Goal: Task Accomplishment & Management: Manage account settings

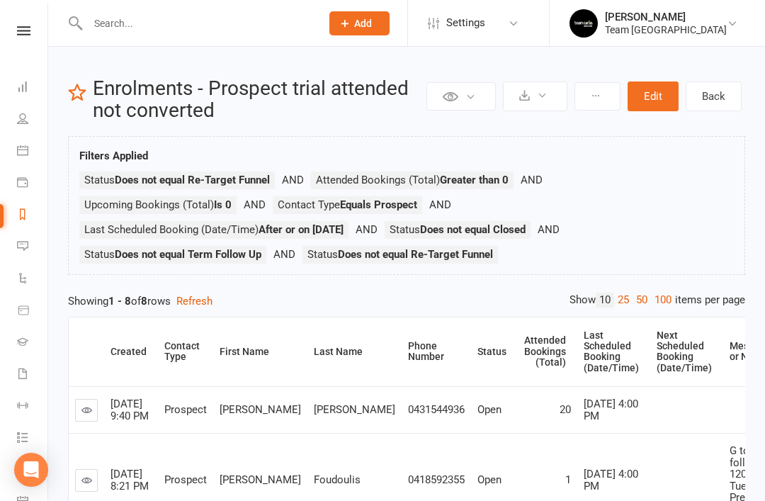
click at [27, 218] on icon at bounding box center [22, 213] width 11 height 11
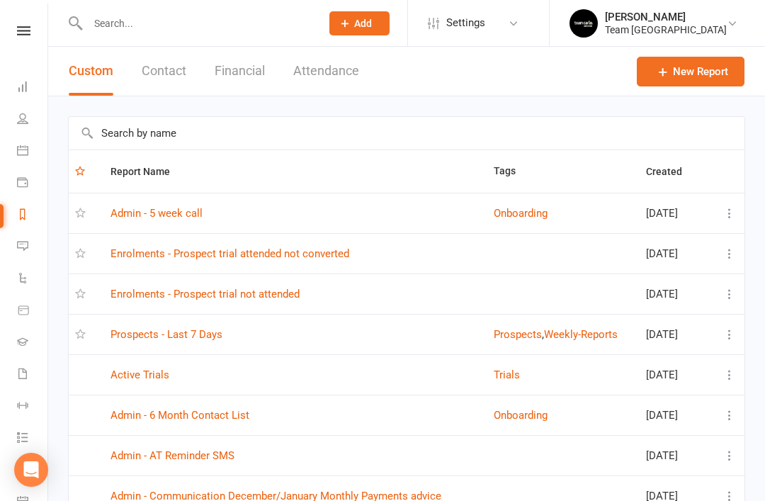
click at [210, 336] on link "Prospects - Last 7 Days" at bounding box center [166, 334] width 112 height 13
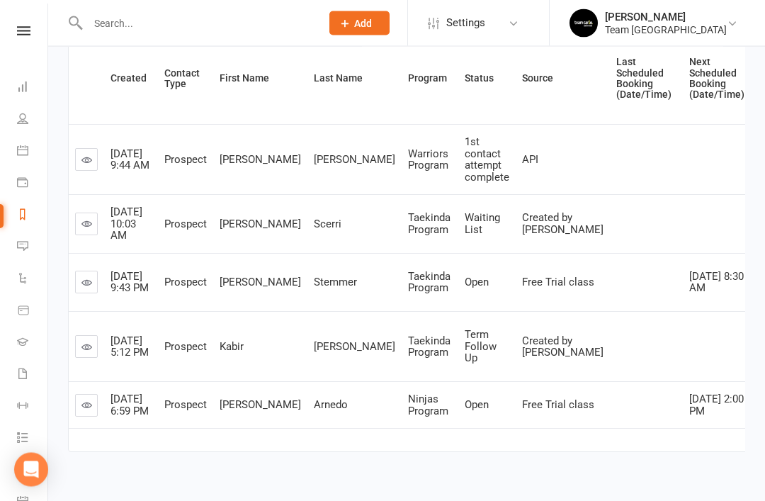
scroll to position [205, 0]
click at [93, 293] on link at bounding box center [86, 281] width 23 height 23
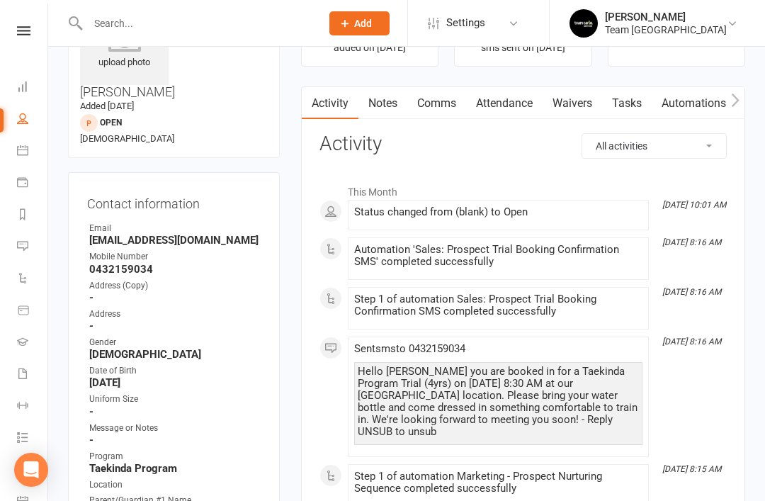
scroll to position [98, 0]
click at [385, 99] on link "Notes" at bounding box center [382, 104] width 49 height 33
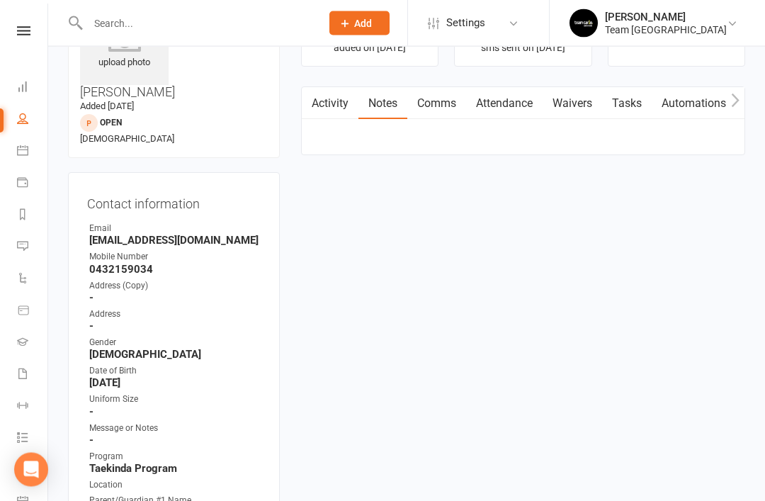
scroll to position [99, 0]
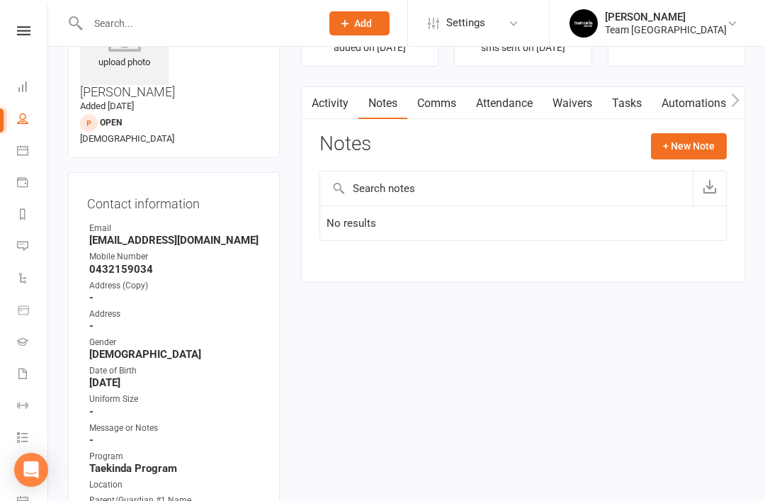
click at [337, 113] on link "Activity" at bounding box center [330, 103] width 57 height 33
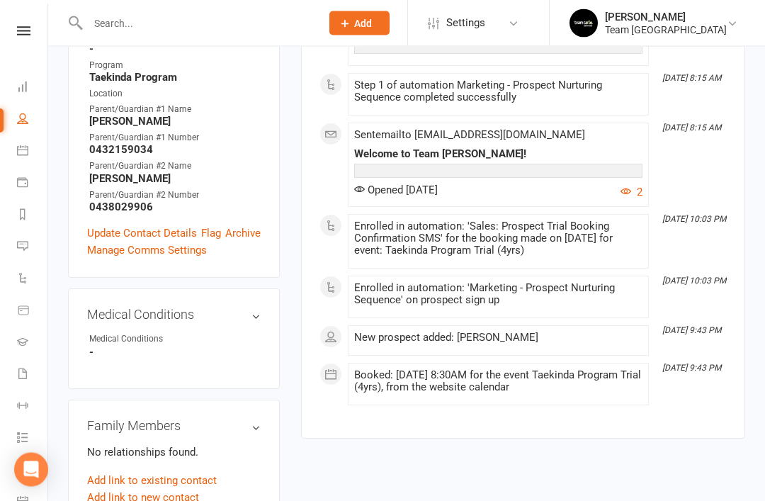
scroll to position [493, 0]
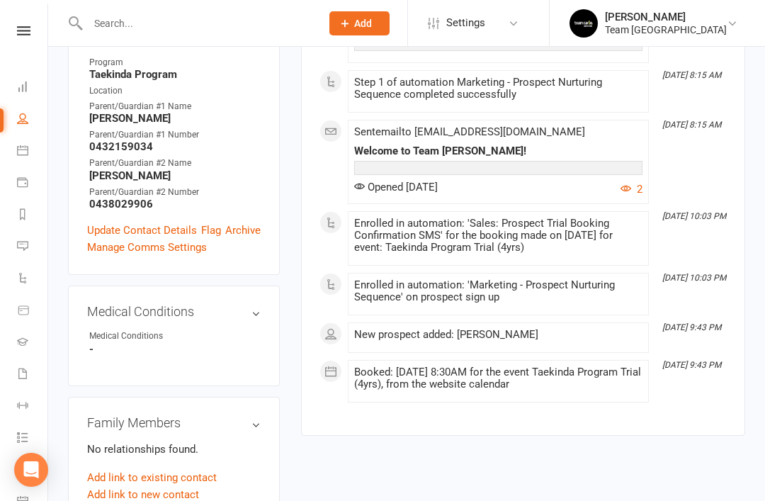
click at [163, 486] on link "Add link to new contact" at bounding box center [143, 494] width 112 height 17
click at [193, 469] on button "Member" at bounding box center [159, 479] width 90 height 21
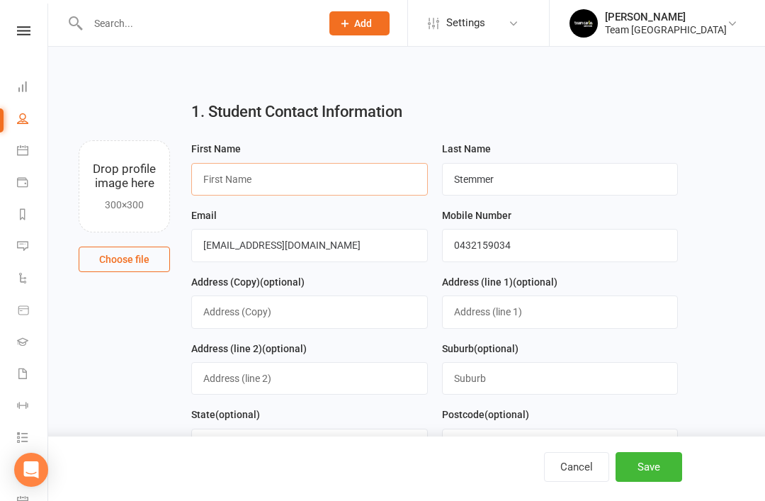
click at [332, 178] on input "text" at bounding box center [309, 179] width 237 height 33
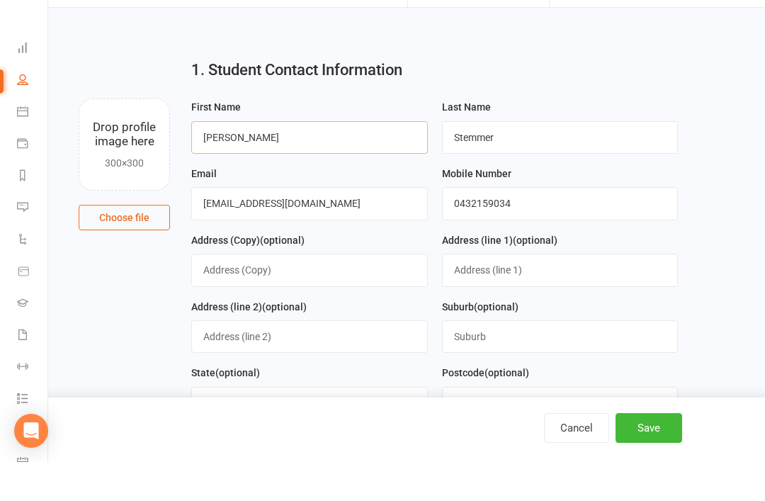
scroll to position [3, 0]
type input "Sophie"
click at [650, 474] on button "Save" at bounding box center [648, 467] width 67 height 30
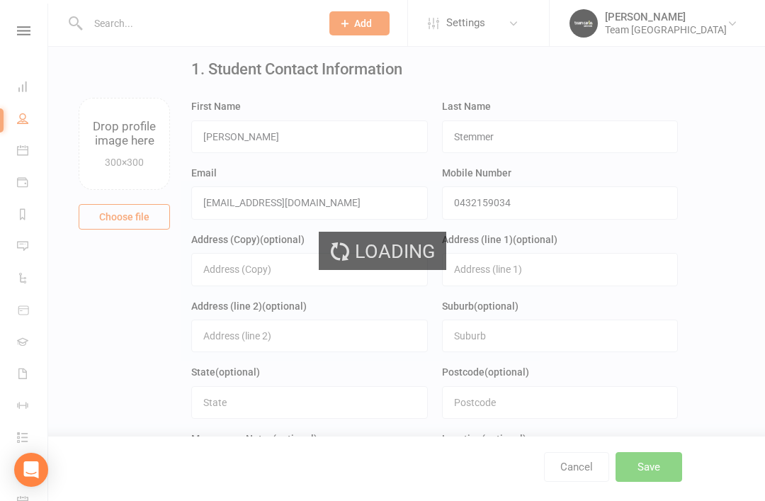
scroll to position [0, 0]
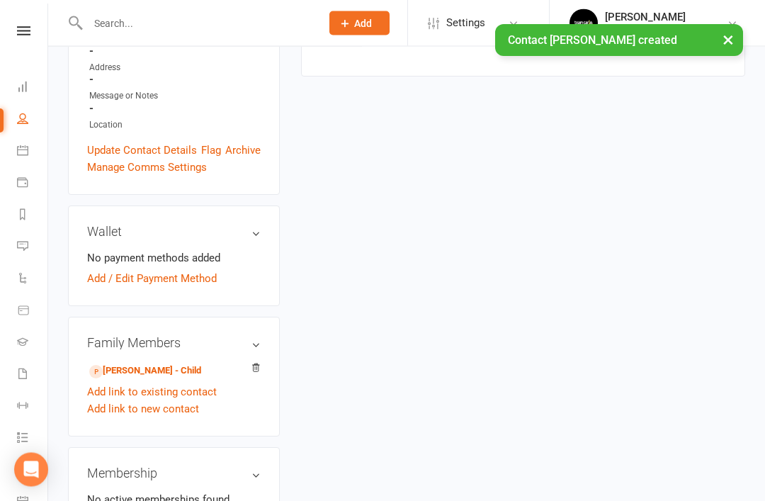
scroll to position [342, 0]
click at [161, 363] on link "Blake Stemmer - Child" at bounding box center [145, 370] width 112 height 15
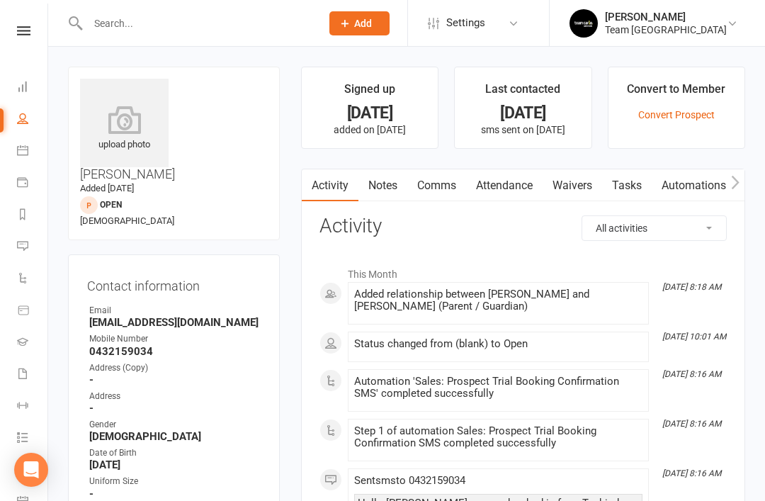
click at [13, 218] on li "Reports" at bounding box center [23, 216] width 47 height 32
click at [26, 212] on icon at bounding box center [22, 213] width 11 height 11
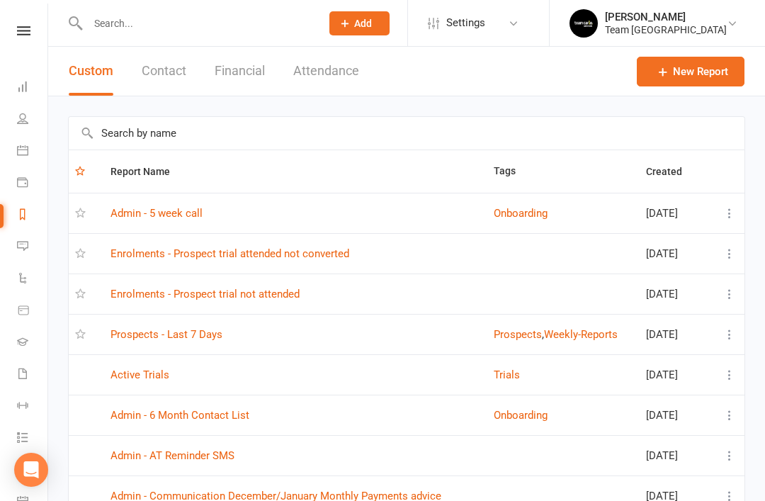
click at [207, 330] on link "Prospects - Last 7 Days" at bounding box center [166, 334] width 112 height 13
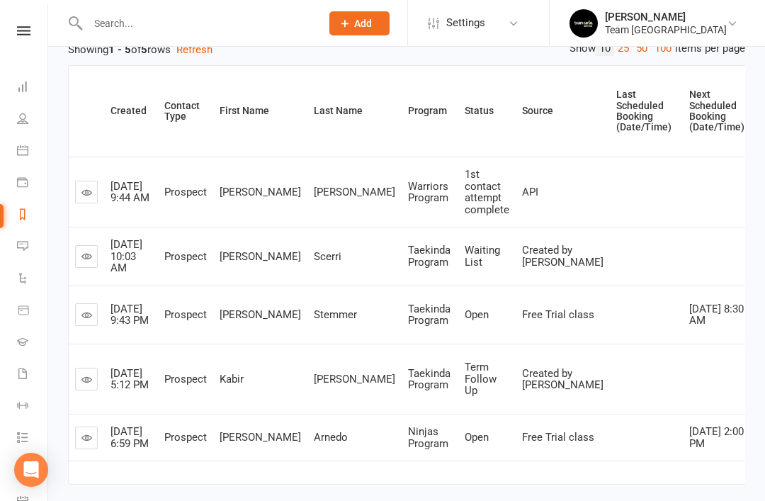
scroll to position [167, 0]
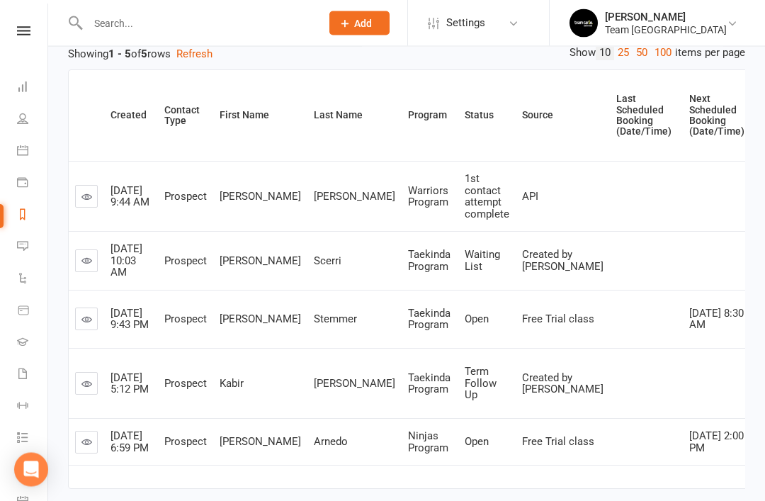
click at [85, 265] on icon at bounding box center [86, 261] width 11 height 11
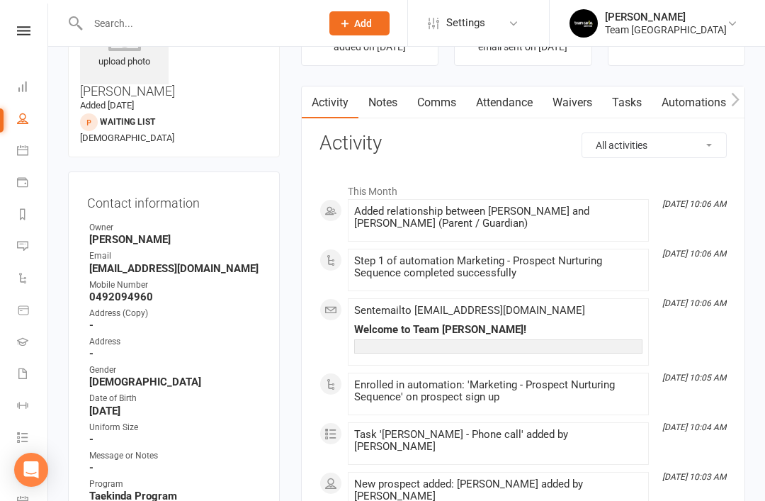
scroll to position [99, 0]
click at [387, 108] on link "Notes" at bounding box center [382, 103] width 49 height 33
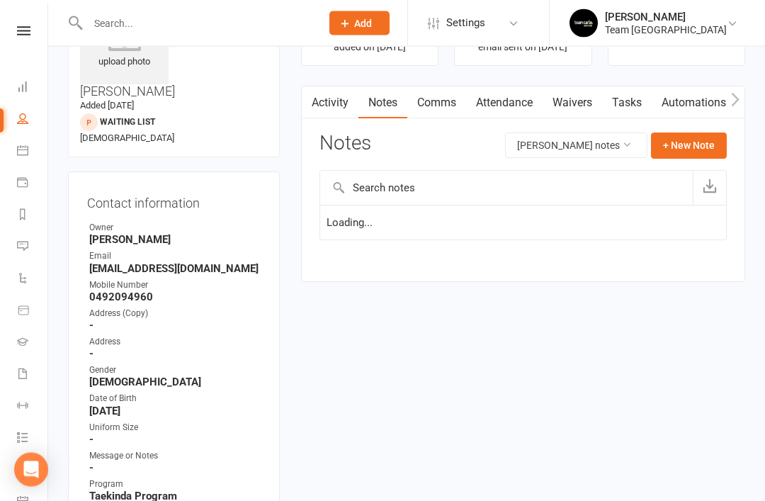
scroll to position [100, 0]
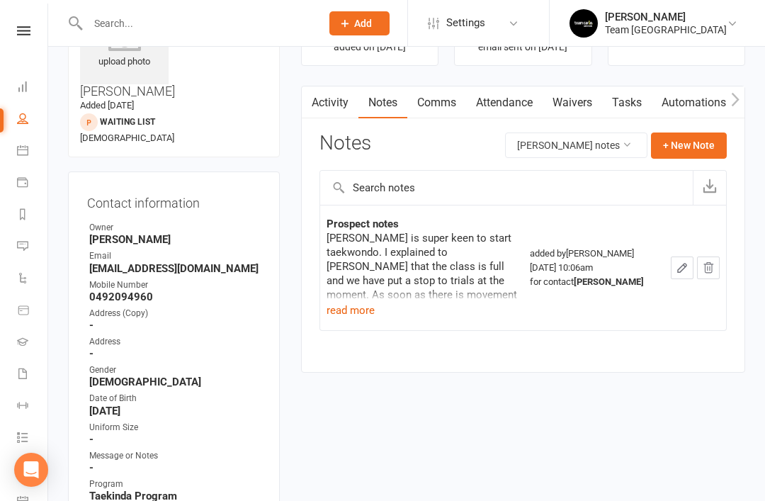
click at [353, 312] on button "read more" at bounding box center [350, 310] width 48 height 17
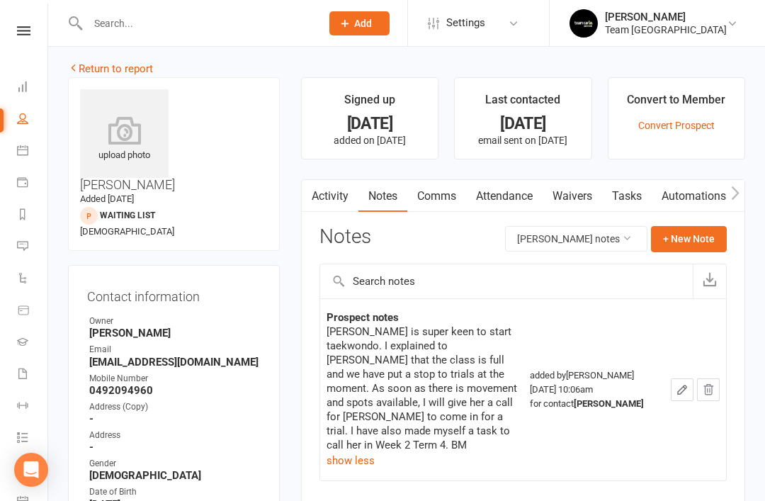
scroll to position [0, 0]
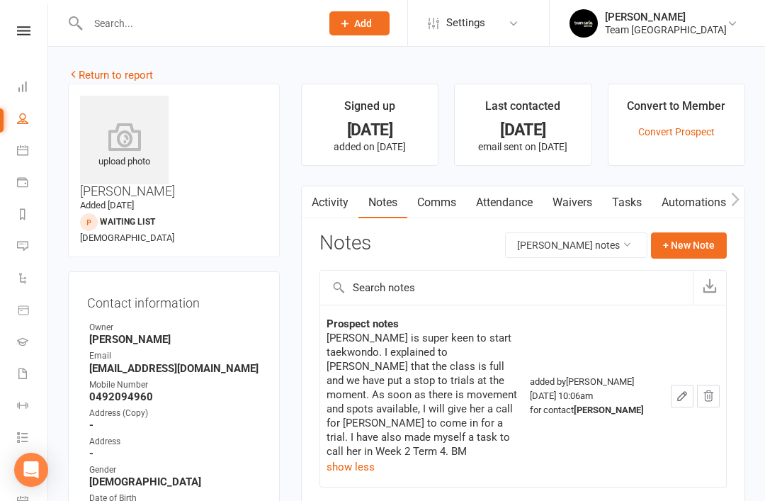
click at [84, 73] on link "Return to report" at bounding box center [110, 75] width 85 height 13
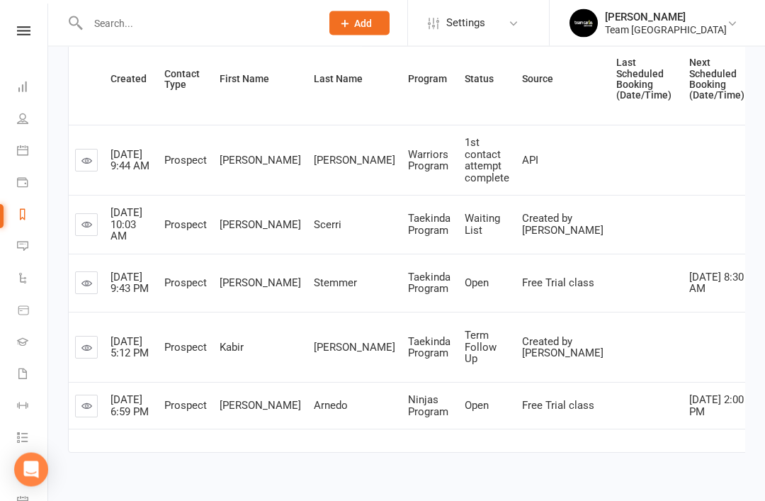
scroll to position [205, 0]
click at [92, 165] on link at bounding box center [86, 159] width 23 height 23
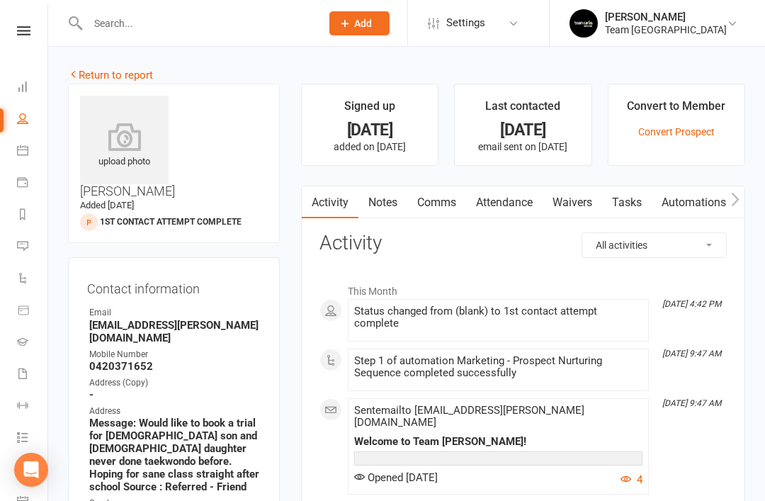
click at [34, 115] on link "People" at bounding box center [33, 120] width 32 height 32
select select "50"
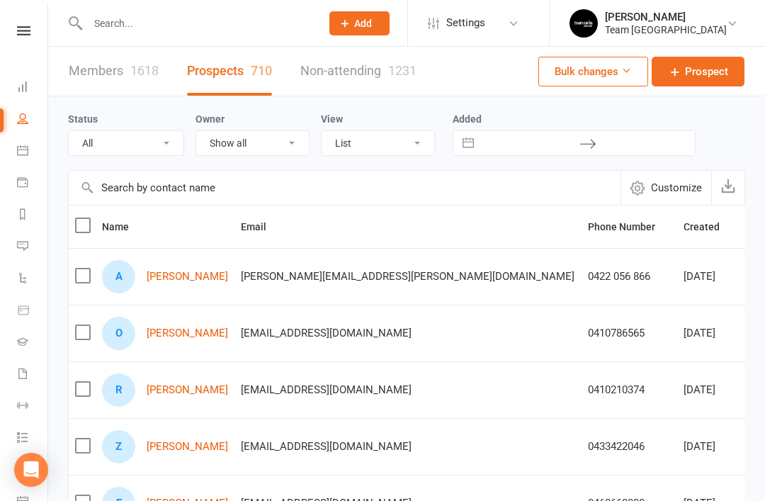
click at [161, 145] on select "All (No status set) (Invalid status) Open Closed Website Lead Term Follow Up Wa…" at bounding box center [126, 143] width 115 height 24
select select "Open"
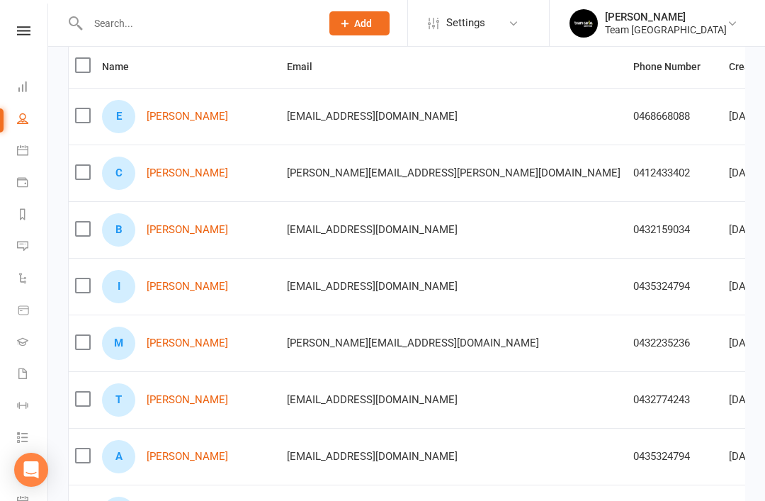
click at [178, 401] on link "Tyson Sheriff" at bounding box center [187, 400] width 81 height 12
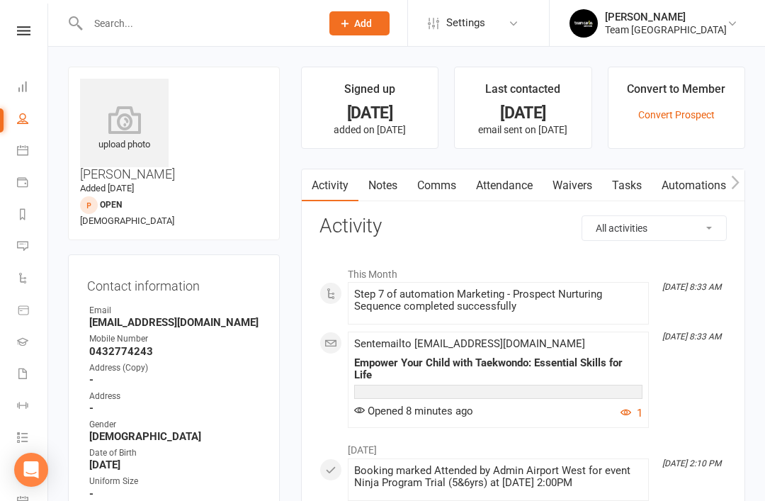
click at [25, 122] on icon at bounding box center [22, 118] width 11 height 11
select select "50"
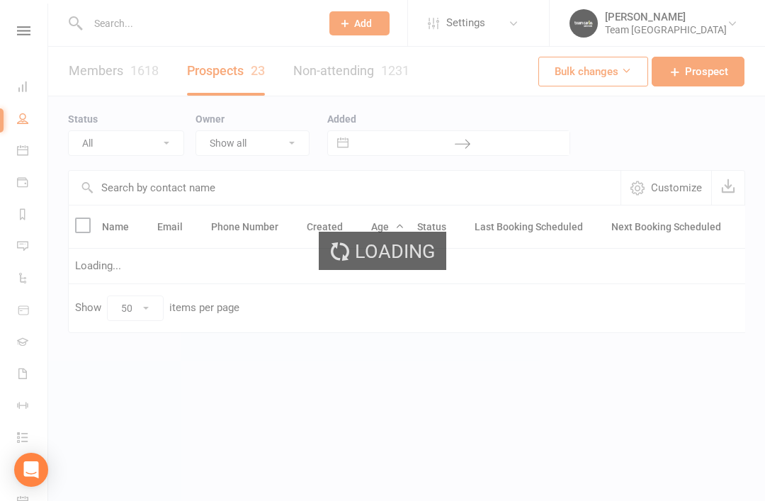
select select "Open"
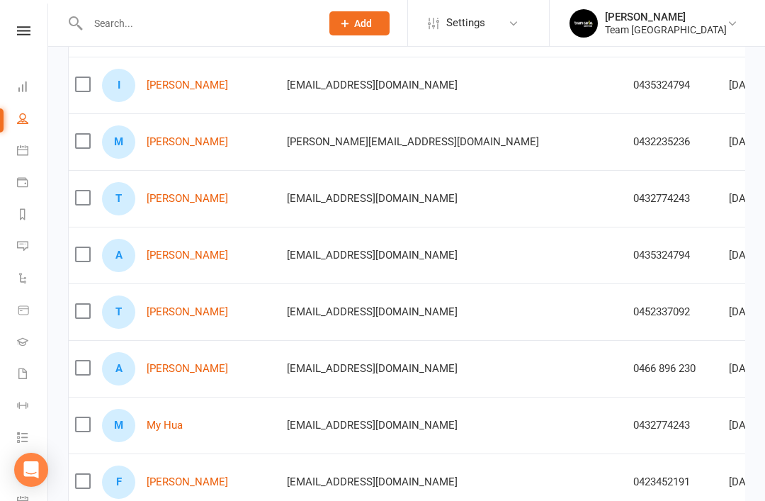
click at [202, 260] on link "Asiyah Mohamad" at bounding box center [187, 255] width 81 height 12
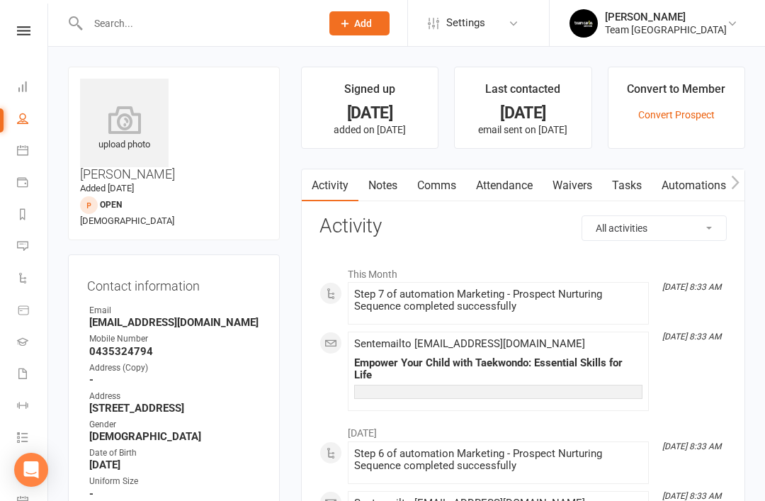
click at [629, 186] on link "Tasks" at bounding box center [627, 185] width 50 height 33
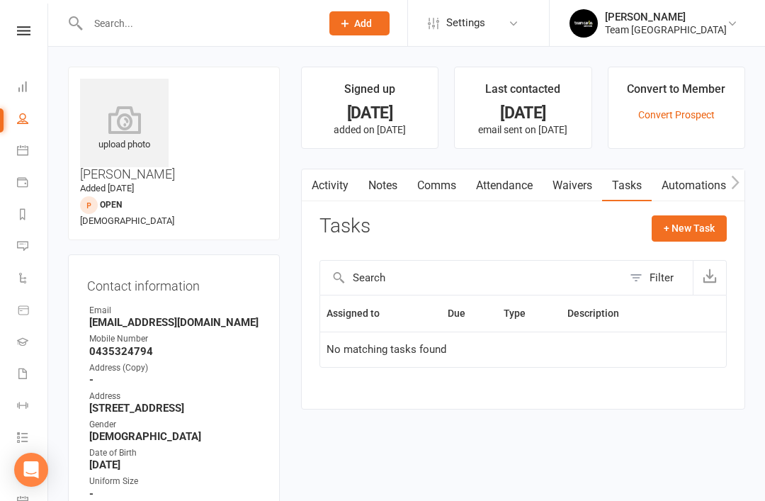
click at [24, 115] on icon at bounding box center [22, 118] width 11 height 11
select select "50"
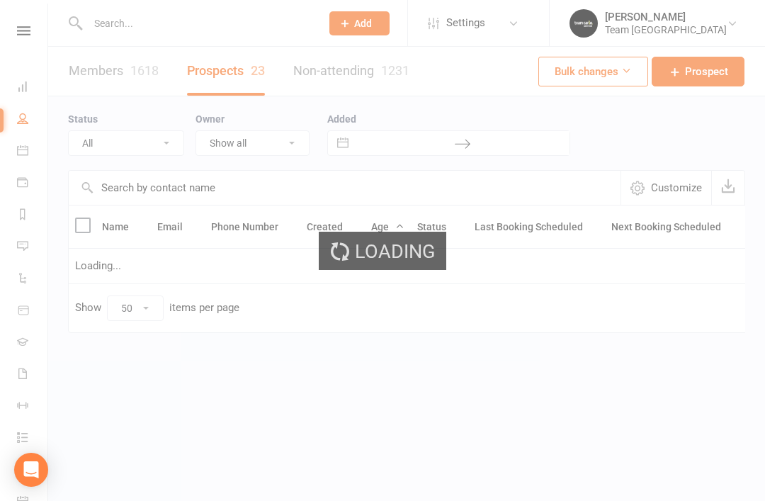
select select "Open"
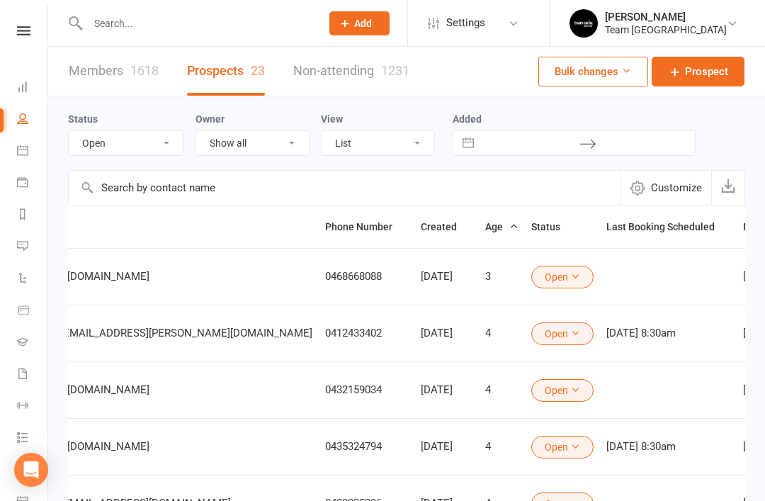
scroll to position [0, 309]
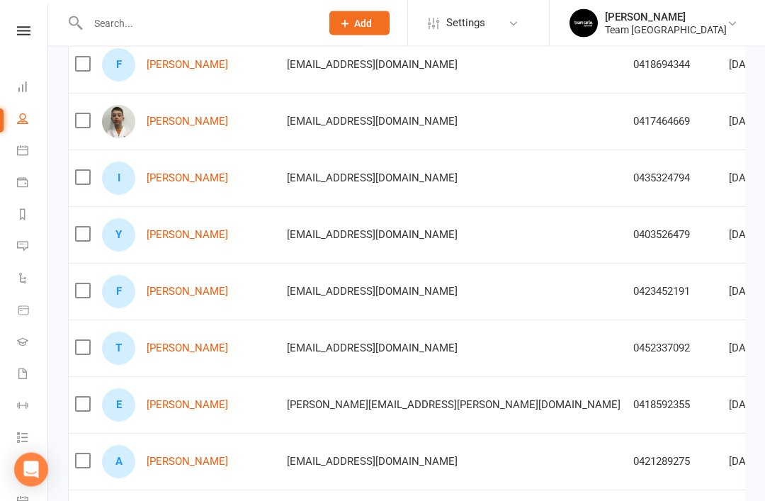
scroll to position [0, 0]
click at [171, 291] on link "Finn White" at bounding box center [187, 292] width 81 height 12
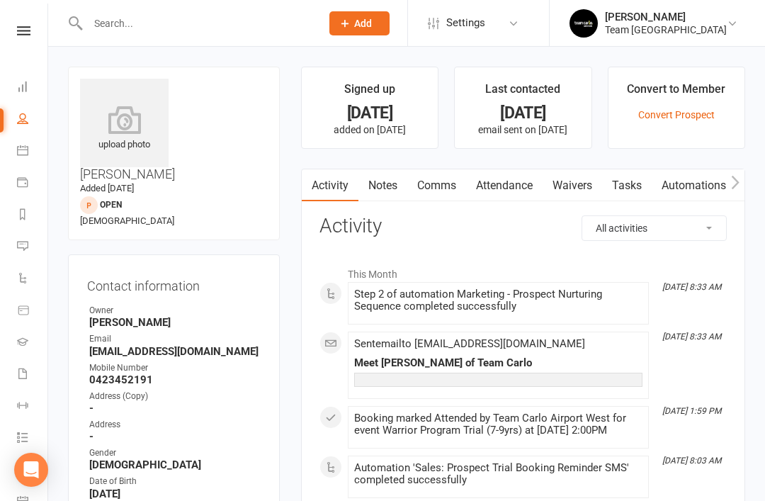
click at [384, 190] on link "Notes" at bounding box center [382, 185] width 49 height 33
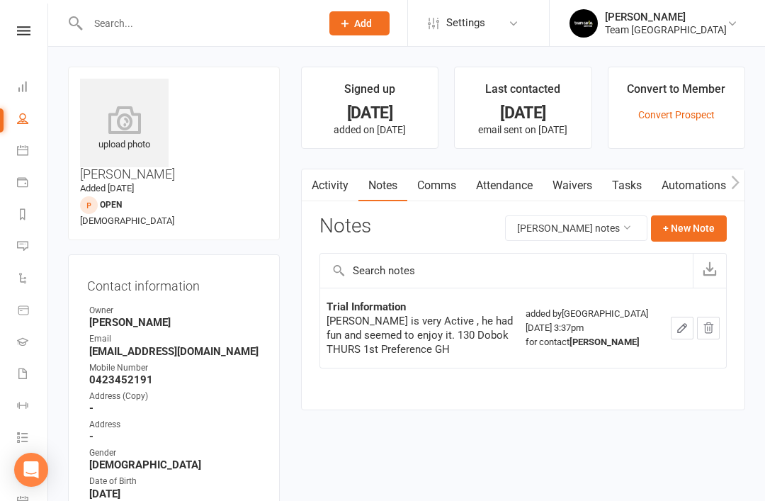
click at [11, 124] on li "People" at bounding box center [23, 120] width 47 height 32
click at [30, 128] on link "People" at bounding box center [33, 120] width 32 height 32
select select "50"
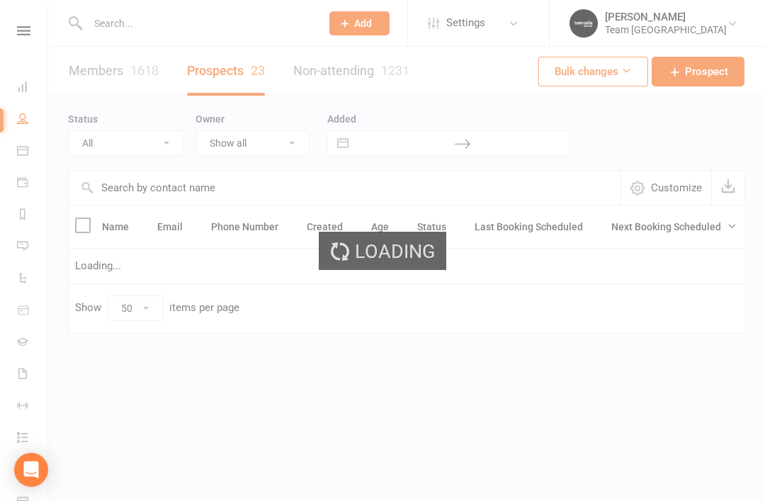
select select "Open"
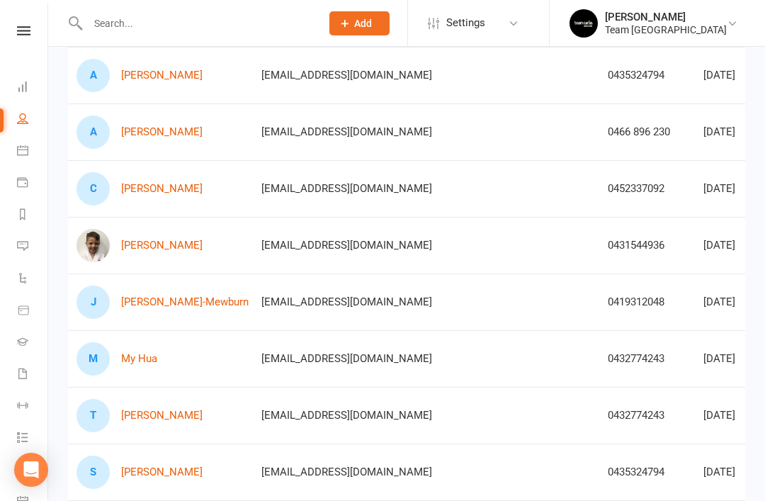
scroll to position [0, 16]
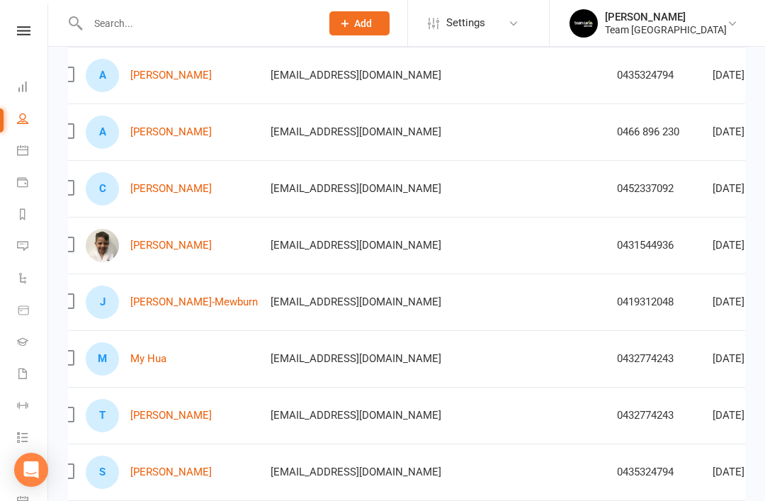
click at [200, 473] on link "Sulayman Mohamad" at bounding box center [170, 472] width 81 height 12
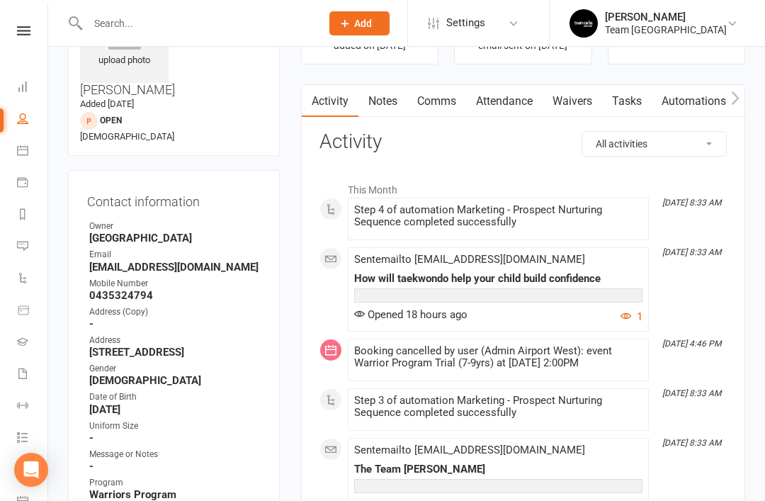
scroll to position [72, 0]
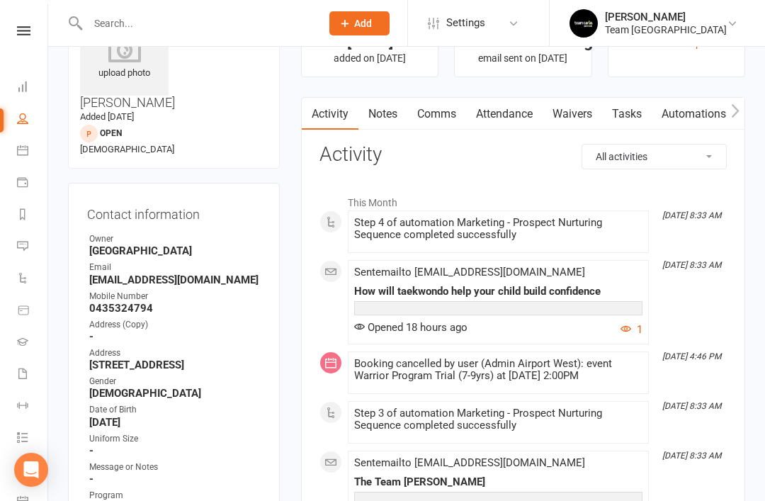
click at [392, 115] on link "Notes" at bounding box center [382, 114] width 49 height 33
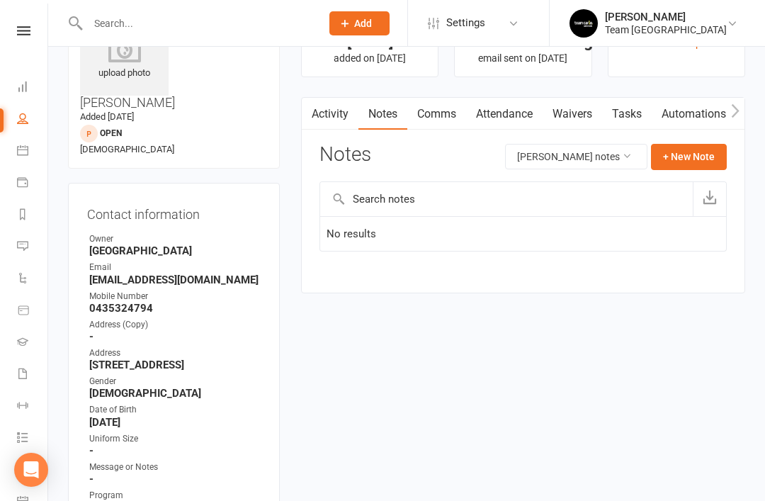
click at [340, 113] on link "Activity" at bounding box center [330, 114] width 57 height 33
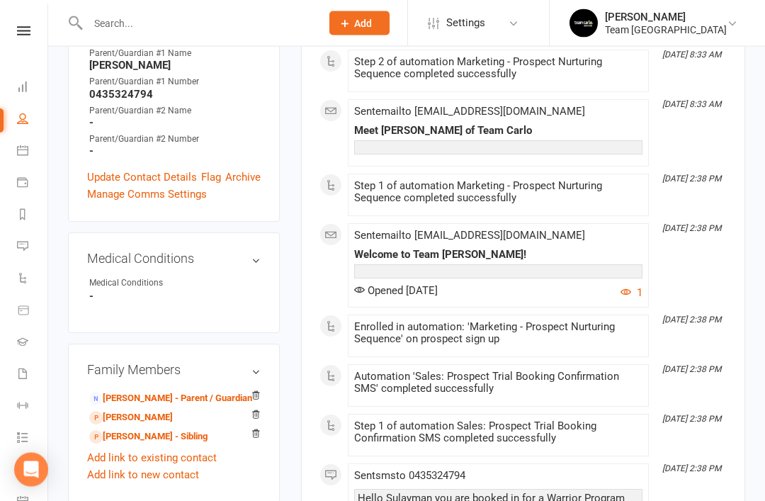
scroll to position [570, 0]
click at [125, 410] on link "Israfil Mohamad - Sibling" at bounding box center [131, 417] width 84 height 15
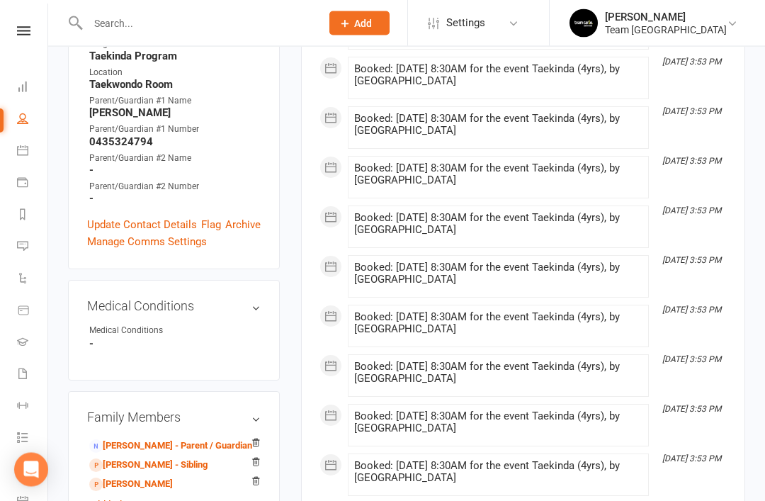
scroll to position [523, 0]
click at [133, 457] on link "Asiyah Mohamad - Sibling" at bounding box center [148, 464] width 118 height 15
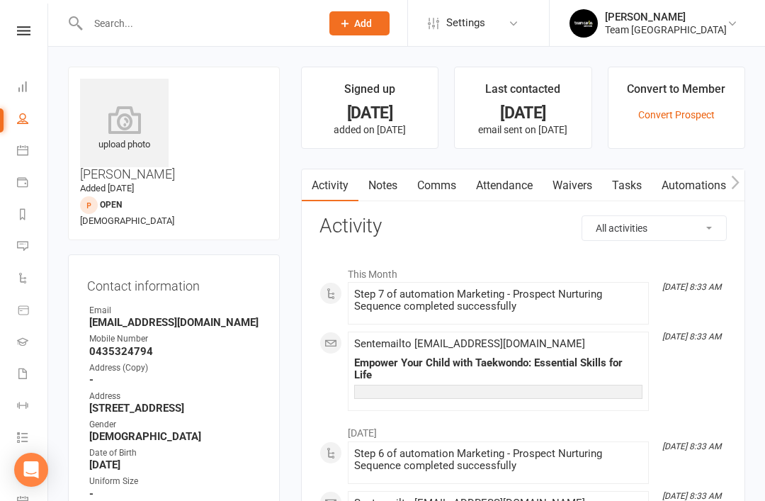
click at [389, 184] on link "Notes" at bounding box center [382, 185] width 49 height 33
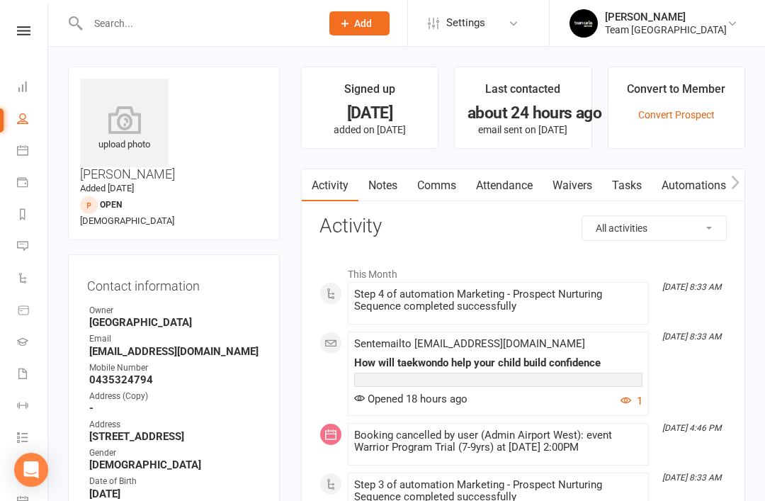
scroll to position [72, 0]
select select "50"
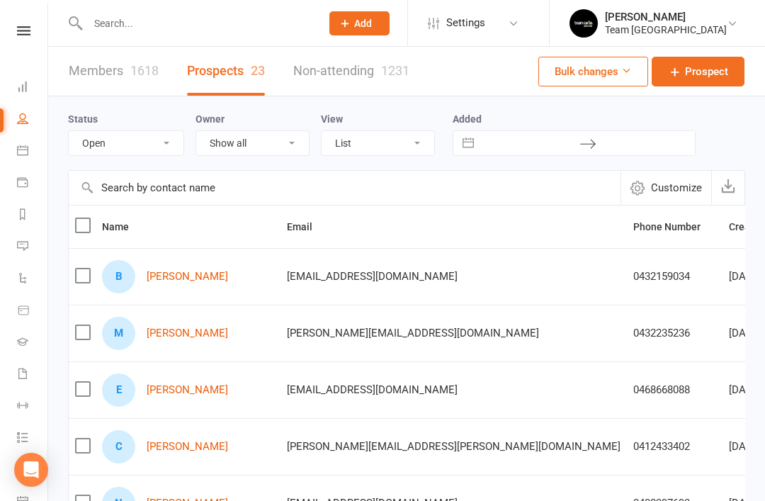
click at [166, 141] on select "All (No status set) (Invalid status) Open Closed Website Lead Term Follow Up Wa…" at bounding box center [126, 143] width 115 height 24
select select "Term Follow Up"
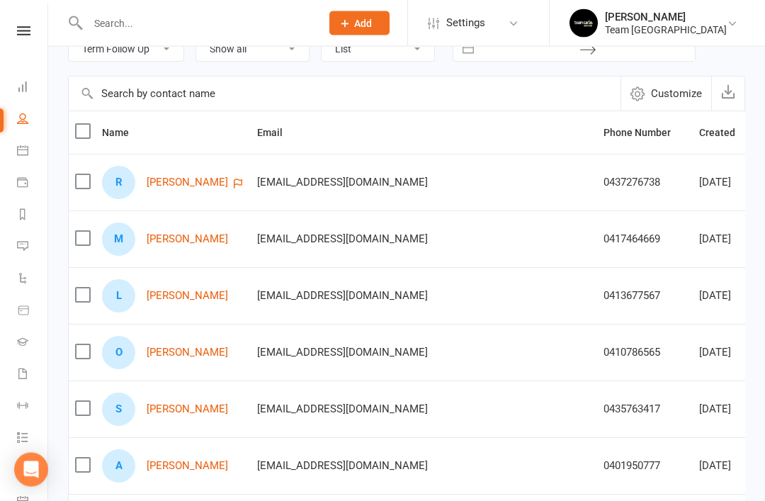
click at [196, 241] on link "Mason Marvilla" at bounding box center [187, 240] width 81 height 12
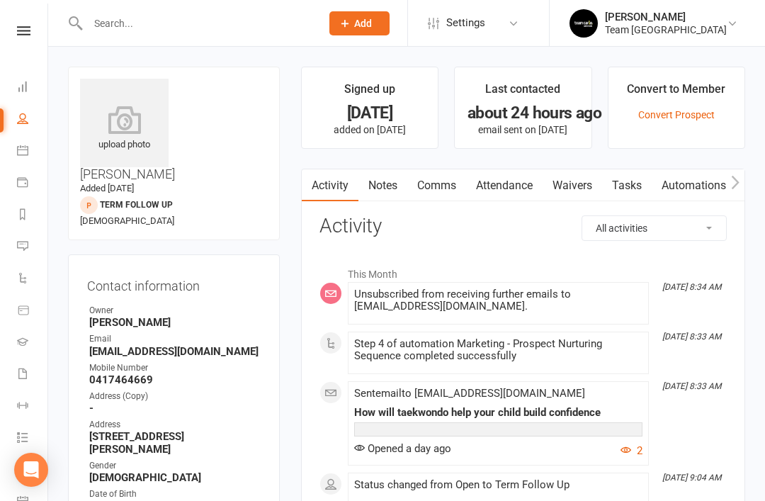
select select "50"
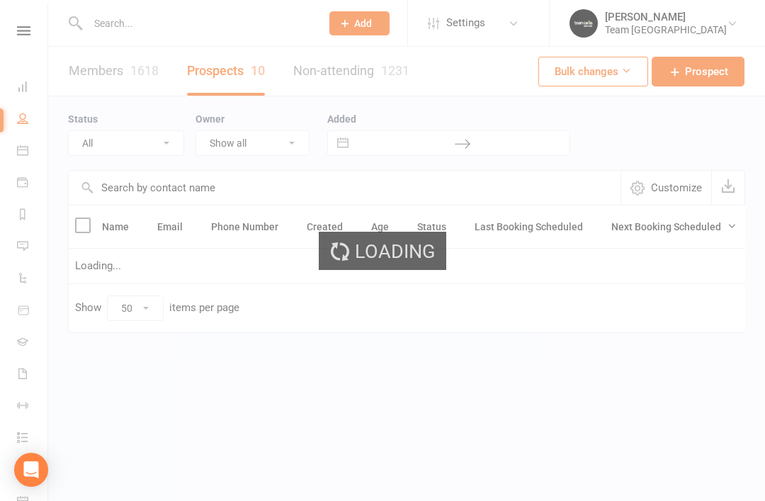
select select "Term Follow Up"
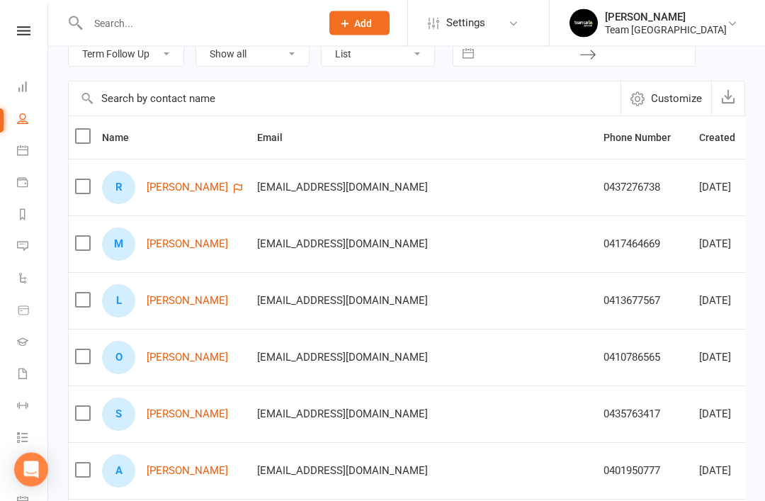
scroll to position [110, 0]
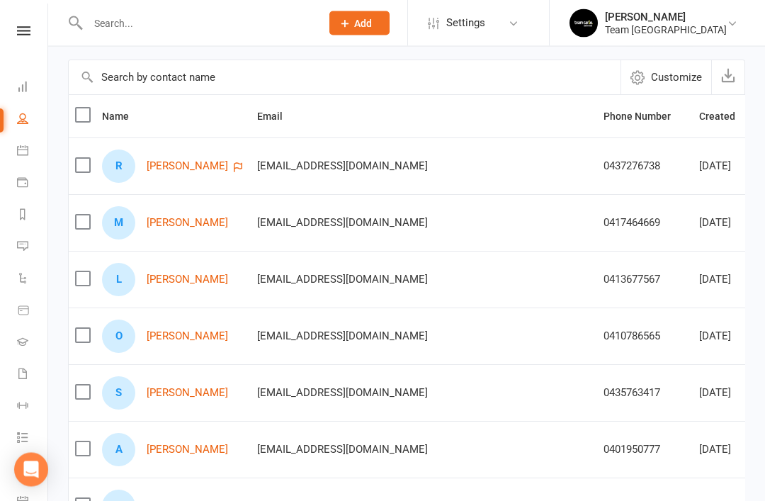
click at [191, 285] on link "Leon Masterson" at bounding box center [187, 280] width 81 height 12
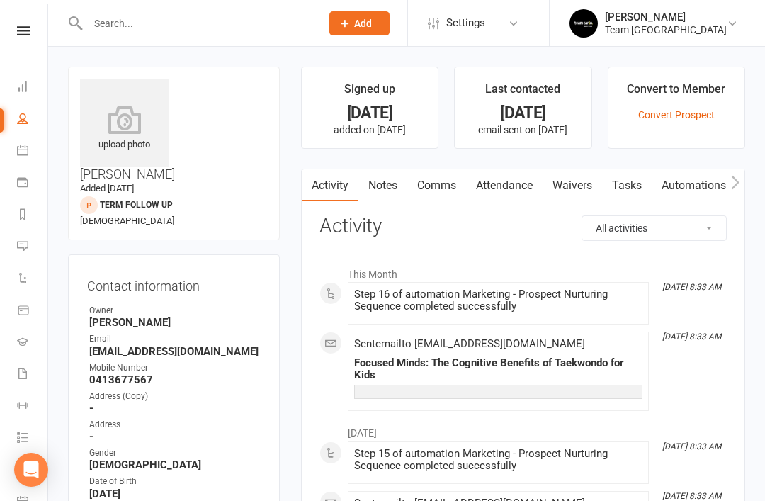
click at [632, 187] on link "Tasks" at bounding box center [627, 185] width 50 height 33
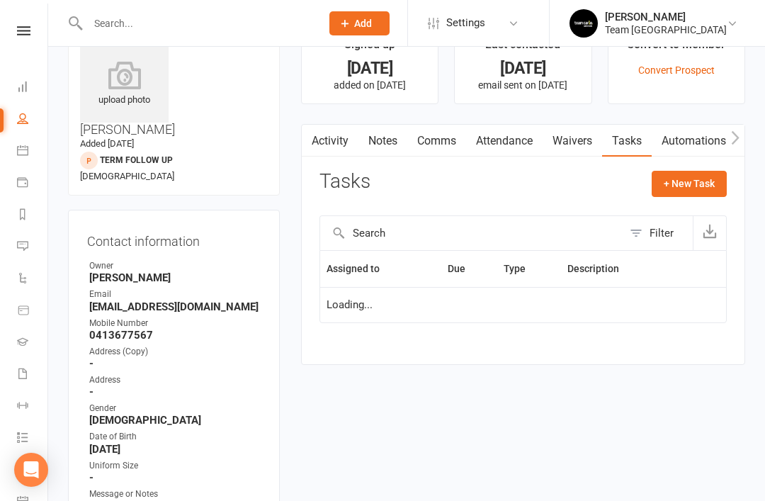
scroll to position [45, 0]
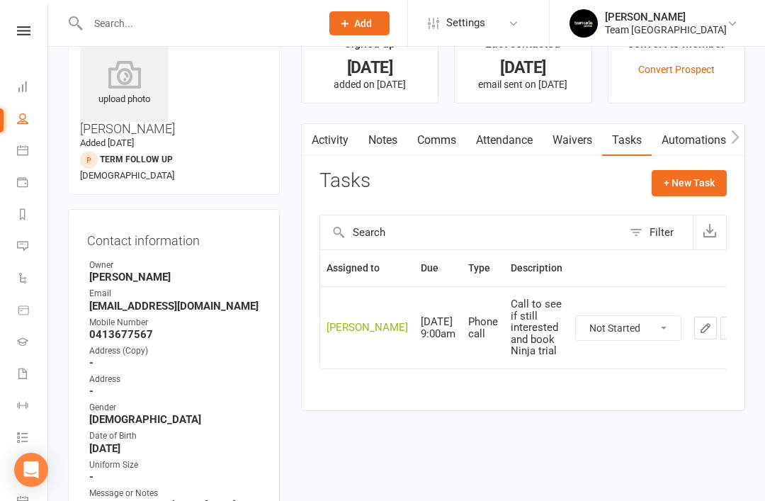
click at [337, 145] on link "Activity" at bounding box center [330, 140] width 57 height 33
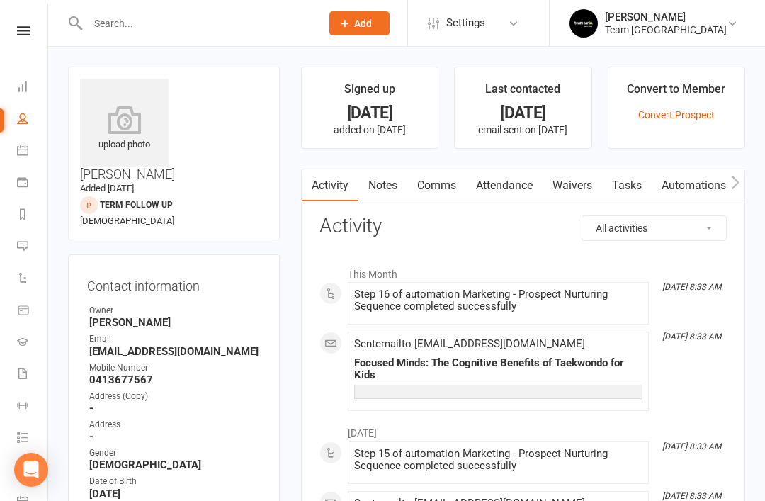
scroll to position [45, 0]
select select "50"
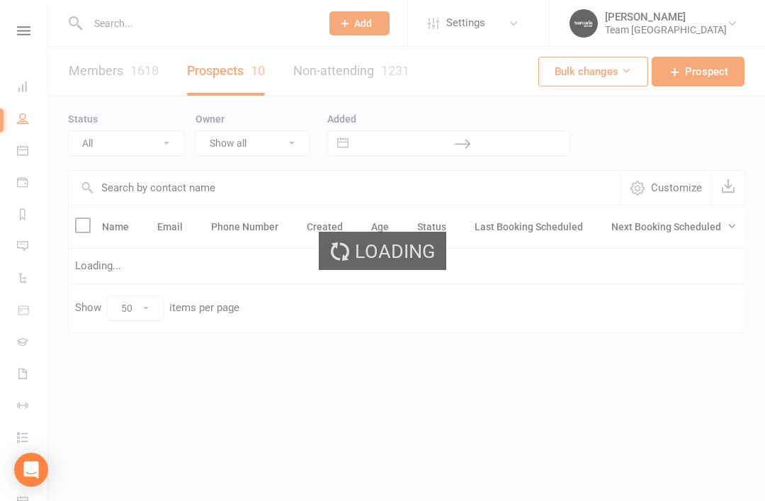
select select "Term Follow Up"
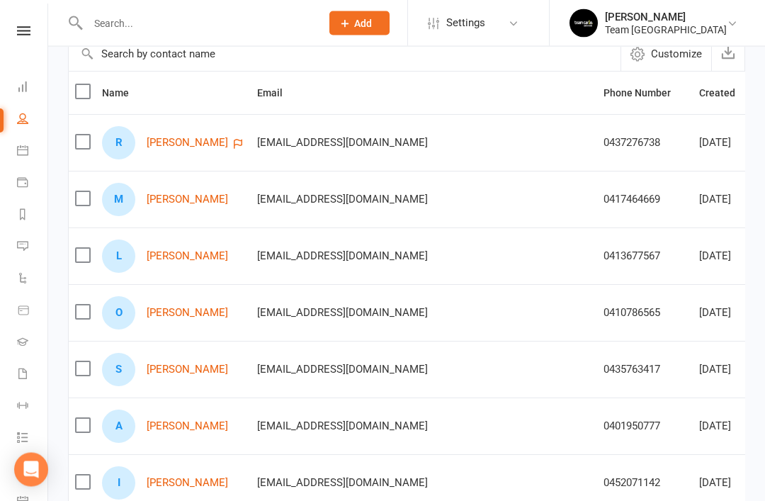
click at [200, 315] on link "Orla O Donovan" at bounding box center [187, 313] width 81 height 12
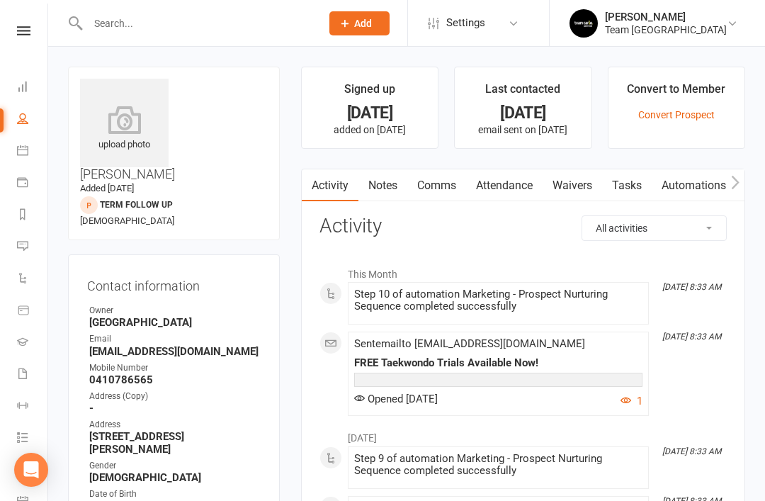
select select "50"
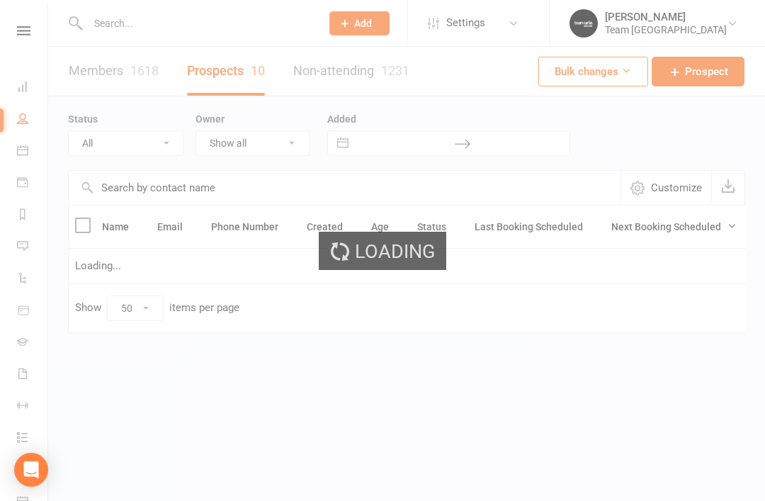
select select "Term Follow Up"
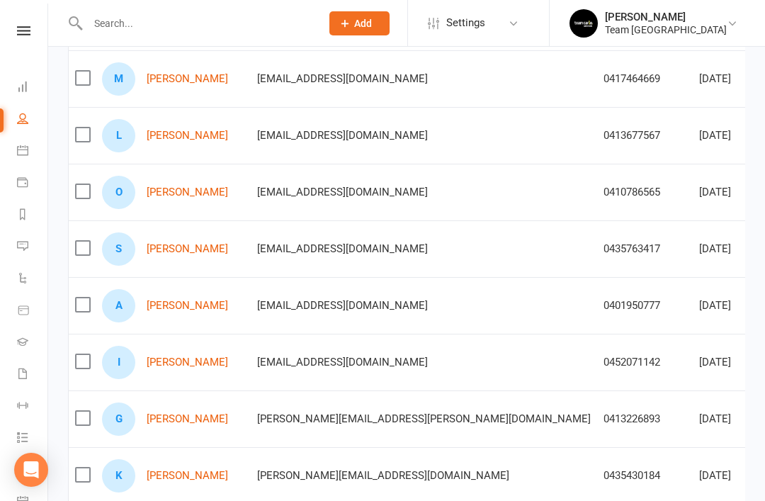
click at [196, 246] on link "Salma mohamed Abdulkerim" at bounding box center [187, 249] width 81 height 12
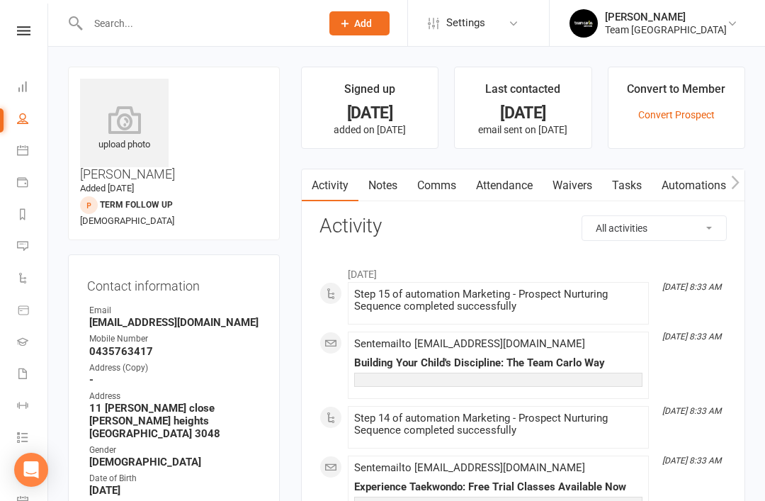
click at [637, 190] on link "Tasks" at bounding box center [627, 185] width 50 height 33
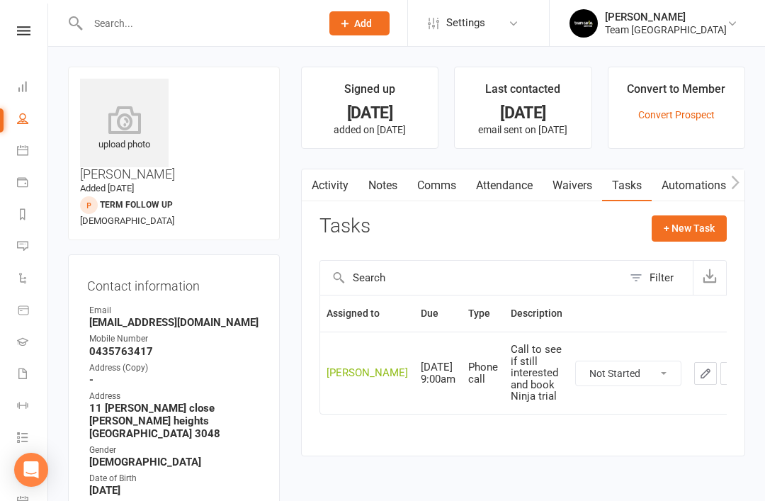
scroll to position [45, 0]
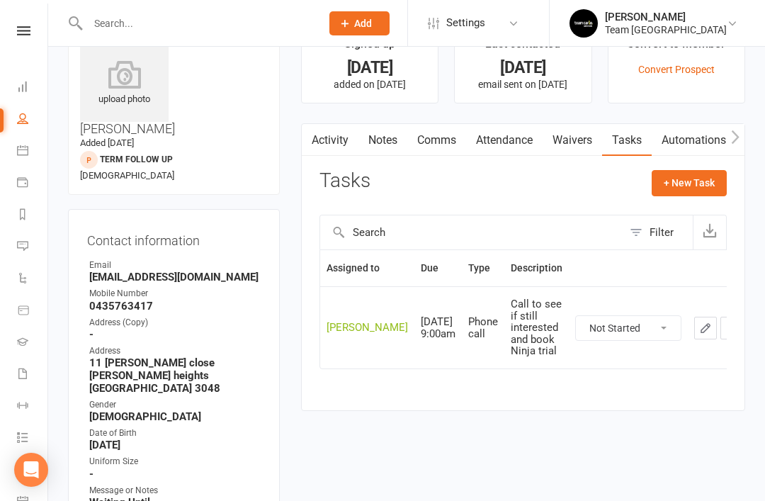
select select "50"
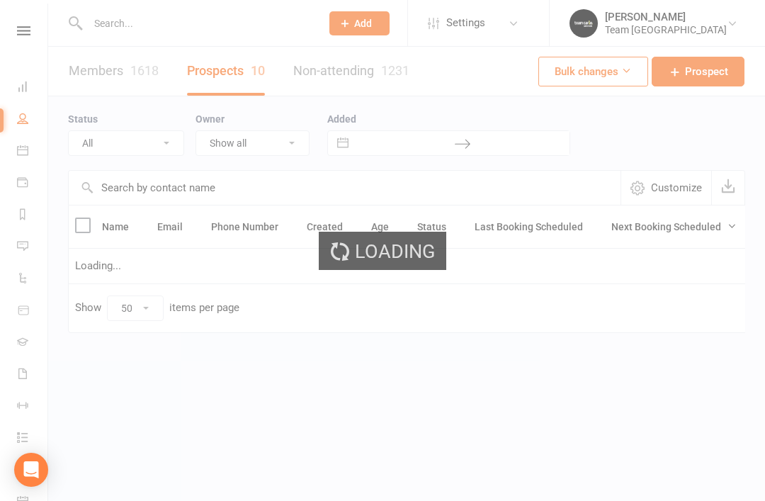
select select "Term Follow Up"
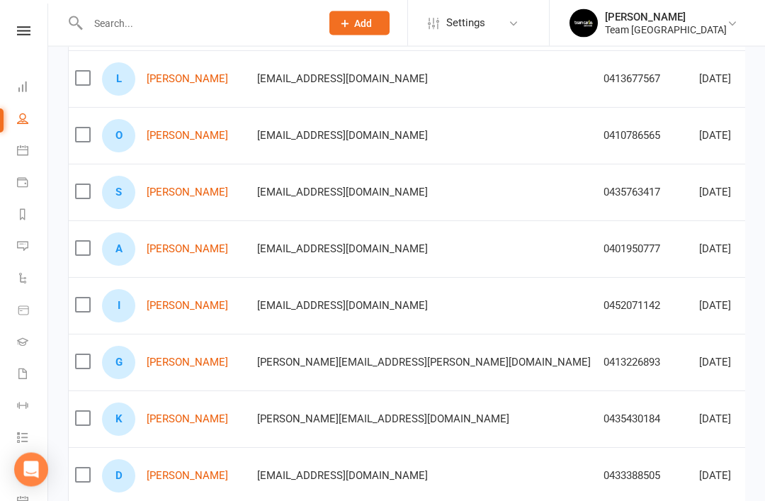
click at [183, 246] on link "Angus Simpson" at bounding box center [187, 250] width 81 height 12
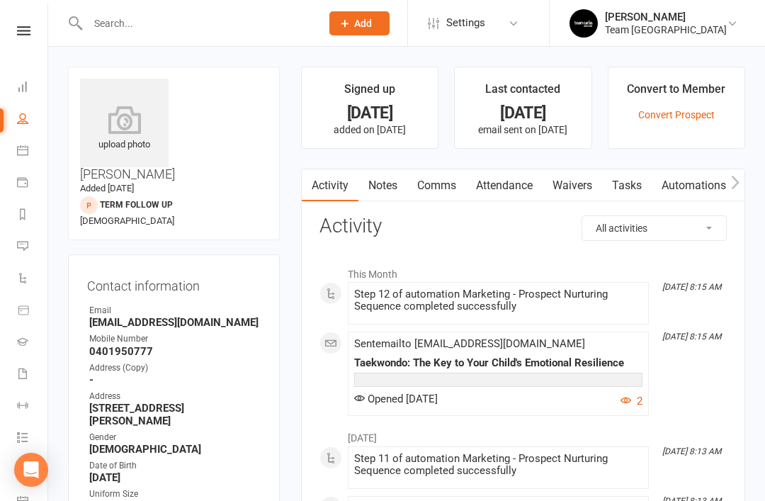
click at [394, 189] on link "Notes" at bounding box center [382, 185] width 49 height 33
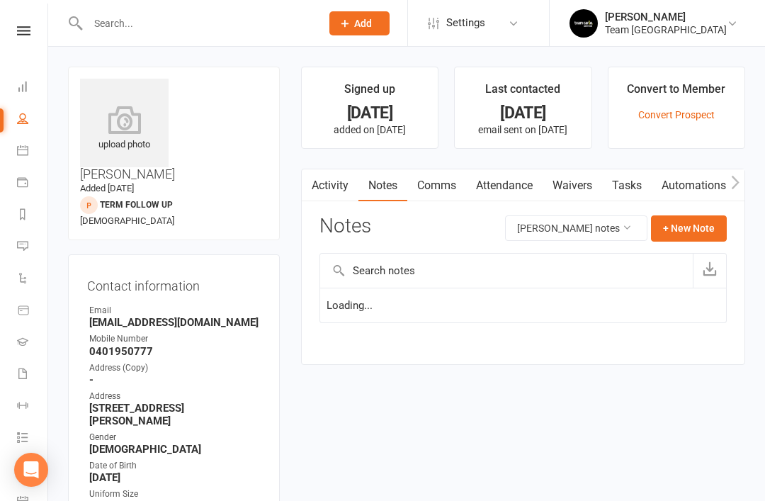
scroll to position [45, 0]
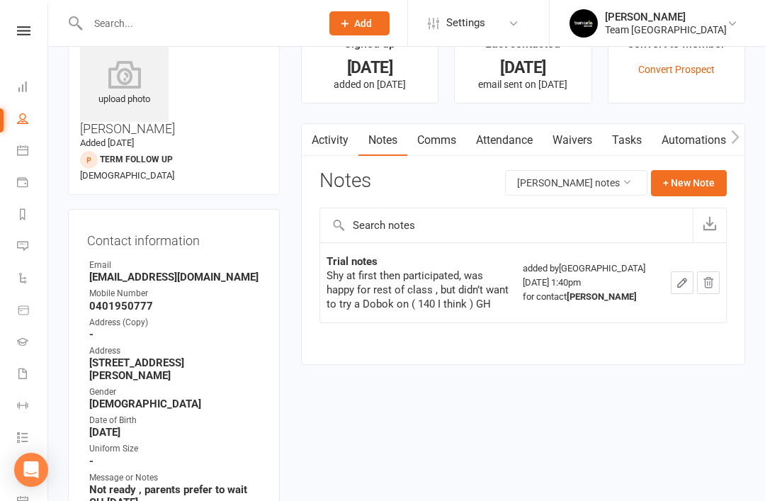
click at [321, 147] on link "Activity" at bounding box center [330, 140] width 57 height 33
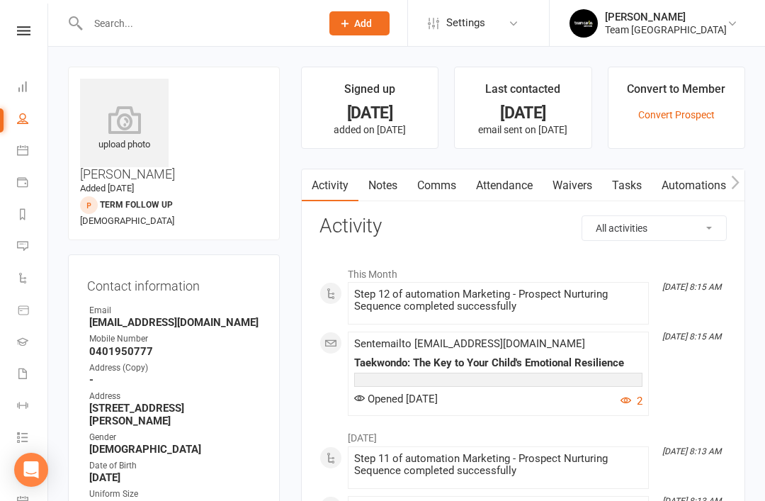
scroll to position [45, 0]
select select "50"
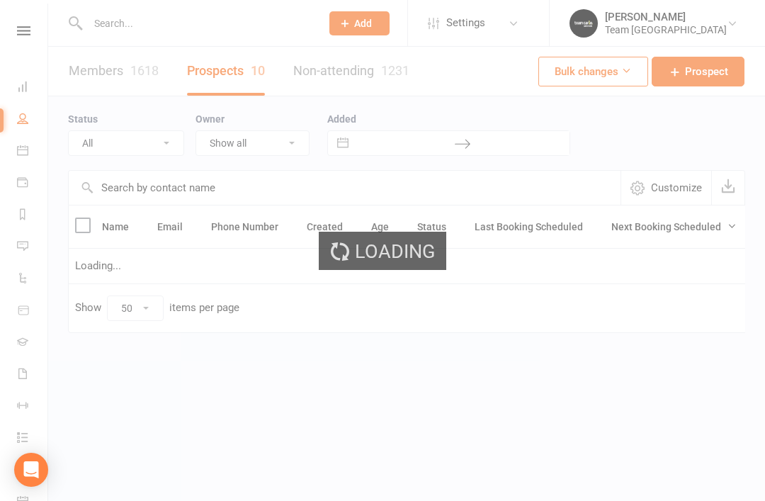
select select "Term Follow Up"
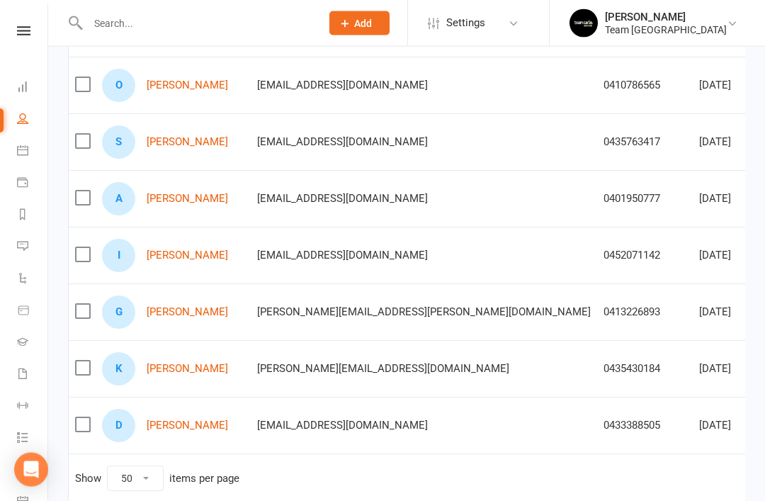
scroll to position [364, 0]
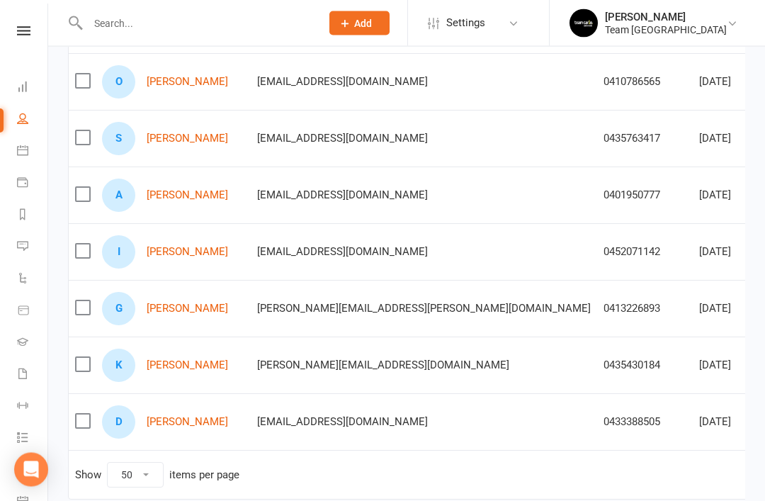
click at [214, 251] on link "Izhan Mohammad" at bounding box center [187, 252] width 81 height 12
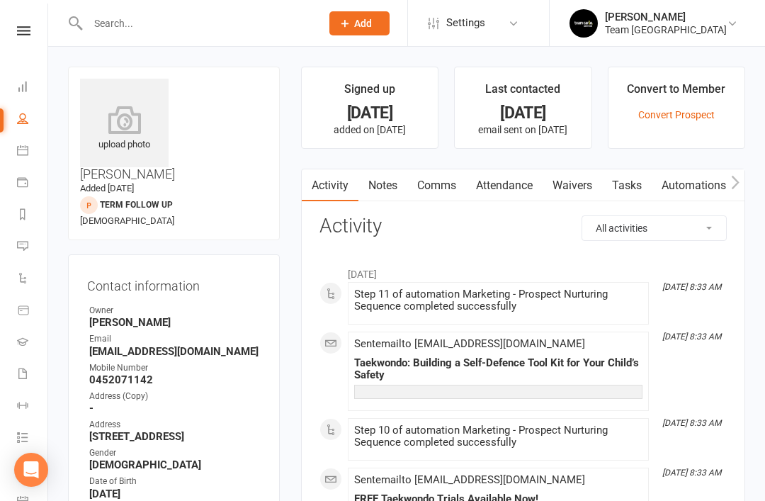
select select "50"
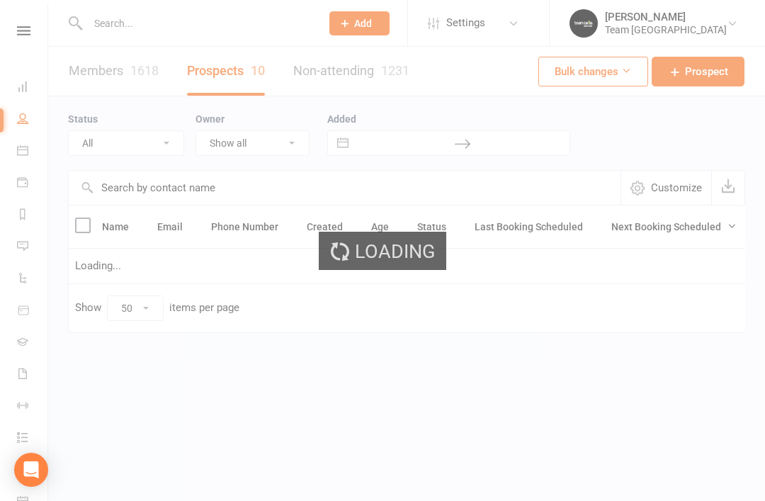
select select "Term Follow Up"
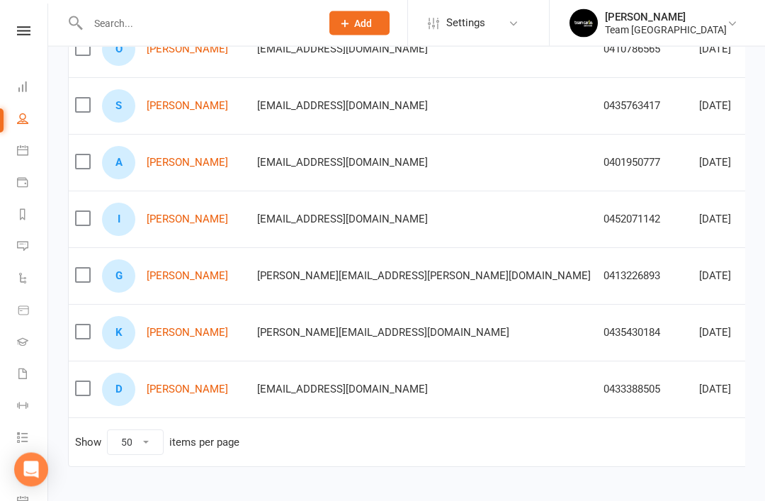
scroll to position [406, 0]
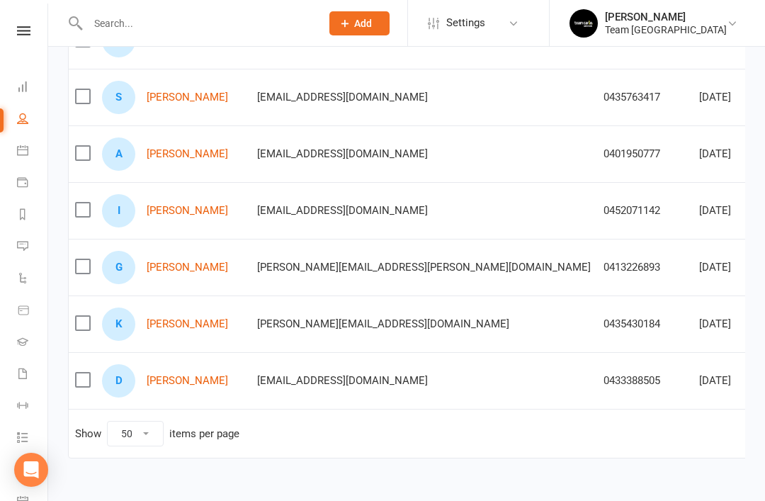
click at [228, 270] on link "Ghassan Jamaleddine" at bounding box center [187, 267] width 81 height 12
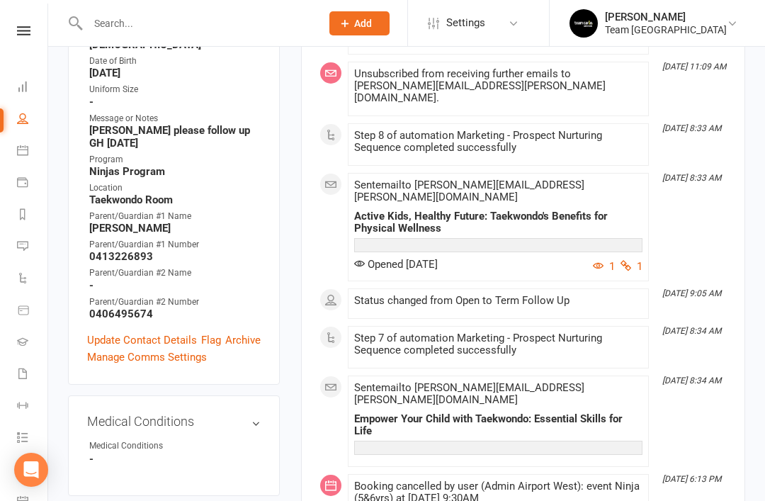
scroll to position [409, 0]
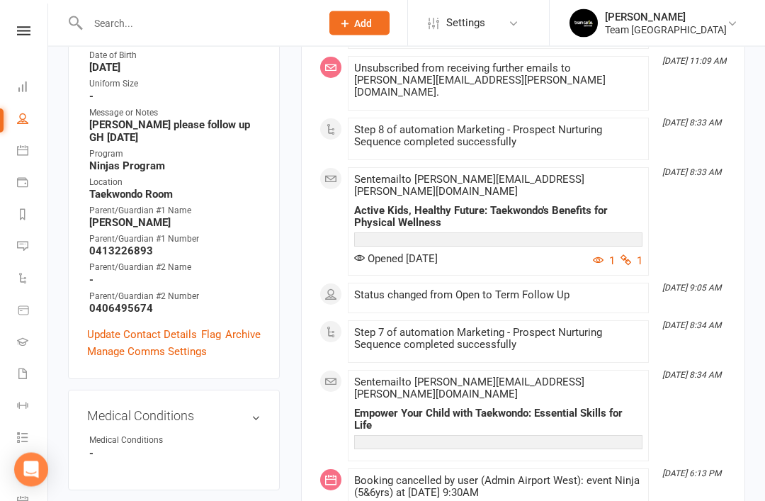
click at [137, 326] on link "Update Contact Details" at bounding box center [142, 334] width 110 height 17
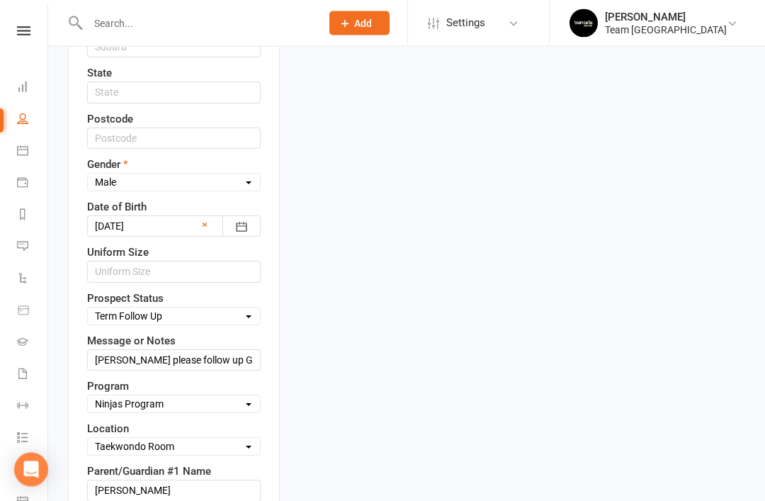
scroll to position [593, 0]
click at [245, 308] on select "Select Open Closed Website Lead Term Follow Up Waiting List Facebook Lead Re-Ta…" at bounding box center [174, 316] width 172 height 16
select select "Closed"
click at [237, 349] on input "Brooke please follow up GH 26/7/25" at bounding box center [173, 359] width 173 height 21
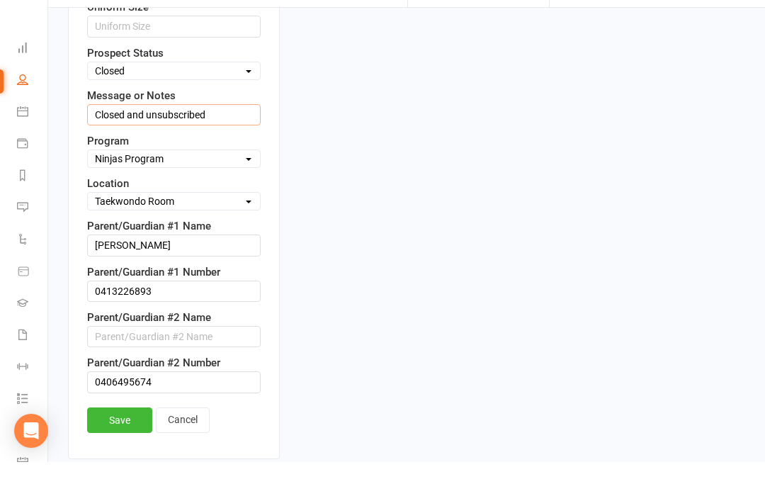
scroll to position [802, 0]
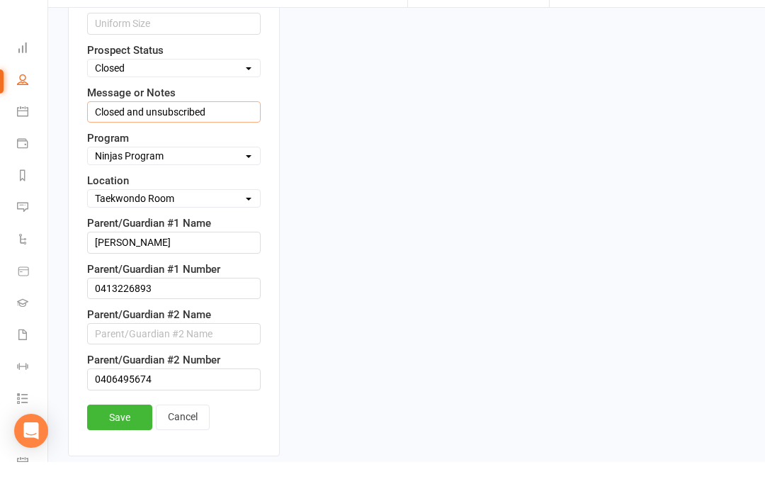
type input "Closed and unsubscribed"
click at [120, 443] on link "Save" at bounding box center [119, 455] width 65 height 25
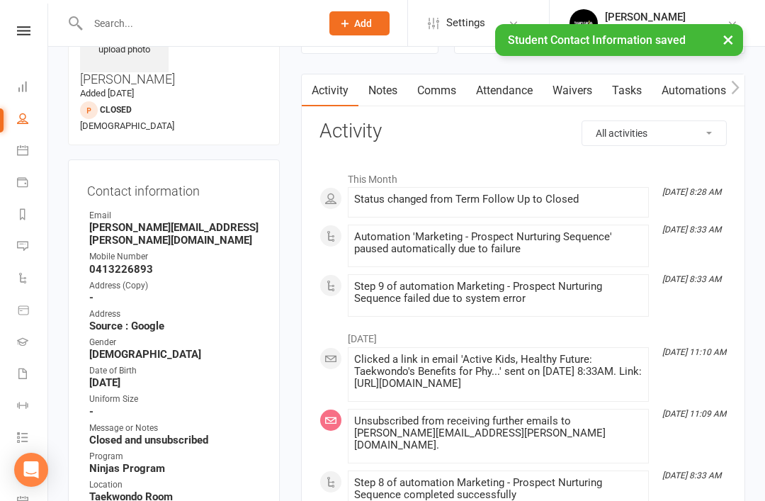
scroll to position [0, 0]
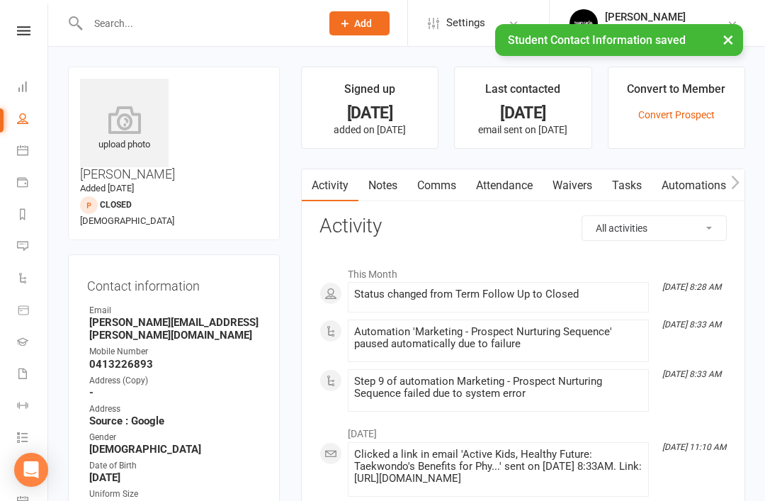
select select "50"
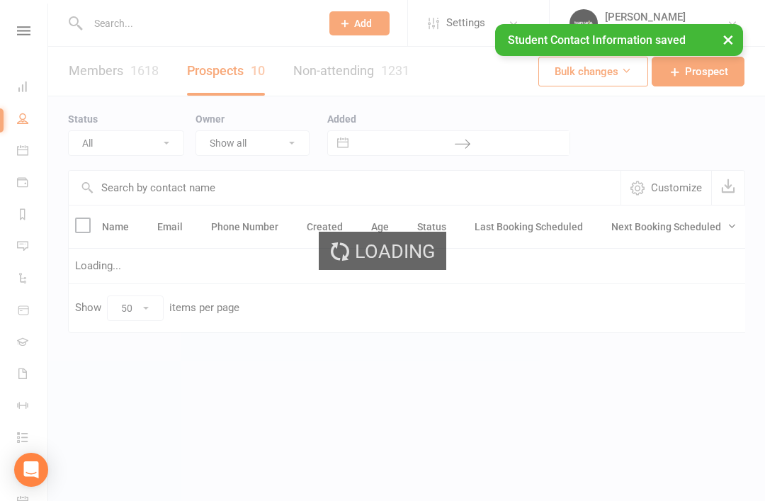
select select "Term Follow Up"
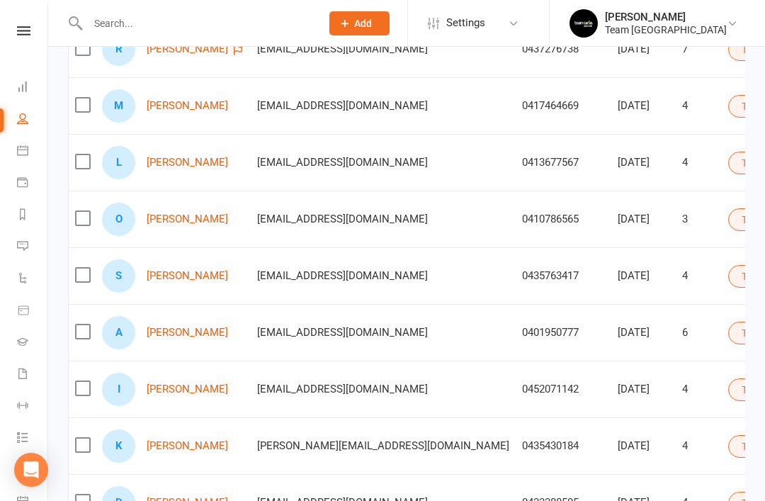
scroll to position [349, 0]
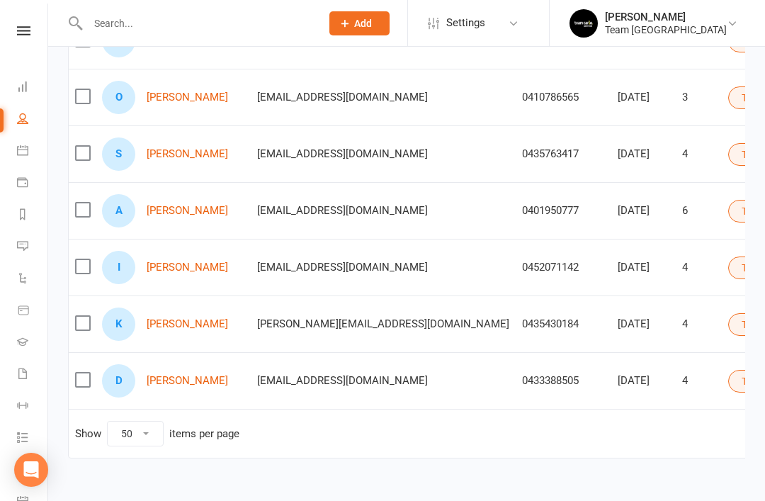
click at [207, 329] on link "Kabir Mathew-Ambekar" at bounding box center [187, 324] width 81 height 12
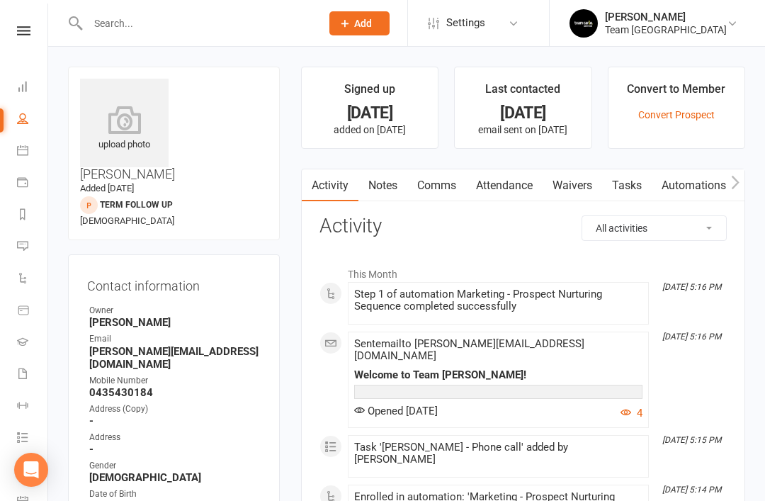
click at [392, 190] on link "Notes" at bounding box center [382, 185] width 49 height 33
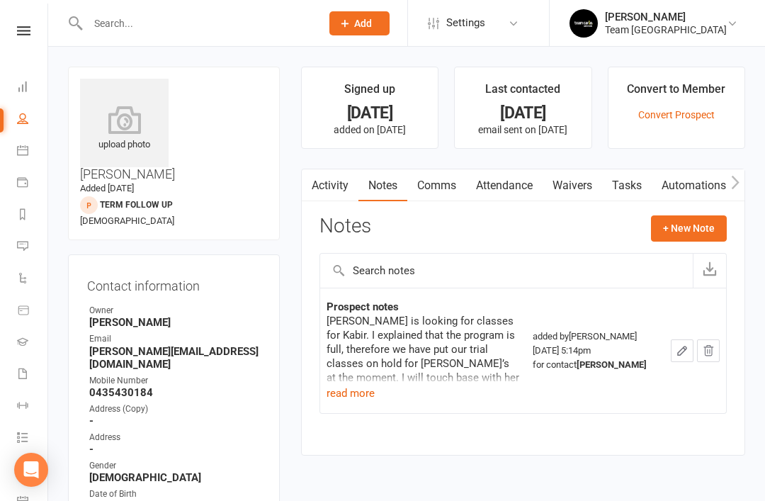
scroll to position [45, 0]
select select "50"
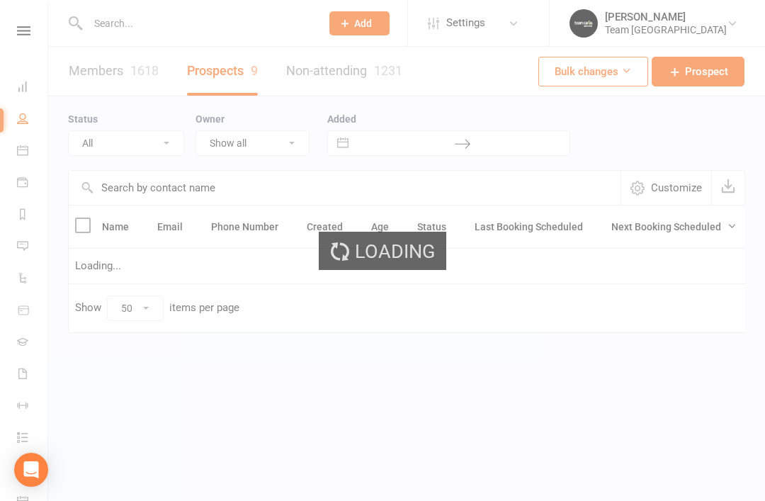
select select "Term Follow Up"
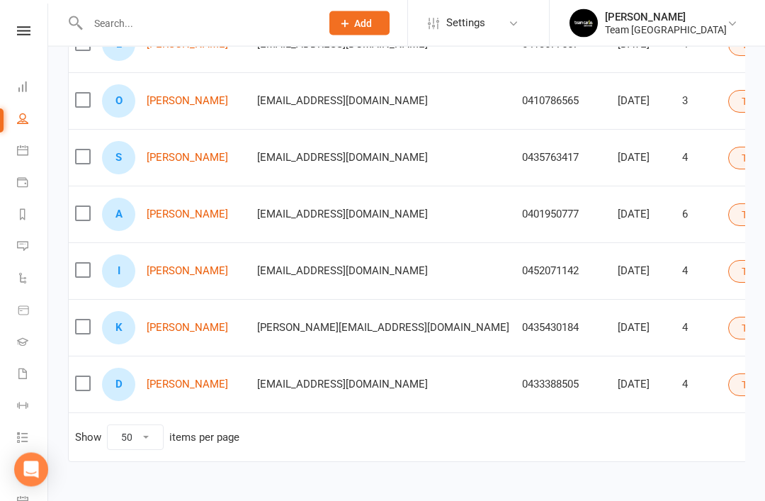
scroll to position [349, 0]
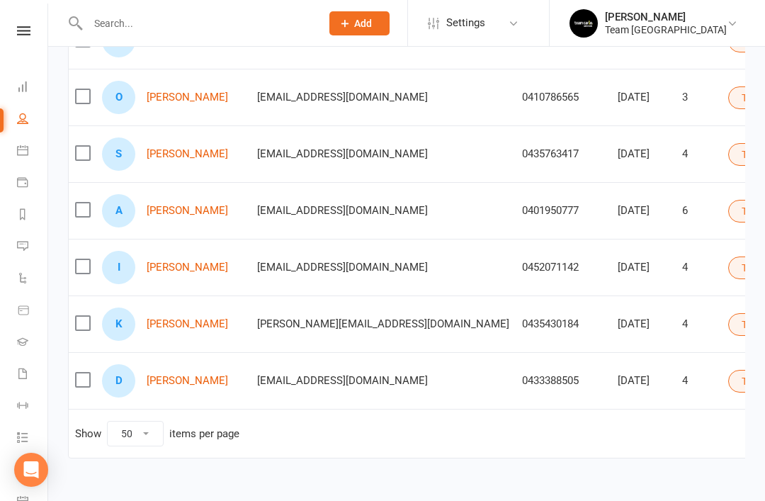
click at [183, 382] on link "David Tuszynski" at bounding box center [187, 381] width 81 height 12
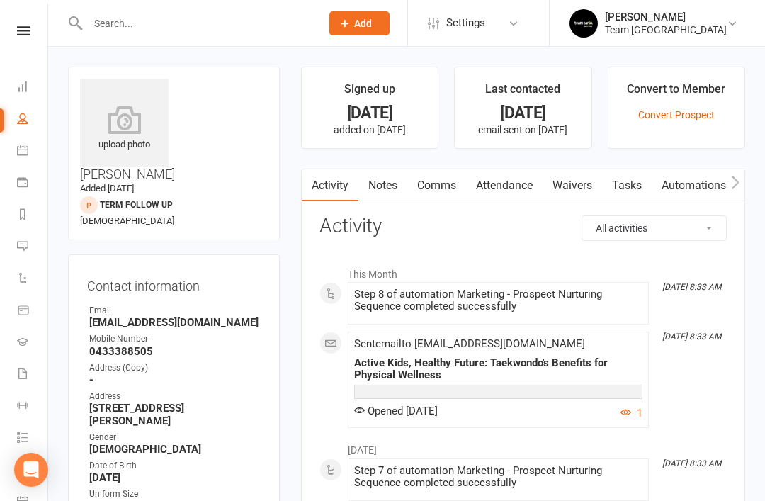
click at [389, 192] on link "Notes" at bounding box center [382, 185] width 49 height 33
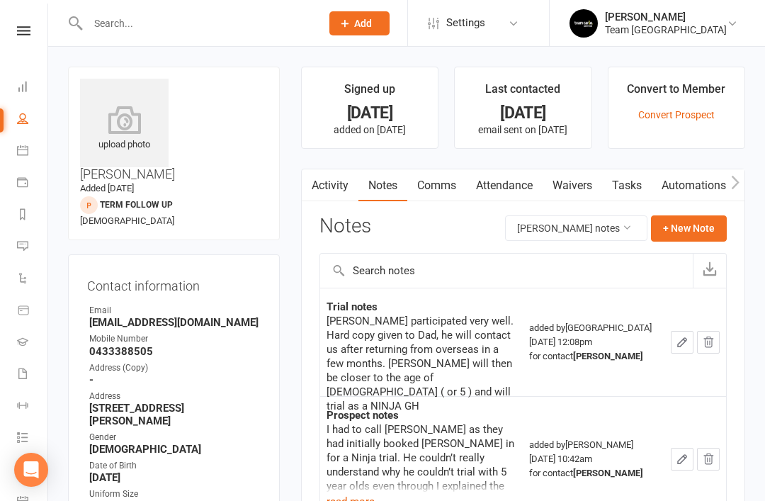
scroll to position [45, 0]
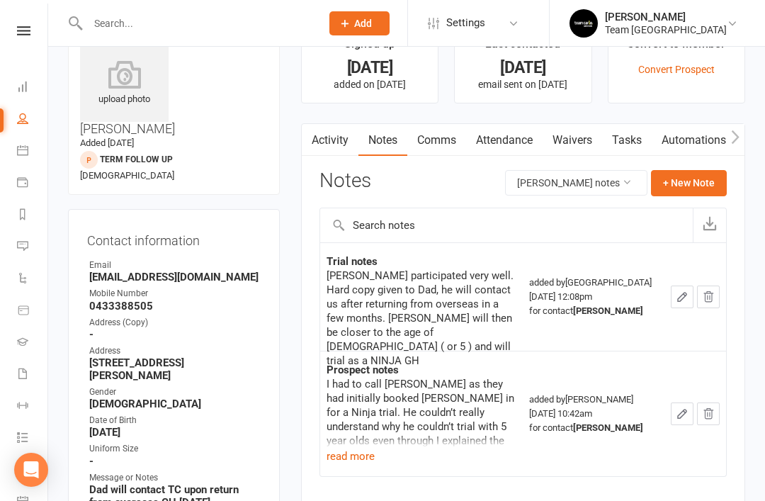
click at [45, 134] on link "People" at bounding box center [33, 120] width 32 height 32
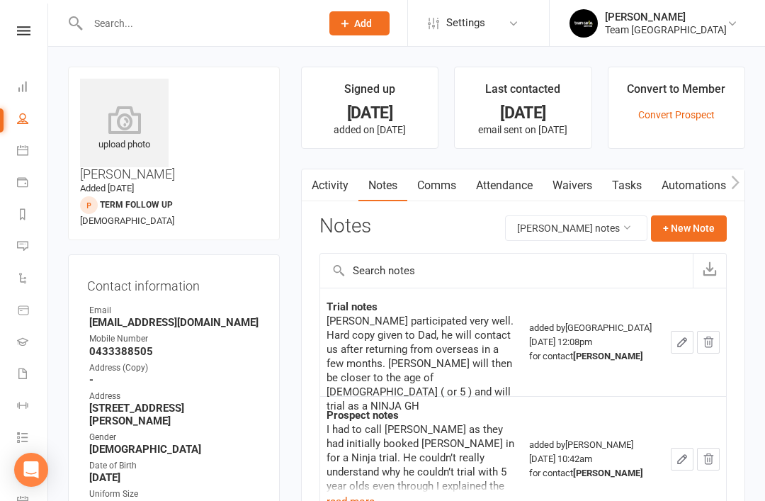
select select "50"
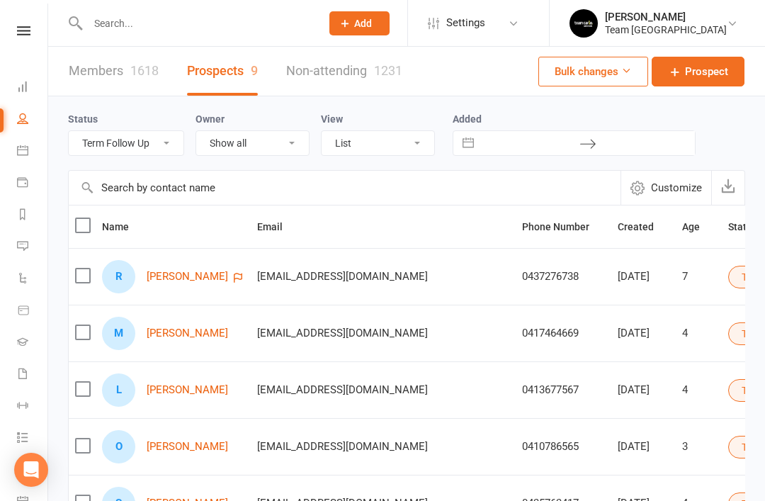
click at [181, 144] on select "All (No status set) (Invalid status) Open Closed Website Lead Term Follow Up Wa…" at bounding box center [126, 143] width 115 height 24
select select "Waiting List"
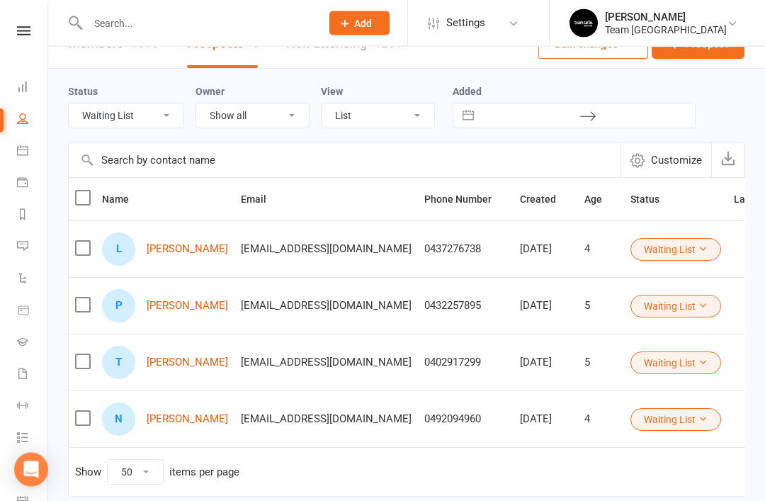
scroll to position [28, 0]
click at [190, 254] on link "Logan Soegomo" at bounding box center [187, 249] width 81 height 12
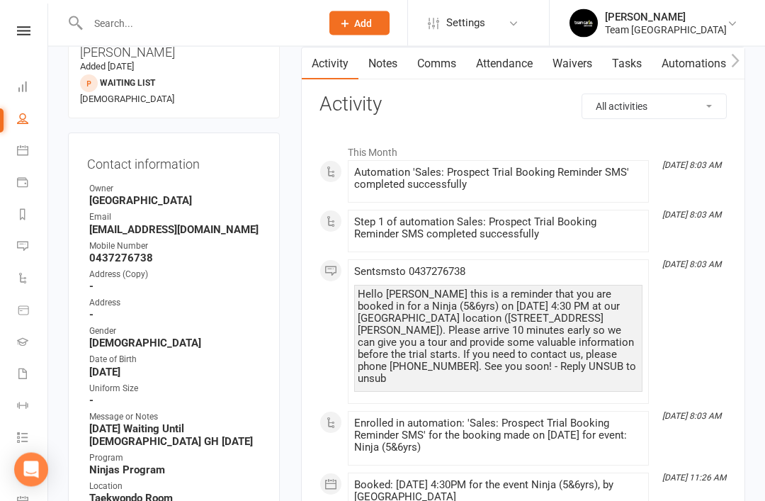
scroll to position [123, 0]
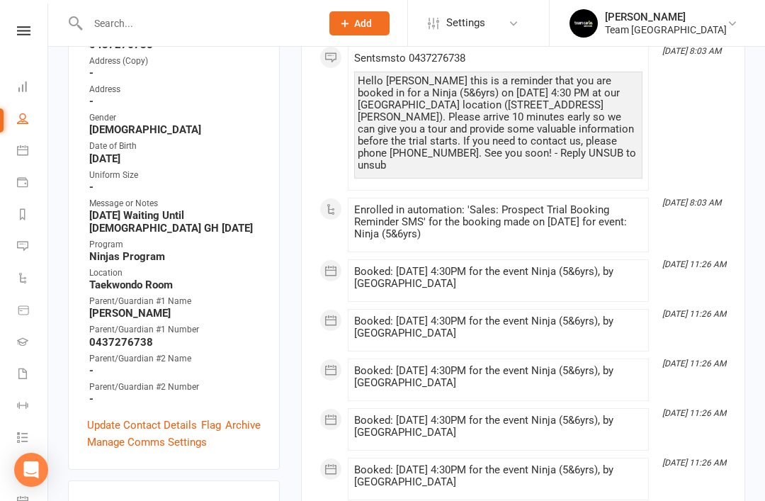
click at [131, 416] on link "Update Contact Details" at bounding box center [142, 424] width 110 height 17
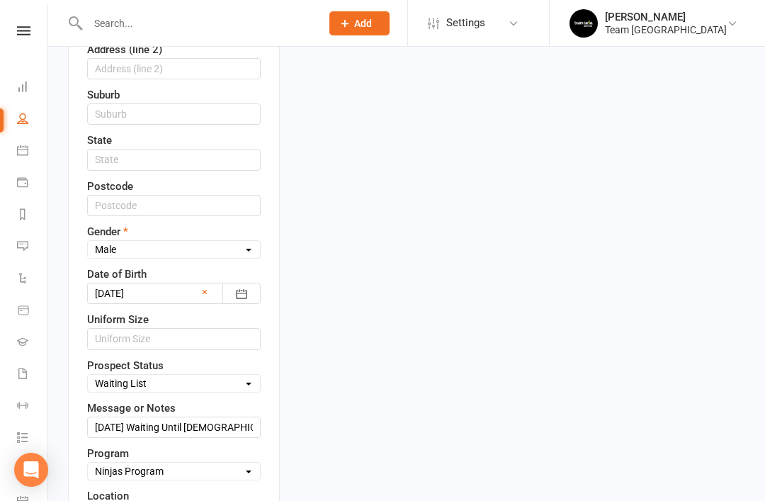
scroll to position [528, 0]
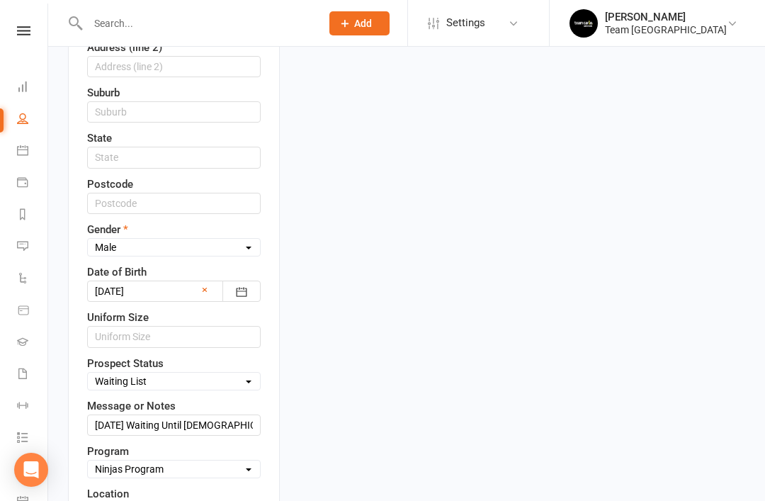
click at [240, 373] on select "Select Open Closed Website Lead Term Follow Up Waiting List Facebook Lead Re-Ta…" at bounding box center [174, 381] width 172 height 16
select select "Open"
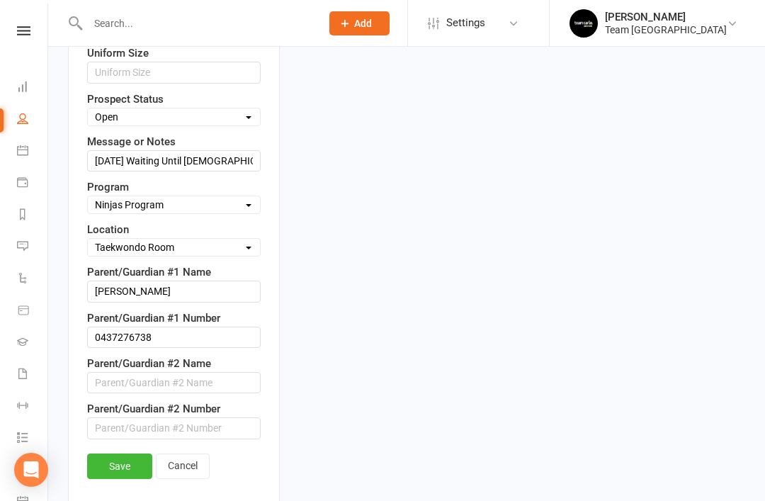
scroll to position [802, 0]
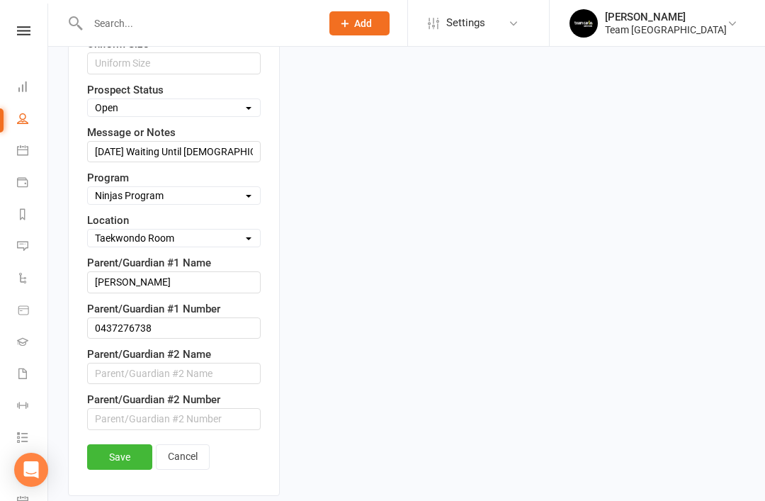
click at [115, 444] on link "Save" at bounding box center [119, 456] width 65 height 25
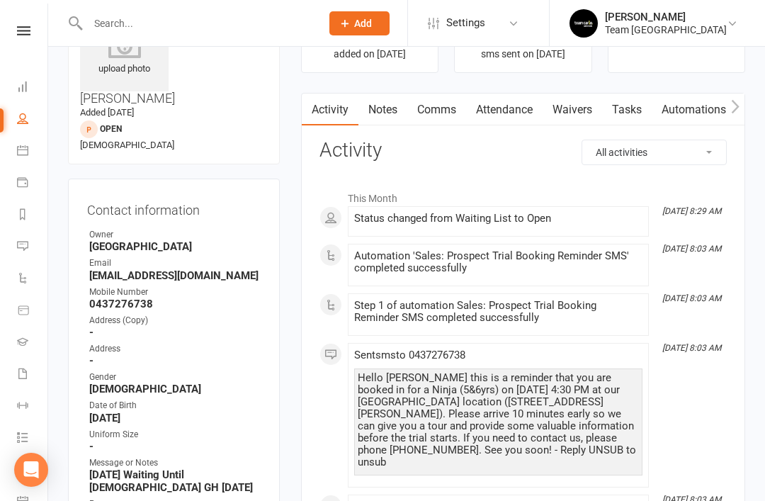
scroll to position [0, 0]
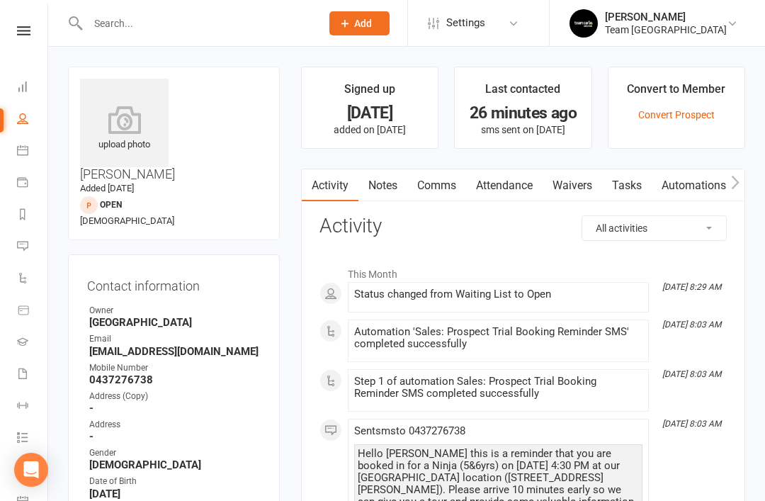
click at [25, 120] on icon at bounding box center [22, 118] width 11 height 11
select select "50"
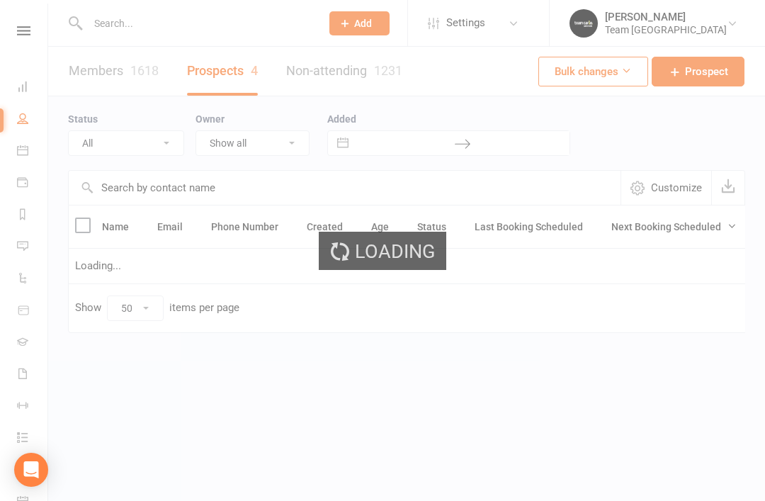
select select "Waiting List"
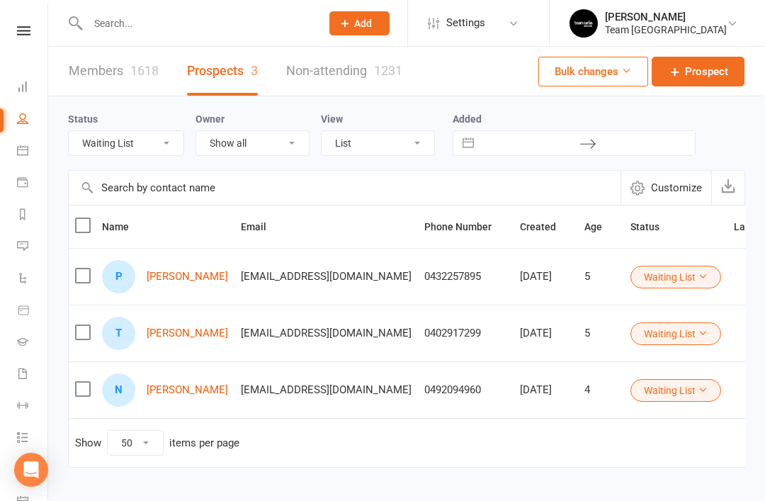
click at [186, 273] on link "Parker Pham" at bounding box center [187, 276] width 81 height 12
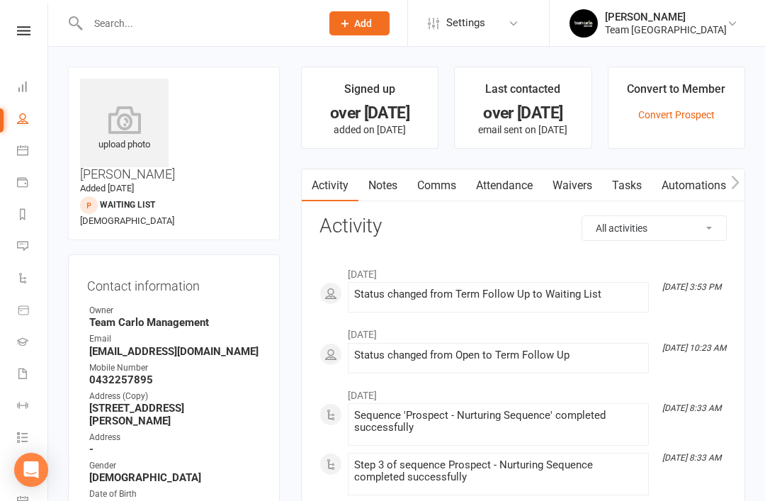
click at [390, 193] on link "Notes" at bounding box center [382, 185] width 49 height 33
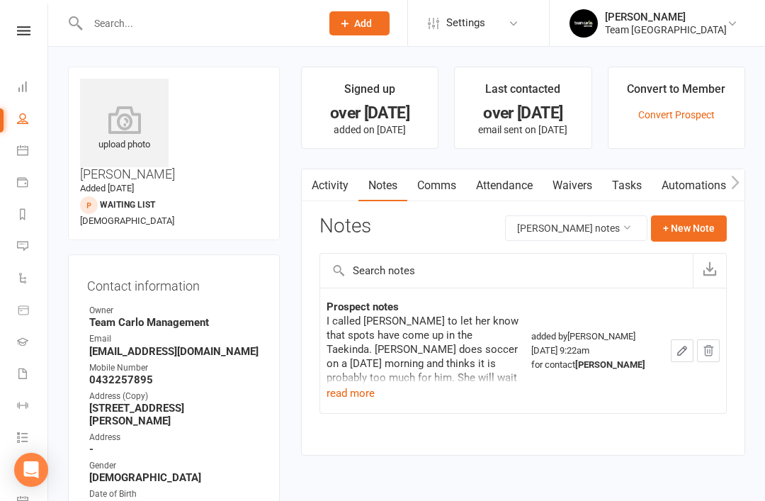
click at [354, 392] on button "read more" at bounding box center [350, 392] width 48 height 17
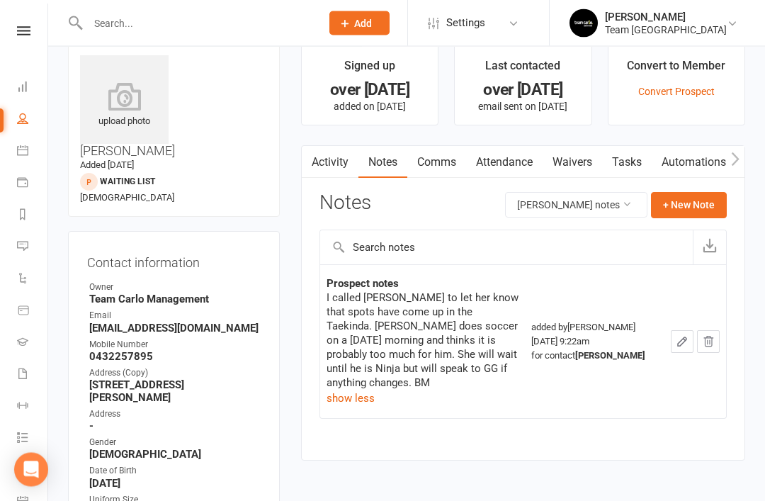
scroll to position [23, 0]
click at [327, 169] on link "Activity" at bounding box center [330, 163] width 57 height 33
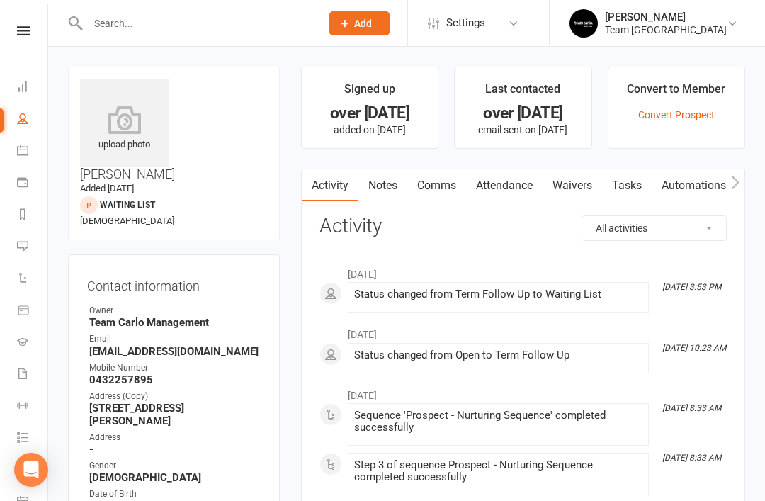
click at [32, 125] on link "People" at bounding box center [33, 120] width 32 height 32
select select "50"
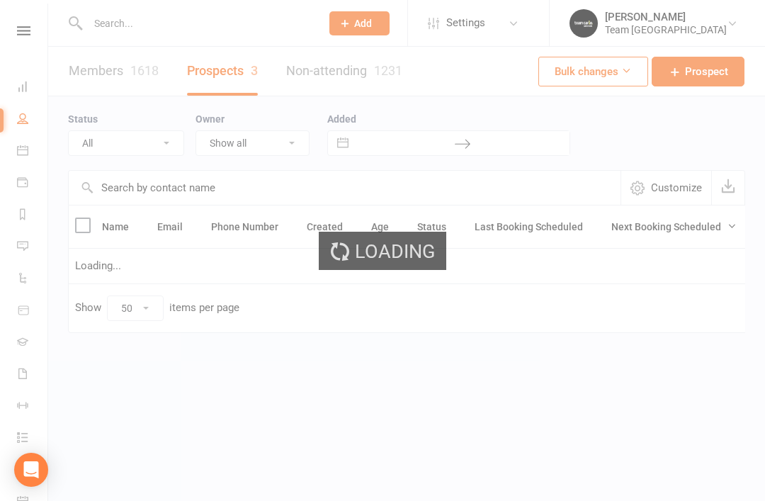
select select "Waiting List"
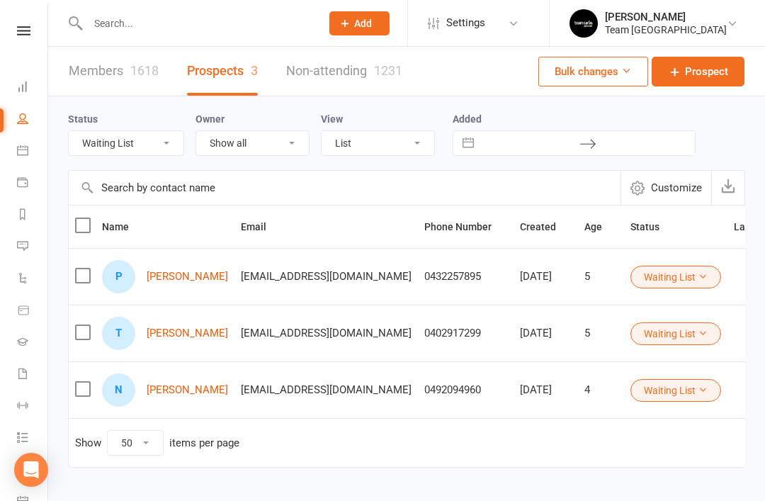
click at [191, 338] on link "Thomas Tanner" at bounding box center [187, 333] width 81 height 12
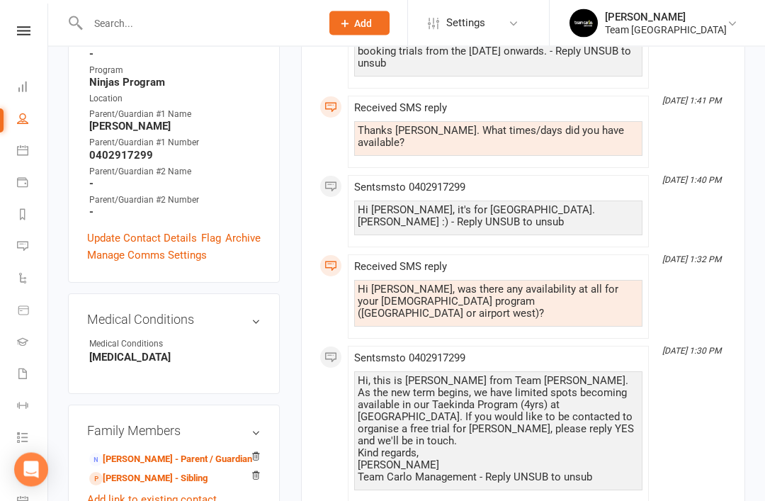
scroll to position [496, 0]
click at [154, 471] on link "Samuel Tanner - Sibling" at bounding box center [148, 478] width 118 height 15
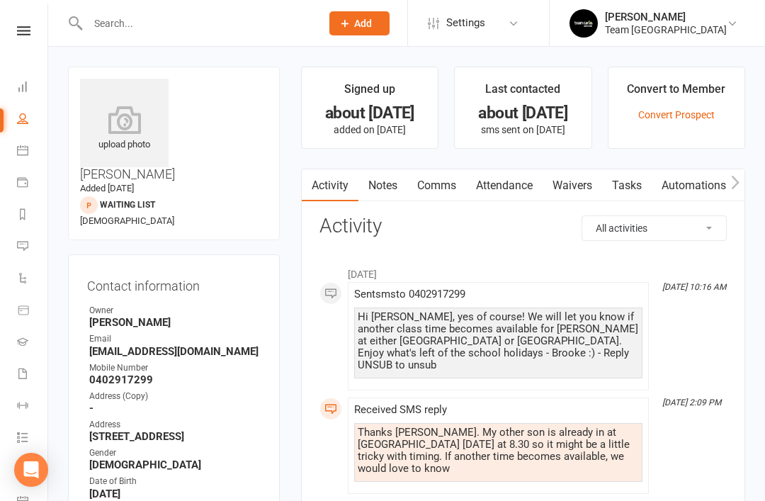
click at [110, 20] on input "text" at bounding box center [197, 23] width 227 height 20
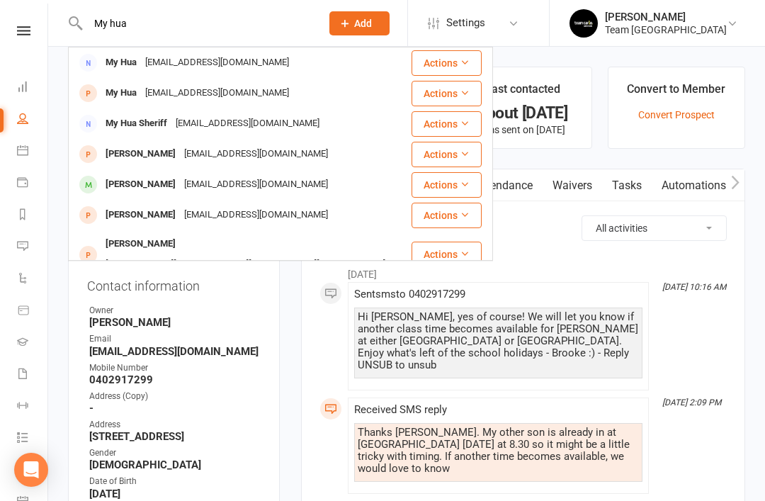
type input "My hua"
click at [140, 59] on div "My Hua" at bounding box center [121, 62] width 40 height 21
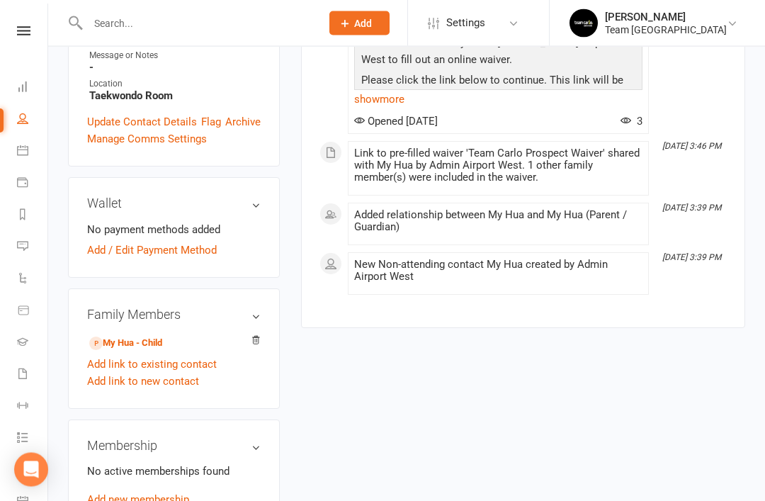
scroll to position [336, 0]
click at [139, 338] on link "My Hua - Child" at bounding box center [125, 343] width 73 height 15
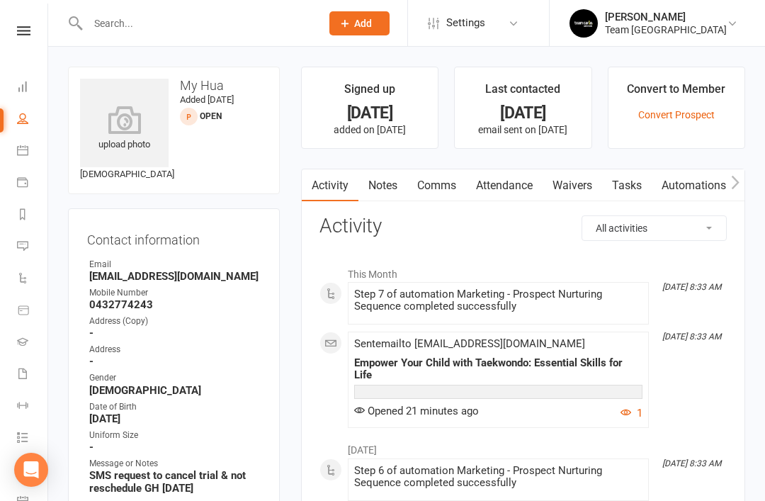
click at [387, 181] on link "Notes" at bounding box center [382, 185] width 49 height 33
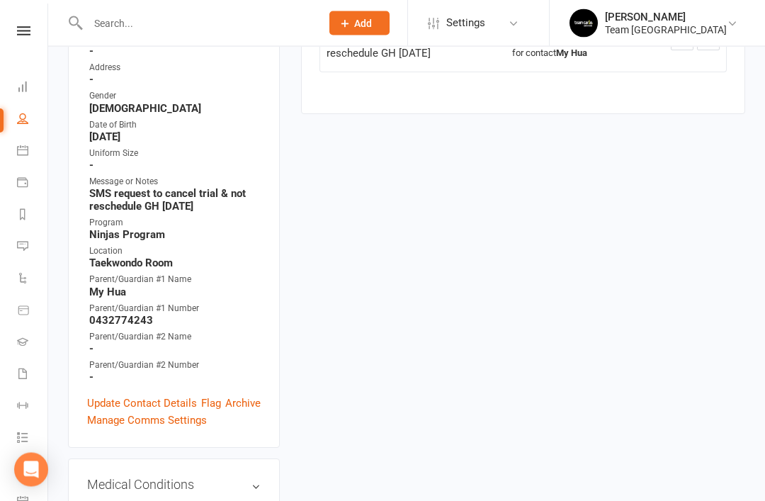
scroll to position [283, 0]
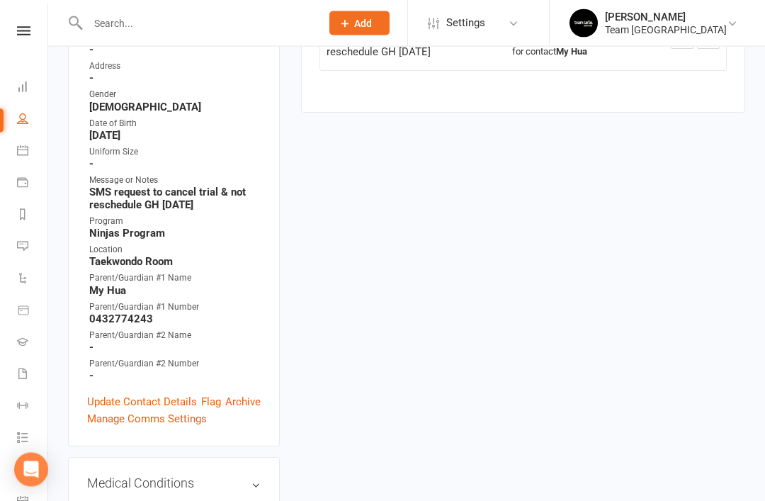
click at [135, 394] on link "Update Contact Details" at bounding box center [142, 402] width 110 height 17
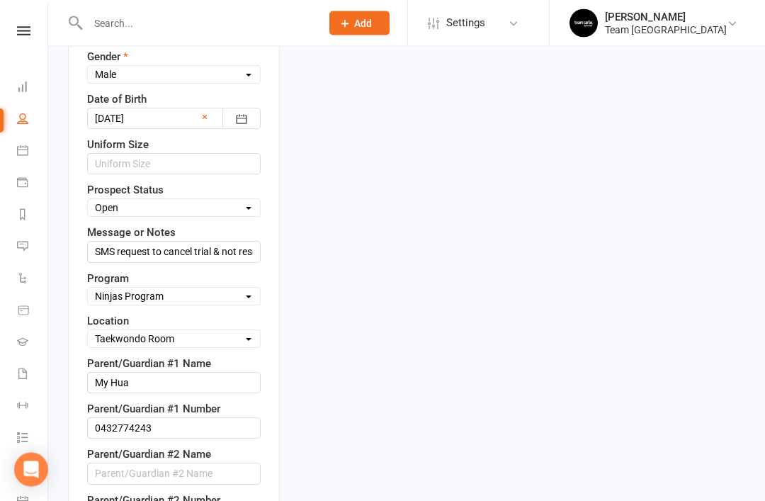
click at [240, 200] on select "Select Open Closed Website Lead Term Follow Up Waiting List Facebook Lead Re-Ta…" at bounding box center [174, 208] width 172 height 16
select select "Re-Target Funnel"
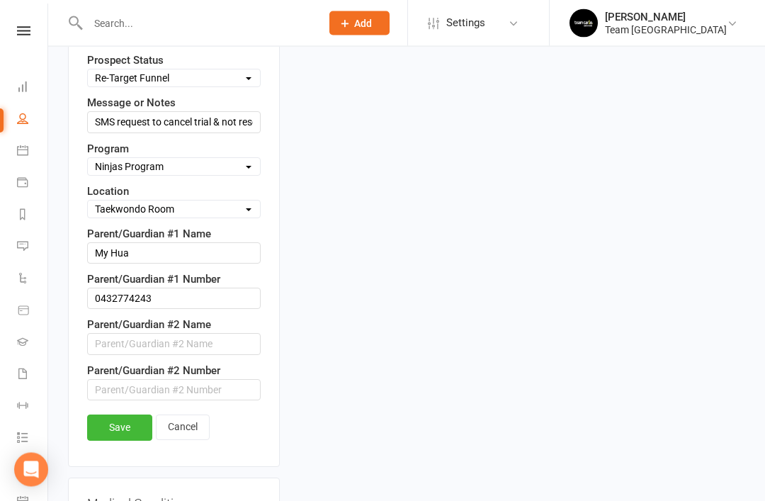
scroll to position [785, 0]
click at [120, 415] on link "Save" at bounding box center [119, 426] width 65 height 25
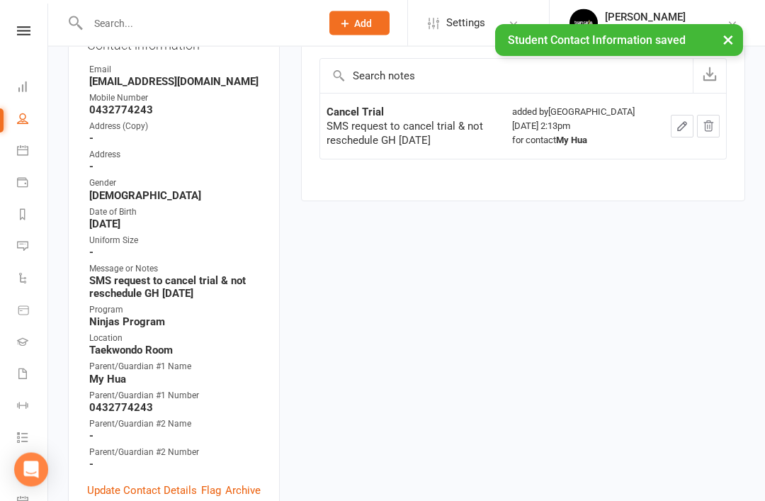
scroll to position [0, 0]
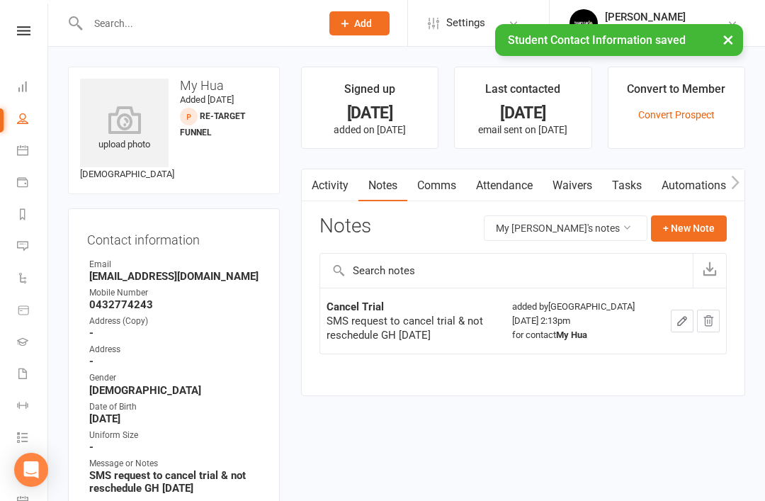
click at [166, 23] on input "text" at bounding box center [197, 23] width 227 height 20
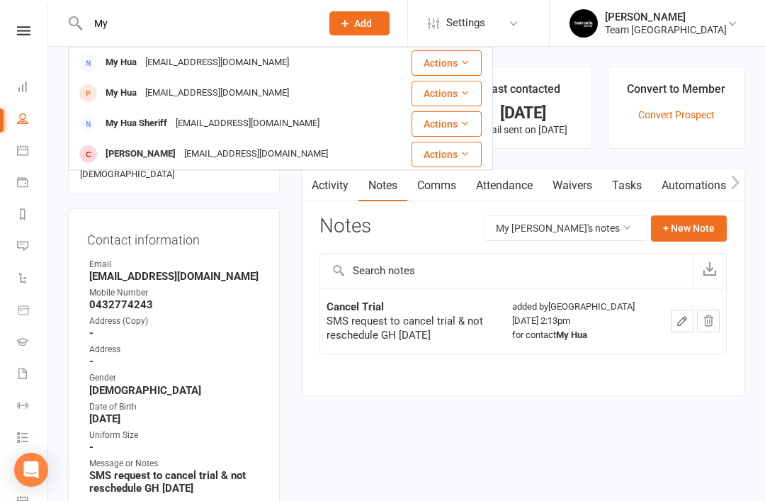
type input "My"
click at [154, 122] on div "My Hua Sheriff" at bounding box center [136, 123] width 70 height 21
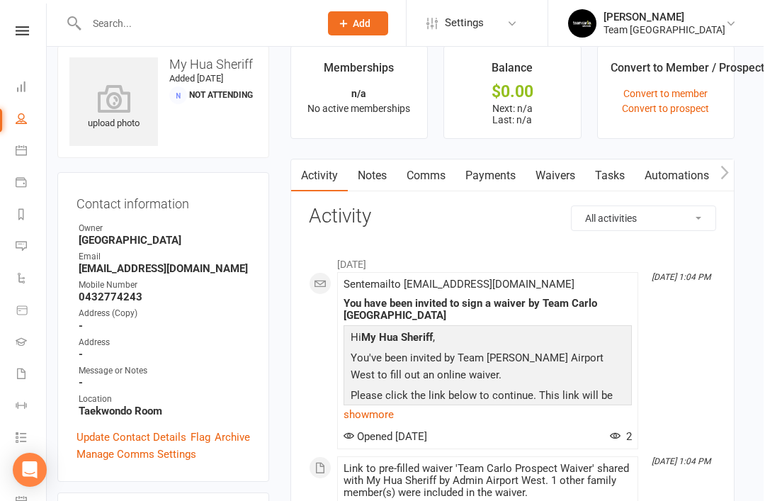
scroll to position [0, 9]
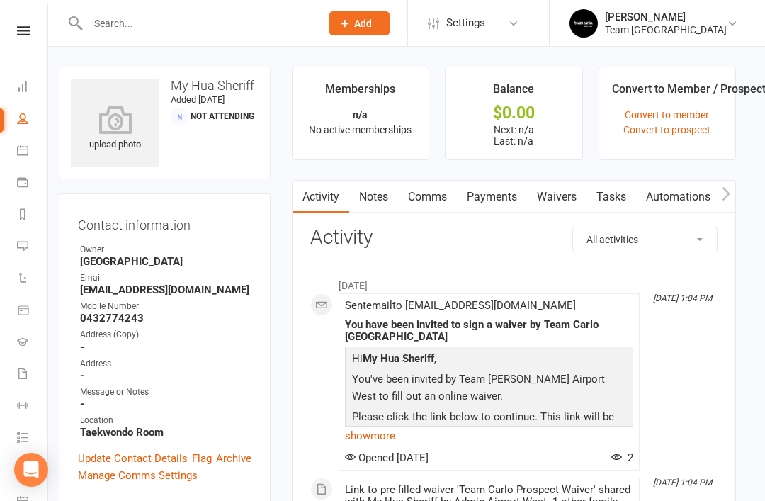
click at [200, 27] on input "text" at bounding box center [197, 23] width 227 height 20
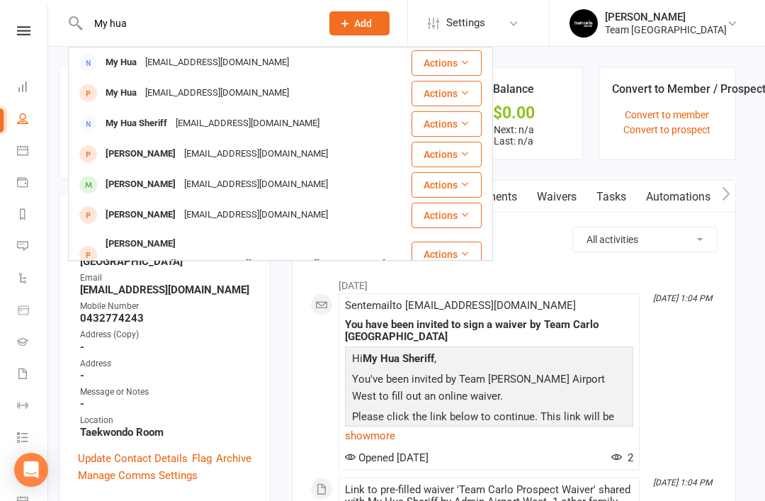
type input "My hua"
click at [179, 64] on div "myvan.hua@gmail.com" at bounding box center [217, 62] width 152 height 21
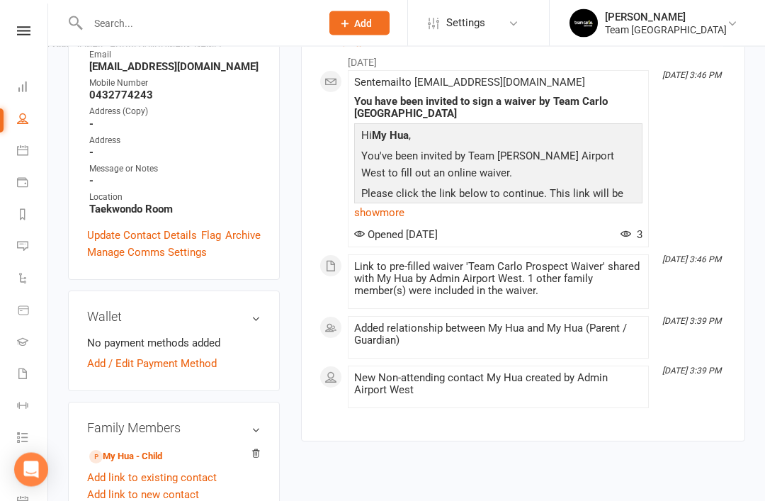
scroll to position [212, 0]
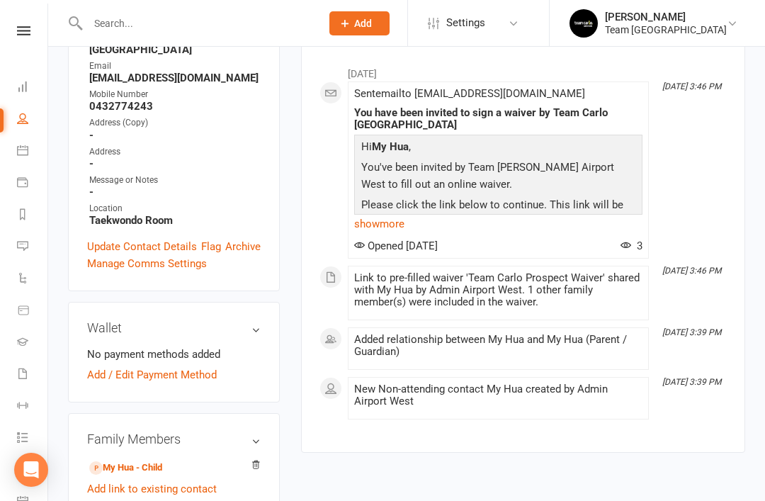
click at [244, 239] on link "Archive" at bounding box center [242, 246] width 35 height 17
click at [240, 248] on link "Archive" at bounding box center [242, 246] width 35 height 17
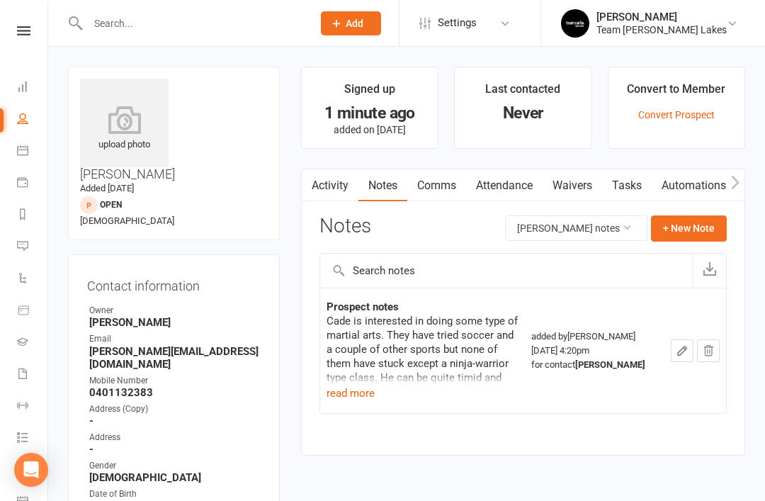
click at [125, 30] on input "text" at bounding box center [193, 23] width 219 height 20
type input "A"
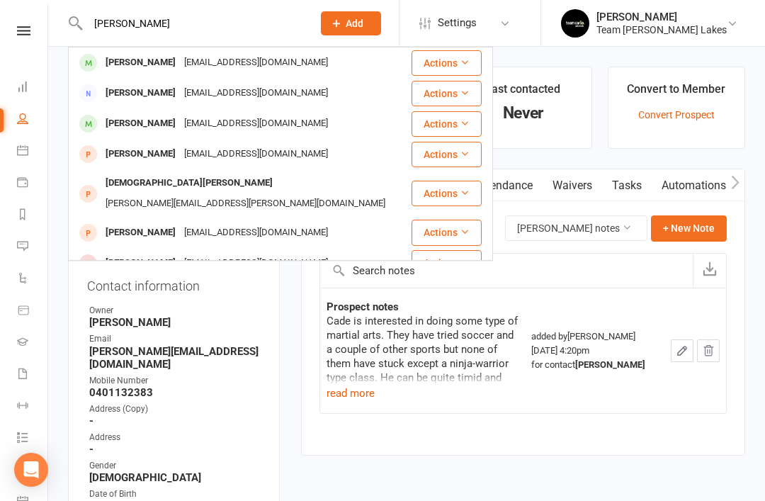
type input "[PERSON_NAME]"
click at [156, 59] on div "[PERSON_NAME]" at bounding box center [140, 62] width 79 height 21
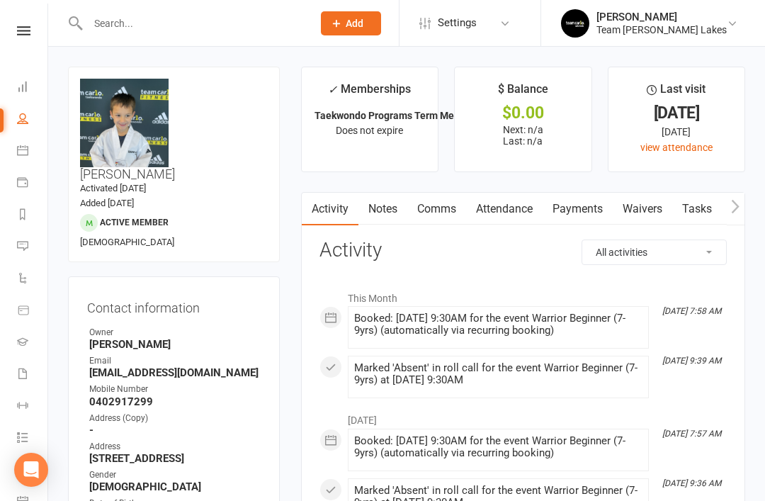
click at [20, 120] on icon at bounding box center [22, 118] width 11 height 11
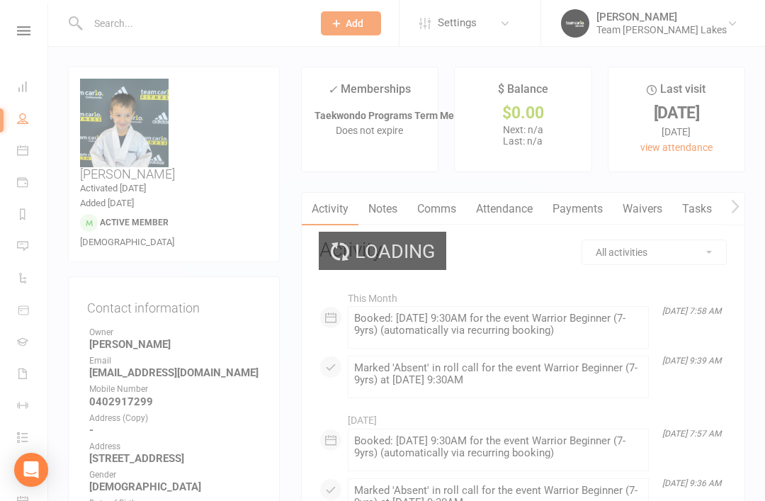
select select "50"
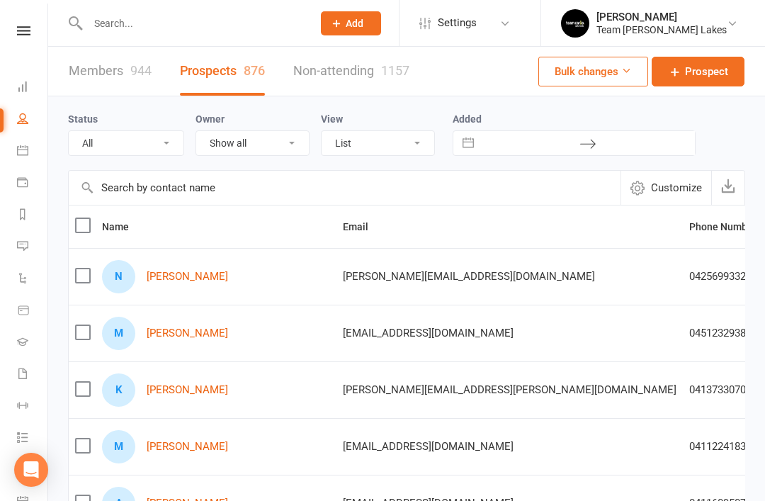
click at [171, 140] on select "All (No status set) (Invalid status) Open Closed Website Lead Term Follow Up Wa…" at bounding box center [126, 143] width 115 height 24
select select "Open"
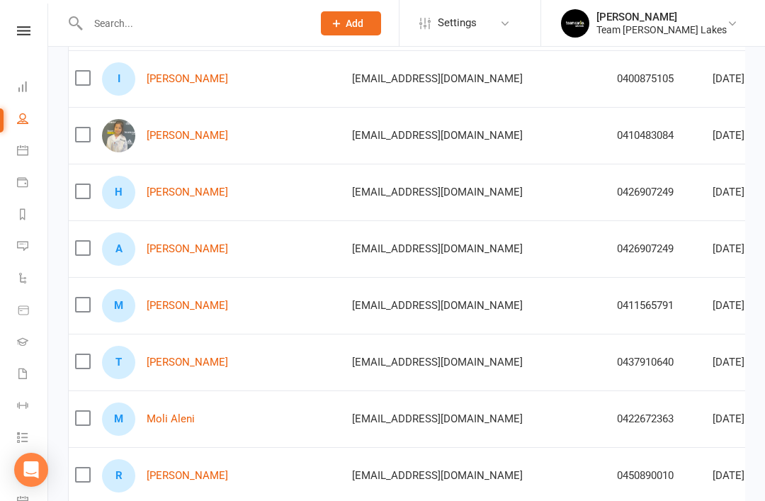
click at [181, 423] on link "Moli Aleni" at bounding box center [171, 419] width 48 height 12
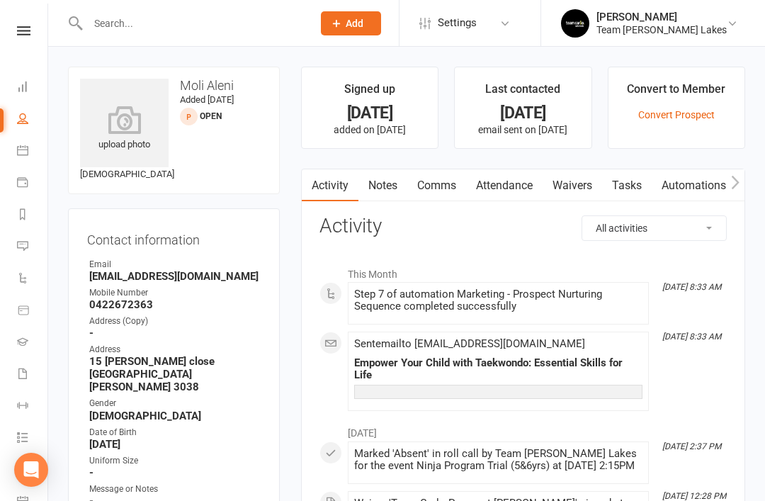
click at [387, 190] on link "Notes" at bounding box center [382, 185] width 49 height 33
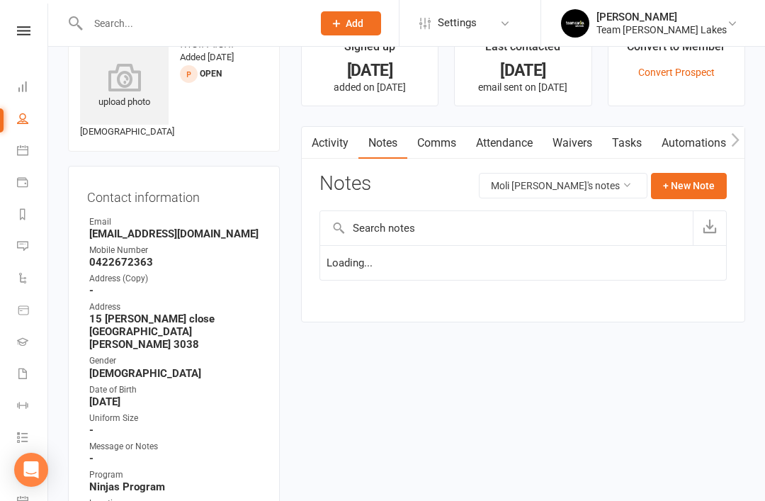
scroll to position [45, 0]
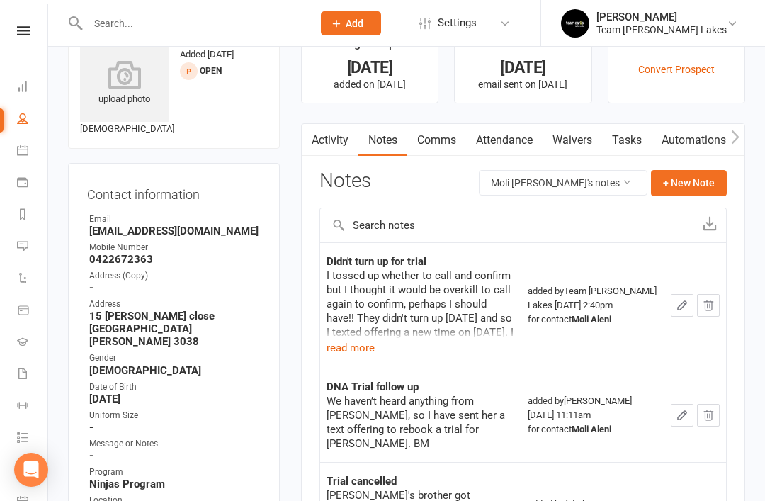
click at [357, 353] on button "read more" at bounding box center [350, 347] width 48 height 17
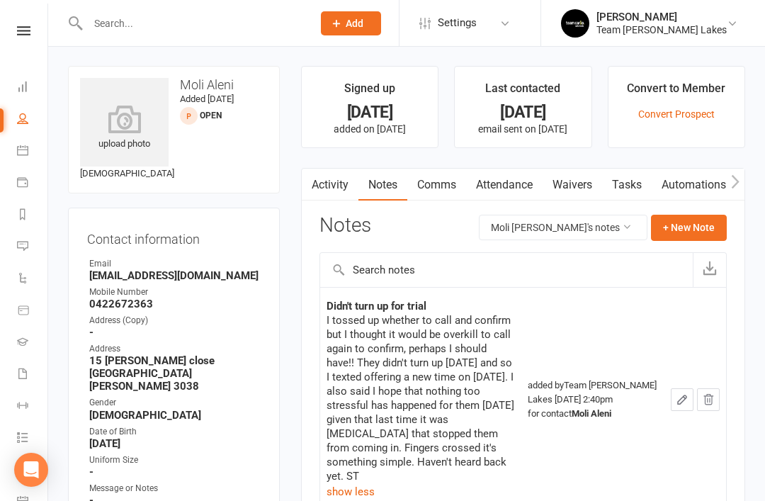
scroll to position [0, 0]
click at [22, 115] on icon at bounding box center [22, 118] width 11 height 11
select select "50"
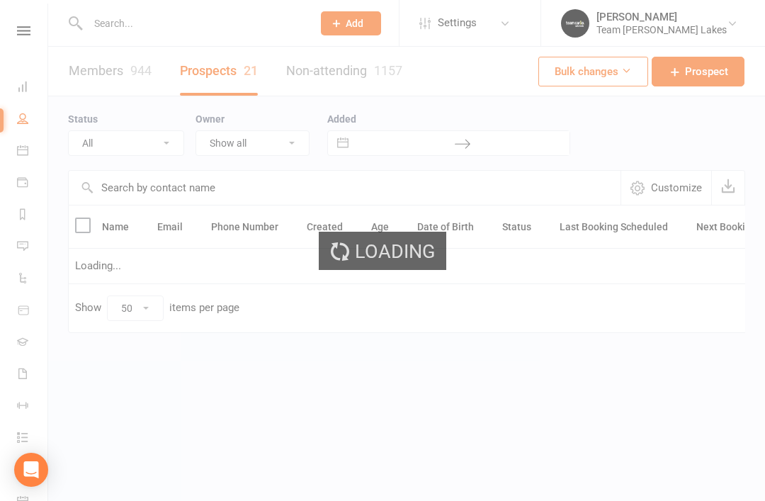
select select "Open"
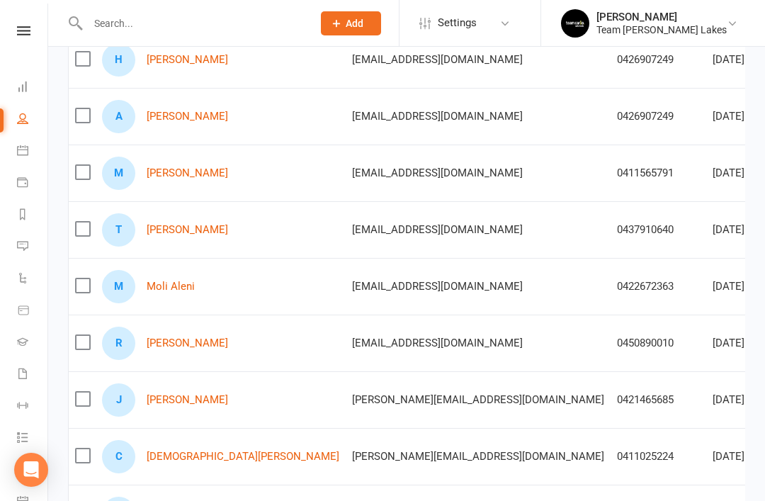
click at [203, 346] on link "[PERSON_NAME]" at bounding box center [187, 343] width 81 height 12
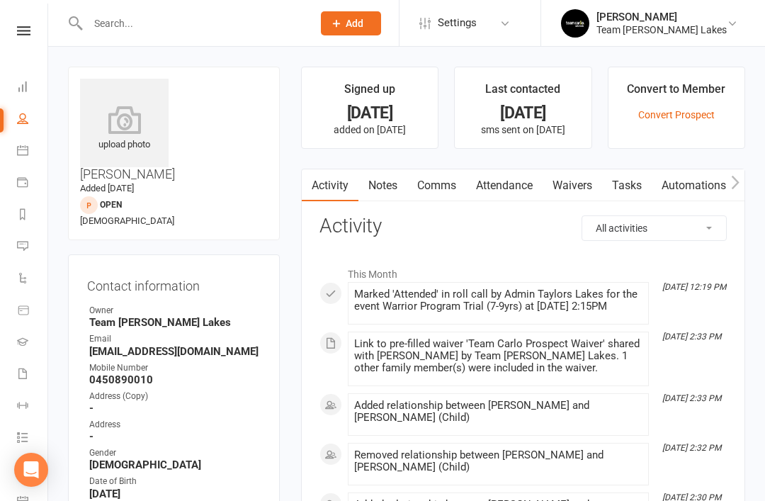
click at [393, 193] on link "Notes" at bounding box center [382, 185] width 49 height 33
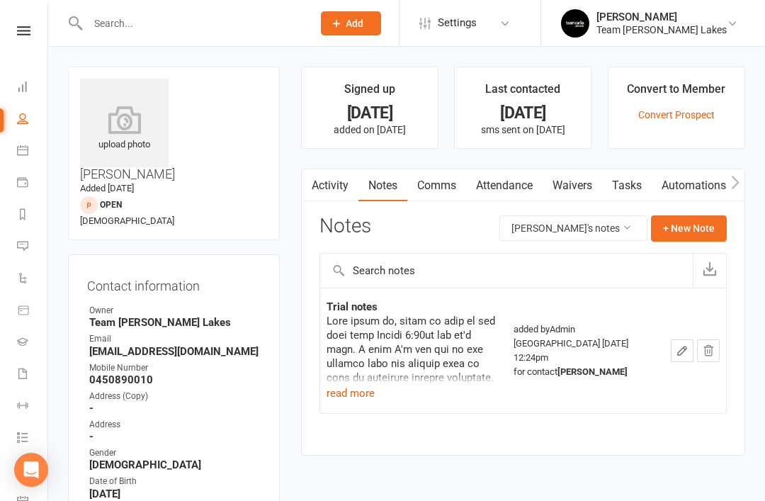
click at [25, 120] on icon at bounding box center [22, 118] width 11 height 11
select select "50"
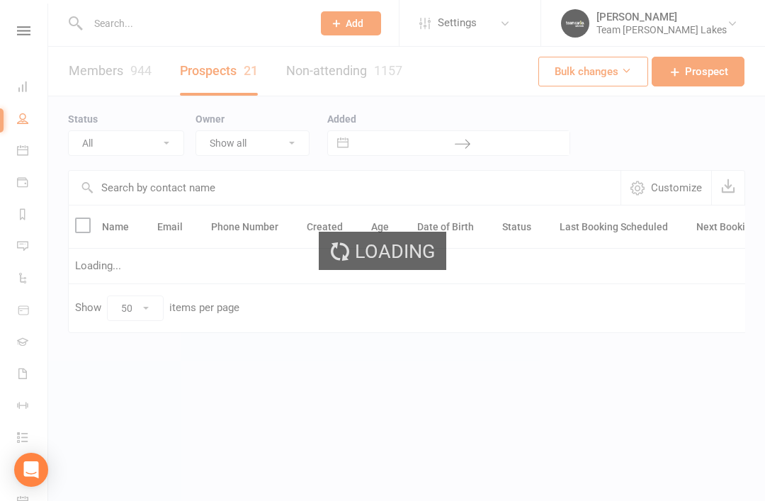
select select "Open"
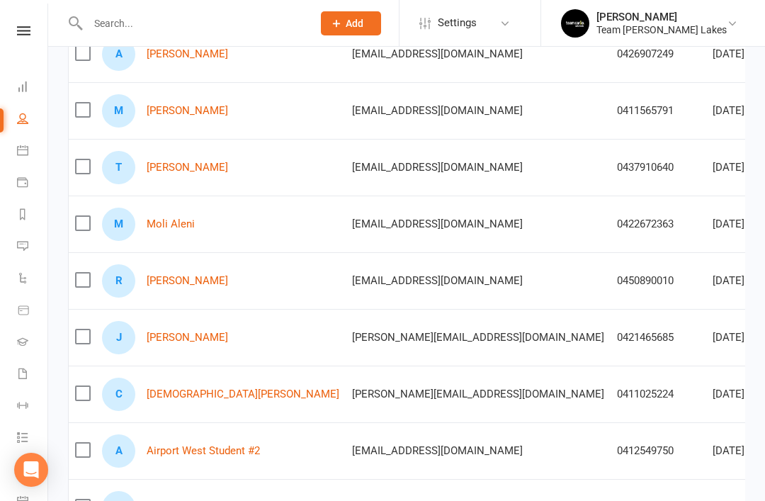
click at [219, 339] on link "[PERSON_NAME]" at bounding box center [187, 337] width 81 height 12
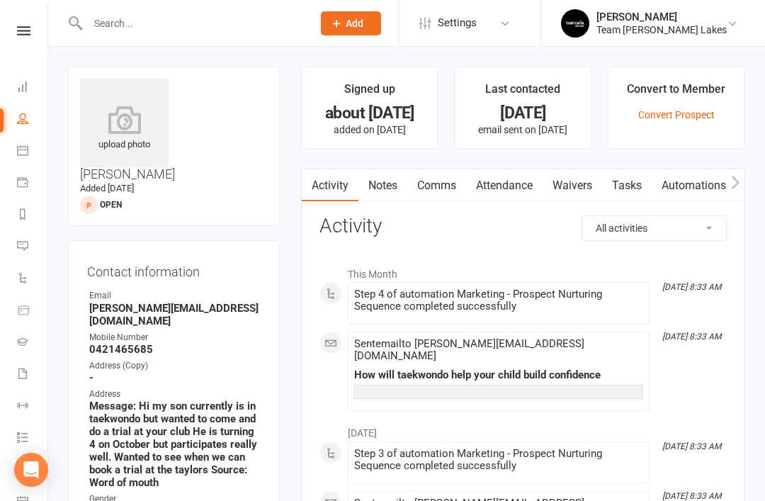
click at [386, 193] on link "Notes" at bounding box center [382, 185] width 49 height 33
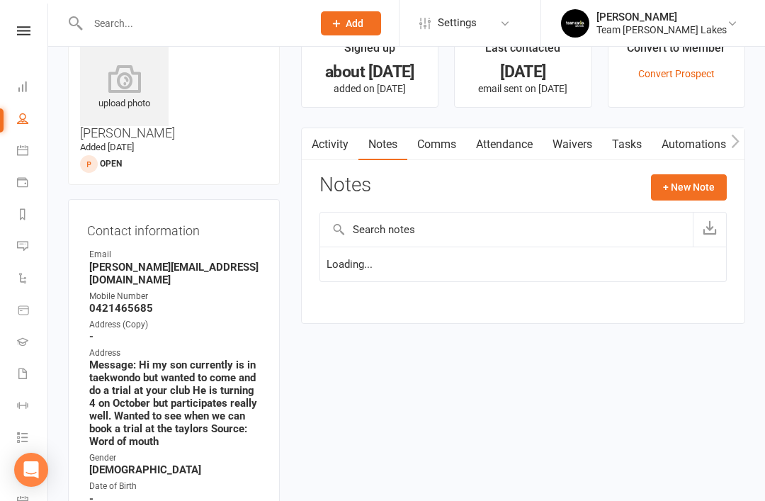
scroll to position [45, 0]
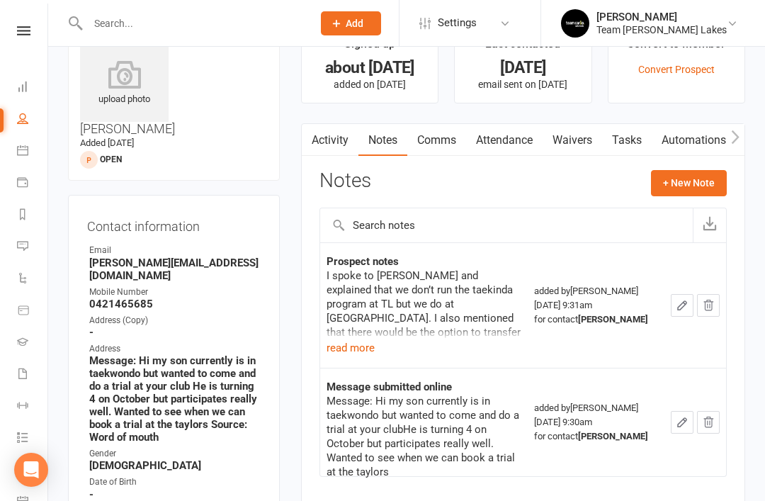
click at [356, 346] on button "read more" at bounding box center [350, 347] width 48 height 17
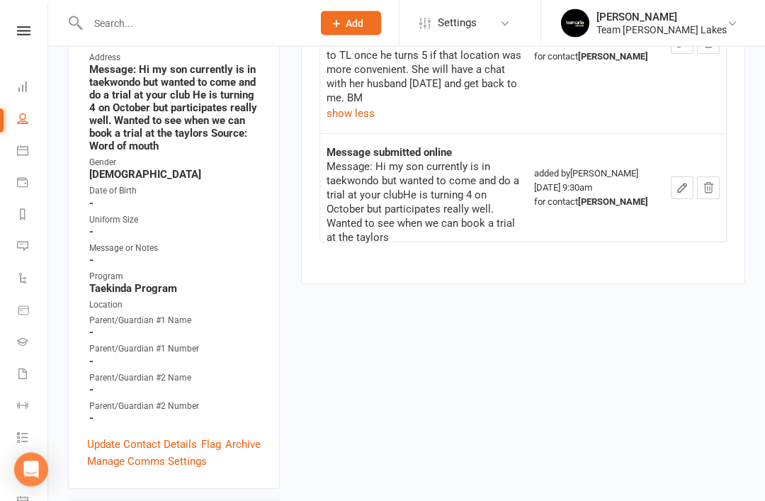
scroll to position [338, 0]
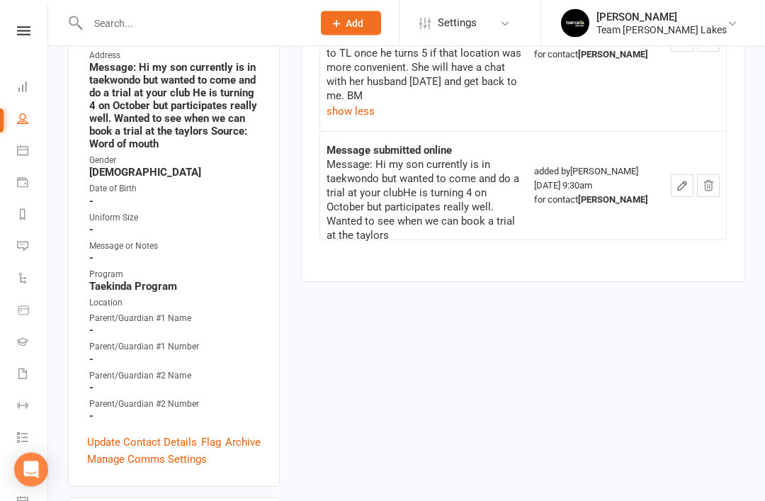
click at [143, 434] on link "Update Contact Details" at bounding box center [142, 442] width 110 height 17
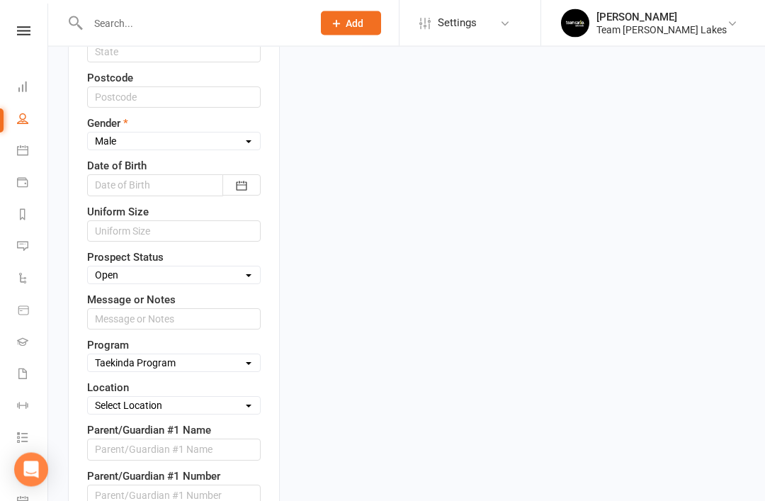
scroll to position [620, 0]
click at [249, 266] on select "Select Open Closed Website Lead Term Follow Up Waiting List Re-Target Funnel 1s…" at bounding box center [174, 274] width 172 height 16
select select "Re-Target Funnel"
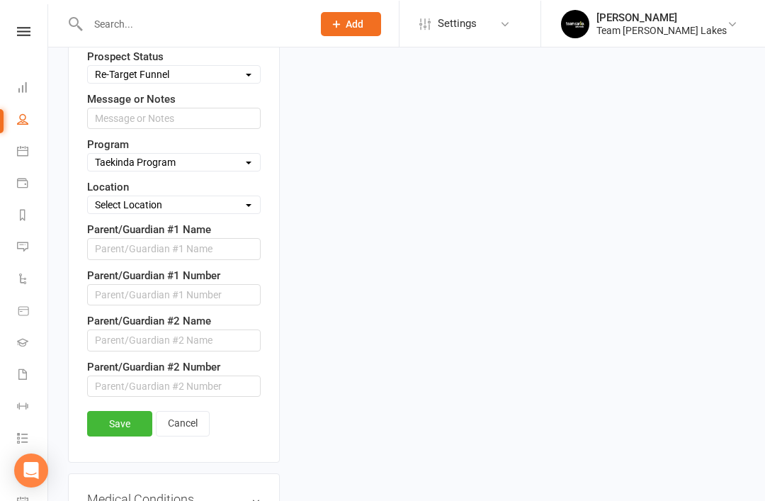
scroll to position [820, 0]
click at [134, 411] on link "Save" at bounding box center [119, 423] width 65 height 25
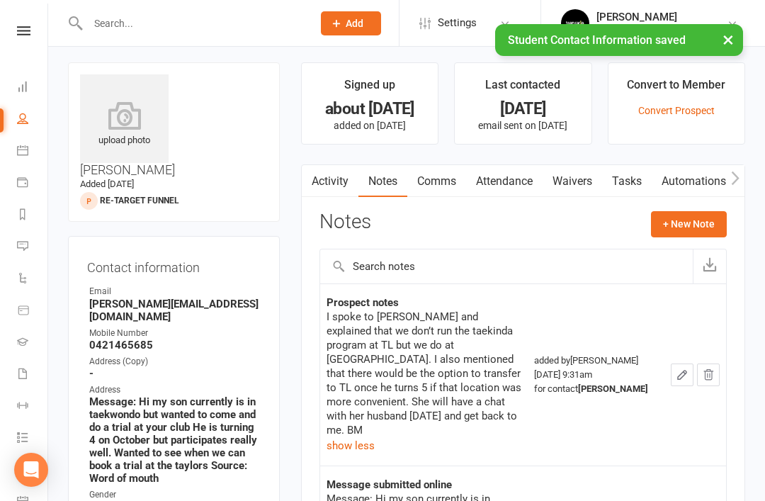
scroll to position [0, 0]
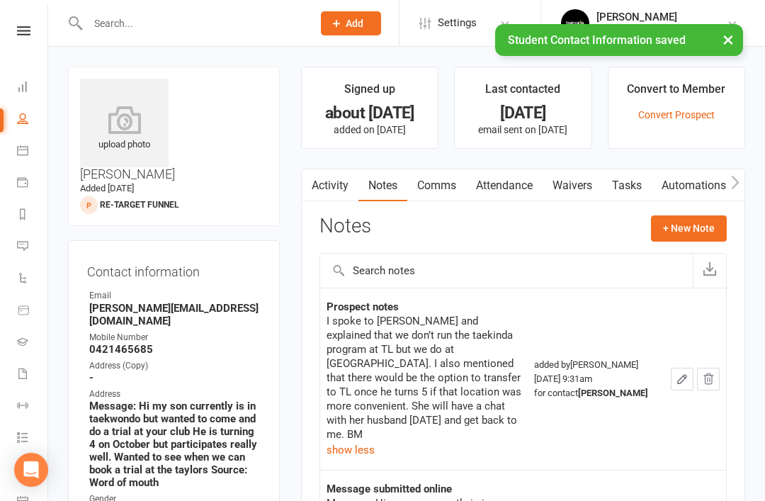
click at [31, 126] on link "People" at bounding box center [33, 120] width 32 height 32
select select "50"
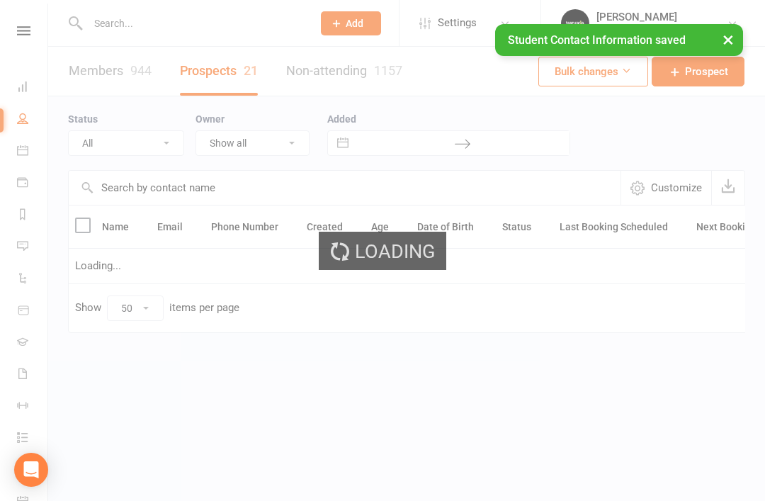
select select "Open"
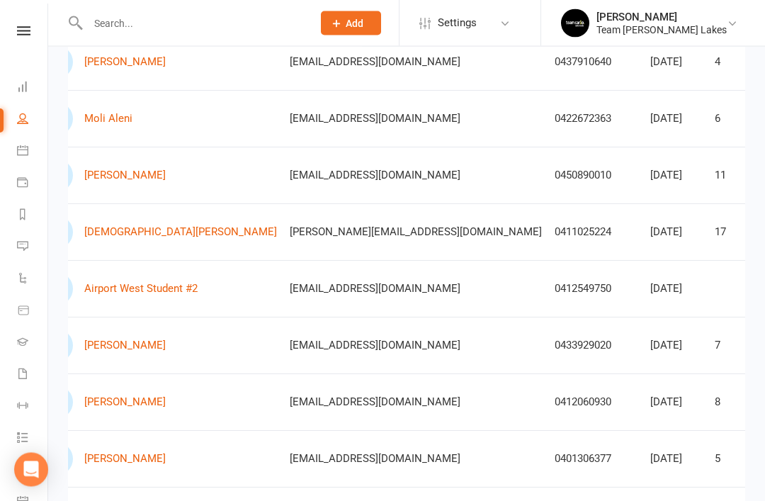
scroll to position [0, 50]
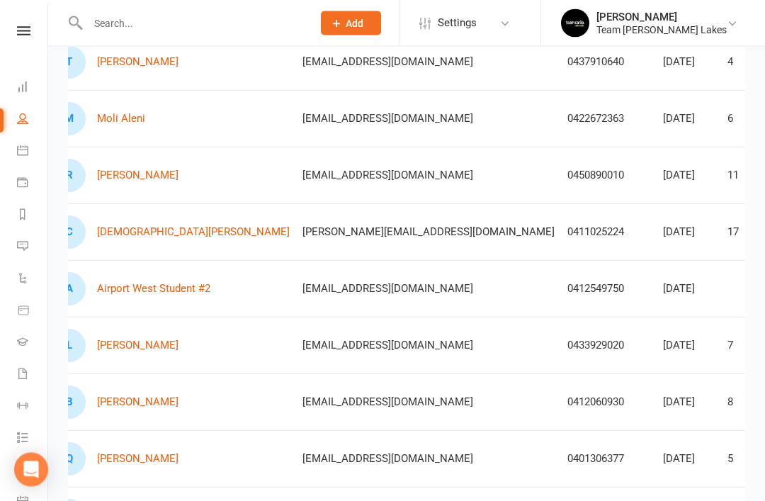
click at [132, 403] on link "[PERSON_NAME]" at bounding box center [137, 403] width 81 height 12
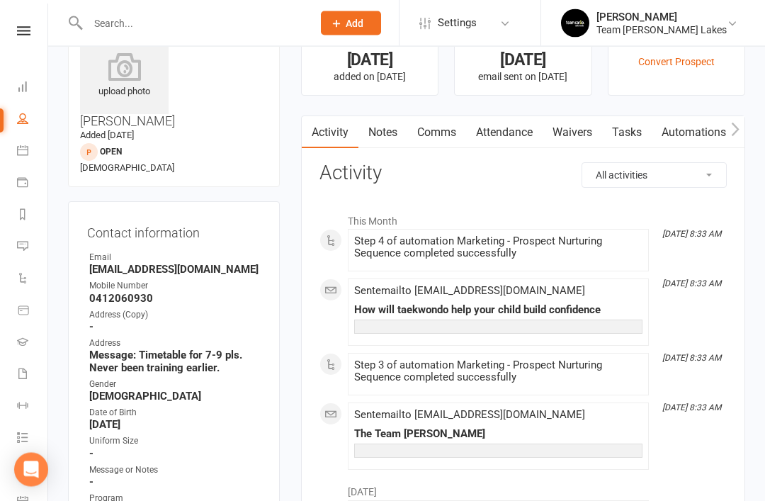
scroll to position [37, 0]
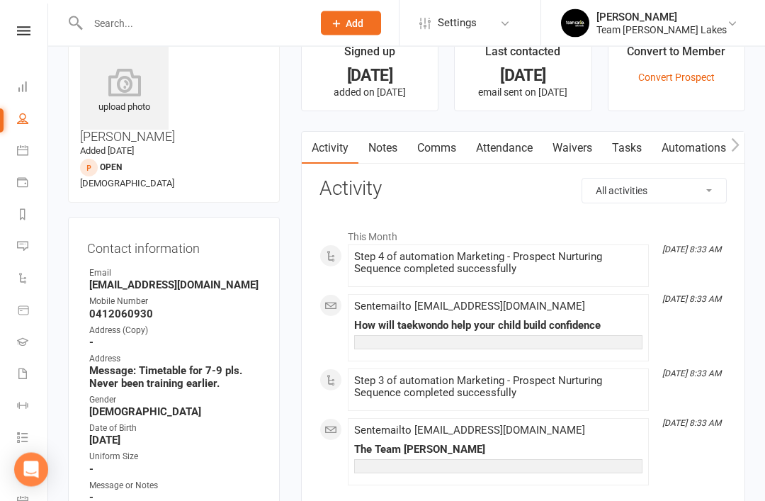
click at [395, 148] on link "Notes" at bounding box center [382, 148] width 49 height 33
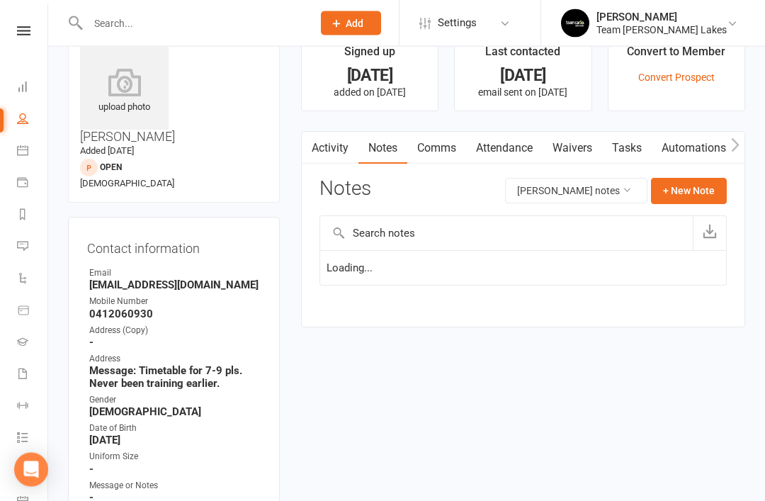
scroll to position [38, 0]
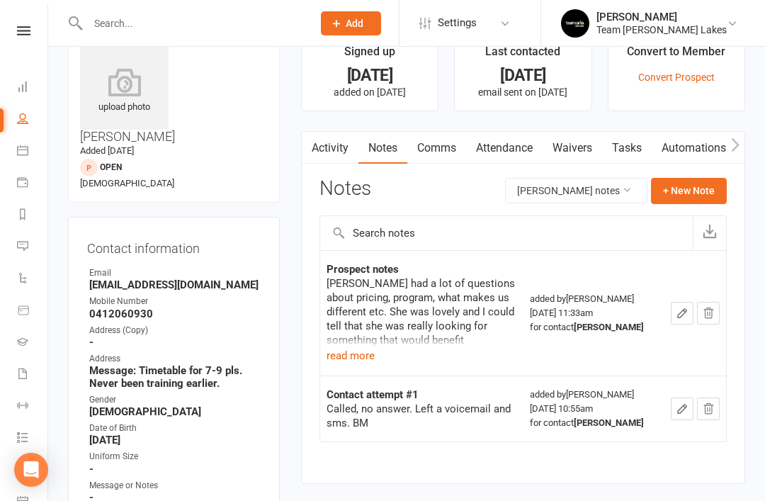
click at [353, 352] on button "read more" at bounding box center [350, 355] width 48 height 17
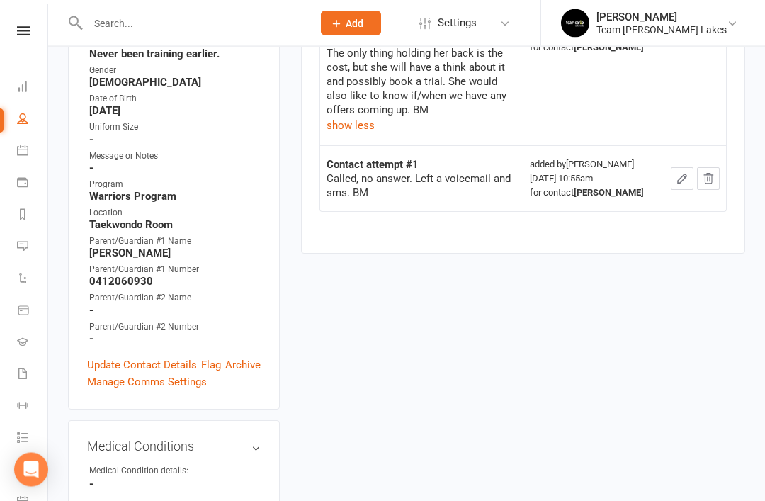
click at [149, 357] on link "Update Contact Details" at bounding box center [142, 365] width 110 height 17
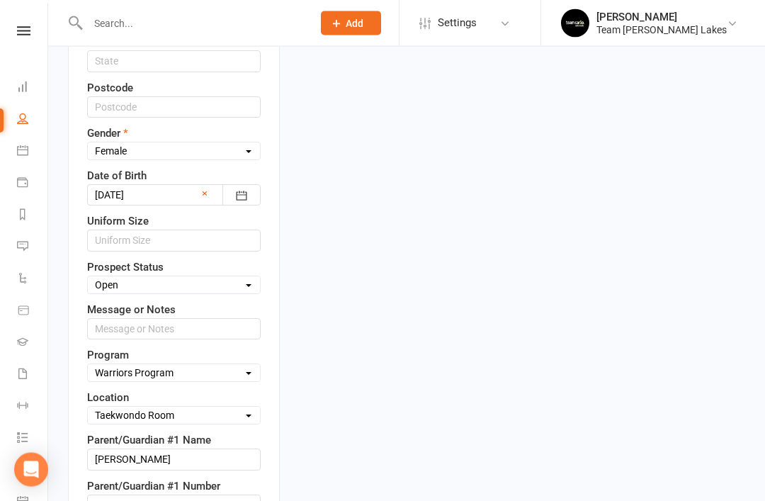
scroll to position [625, 0]
click at [246, 277] on select "Select Open Closed Website Lead Term Follow Up Waiting List Re-Target Funnel 1s…" at bounding box center [174, 285] width 172 height 16
select select "Re-Target Funnel"
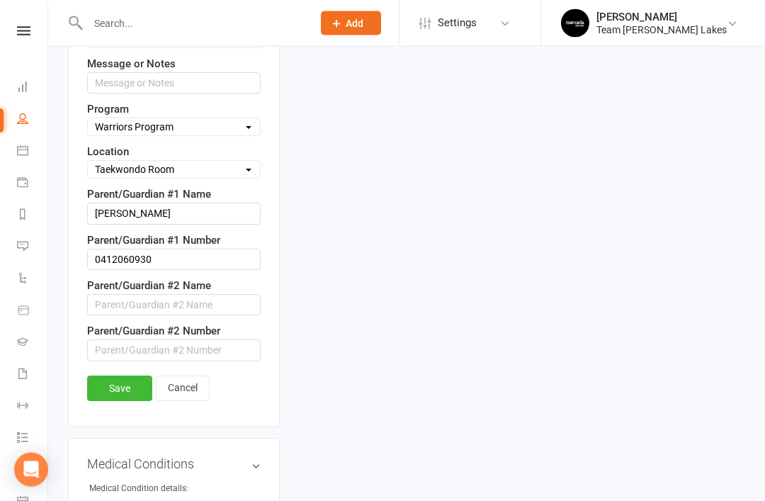
scroll to position [870, 0]
click at [122, 375] on link "Save" at bounding box center [119, 387] width 65 height 25
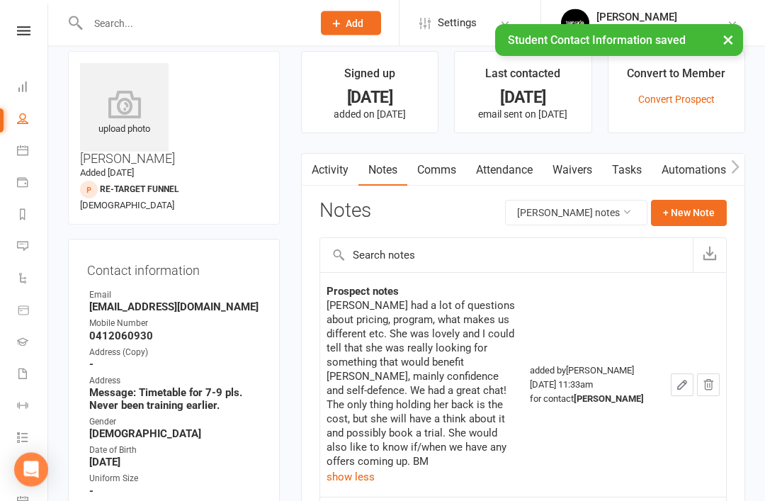
scroll to position [0, 0]
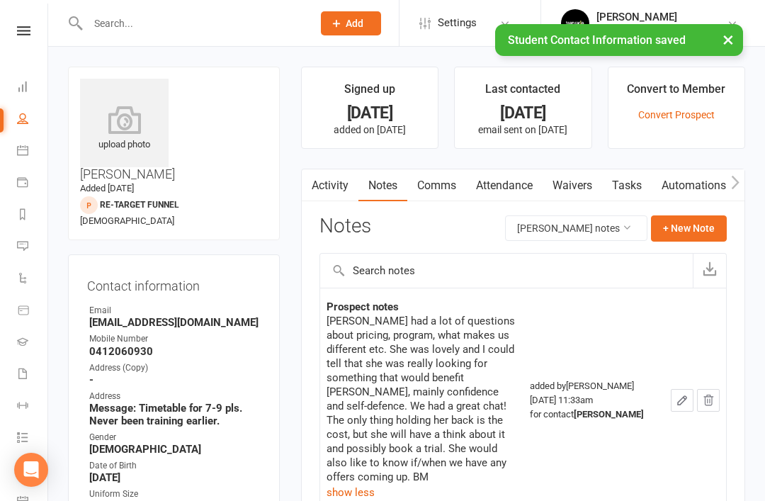
click at [32, 121] on link "People" at bounding box center [33, 120] width 32 height 32
select select "50"
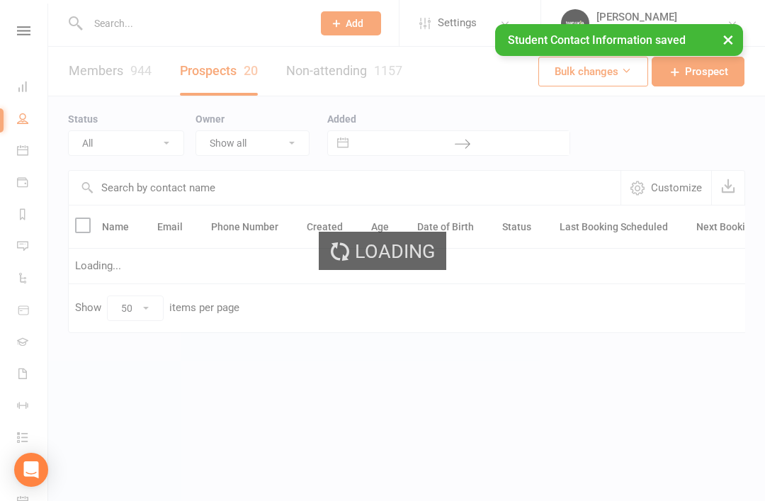
select select "Open"
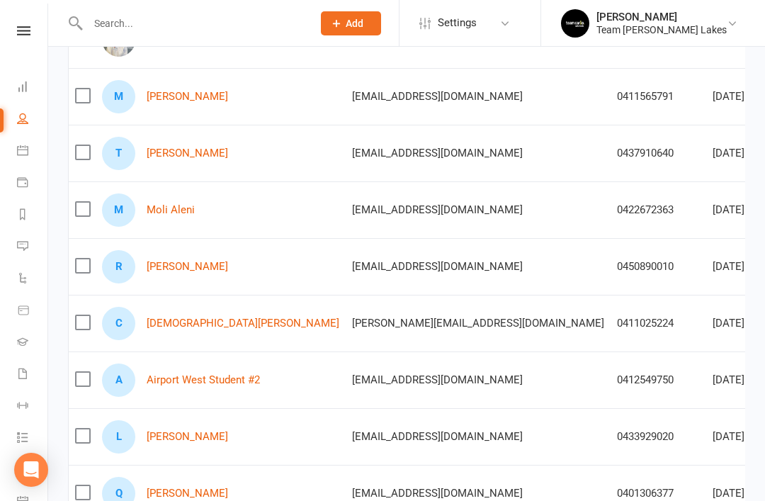
click at [197, 149] on link "Tanish Varun" at bounding box center [187, 153] width 81 height 12
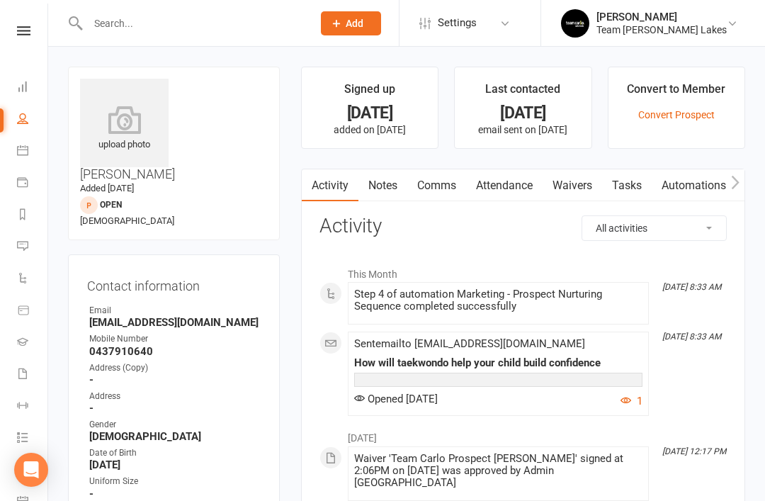
click at [387, 194] on link "Notes" at bounding box center [382, 185] width 49 height 33
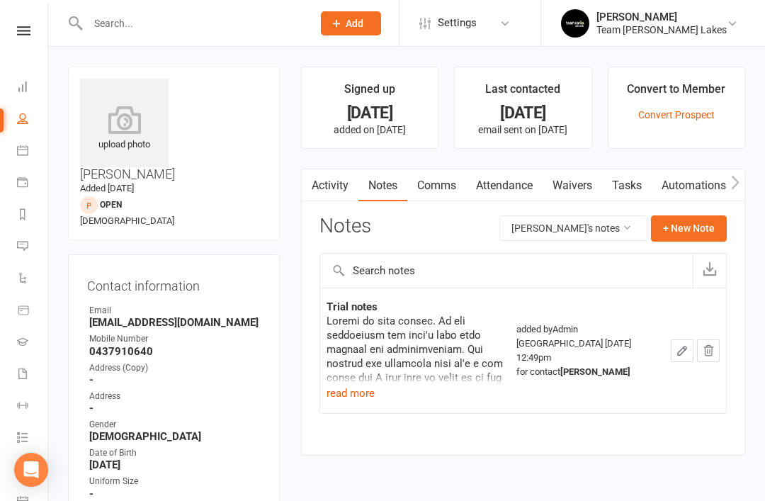
click at [360, 391] on button "read more" at bounding box center [350, 392] width 48 height 17
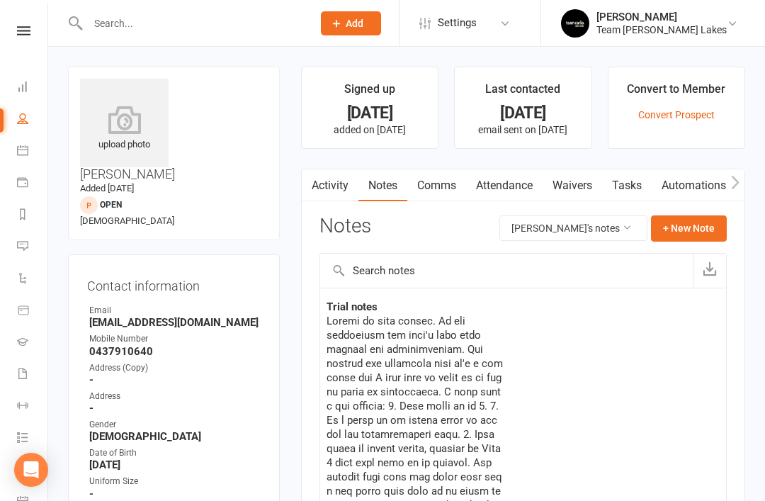
click at [29, 118] on link "People" at bounding box center [33, 120] width 32 height 32
select select "50"
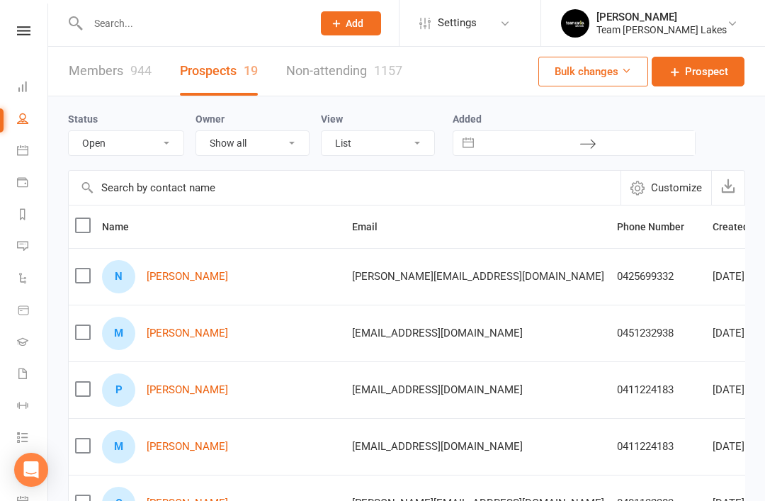
click at [164, 149] on select "All (No status set) (Invalid status) Open Closed Website Lead Term Follow Up Wa…" at bounding box center [126, 143] width 115 height 24
select select "Term Follow Up"
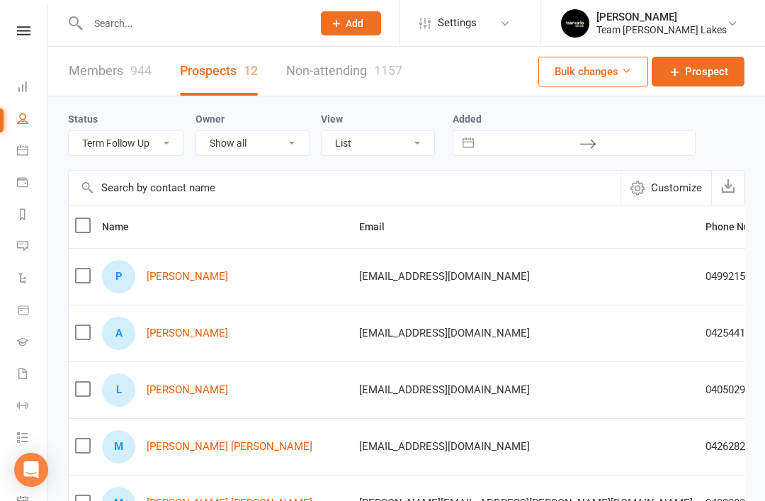
click at [194, 279] on link "Phillip Cassano" at bounding box center [187, 276] width 81 height 12
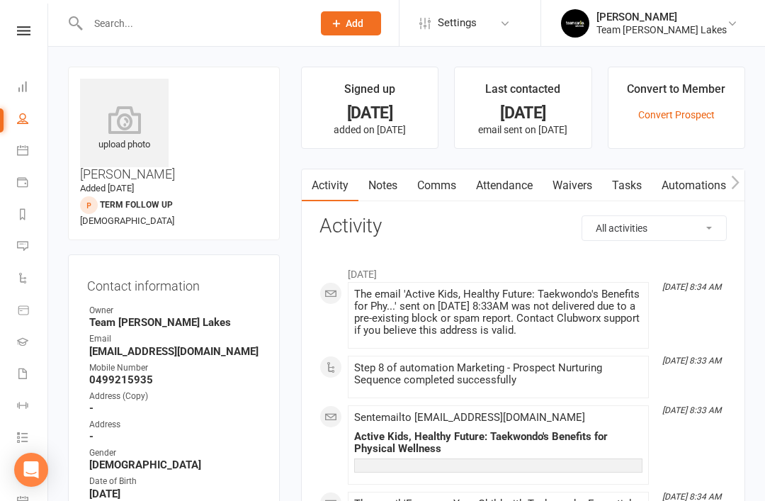
click at [399, 181] on link "Notes" at bounding box center [382, 185] width 49 height 33
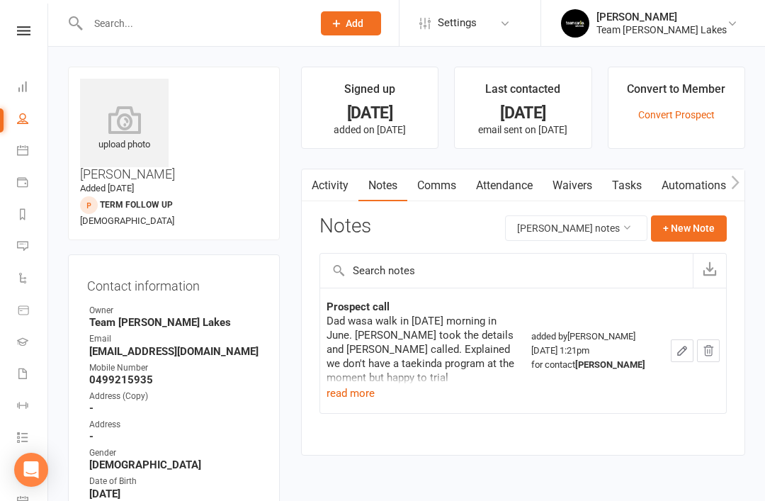
click at [359, 398] on button "read more" at bounding box center [350, 392] width 48 height 17
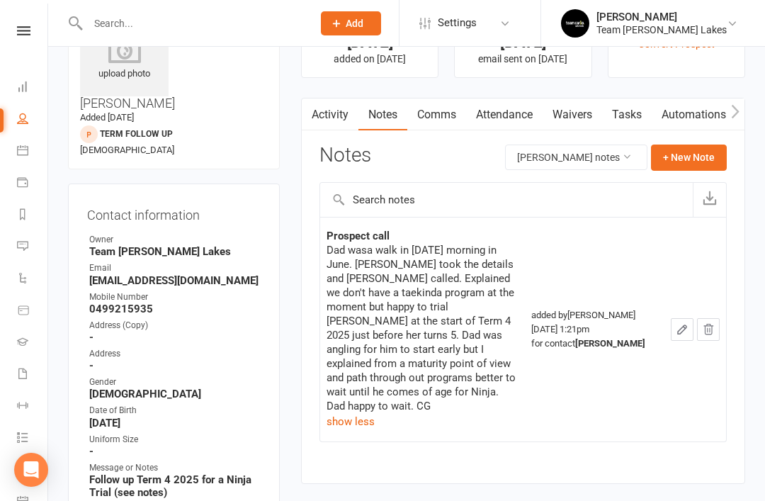
scroll to position [70, 0]
click at [626, 112] on link "Tasks" at bounding box center [627, 115] width 50 height 33
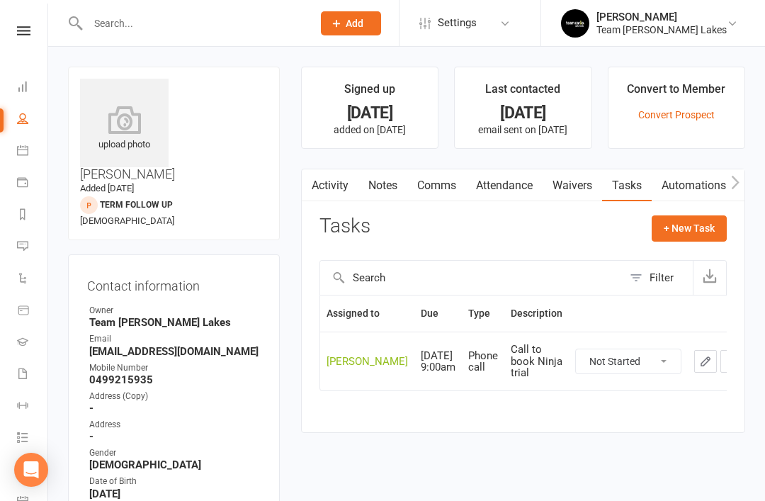
click at [33, 120] on link "People" at bounding box center [33, 120] width 32 height 32
select select "50"
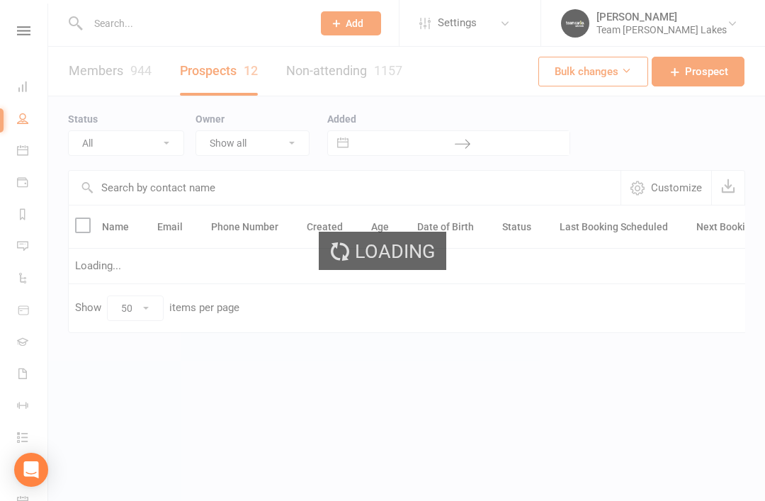
select select "Term Follow Up"
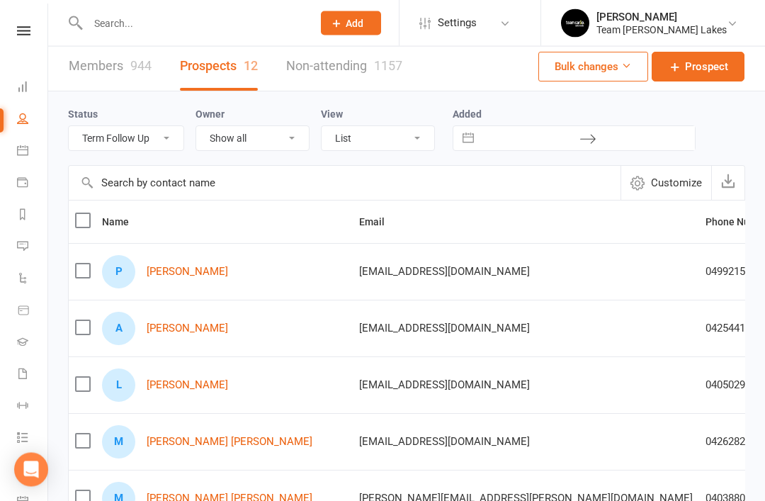
scroll to position [6, 0]
click at [198, 333] on link "Austin Prosenik" at bounding box center [187, 327] width 81 height 12
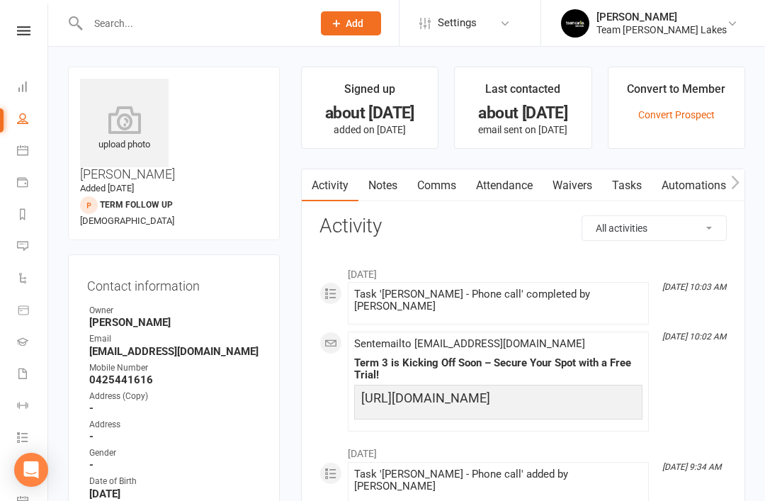
click at [389, 187] on link "Notes" at bounding box center [382, 185] width 49 height 33
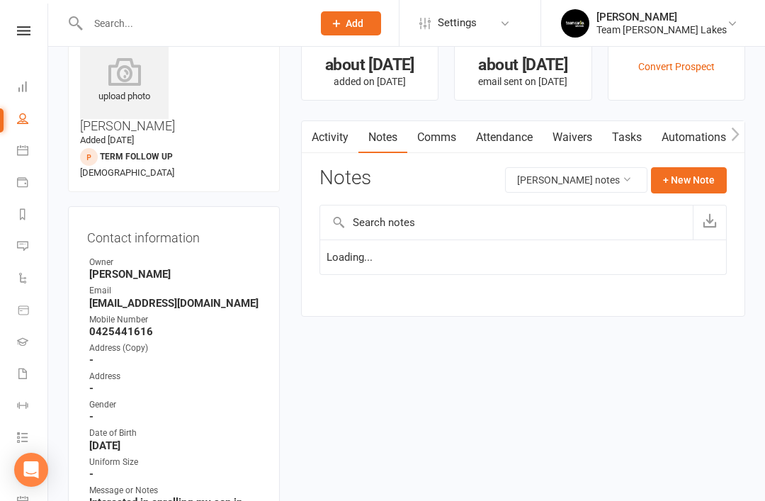
scroll to position [51, 0]
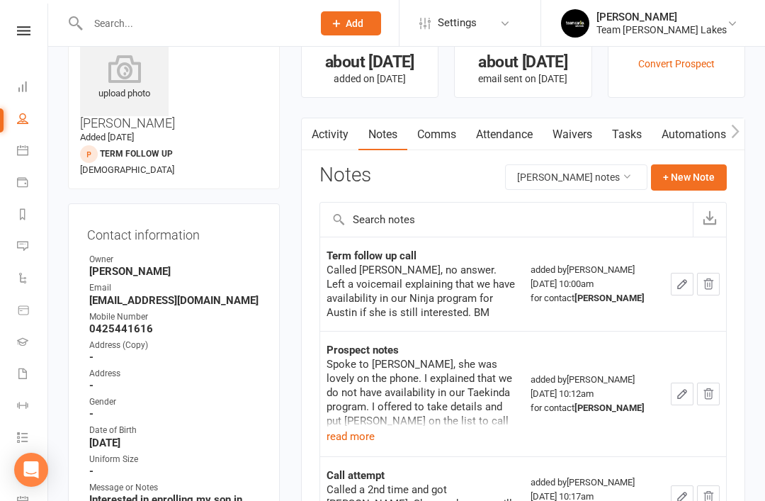
click at [630, 135] on link "Tasks" at bounding box center [627, 134] width 50 height 33
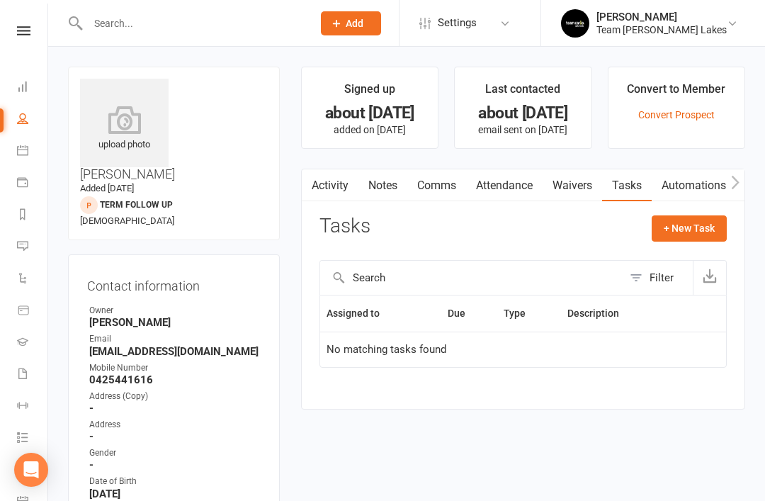
click at [33, 118] on link "People" at bounding box center [33, 120] width 32 height 32
select select "50"
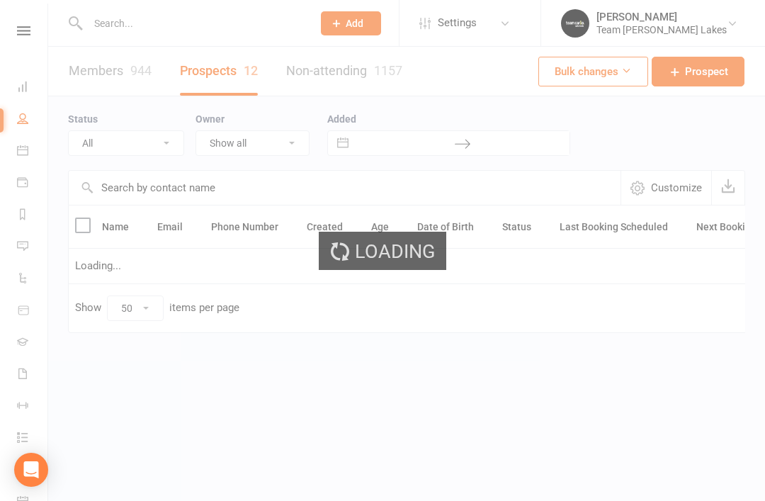
select select "Term Follow Up"
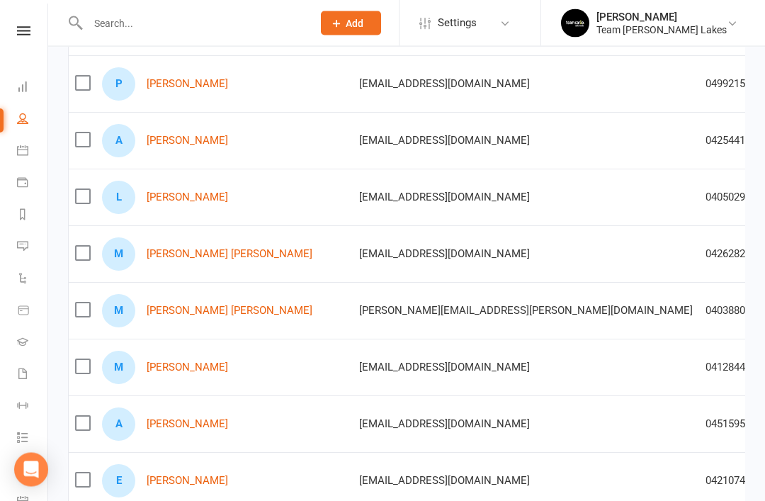
click at [205, 256] on link "Mitchell Minh Dao" at bounding box center [230, 255] width 166 height 12
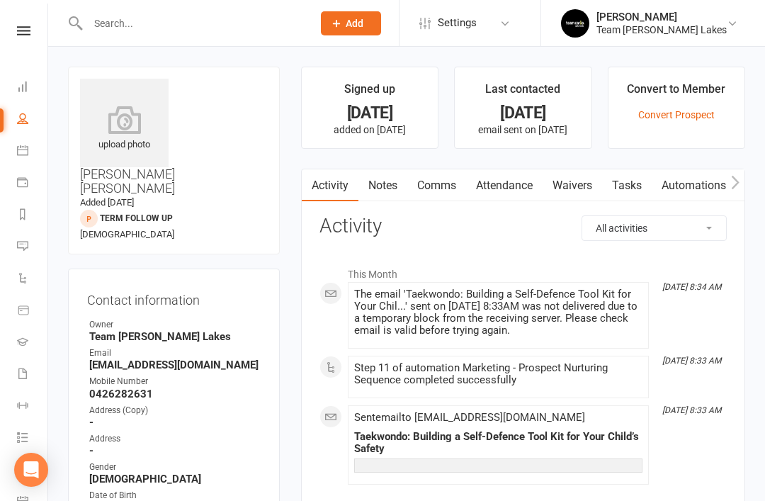
click at [630, 185] on link "Tasks" at bounding box center [627, 185] width 50 height 33
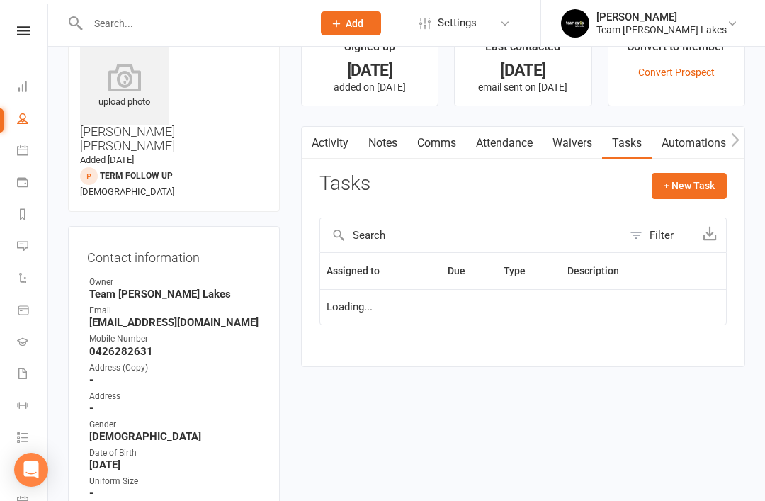
scroll to position [45, 0]
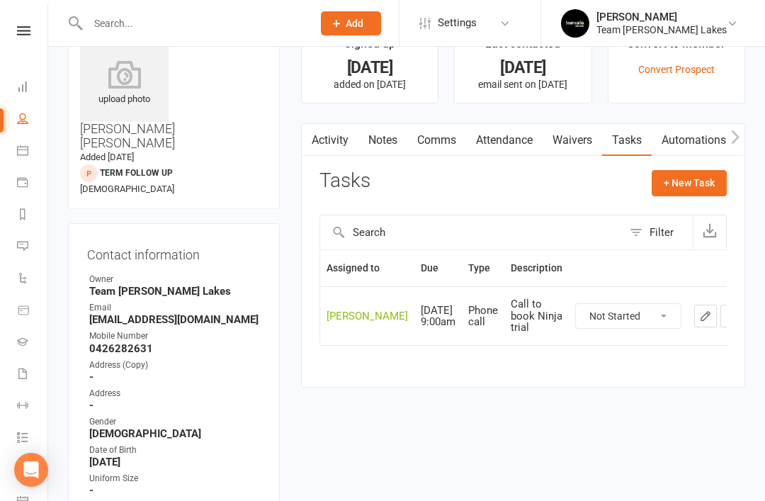
click at [389, 145] on link "Notes" at bounding box center [382, 140] width 49 height 33
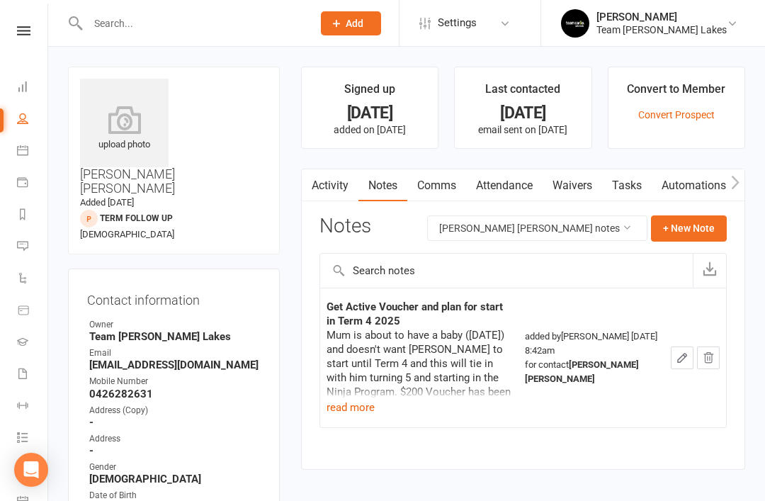
click at [29, 119] on link "People" at bounding box center [33, 120] width 32 height 32
select select "50"
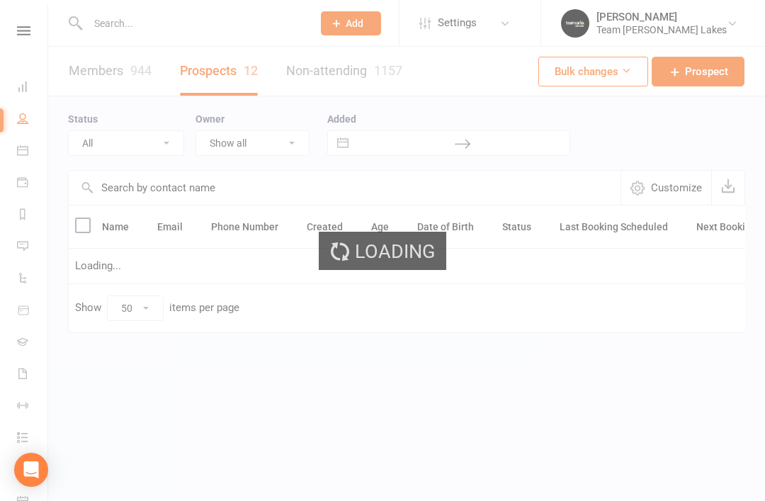
select select "Term Follow Up"
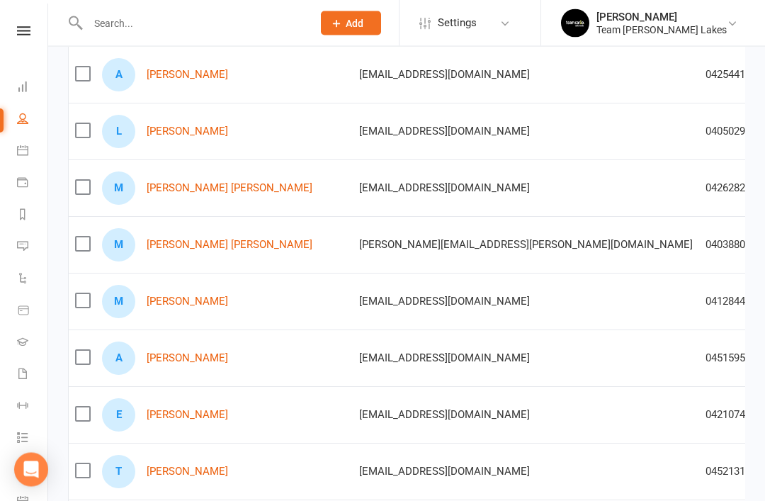
click at [195, 246] on link "Madden Tisdell" at bounding box center [230, 245] width 166 height 12
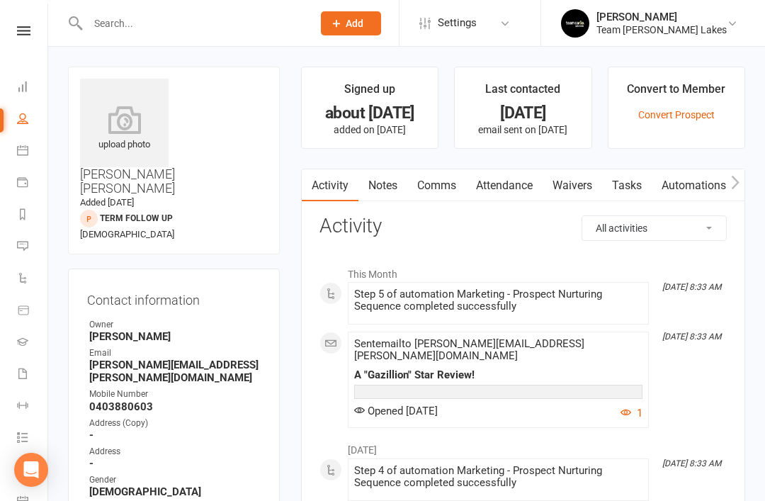
click at [30, 125] on link "People" at bounding box center [33, 120] width 32 height 32
select select "50"
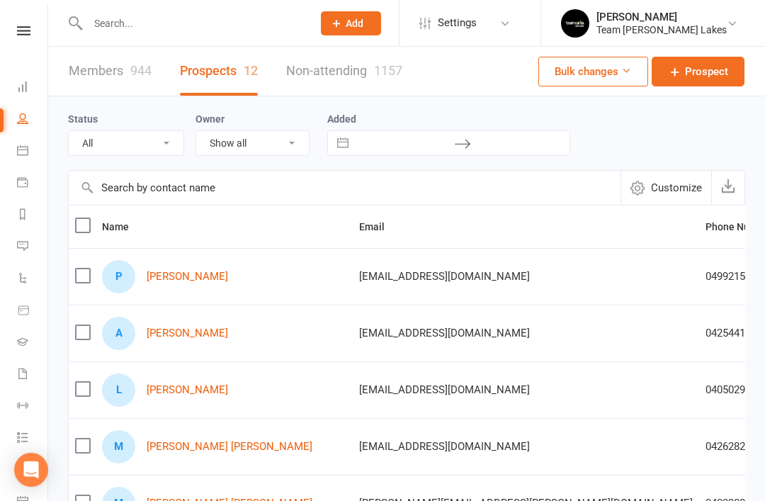
select select "Term Follow Up"
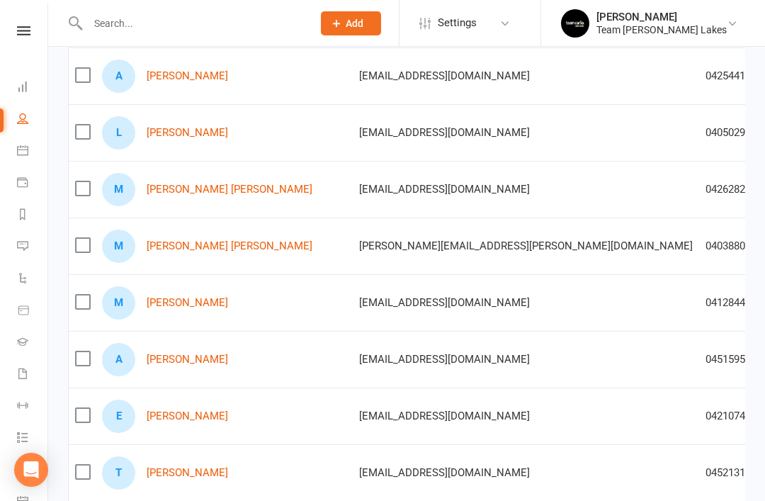
scroll to position [274, 0]
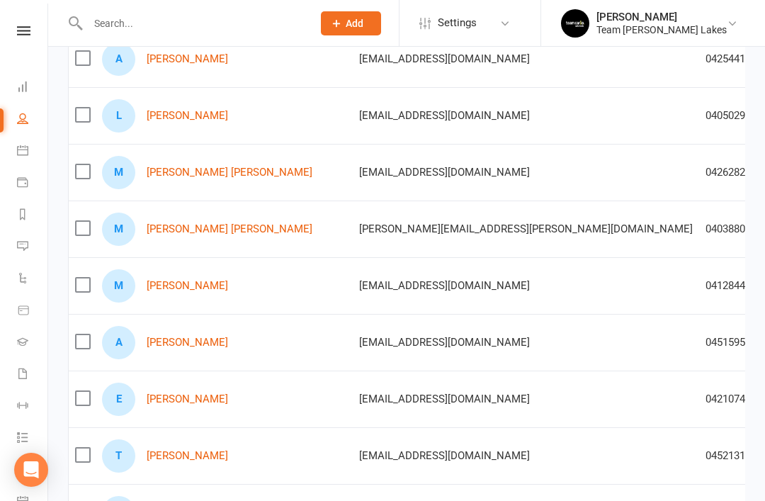
click at [202, 283] on link "Maryam Abbas" at bounding box center [187, 286] width 81 height 12
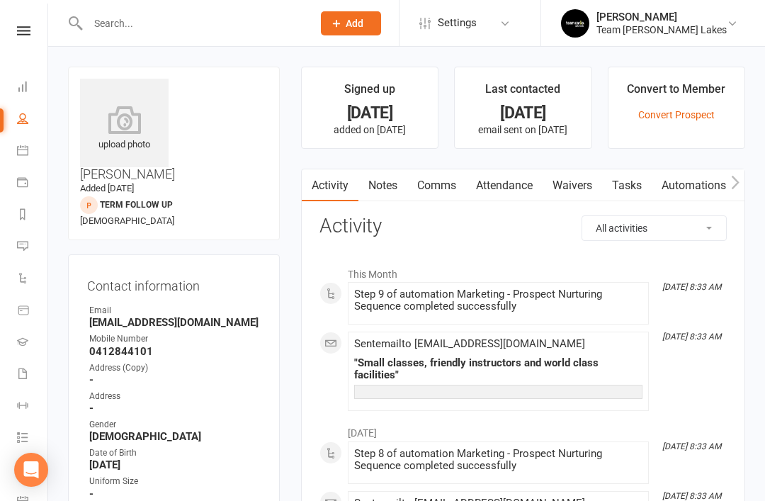
click at [388, 184] on link "Notes" at bounding box center [382, 185] width 49 height 33
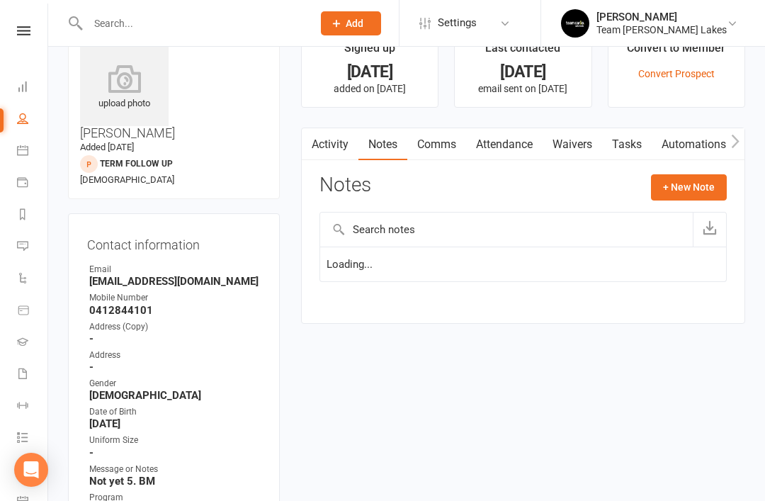
scroll to position [45, 0]
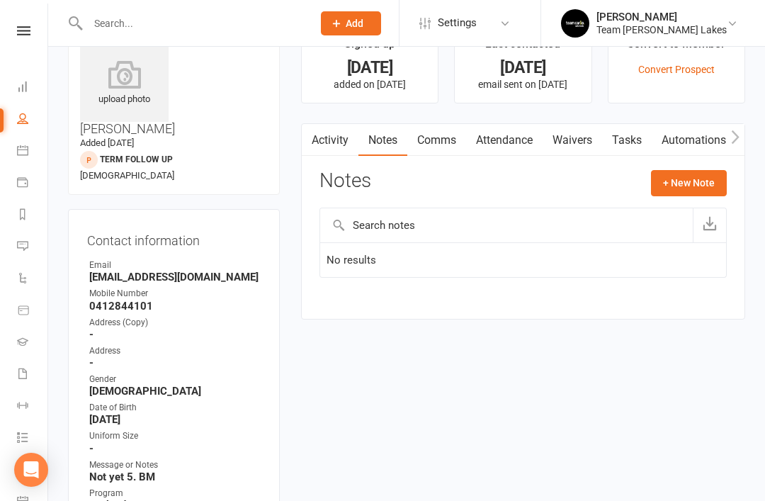
click at [591, 142] on link "Waivers" at bounding box center [571, 140] width 59 height 33
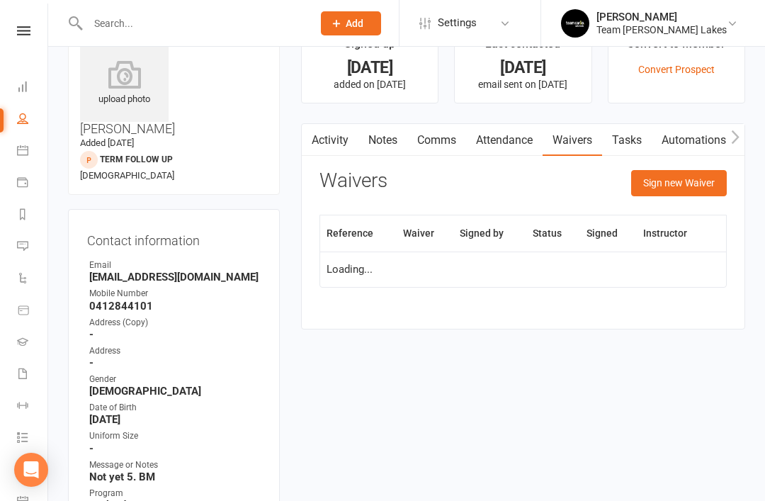
click at [640, 137] on link "Tasks" at bounding box center [627, 140] width 50 height 33
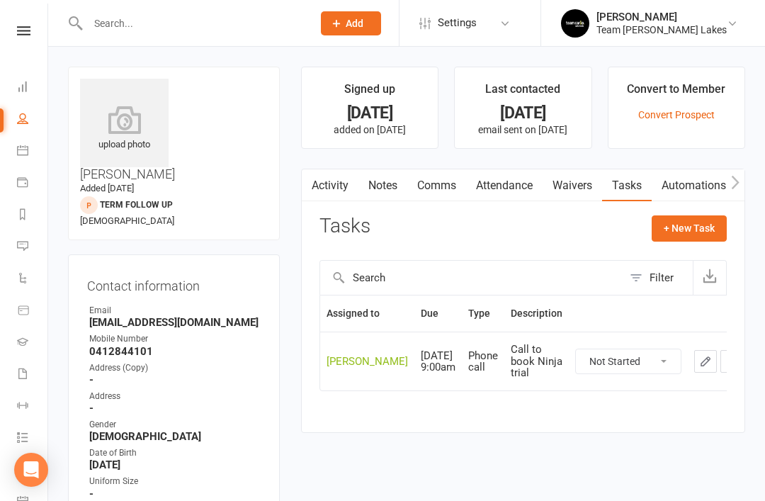
click at [21, 120] on icon at bounding box center [22, 118] width 11 height 11
select select "50"
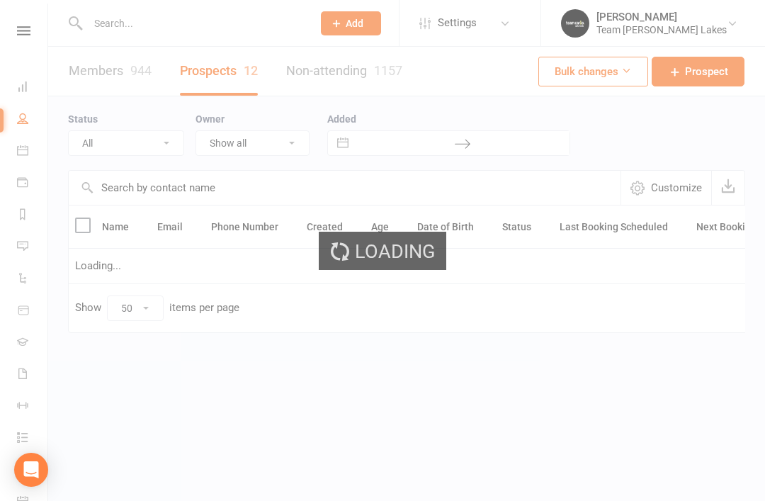
select select "Term Follow Up"
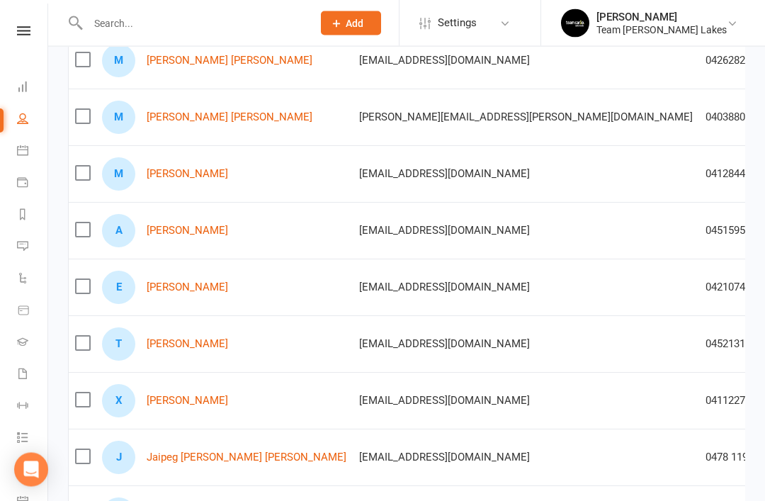
scroll to position [387, 0]
click at [186, 229] on link "Arzy Cheema" at bounding box center [187, 230] width 81 height 12
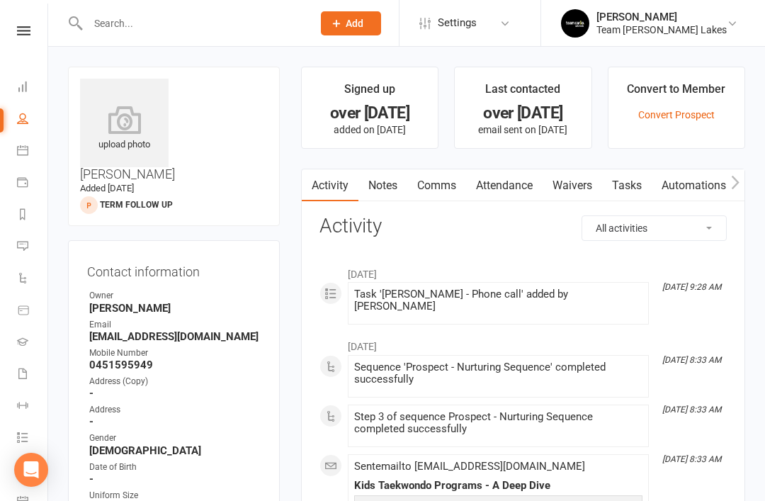
click at [635, 192] on link "Tasks" at bounding box center [627, 185] width 50 height 33
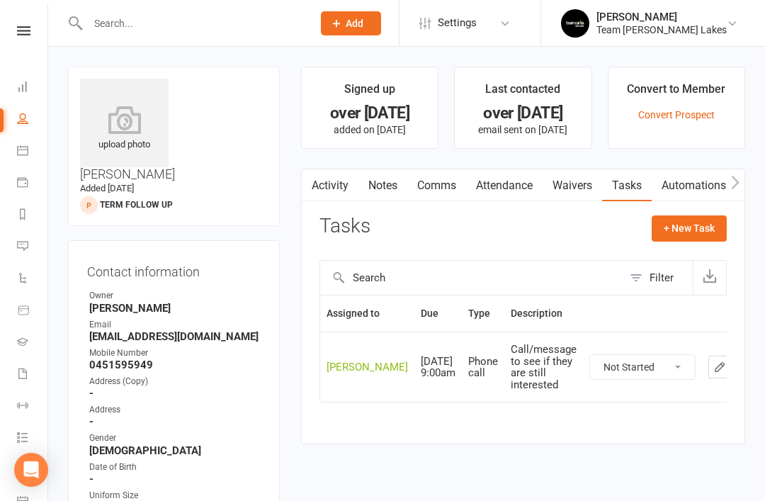
click at [26, 120] on icon at bounding box center [22, 118] width 11 height 11
select select "50"
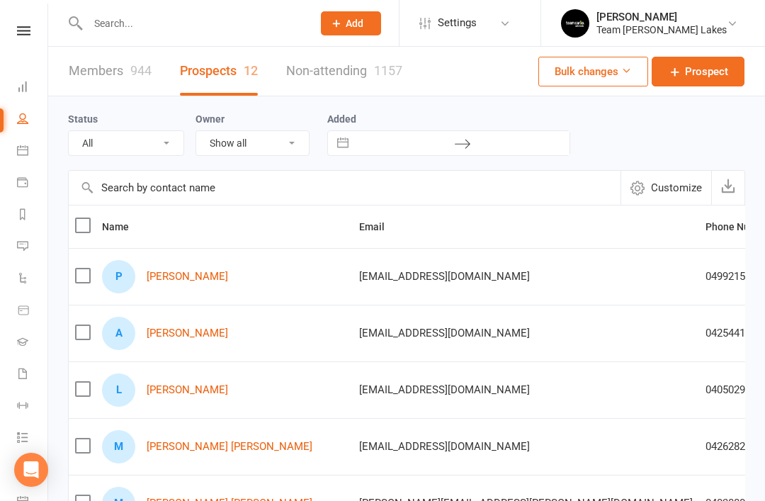
select select "Term Follow Up"
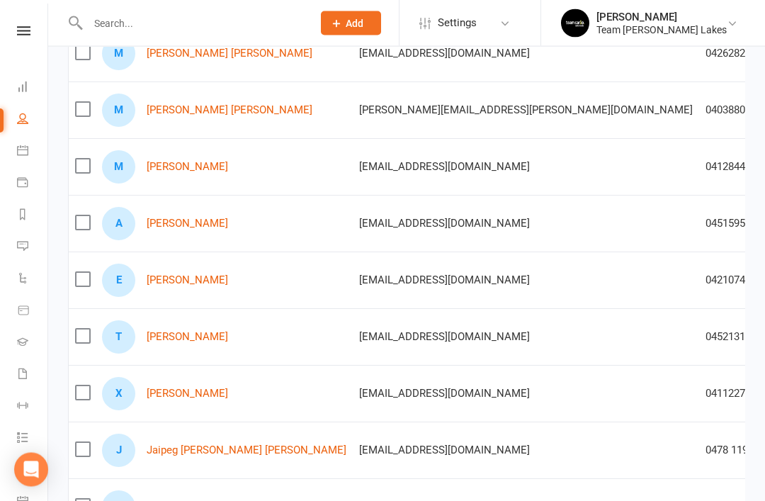
click at [190, 280] on link "Estella Koopman" at bounding box center [187, 281] width 81 height 12
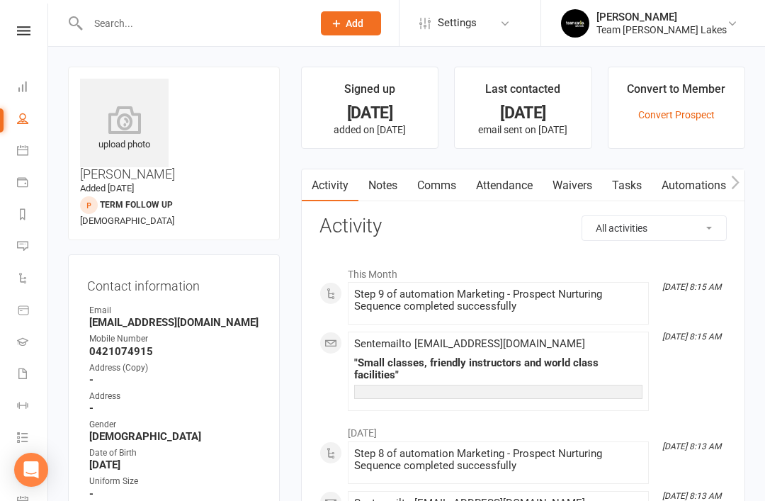
click at [34, 123] on link "People" at bounding box center [33, 120] width 32 height 32
select select "50"
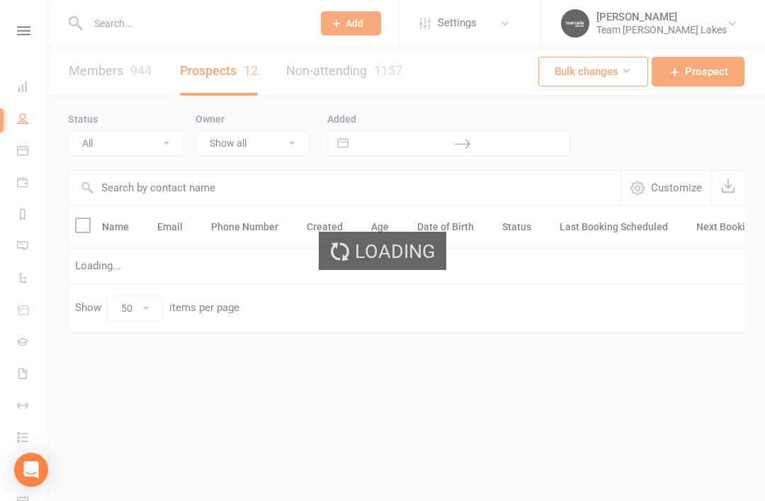
select select "Term Follow Up"
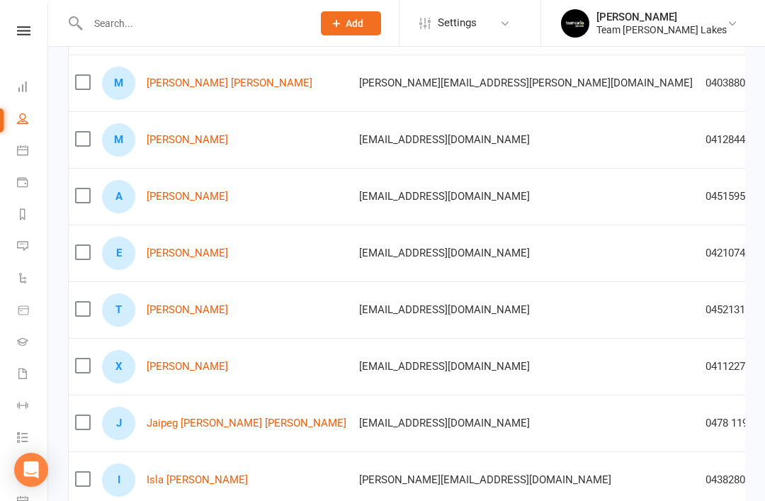
scroll to position [426, 0]
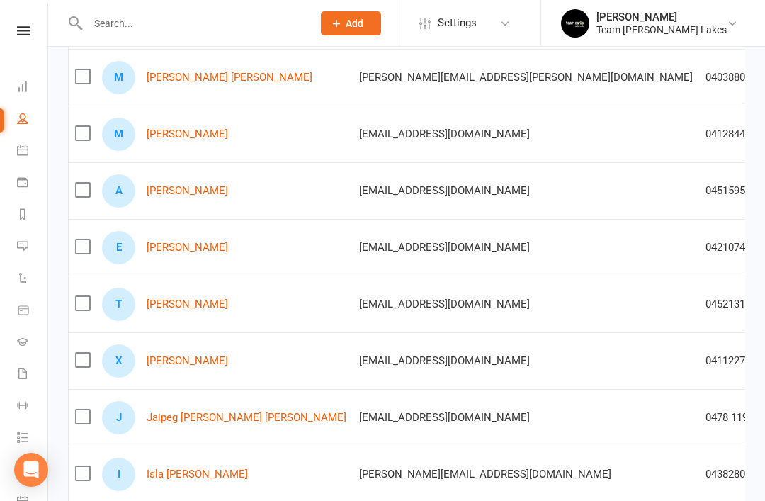
click at [195, 309] on link "Tejwinder Singh" at bounding box center [187, 304] width 81 height 12
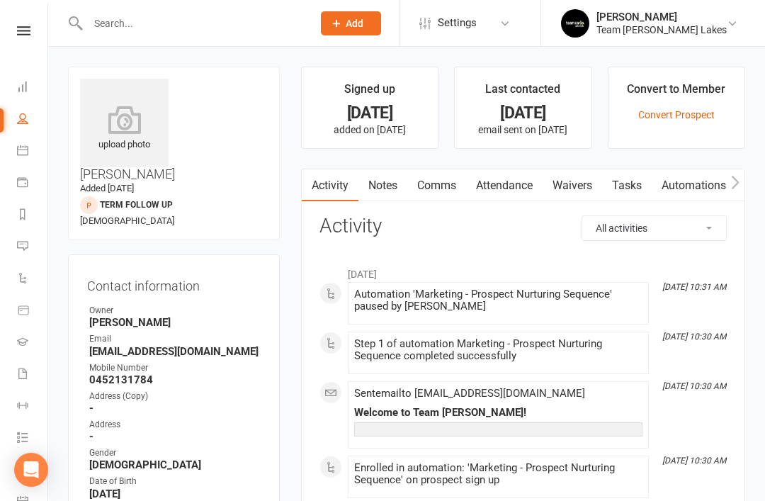
click at [634, 188] on link "Tasks" at bounding box center [627, 185] width 50 height 33
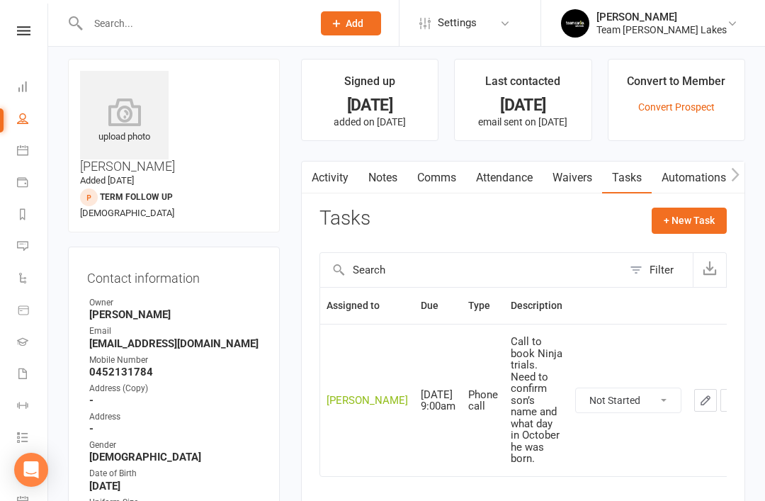
scroll to position [8, 0]
click at [28, 118] on icon at bounding box center [22, 118] width 11 height 11
select select "50"
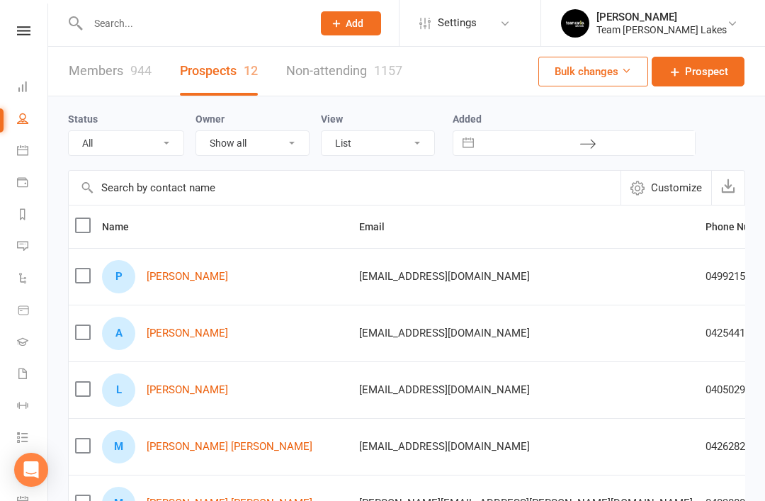
select select "Term Follow Up"
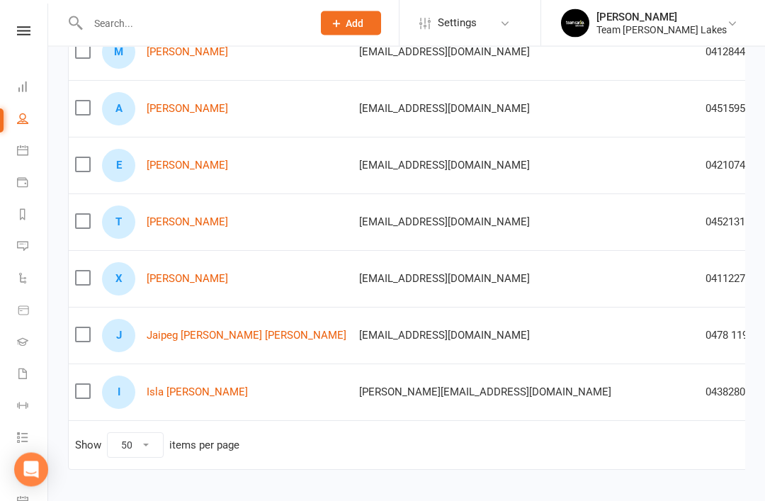
scroll to position [519, 0]
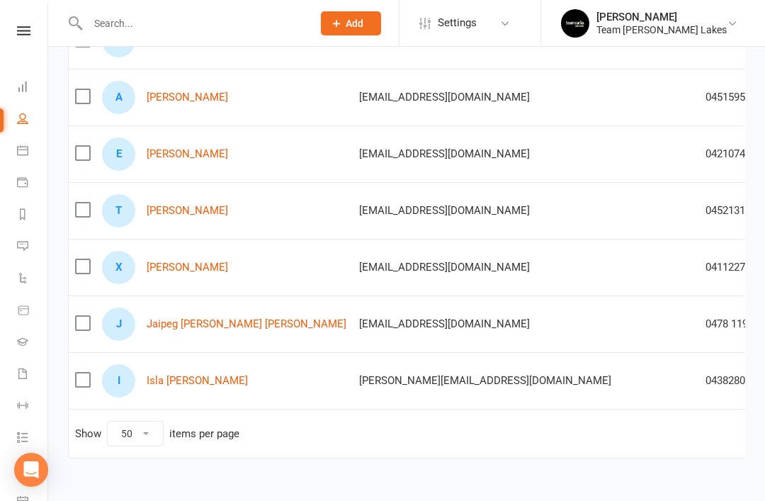
click at [197, 272] on link "Xavier De Santis" at bounding box center [187, 267] width 81 height 12
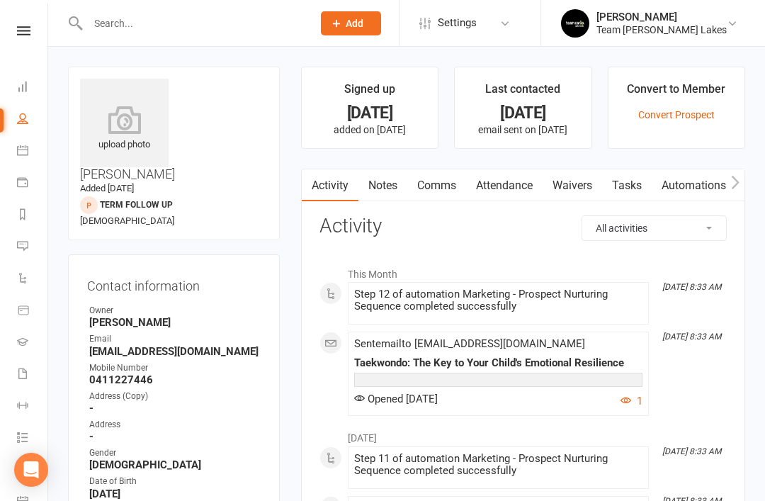
click at [23, 117] on icon at bounding box center [22, 118] width 11 height 11
select select "50"
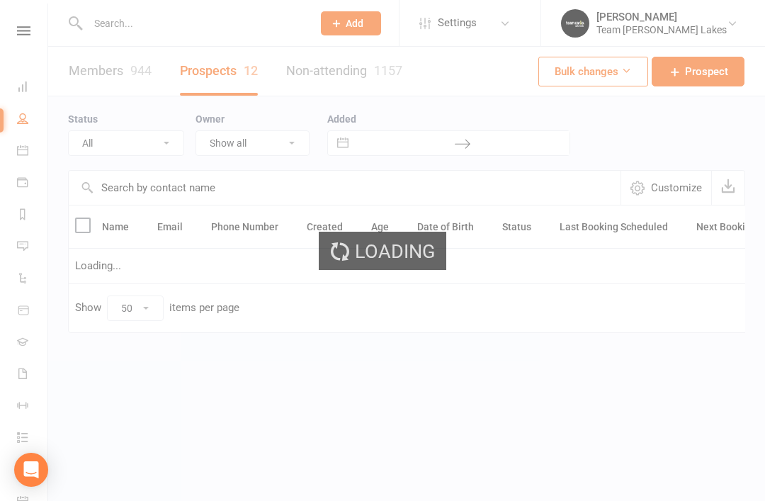
select select "Term Follow Up"
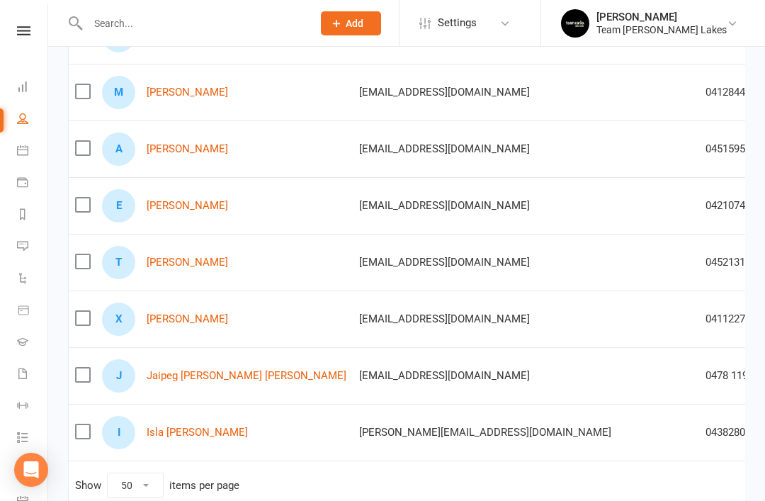
scroll to position [474, 0]
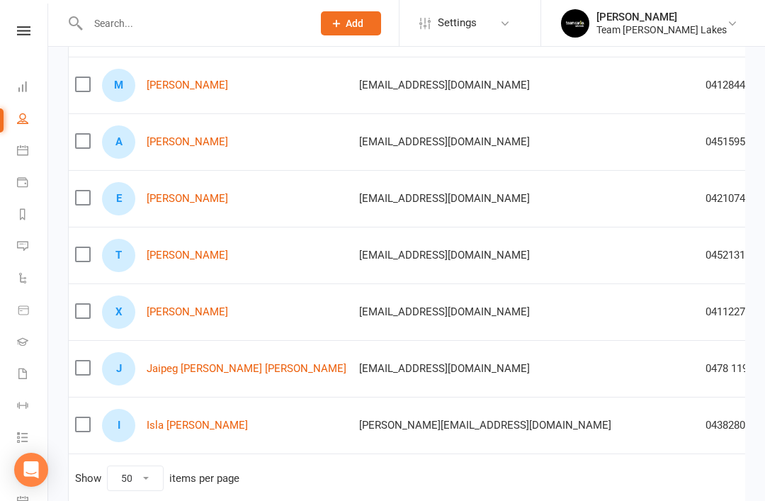
click at [209, 368] on link "Jaipeg Singh Sidhu" at bounding box center [247, 369] width 200 height 12
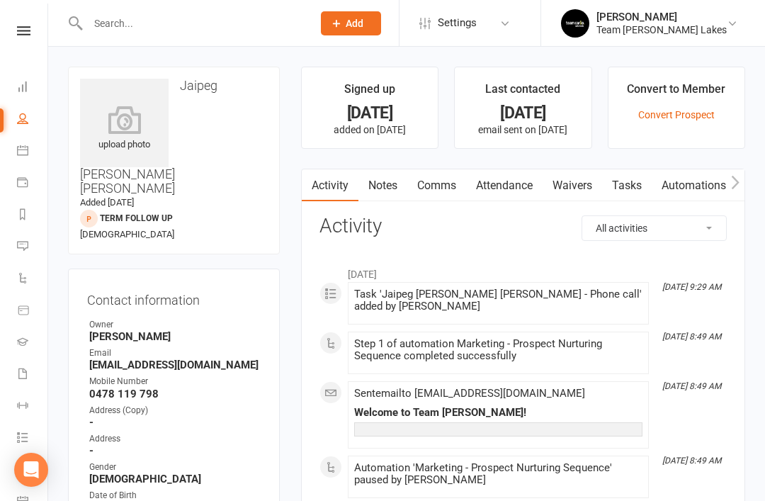
click at [22, 122] on icon at bounding box center [22, 118] width 11 height 11
select select "50"
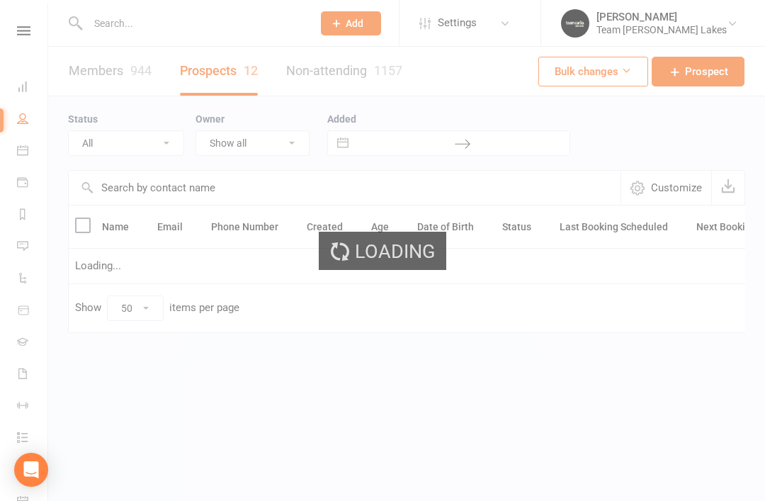
select select "Term Follow Up"
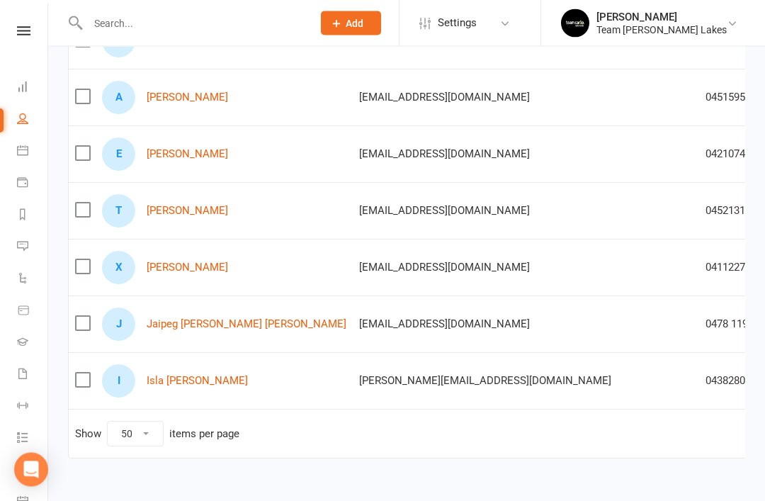
scroll to position [519, 0]
click at [164, 382] on link "Isla Greig" at bounding box center [197, 381] width 101 height 12
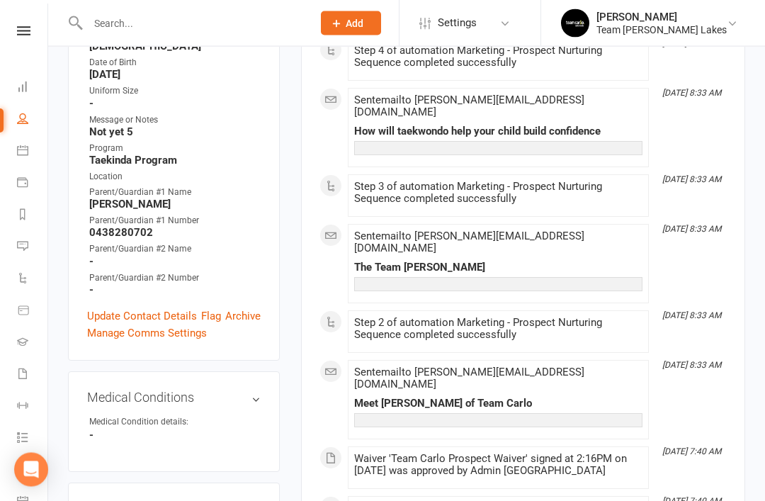
scroll to position [403, 0]
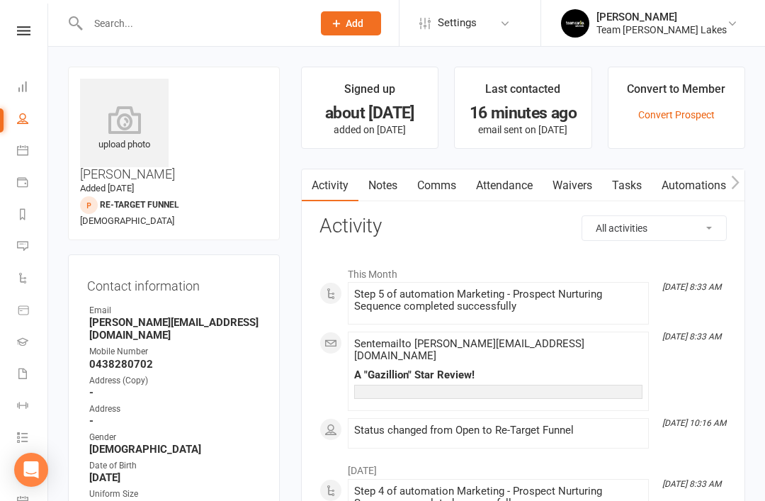
click at [396, 191] on link "Notes" at bounding box center [382, 185] width 49 height 33
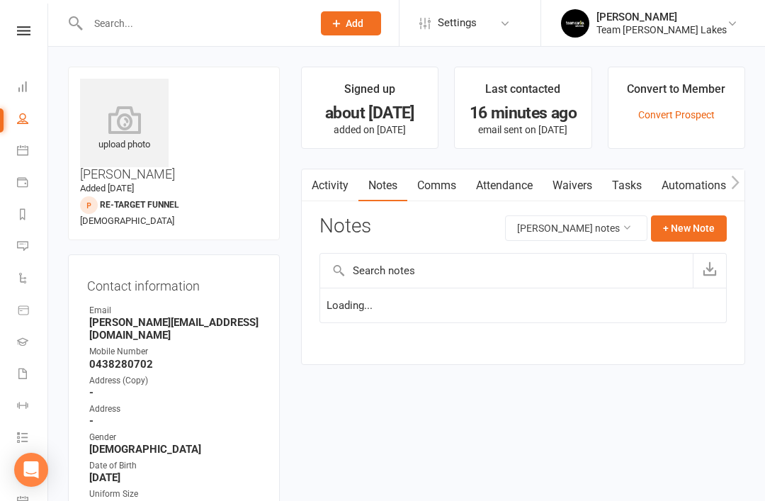
scroll to position [45, 0]
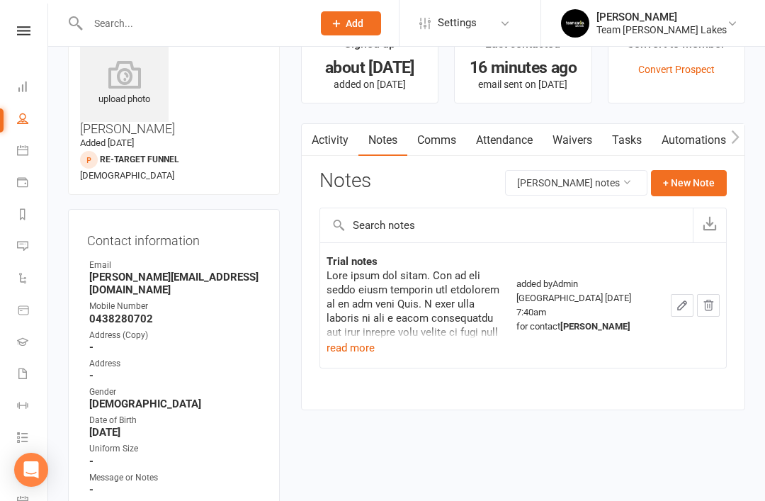
click at [354, 349] on button "read more" at bounding box center [350, 347] width 48 height 17
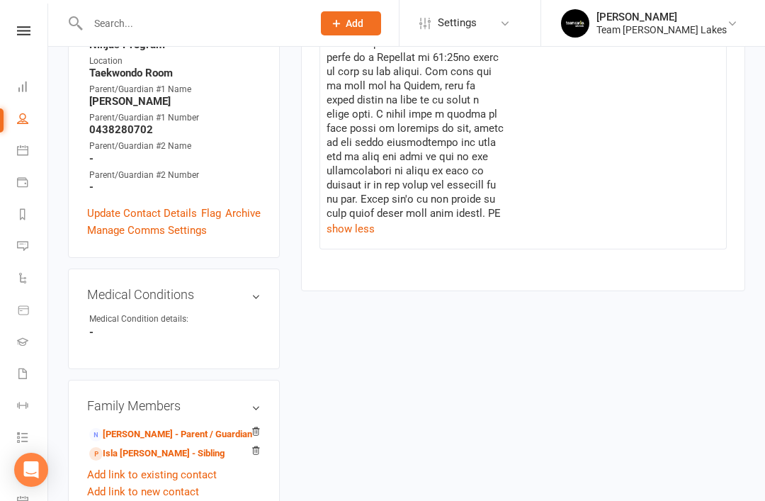
scroll to position [522, 0]
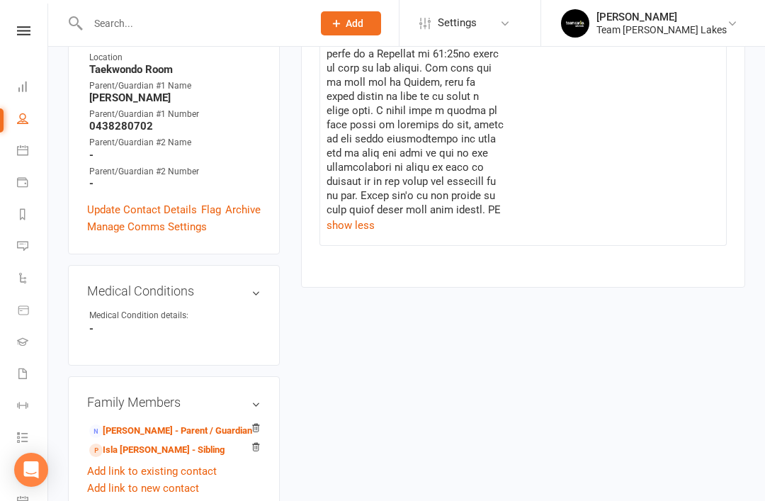
click at [154, 443] on link "Isla Greig - Sibling" at bounding box center [156, 450] width 135 height 15
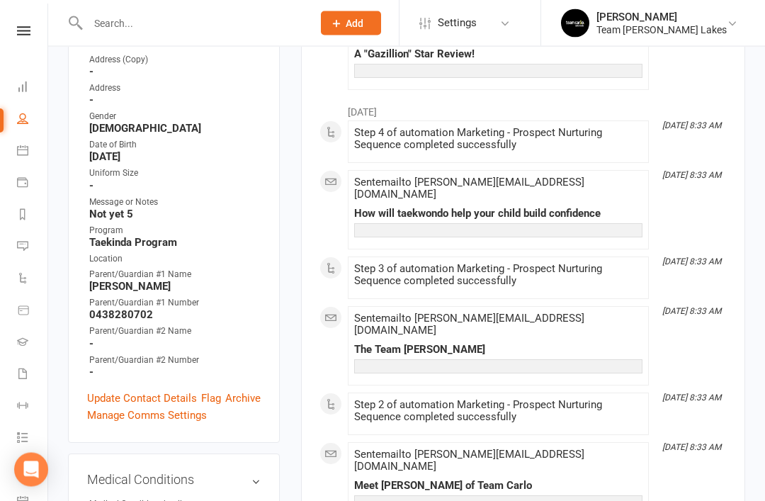
scroll to position [312, 0]
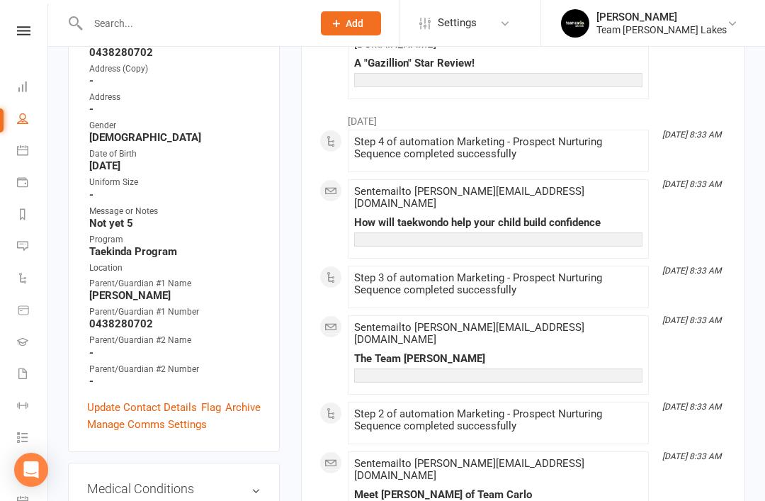
click at [141, 399] on link "Update Contact Details" at bounding box center [142, 407] width 110 height 17
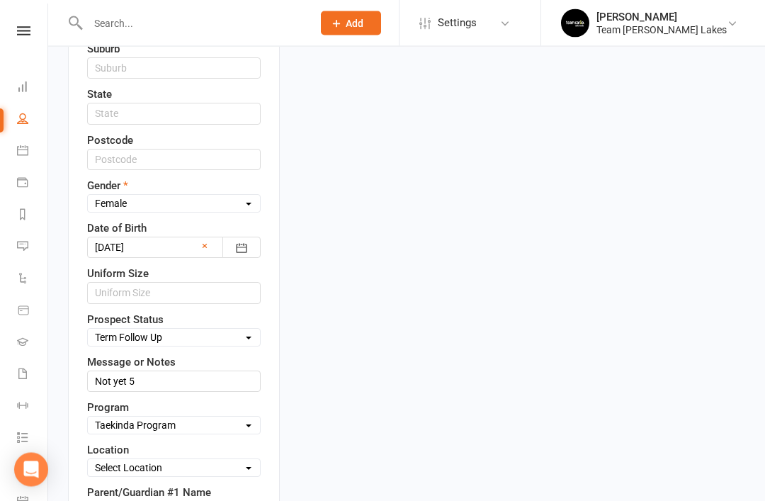
click at [240, 330] on select "Select Open Closed Website Lead Term Follow Up Waiting List Re-Target Funnel 1s…" at bounding box center [174, 338] width 172 height 16
select select "Re-Target Funnel"
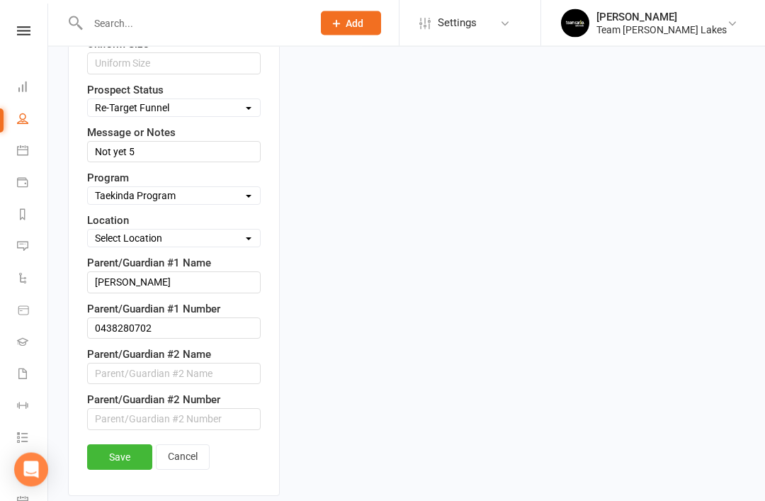
scroll to position [802, 0]
click at [127, 444] on link "Save" at bounding box center [119, 456] width 65 height 25
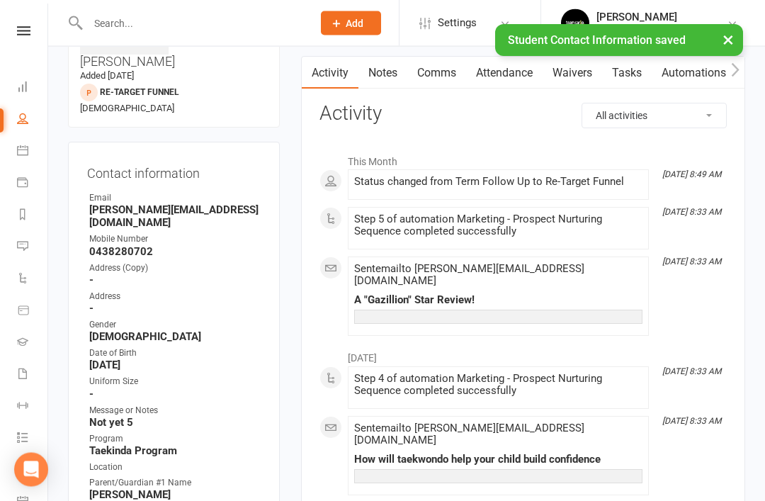
scroll to position [0, 0]
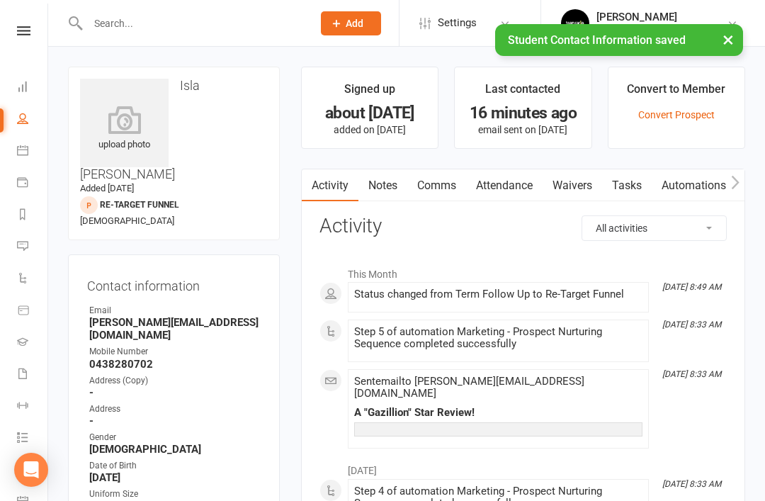
click at [28, 116] on icon at bounding box center [22, 118] width 11 height 11
select select "50"
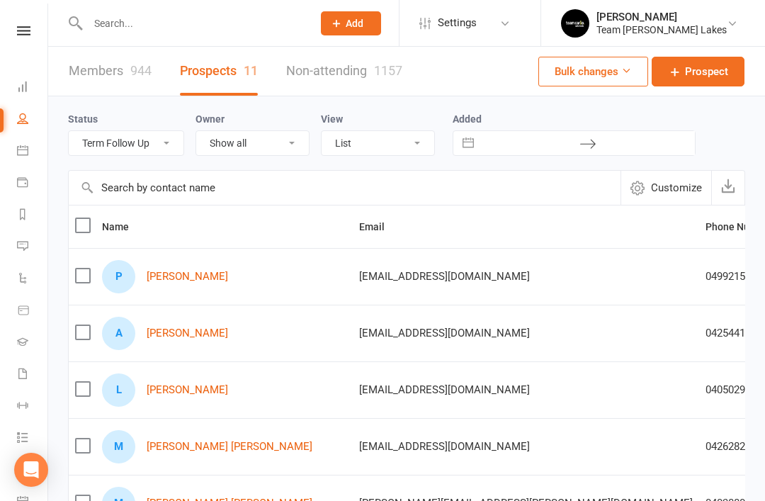
click at [161, 152] on select "All (No status set) (Invalid status) Open Closed Website Lead Term Follow Up Wa…" at bounding box center [126, 143] width 115 height 24
select select "Waiting List"
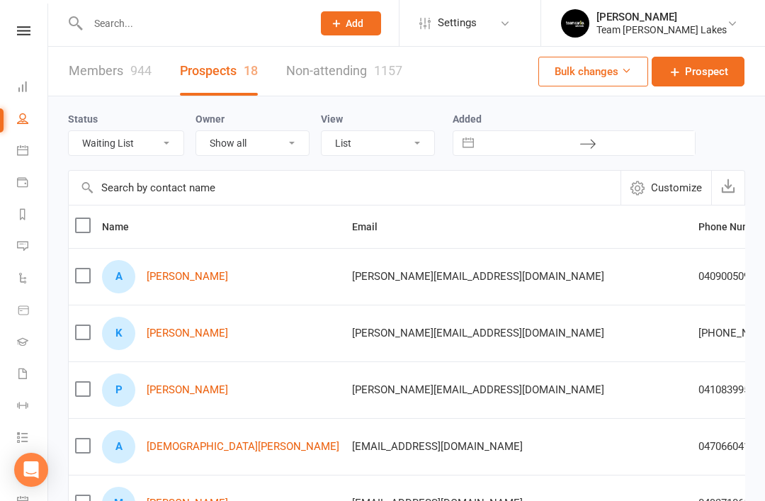
click at [203, 275] on link "Ariela Riepsamen" at bounding box center [187, 276] width 81 height 12
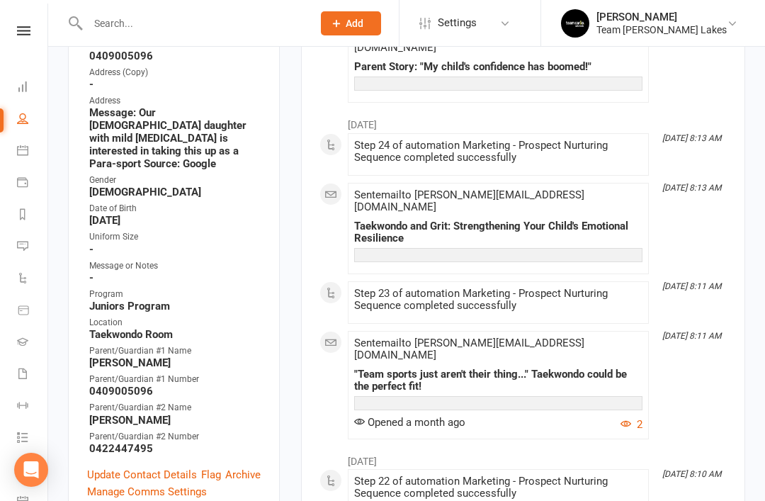
click at [135, 466] on link "Update Contact Details" at bounding box center [142, 474] width 110 height 17
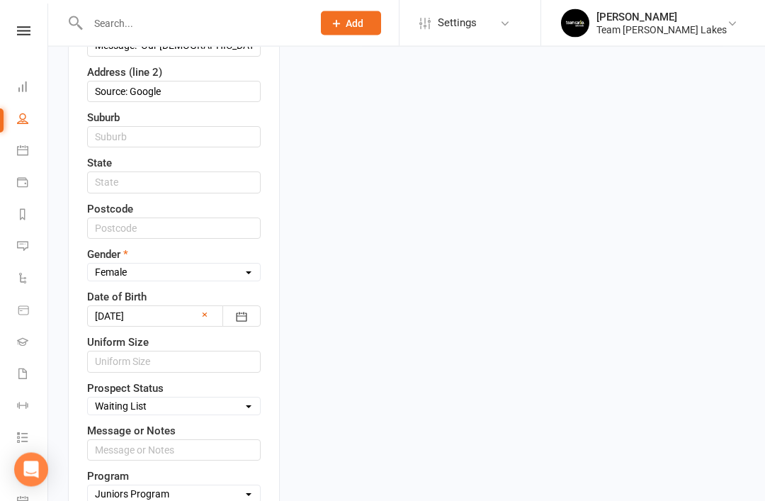
scroll to position [504, 0]
click at [247, 397] on select "Select Open Closed Website Lead Term Follow Up Waiting List Re-Target Funnel 1s…" at bounding box center [174, 405] width 172 height 16
select select "Closed"
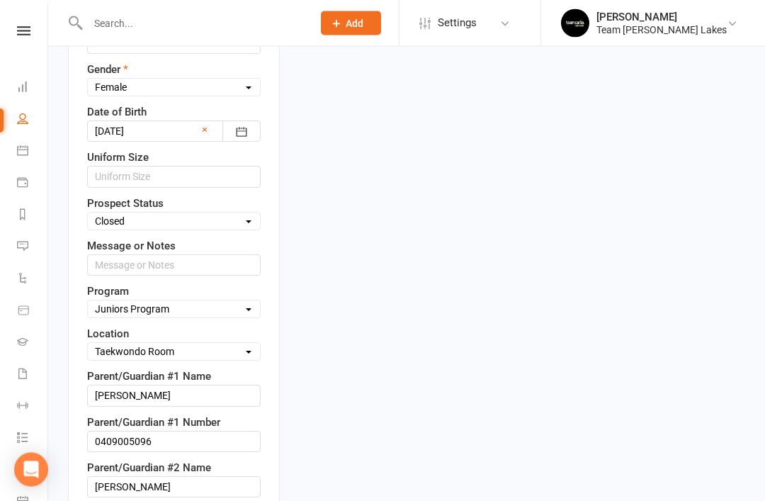
scroll to position [688, 0]
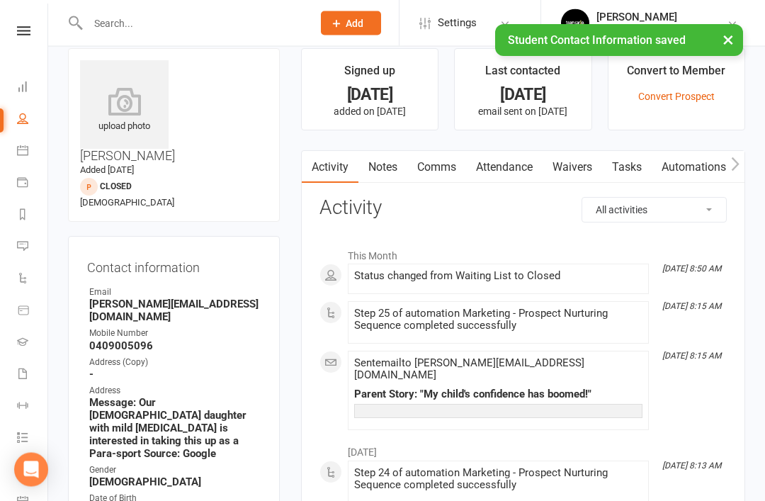
scroll to position [0, 0]
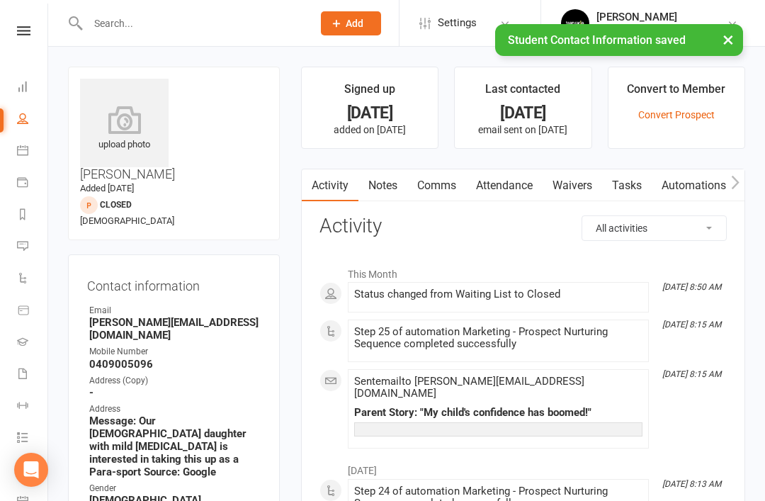
click at [28, 120] on link "People" at bounding box center [33, 120] width 32 height 32
select select "50"
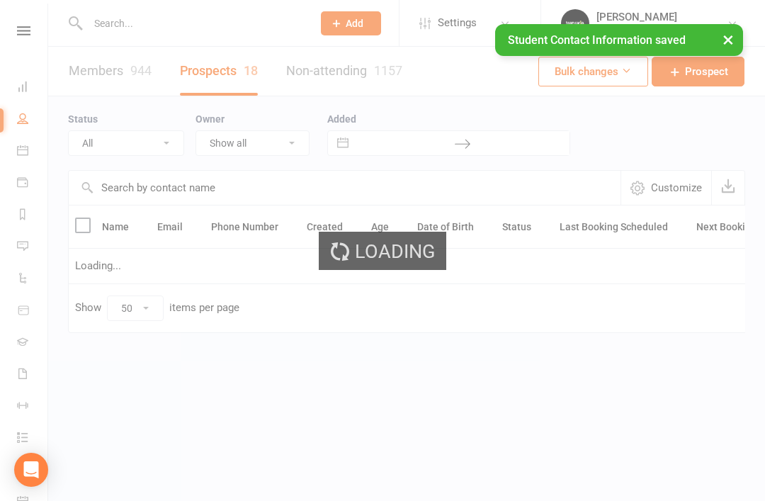
select select "Waiting List"
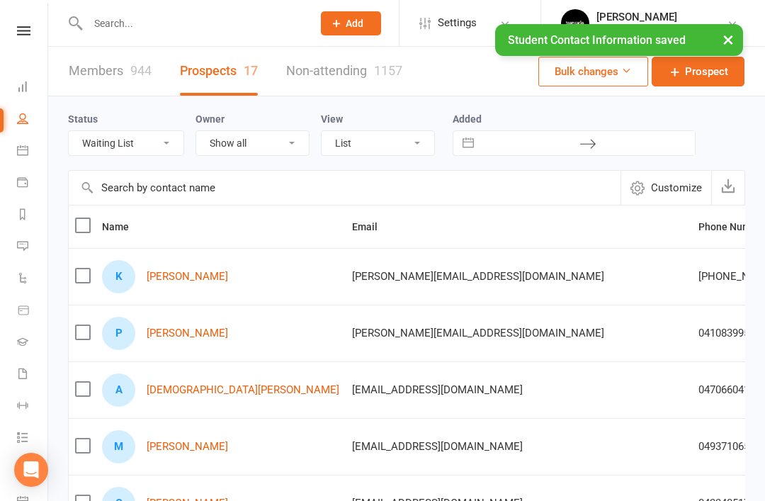
click at [215, 273] on link "Kristian Spyrou" at bounding box center [187, 276] width 81 height 12
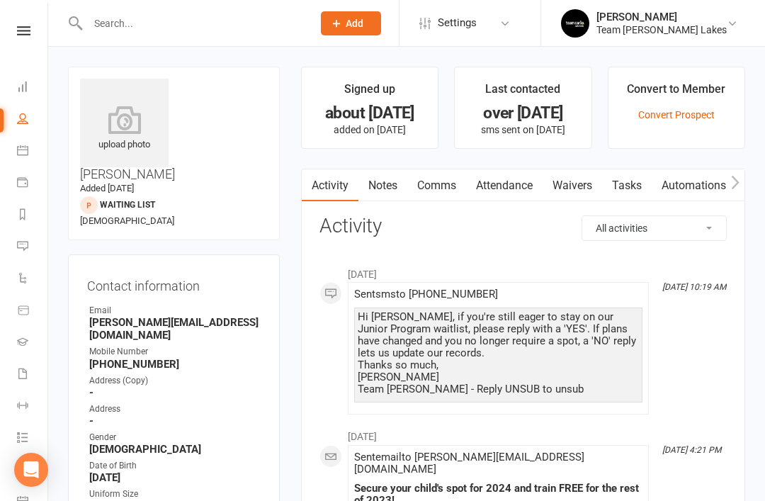
click at [30, 123] on link "People" at bounding box center [33, 120] width 32 height 32
select select "50"
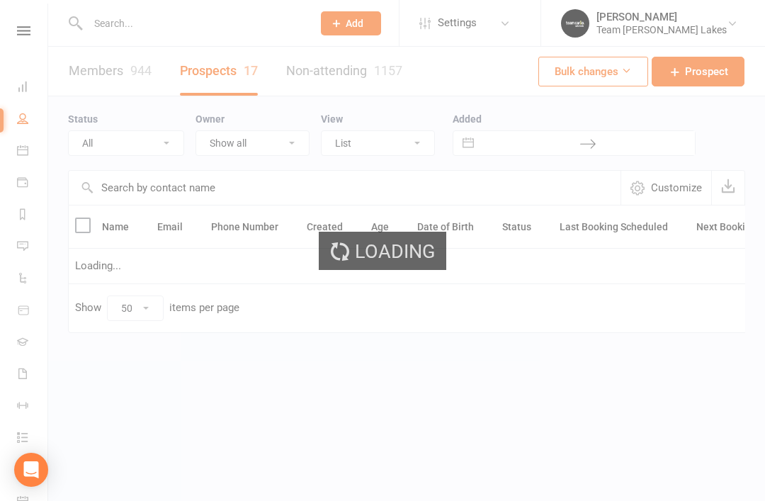
select select "Waiting List"
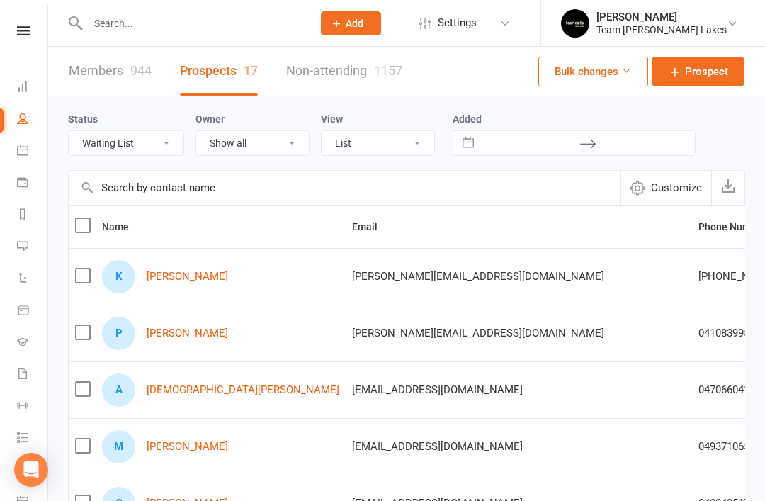
click at [206, 335] on link "Prisha Sharma" at bounding box center [187, 333] width 81 height 12
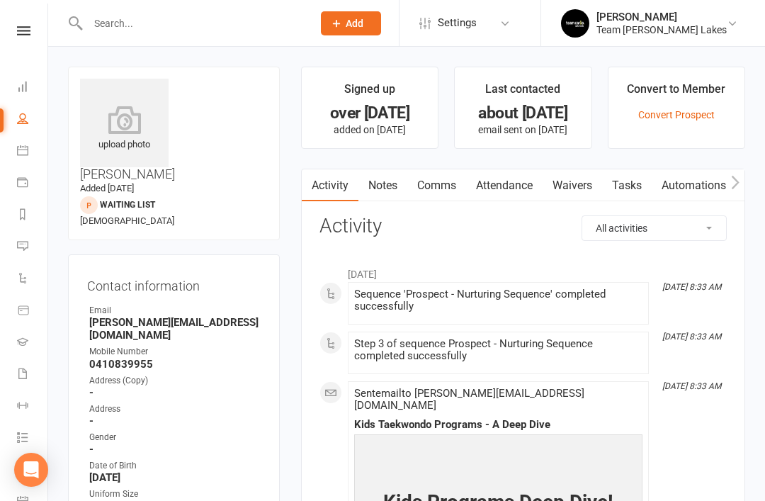
click at [30, 125] on link "People" at bounding box center [33, 120] width 32 height 32
select select "50"
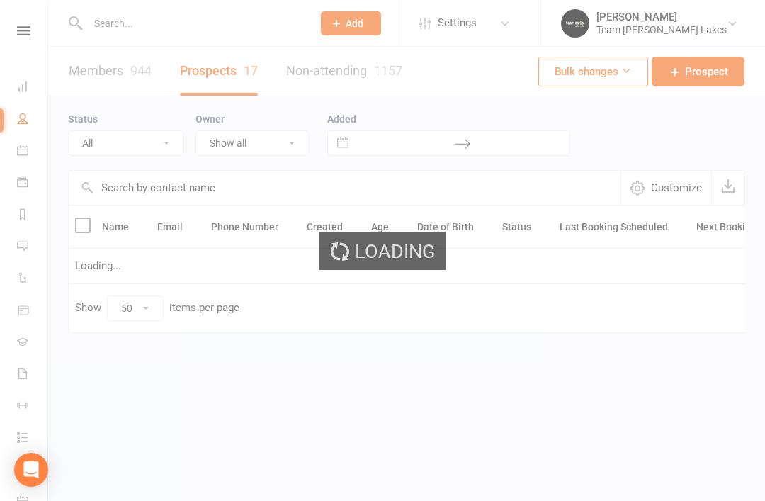
select select "Waiting List"
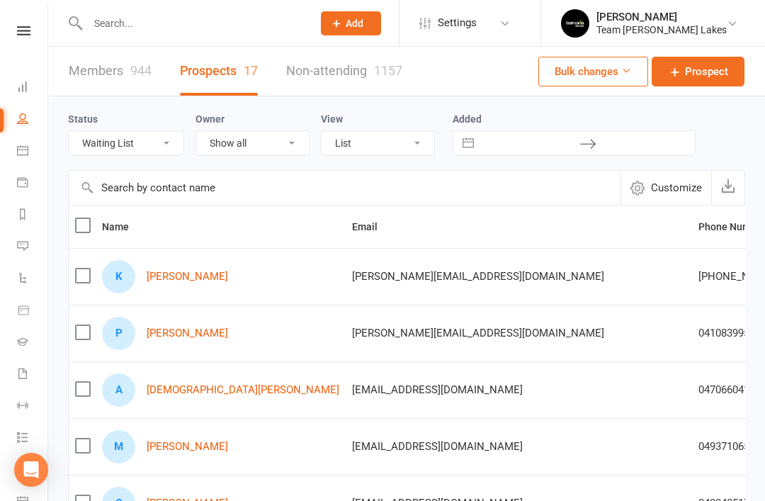
click at [190, 395] on link "Amith Sujith" at bounding box center [243, 390] width 193 height 12
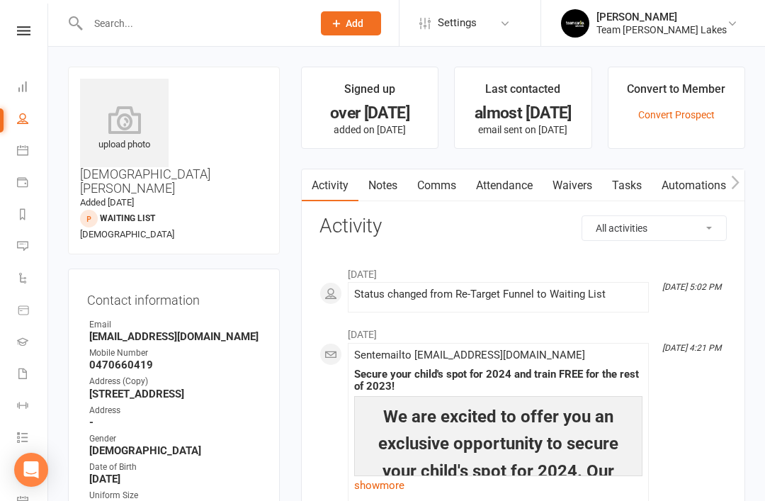
click at [27, 123] on icon at bounding box center [22, 118] width 11 height 11
select select "50"
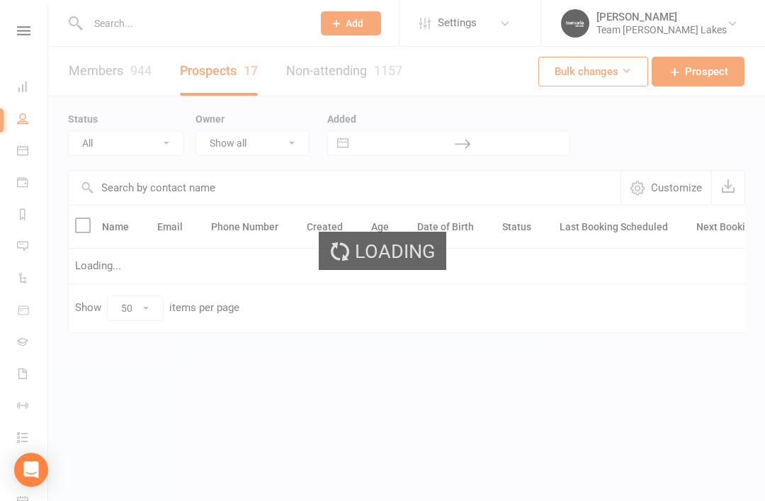
select select "Waiting List"
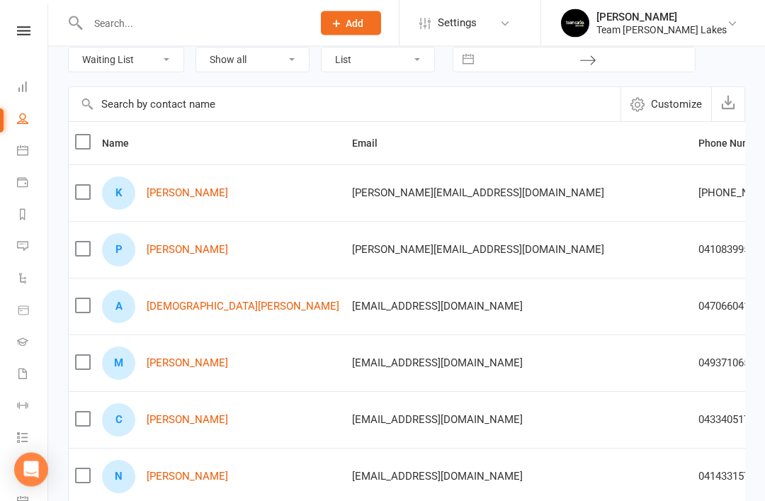
scroll to position [84, 0]
click at [214, 367] on link "Mohamad Hamdoun" at bounding box center [187, 363] width 81 height 12
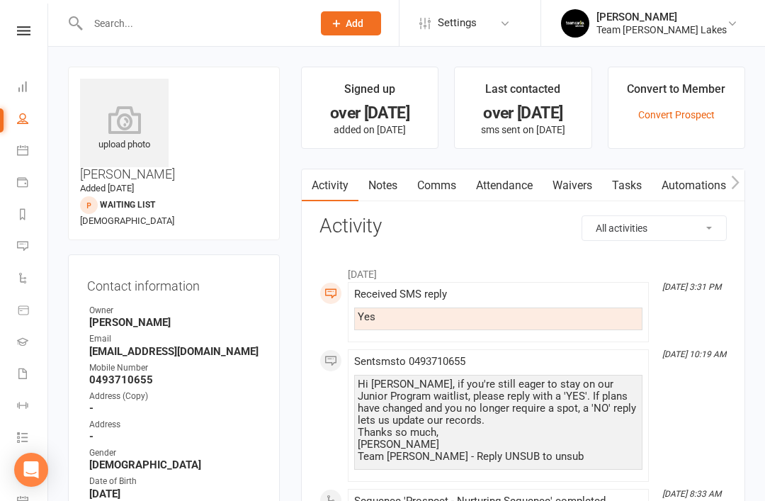
click at [26, 118] on icon at bounding box center [22, 118] width 11 height 11
select select "50"
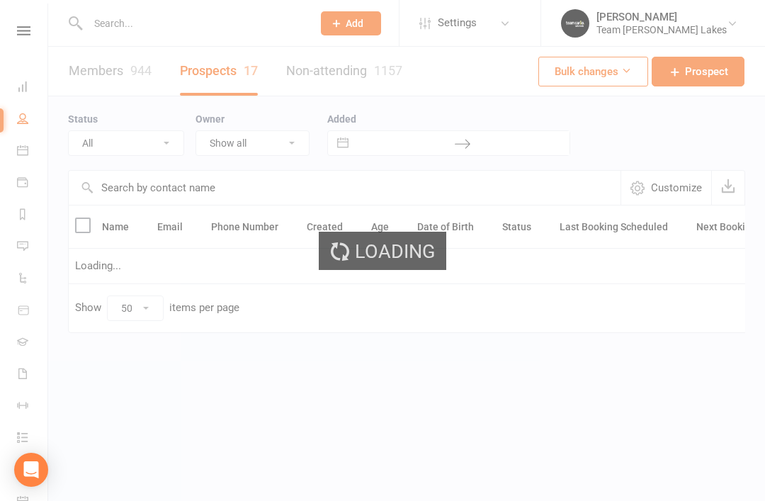
select select "Waiting List"
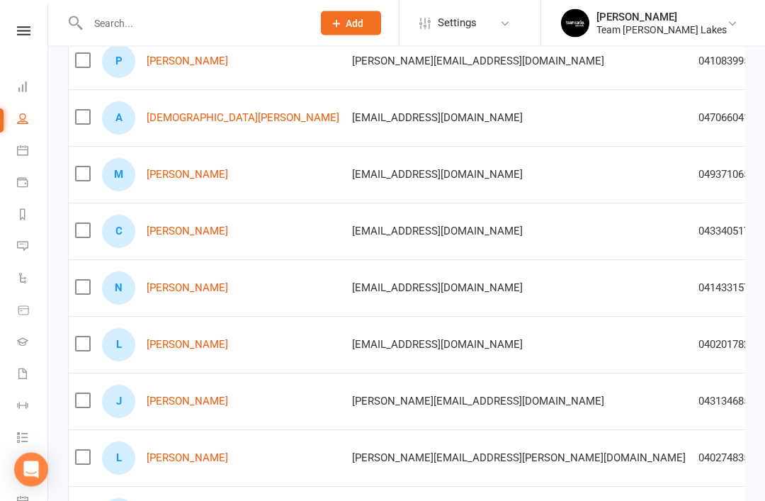
scroll to position [274, 0]
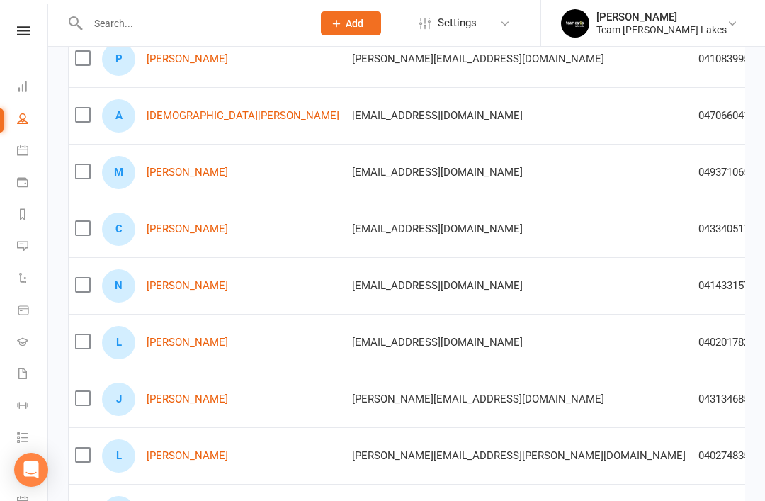
click at [186, 227] on link "Chiara Ward" at bounding box center [187, 229] width 81 height 12
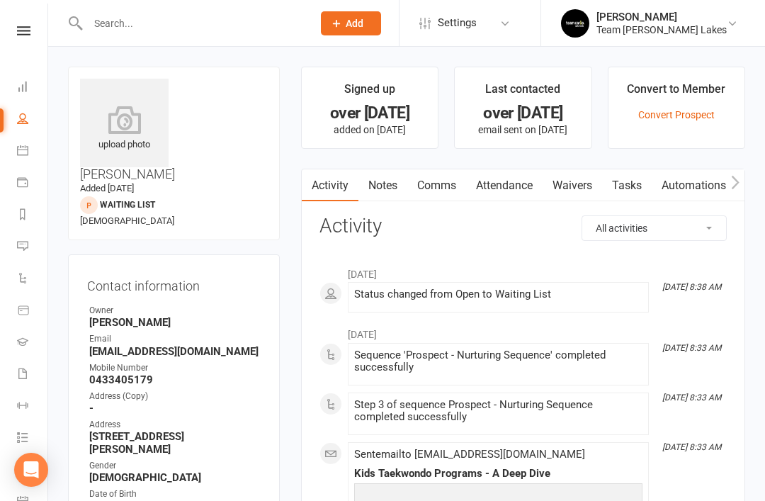
click at [389, 184] on link "Notes" at bounding box center [382, 185] width 49 height 33
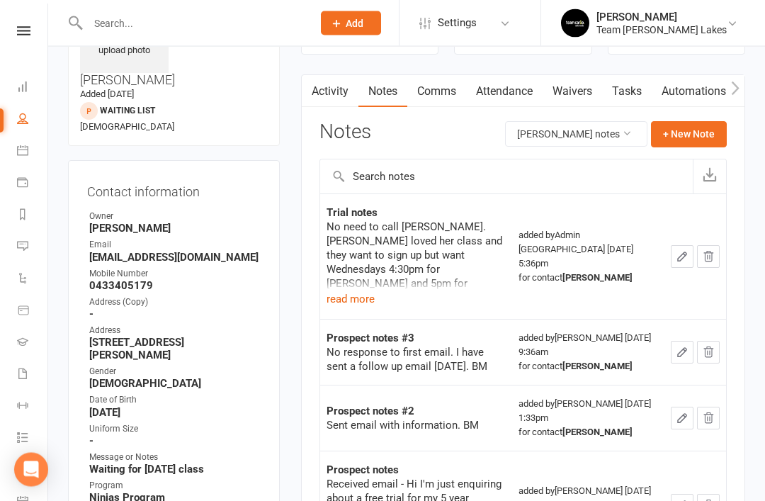
scroll to position [93, 0]
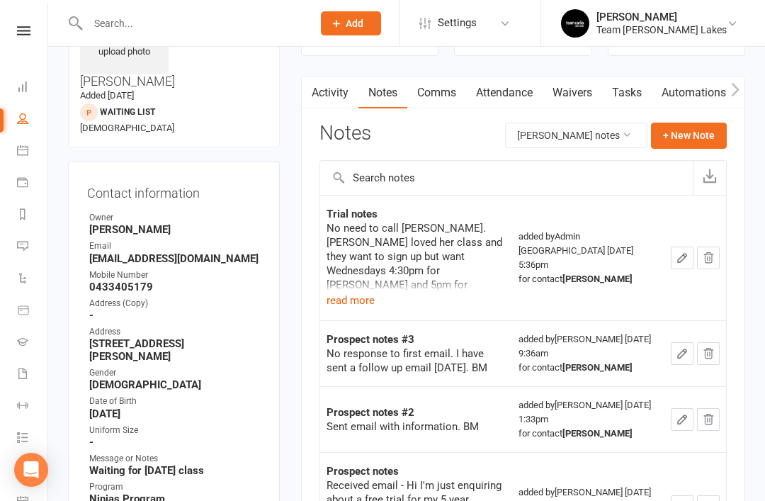
click at [358, 301] on button "read more" at bounding box center [350, 300] width 48 height 17
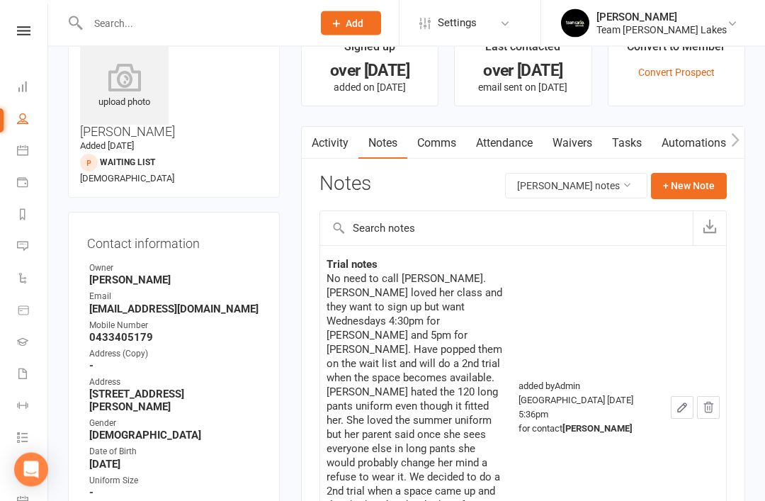
scroll to position [0, 0]
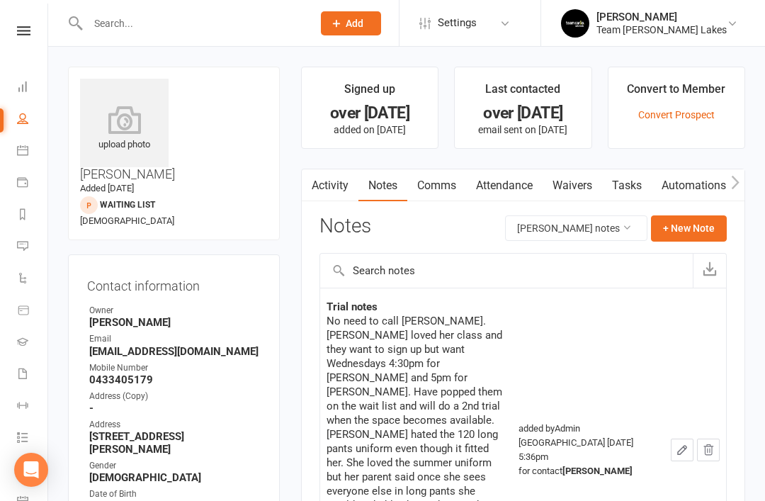
click at [30, 123] on link "People" at bounding box center [33, 120] width 32 height 32
select select "50"
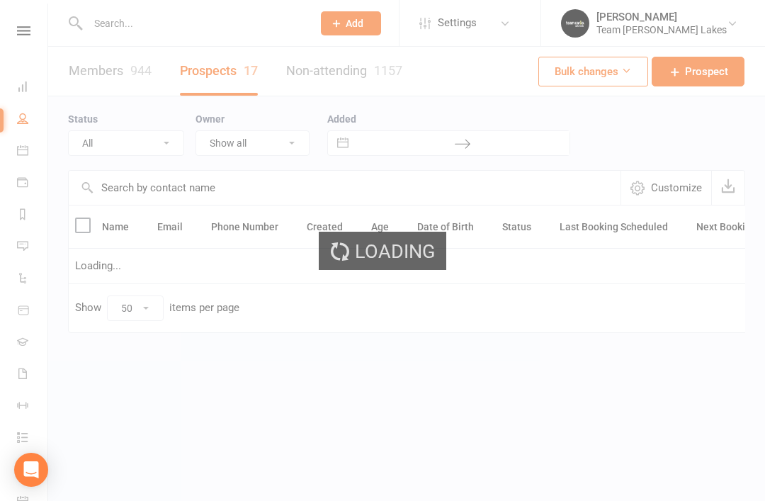
select select "Waiting List"
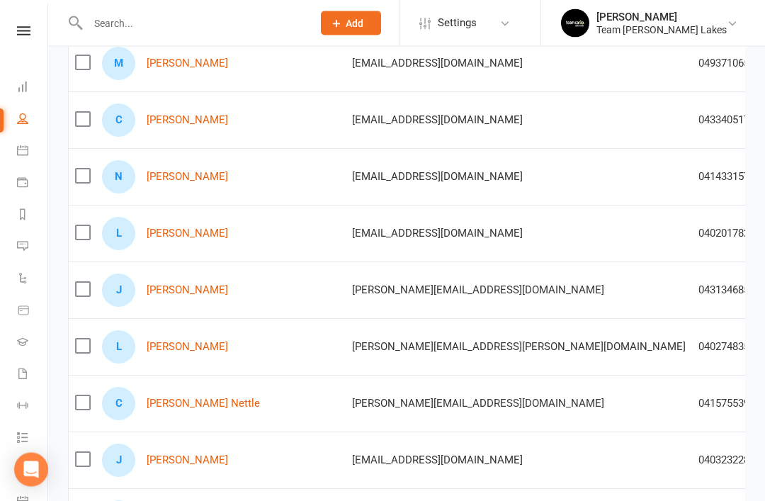
scroll to position [383, 0]
click at [207, 178] on link "Natasha Bouris" at bounding box center [187, 177] width 81 height 12
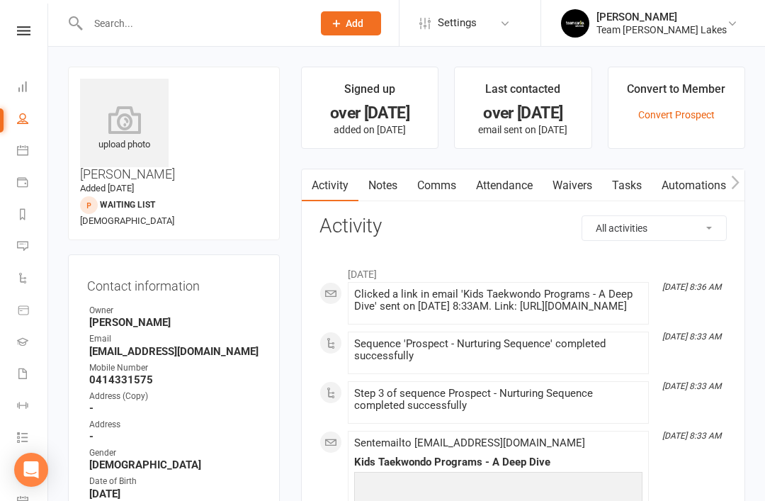
click at [28, 122] on icon at bounding box center [22, 118] width 11 height 11
select select "50"
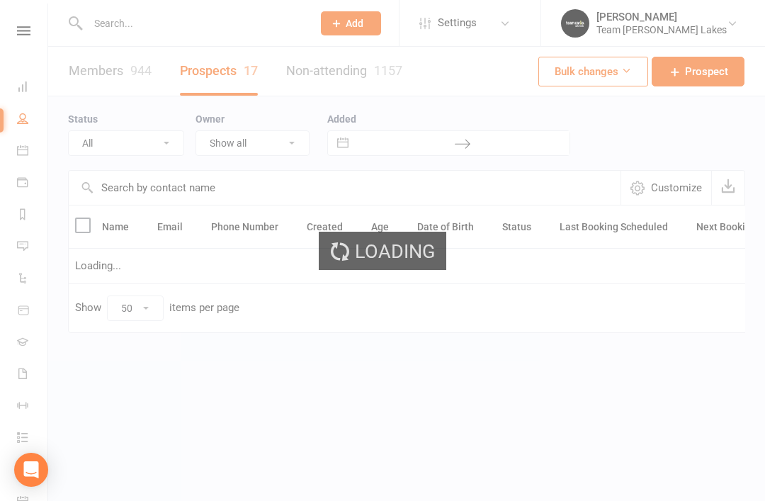
select select "Waiting List"
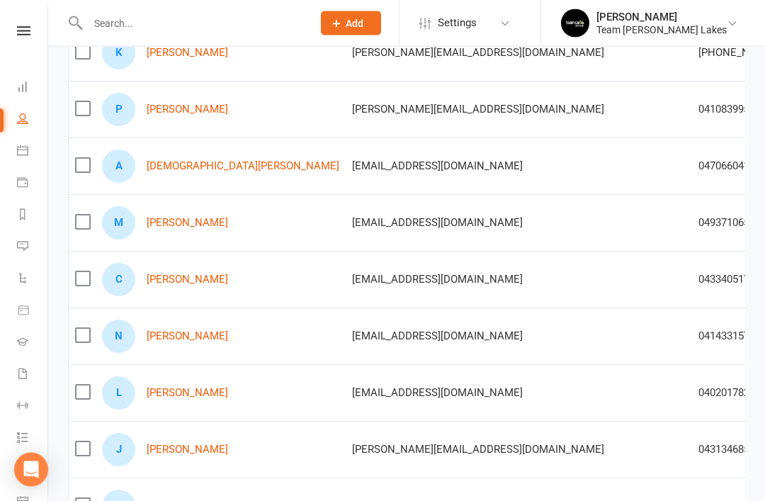
scroll to position [224, 0]
click at [190, 397] on link "Lance Amper" at bounding box center [187, 392] width 81 height 12
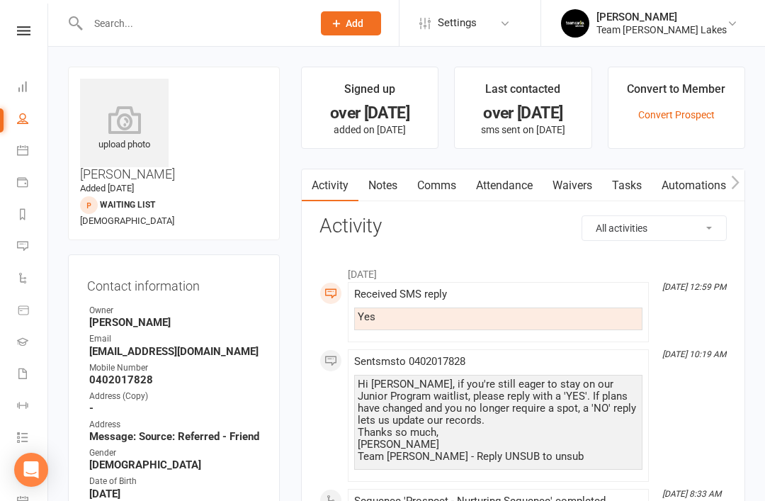
click at [28, 124] on link "People" at bounding box center [33, 120] width 32 height 32
select select "50"
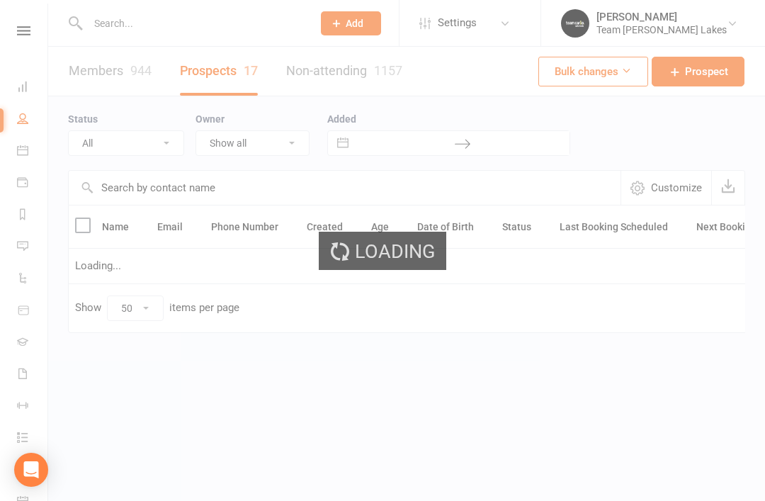
select select "Waiting List"
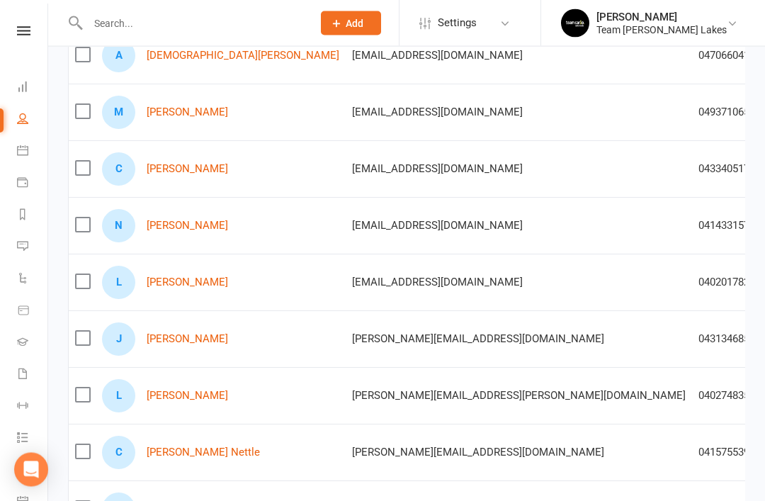
click at [188, 337] on link "Jungmin Seo" at bounding box center [187, 340] width 81 height 12
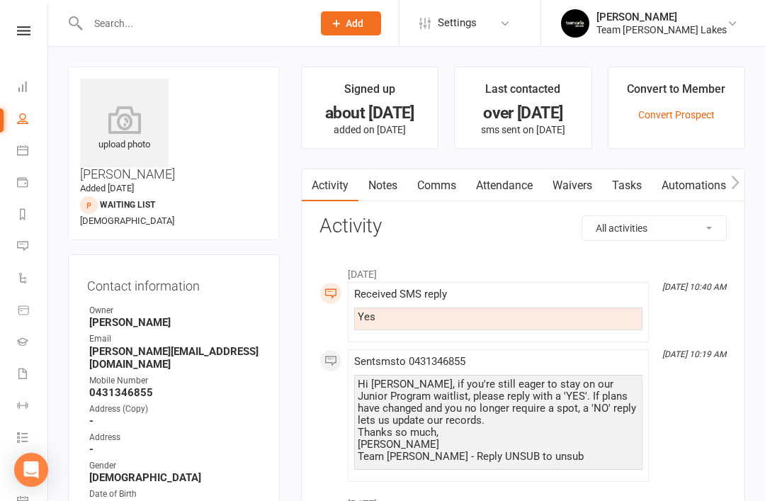
click at [11, 129] on li "People" at bounding box center [23, 120] width 47 height 32
click at [25, 121] on icon at bounding box center [22, 118] width 11 height 11
select select "50"
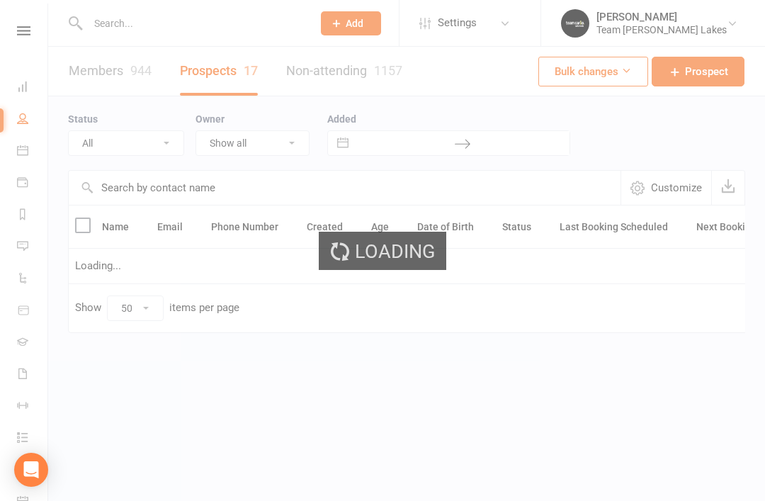
select select "Waiting List"
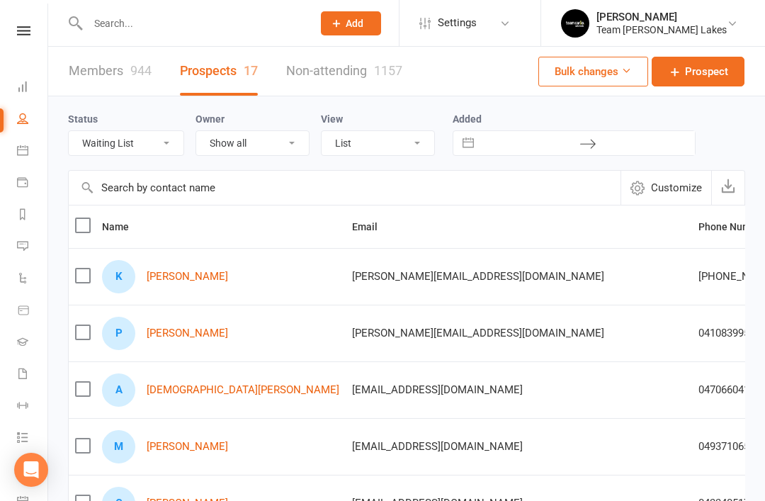
click at [28, 213] on icon at bounding box center [22, 213] width 11 height 11
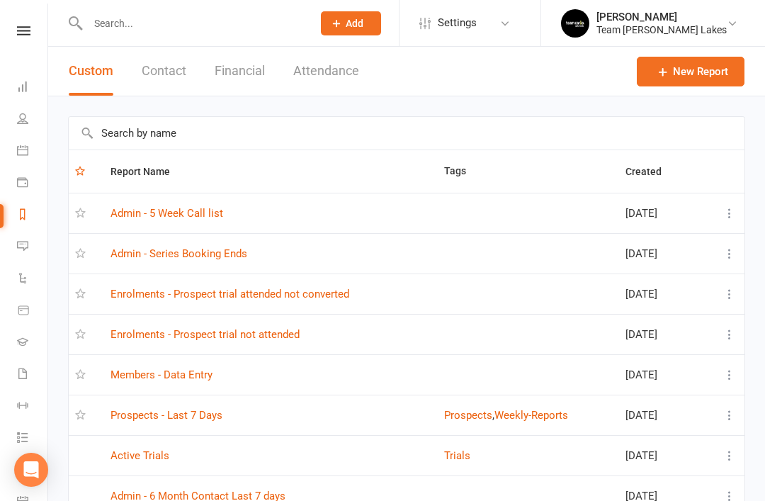
click at [295, 140] on input "text" at bounding box center [407, 133] width 676 height 33
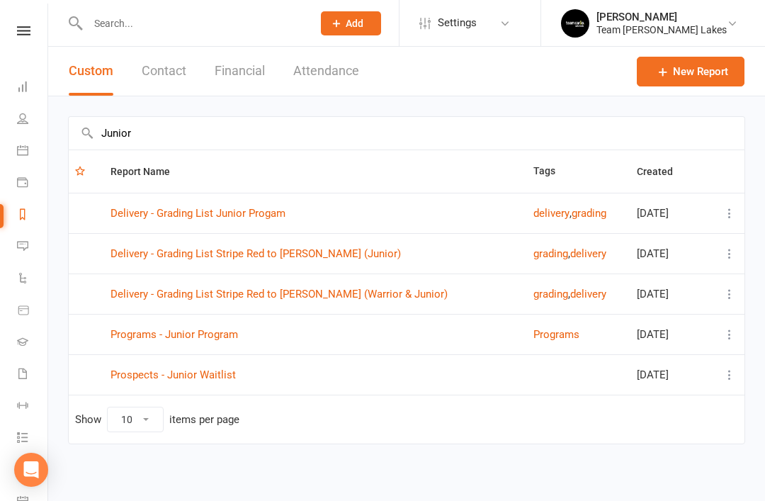
type input "Junior"
click at [205, 377] on link "Prospects - Junior Waitlist" at bounding box center [172, 374] width 125 height 13
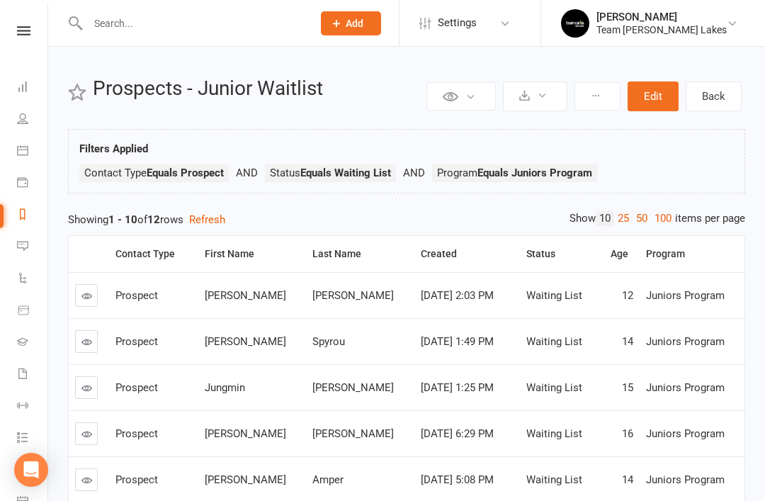
click at [30, 122] on link "People" at bounding box center [33, 120] width 32 height 32
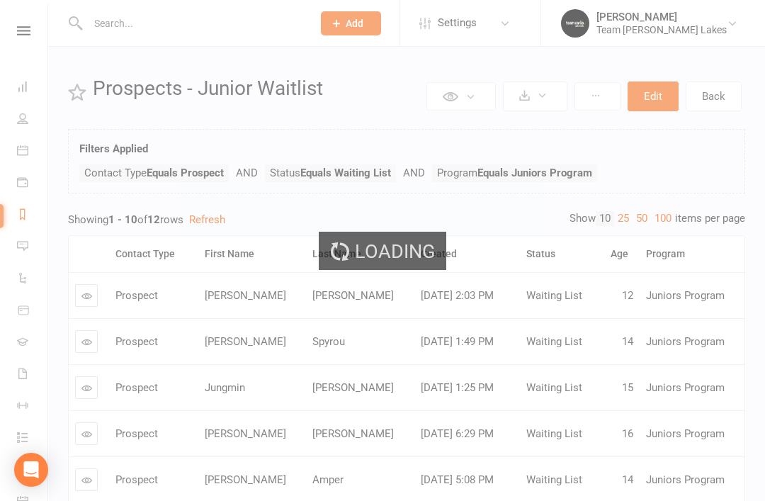
select select "50"
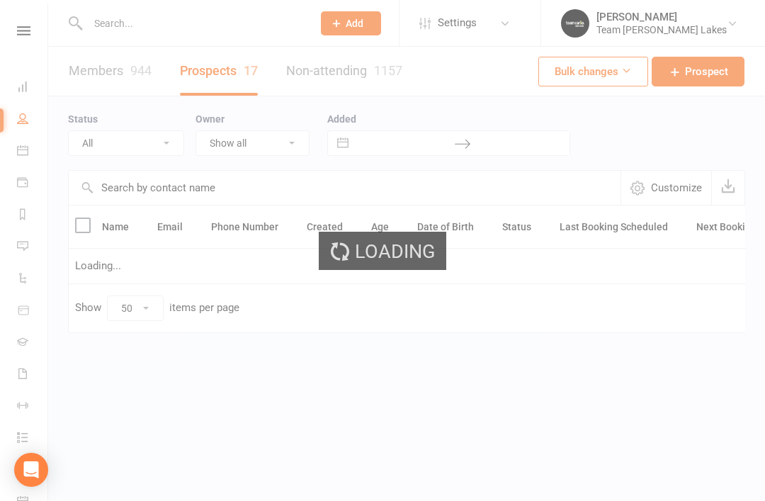
select select "Waiting List"
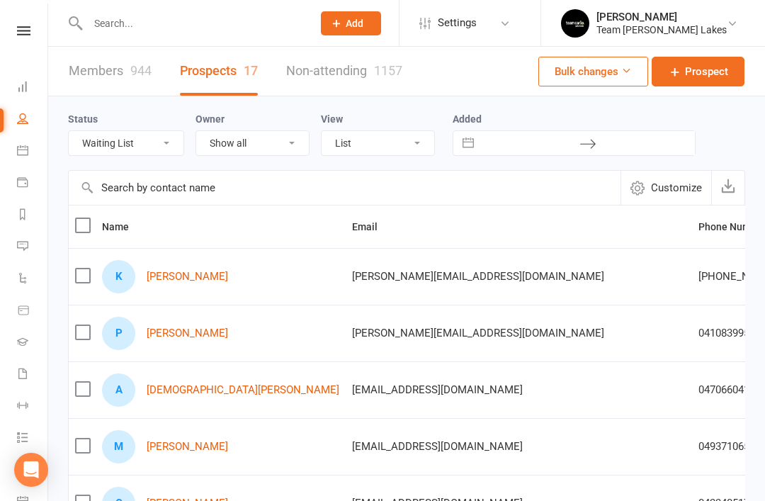
click at [202, 273] on link "Kristian Spyrou" at bounding box center [187, 276] width 81 height 12
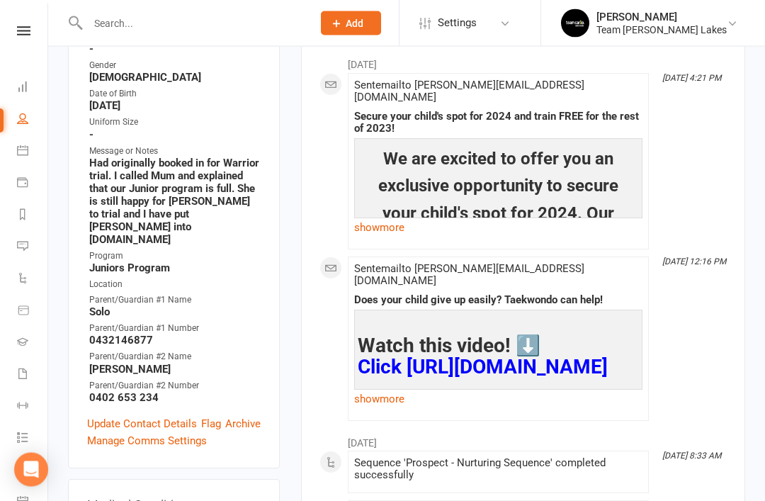
scroll to position [372, 0]
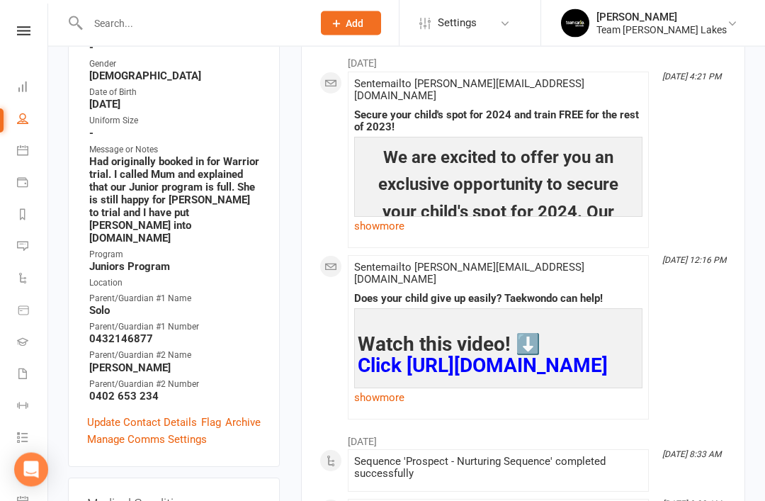
click at [144, 414] on link "Update Contact Details" at bounding box center [142, 422] width 110 height 17
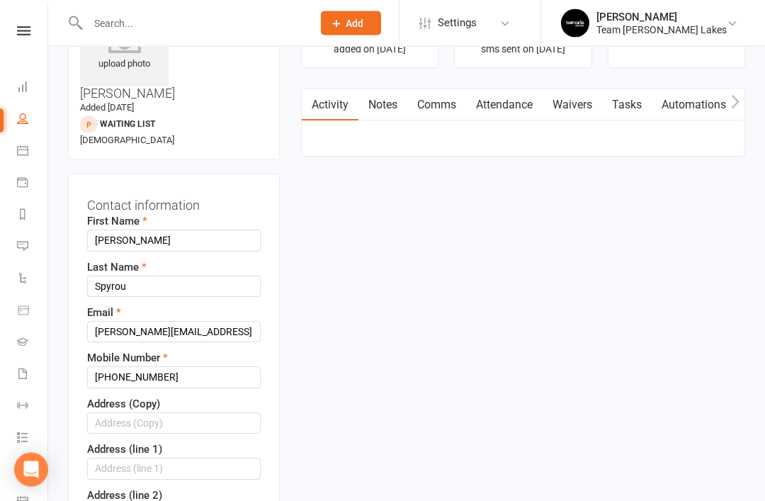
scroll to position [81, 0]
click at [22, 123] on icon at bounding box center [22, 118] width 11 height 11
select select "50"
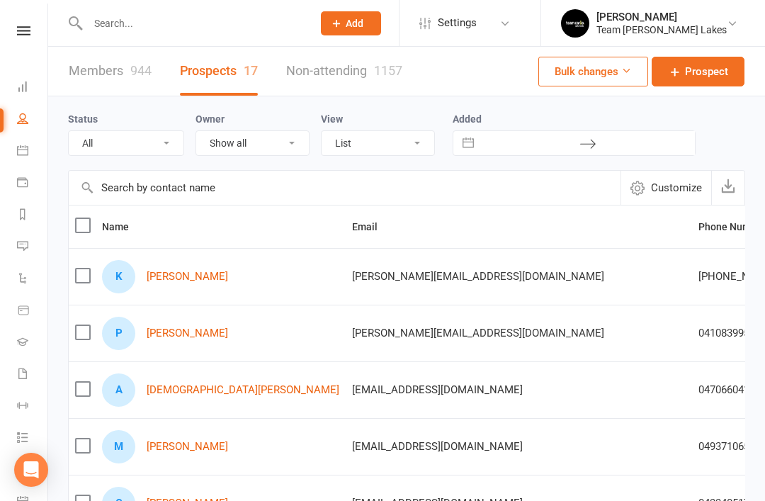
select select "Waiting List"
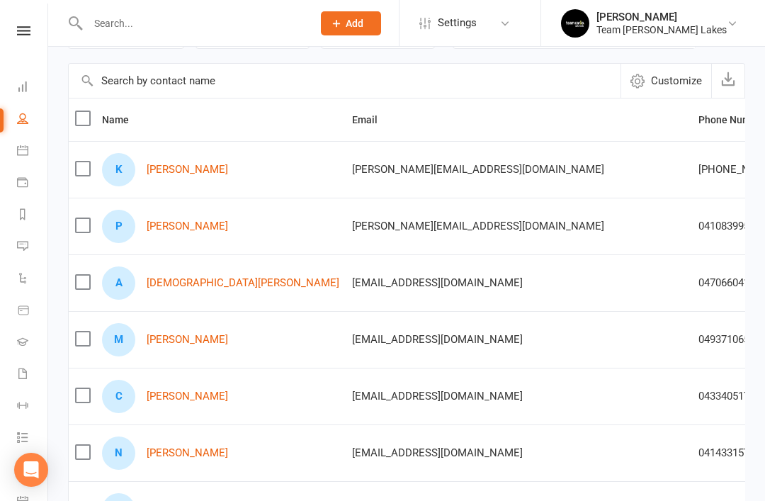
scroll to position [106, 0]
click at [30, 221] on link "Reports" at bounding box center [33, 216] width 32 height 32
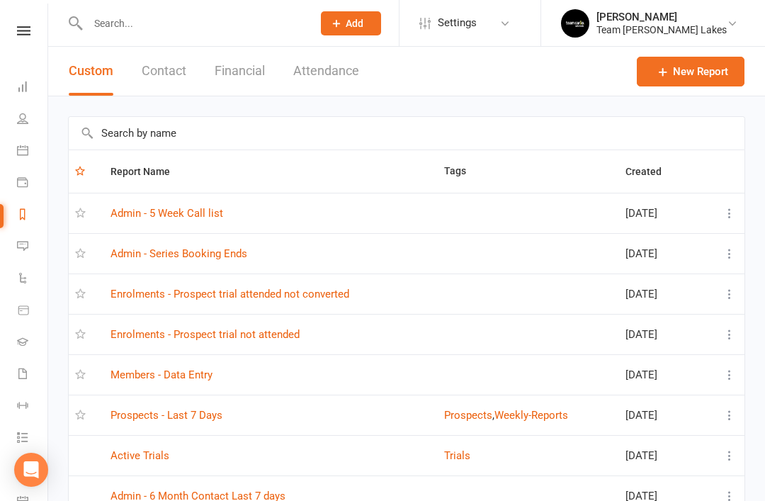
click at [283, 123] on input "text" at bounding box center [407, 133] width 676 height 33
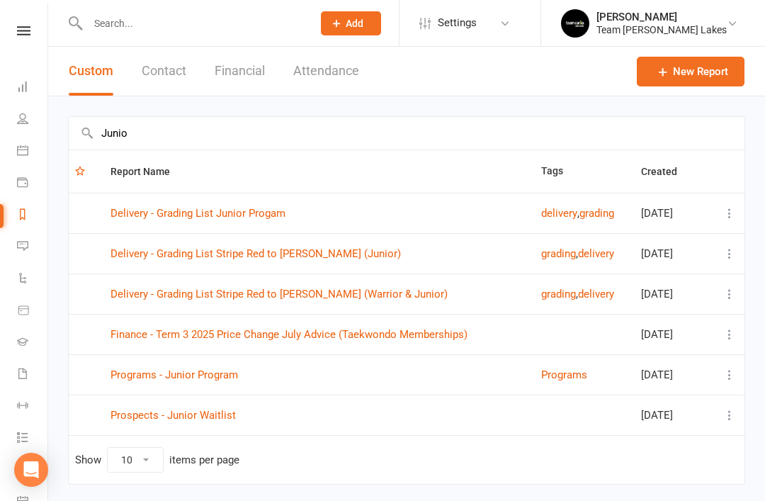
type input "Junior"
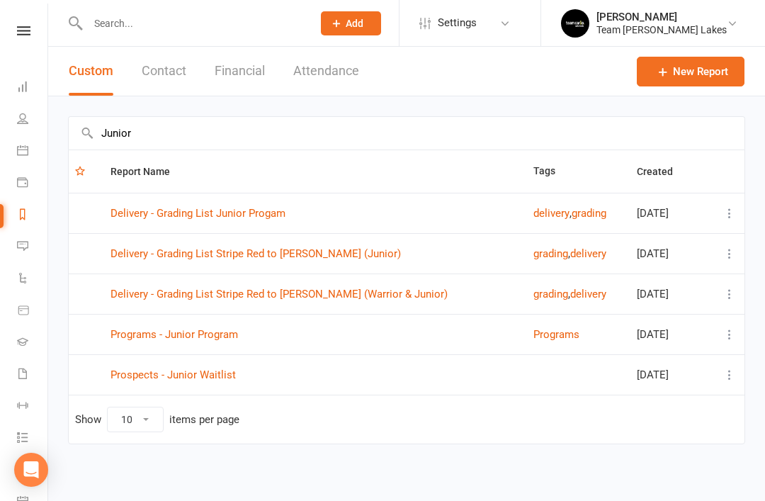
click at [202, 372] on link "Prospects - Junior Waitlist" at bounding box center [172, 374] width 125 height 13
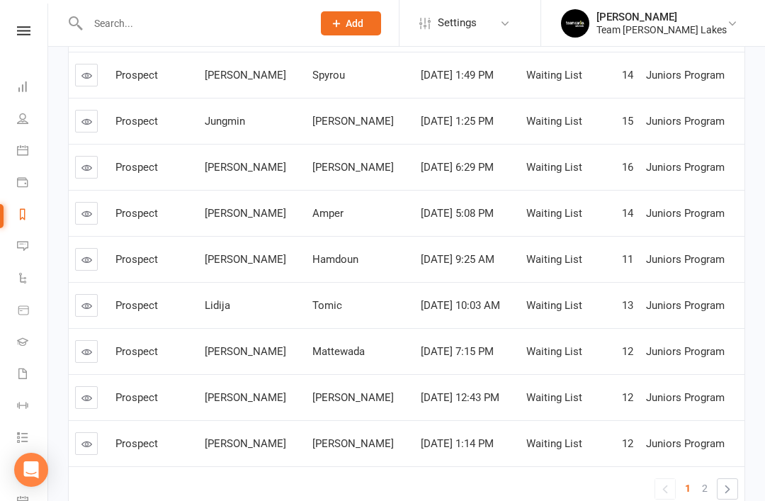
scroll to position [311, 0]
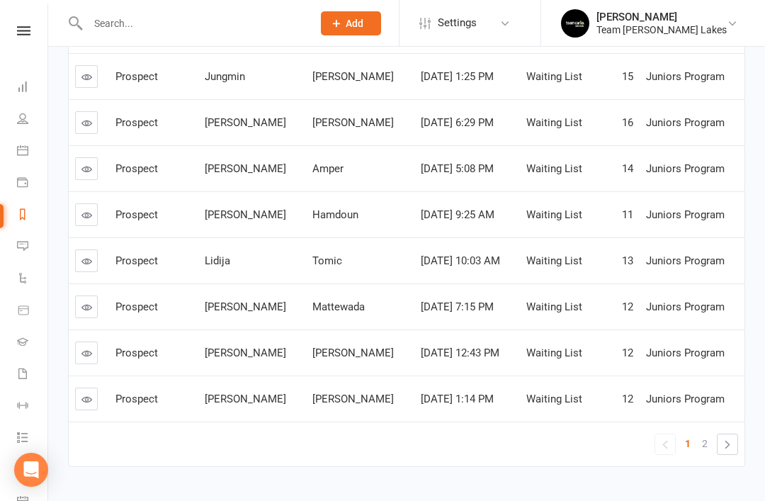
click at [710, 445] on link "2" at bounding box center [704, 443] width 17 height 20
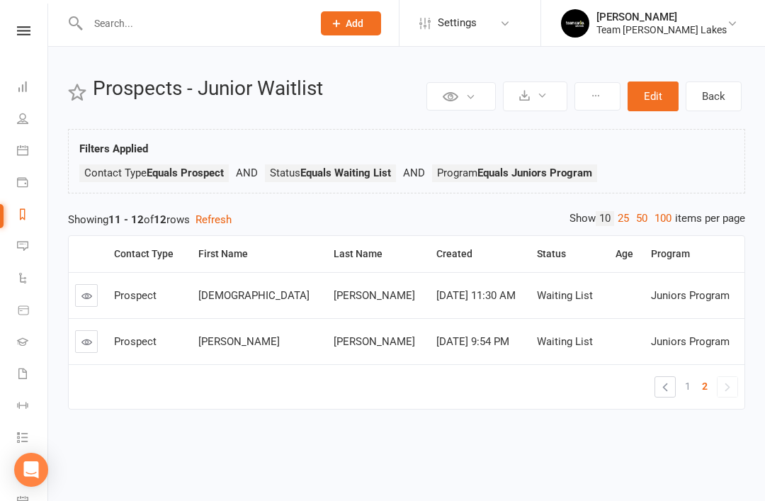
scroll to position [0, 0]
click at [33, 120] on link "People" at bounding box center [33, 120] width 32 height 32
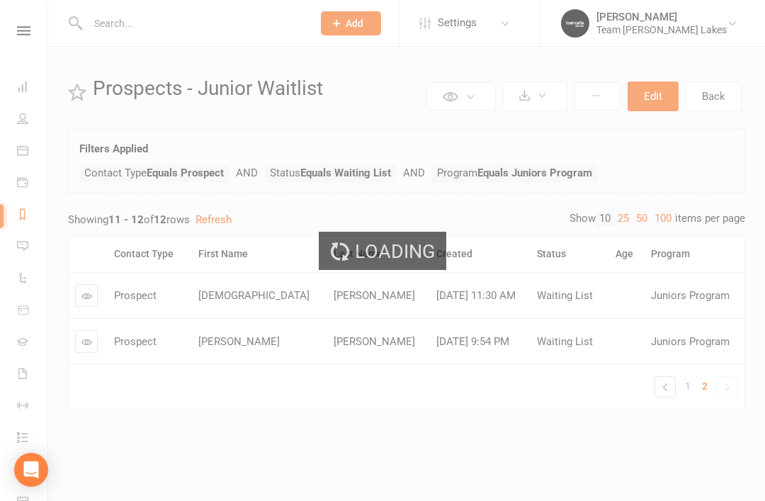
select select "50"
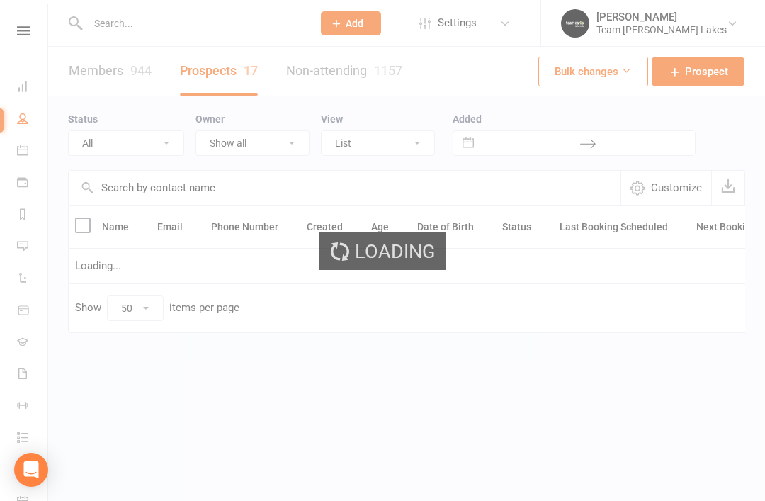
select select "Waiting List"
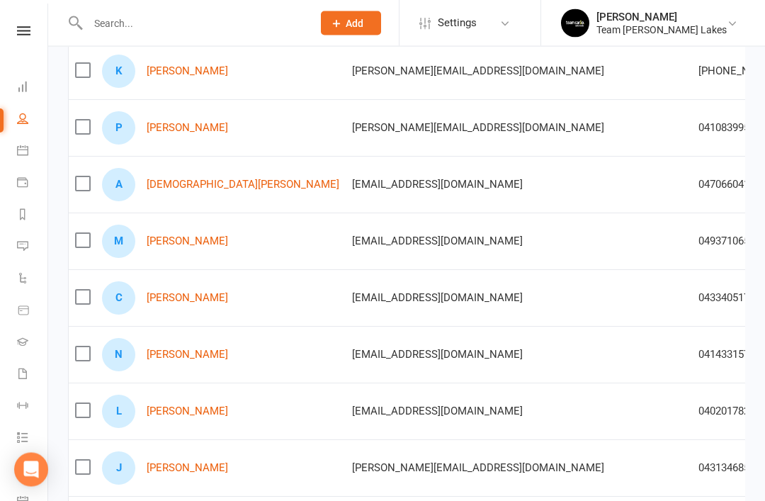
scroll to position [215, 0]
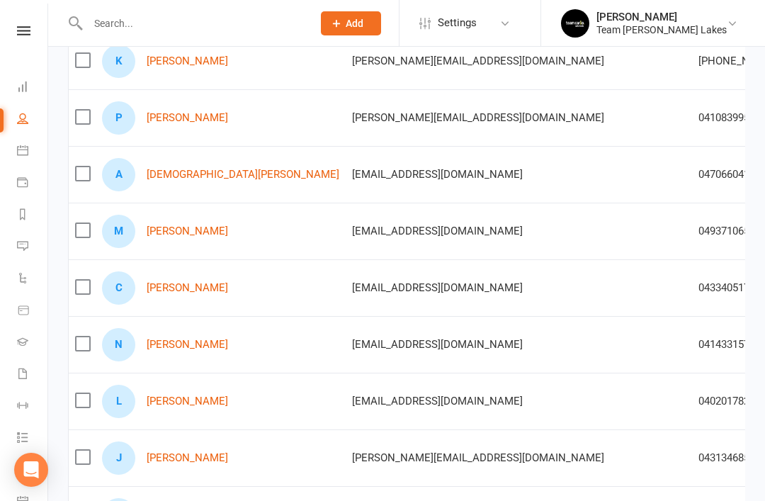
click at [193, 289] on link "Chiara Ward" at bounding box center [187, 288] width 81 height 12
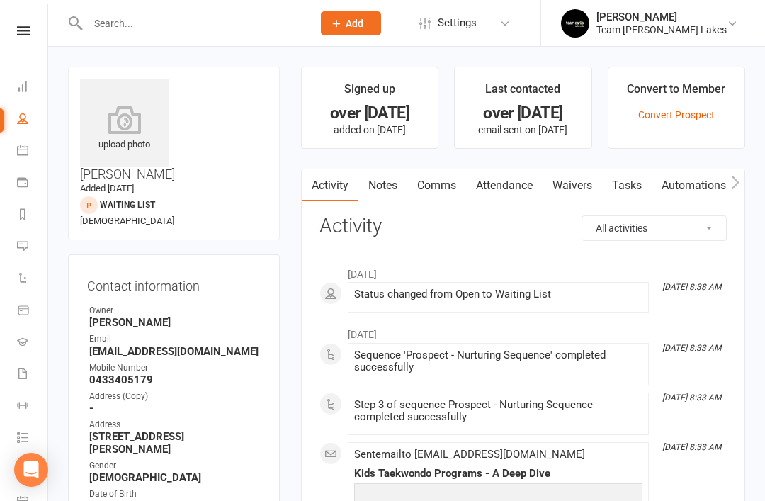
click at [23, 125] on link "People" at bounding box center [33, 120] width 32 height 32
select select "50"
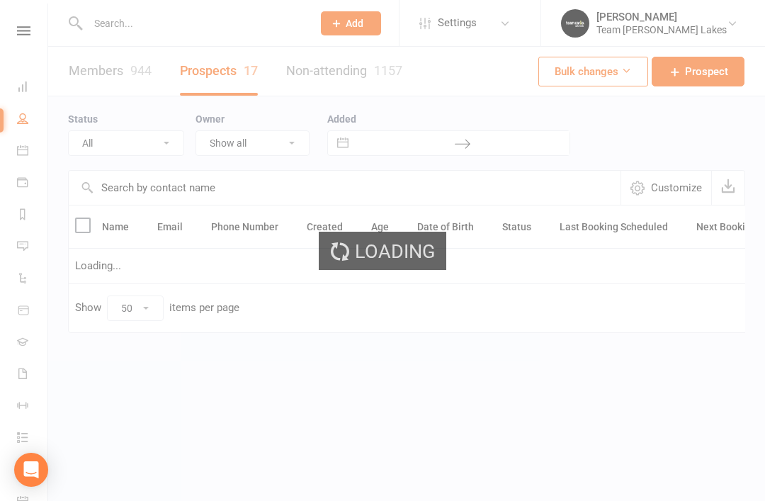
select select "Waiting List"
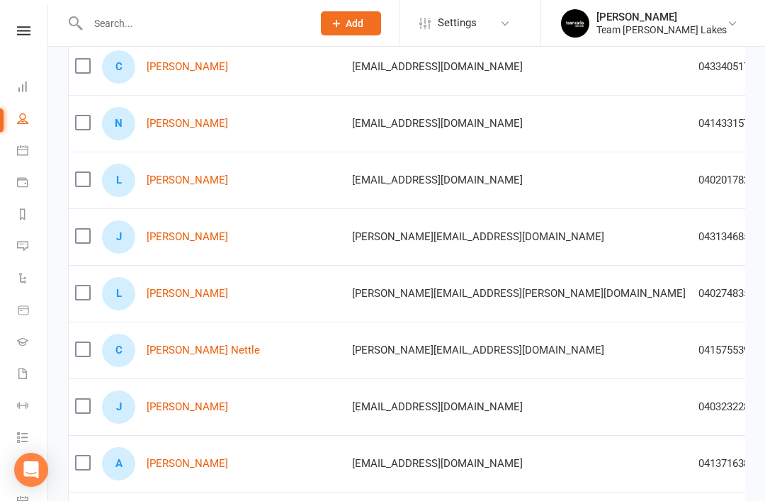
scroll to position [438, 0]
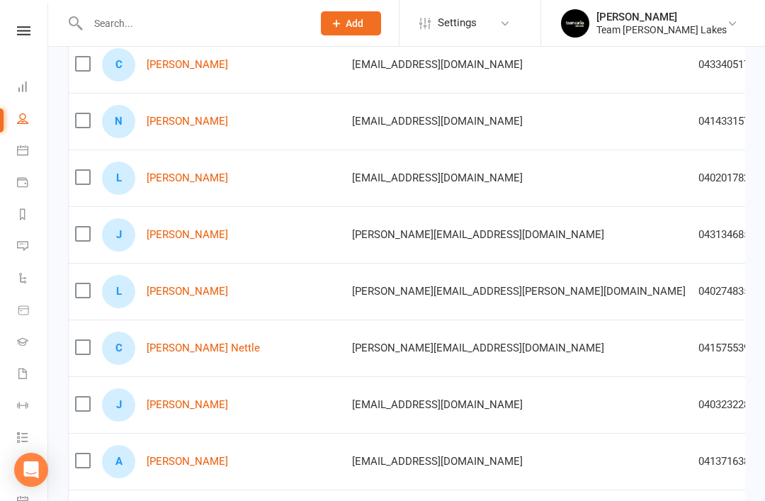
click at [190, 351] on link "Cooper Nettle" at bounding box center [203, 348] width 113 height 12
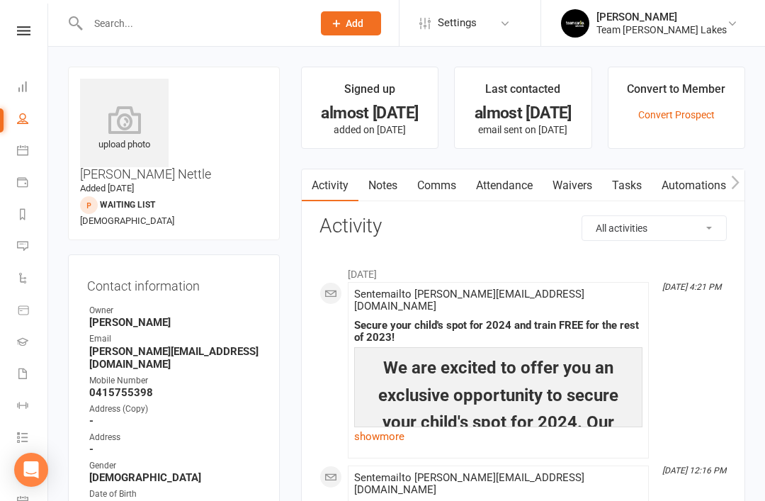
click at [28, 120] on link "People" at bounding box center [33, 120] width 32 height 32
select select "50"
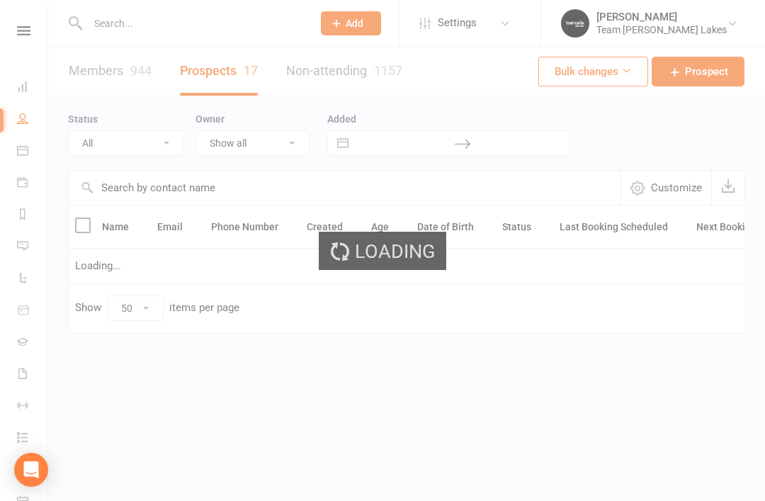
select select "Waiting List"
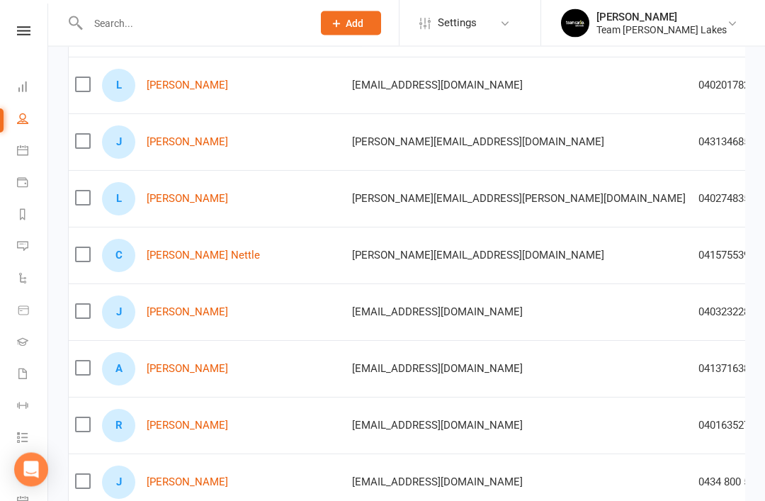
scroll to position [543, 0]
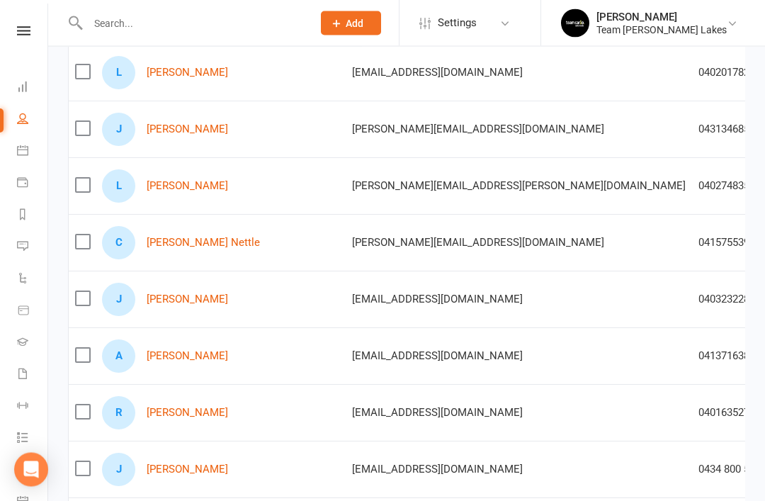
click at [179, 407] on link "Ryan Phan" at bounding box center [187, 413] width 81 height 12
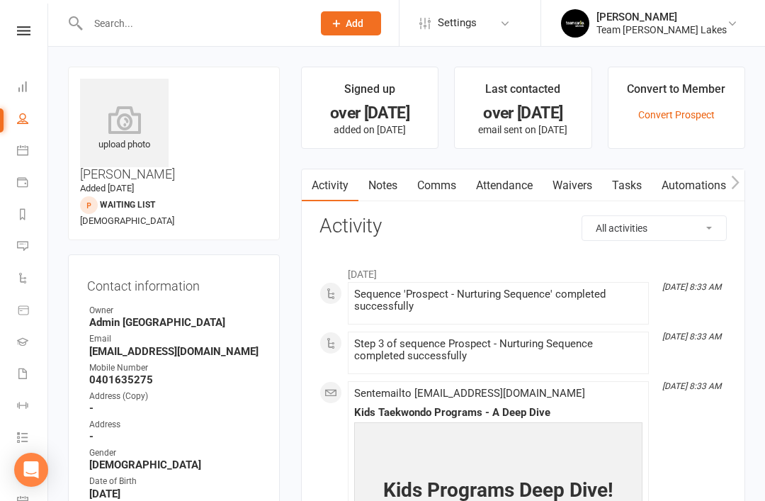
click at [27, 121] on icon at bounding box center [22, 118] width 11 height 11
select select "50"
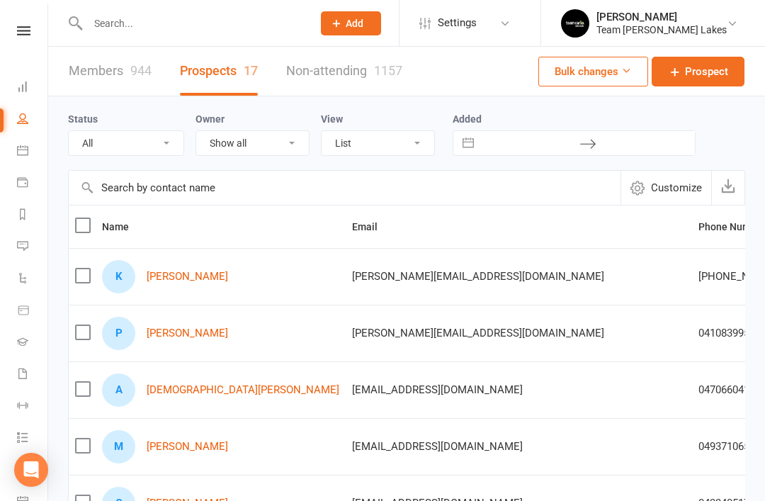
select select "Waiting List"
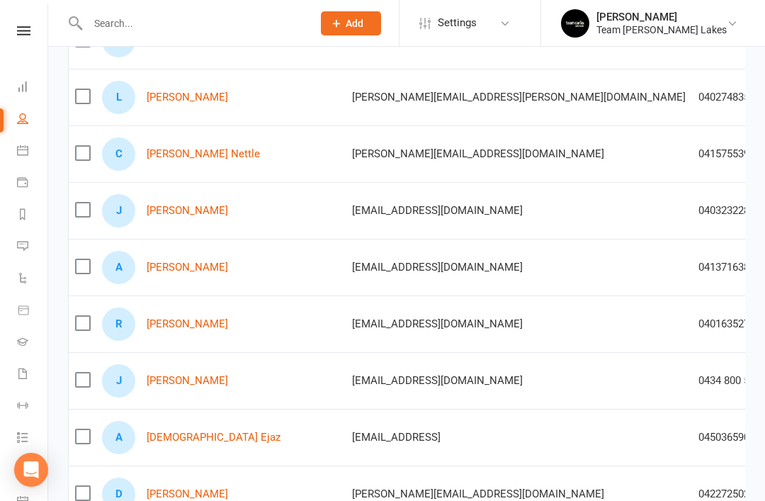
scroll to position [636, 0]
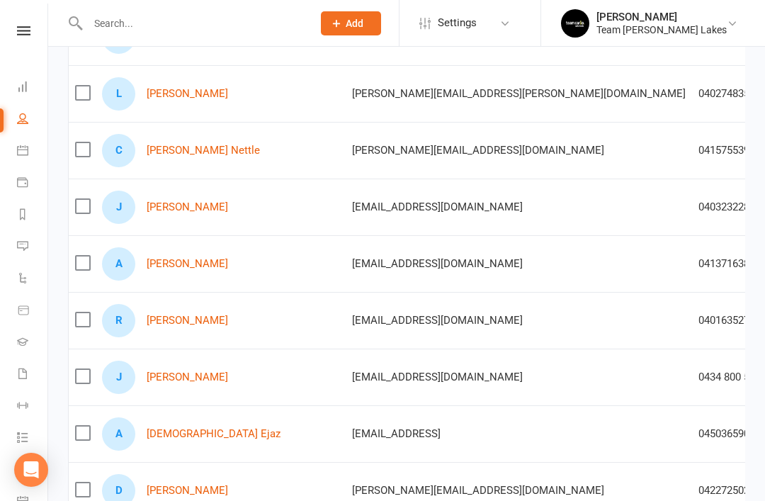
click at [191, 377] on link "Jack Myzka" at bounding box center [187, 377] width 81 height 12
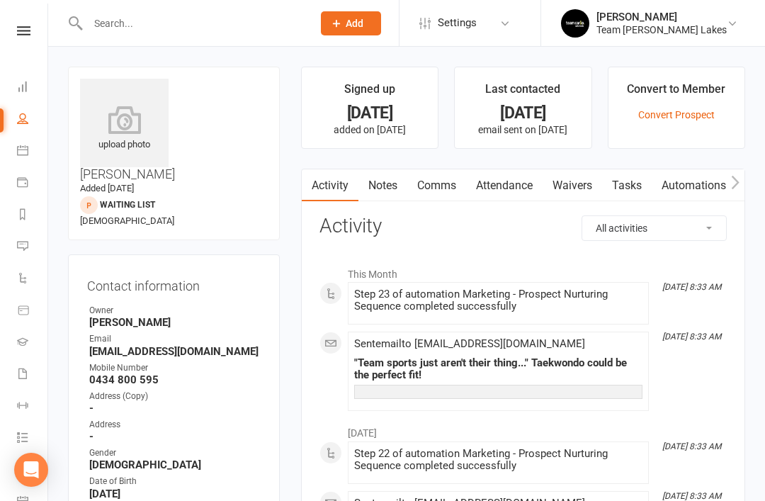
click at [389, 188] on link "Notes" at bounding box center [382, 185] width 49 height 33
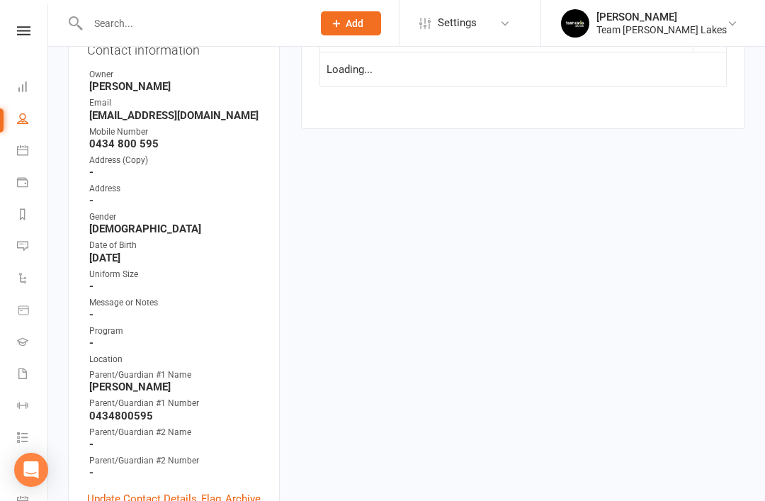
scroll to position [250, 0]
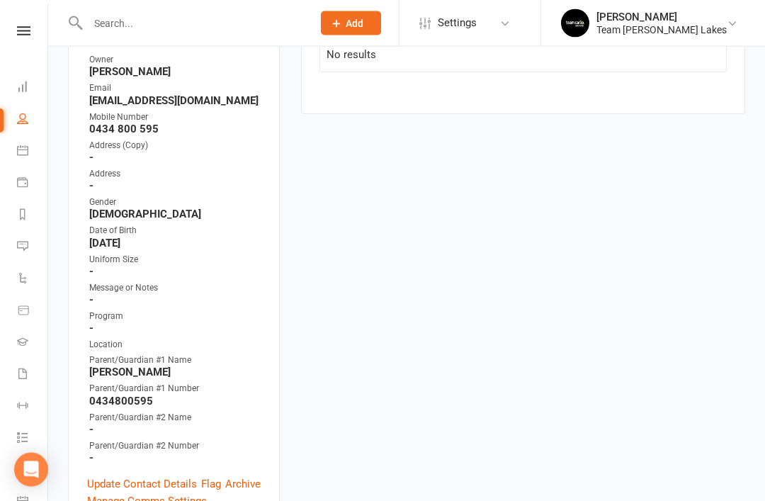
click at [135, 476] on link "Update Contact Details" at bounding box center [142, 484] width 110 height 17
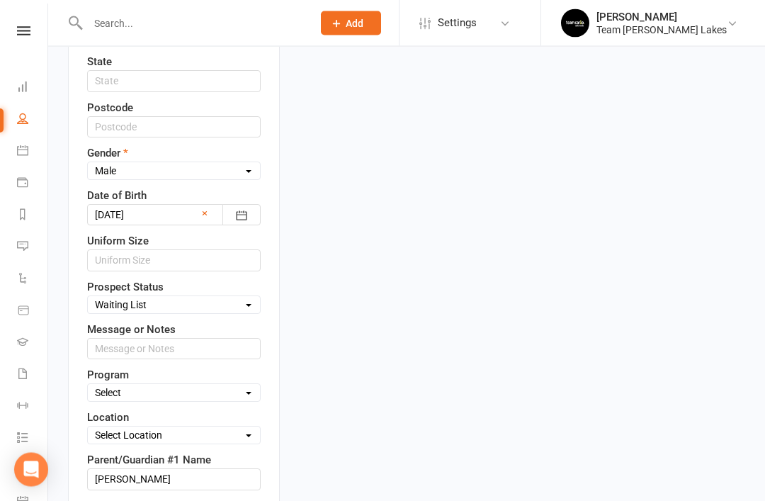
scroll to position [605, 0]
click at [245, 384] on select "Select Taekinda Program Ninjas Program Warriors Program Juniors Program Black B…" at bounding box center [174, 392] width 172 height 16
select select "Juniors Program"
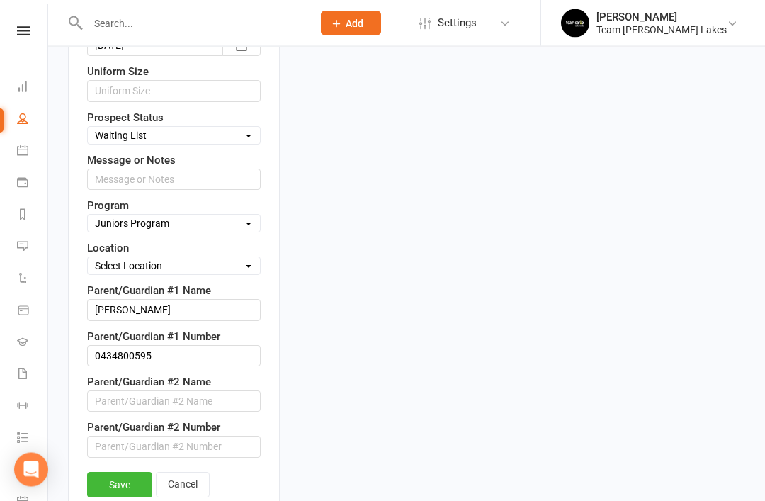
scroll to position [775, 0]
click at [130, 471] on link "Save" at bounding box center [119, 483] width 65 height 25
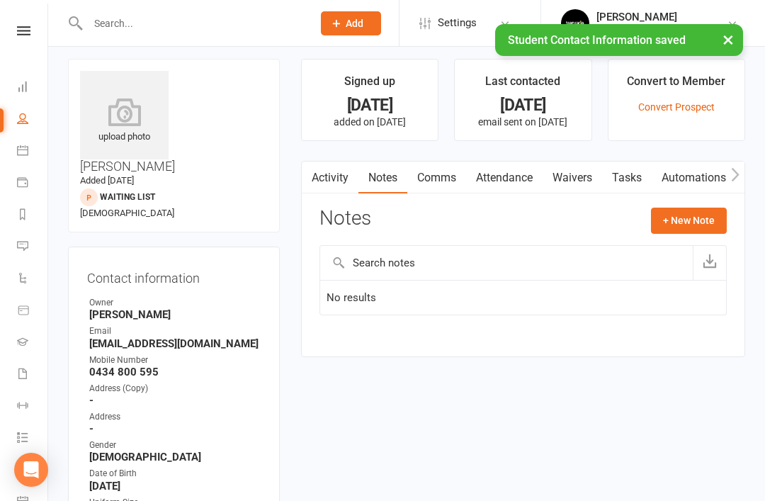
scroll to position [0, 0]
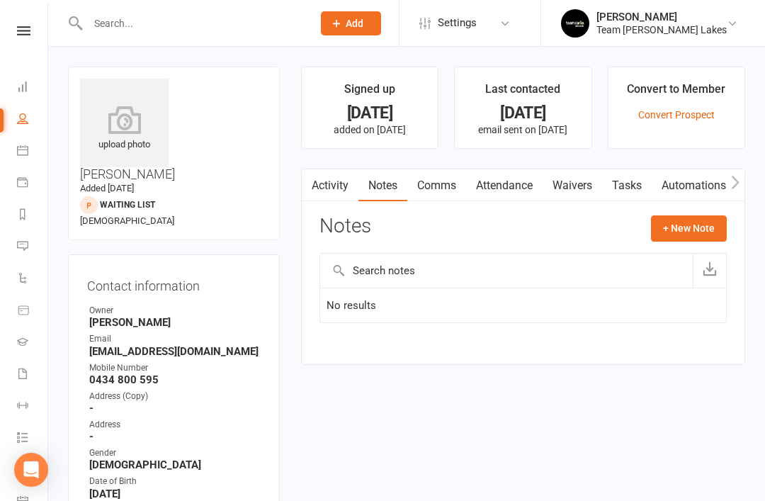
click at [25, 120] on icon at bounding box center [22, 118] width 11 height 11
select select "50"
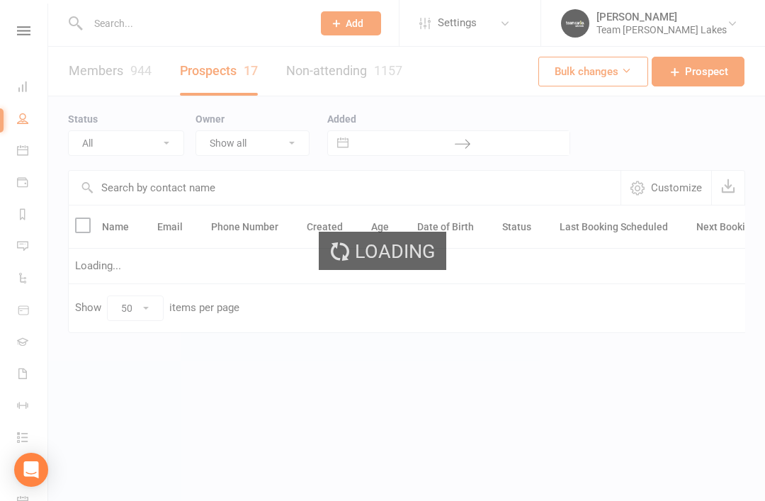
select select "Waiting List"
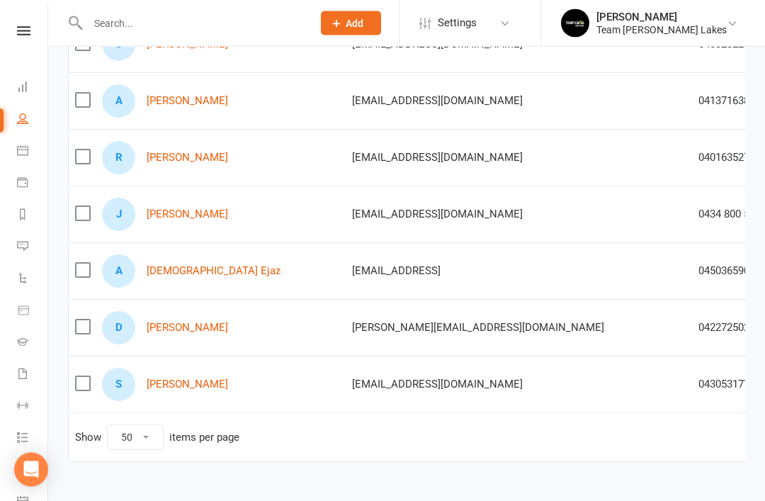
scroll to position [799, 0]
click at [173, 329] on link "Daivik Kalia" at bounding box center [187, 327] width 81 height 12
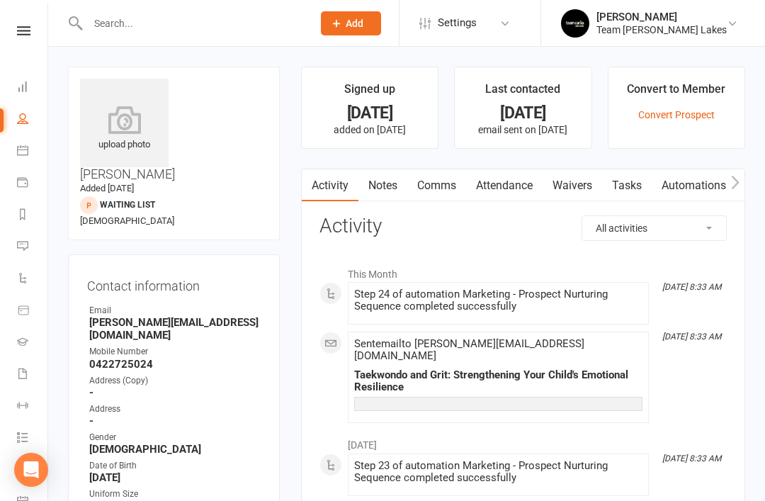
click at [29, 220] on link "Reports" at bounding box center [33, 216] width 32 height 32
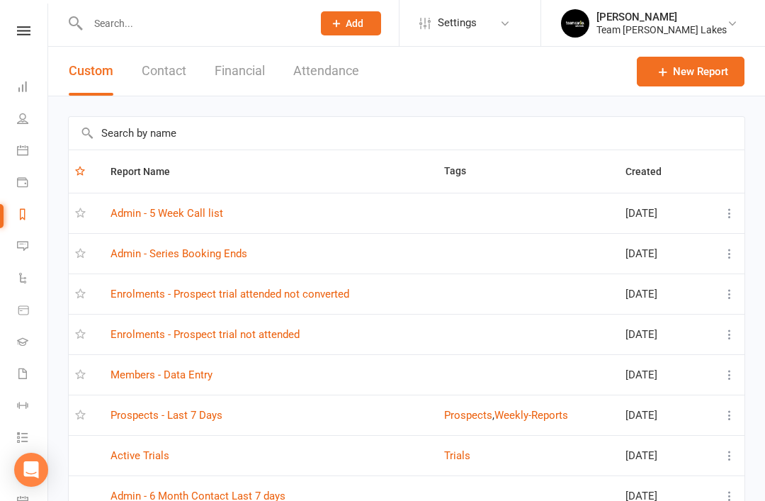
click at [283, 137] on input "text" at bounding box center [407, 133] width 676 height 33
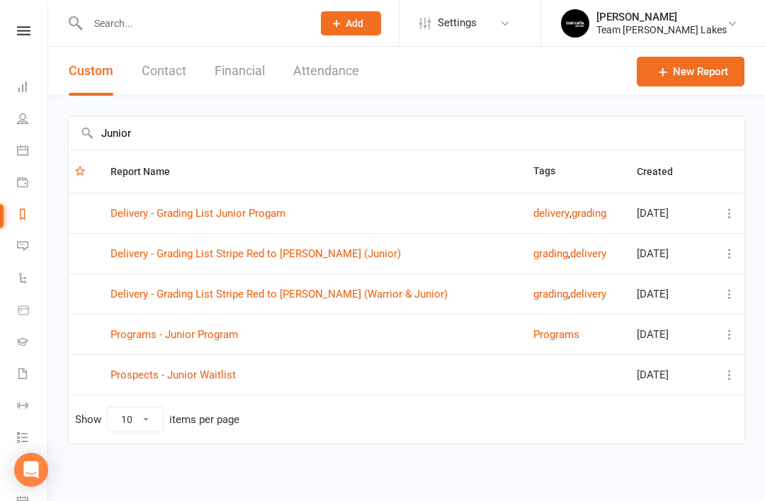
type input "Junior"
click at [207, 374] on link "Prospects - Junior Waitlist" at bounding box center [172, 374] width 125 height 13
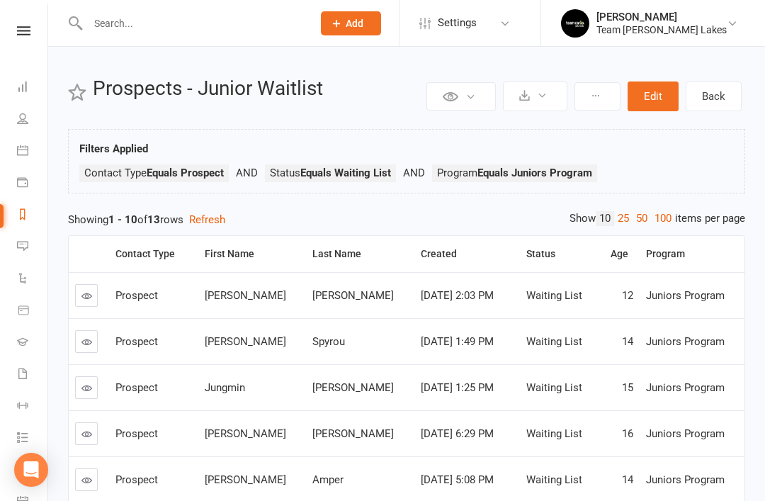
click at [602, 96] on button at bounding box center [597, 96] width 46 height 28
click at [566, 72] on div "Private Report Only visible by me Public Report Visible to everyone Export to C…" at bounding box center [406, 435] width 717 height 777
click at [471, 104] on button at bounding box center [460, 96] width 69 height 28
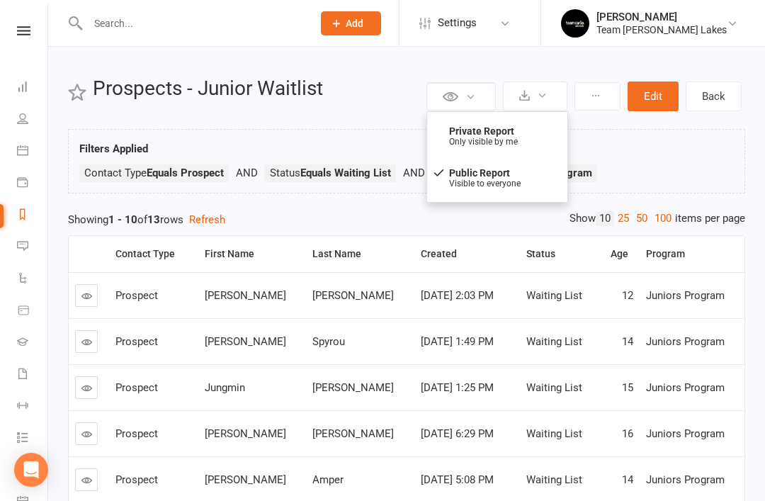
click at [498, 70] on div "Private Report Only visible by me Public Report Visible to everyone Export to C…" at bounding box center [406, 435] width 717 height 777
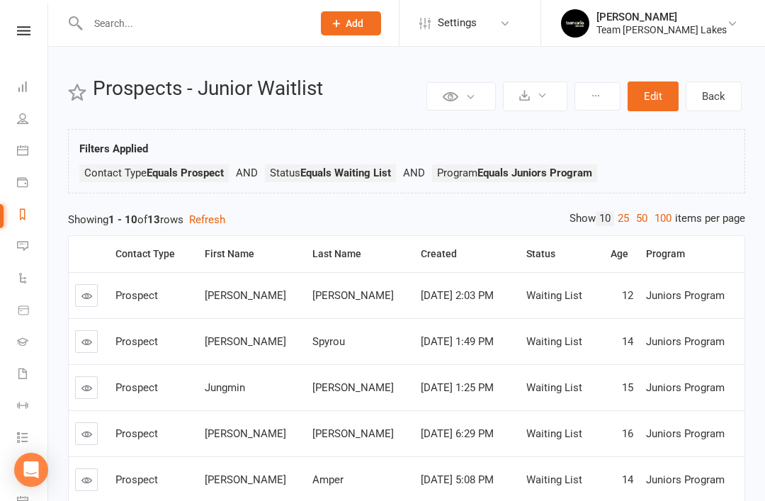
click at [541, 98] on icon at bounding box center [542, 95] width 11 height 11
click at [385, 96] on h2 "Prospects - Junior Waitlist" at bounding box center [258, 89] width 330 height 22
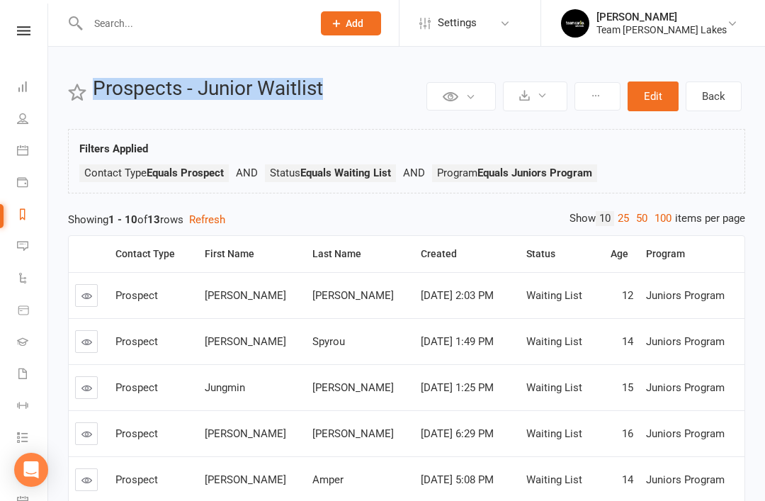
copy h2 "Prospects - Junior Waitlist"
click at [91, 302] on link at bounding box center [86, 295] width 23 height 23
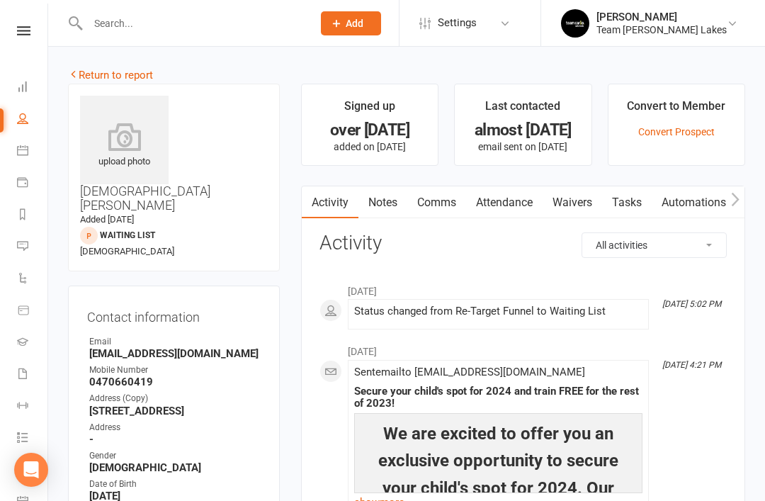
click at [89, 69] on link "Return to report" at bounding box center [110, 75] width 85 height 13
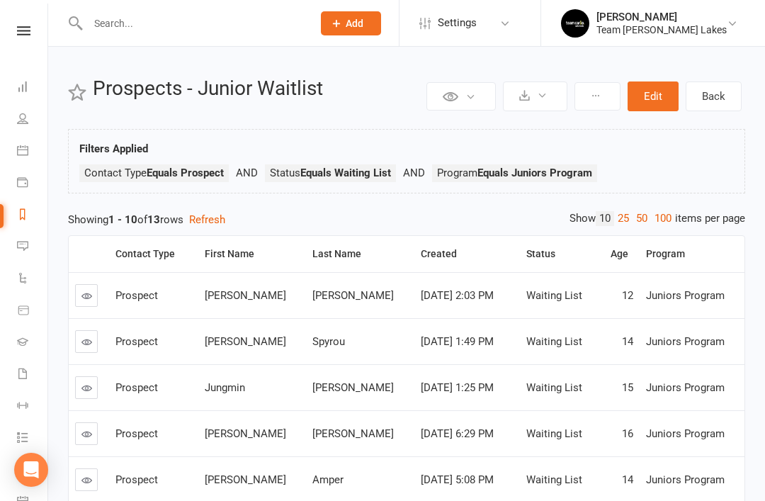
click at [91, 338] on icon at bounding box center [86, 341] width 11 height 11
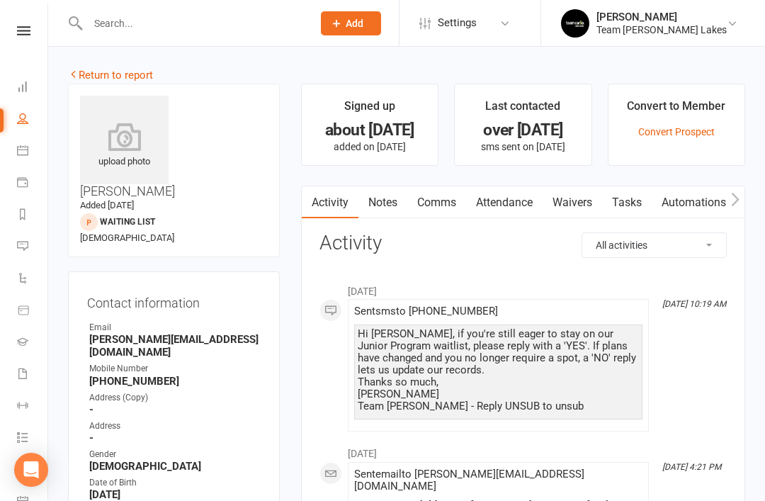
click at [78, 69] on icon at bounding box center [73, 74] width 11 height 11
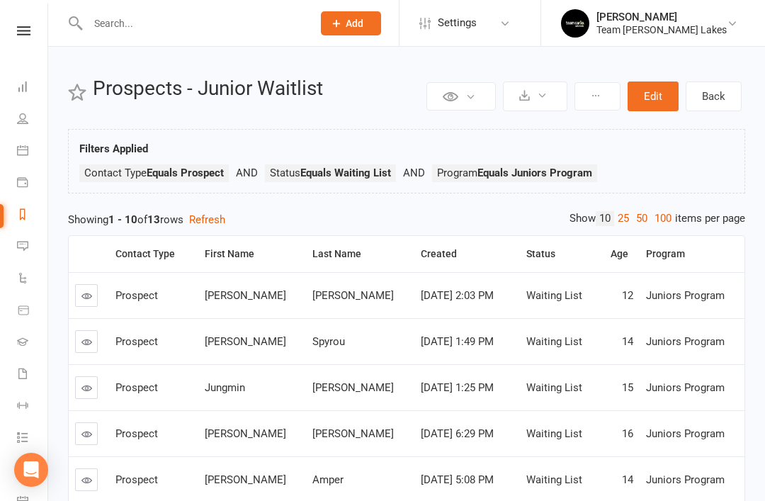
click at [88, 392] on icon at bounding box center [86, 387] width 11 height 11
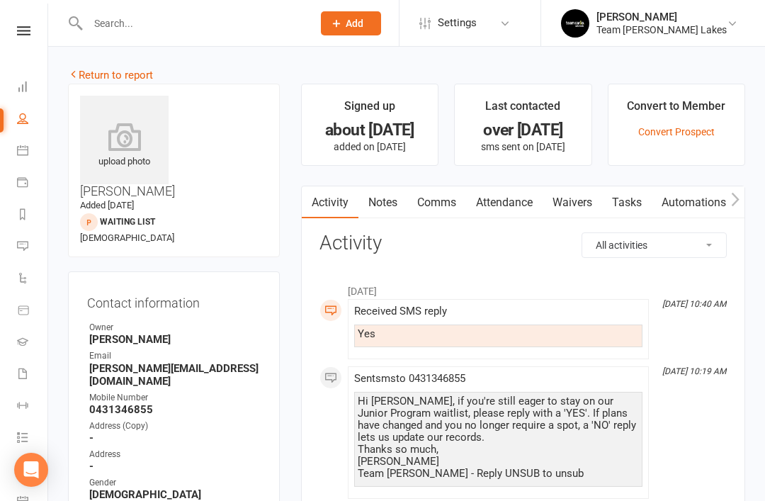
click at [96, 78] on link "Return to report" at bounding box center [110, 75] width 85 height 13
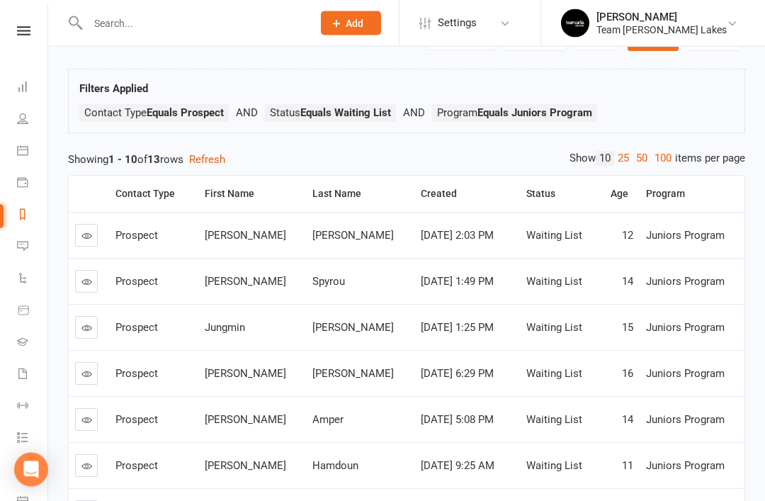
scroll to position [64, 0]
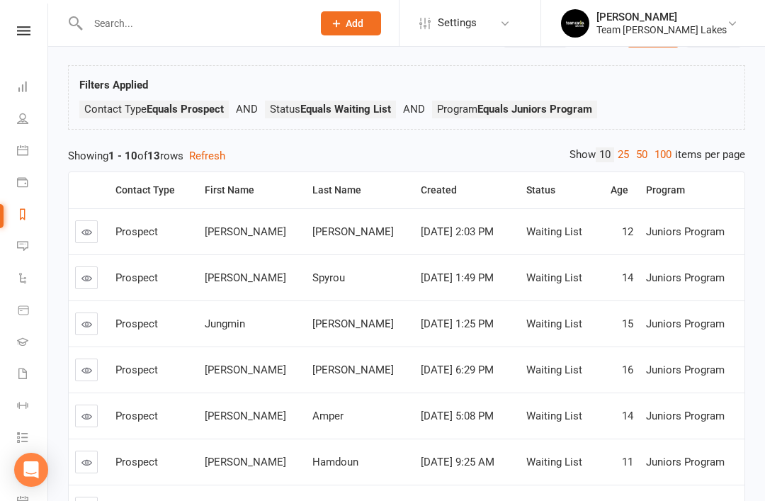
click at [93, 370] on link at bounding box center [86, 369] width 23 height 23
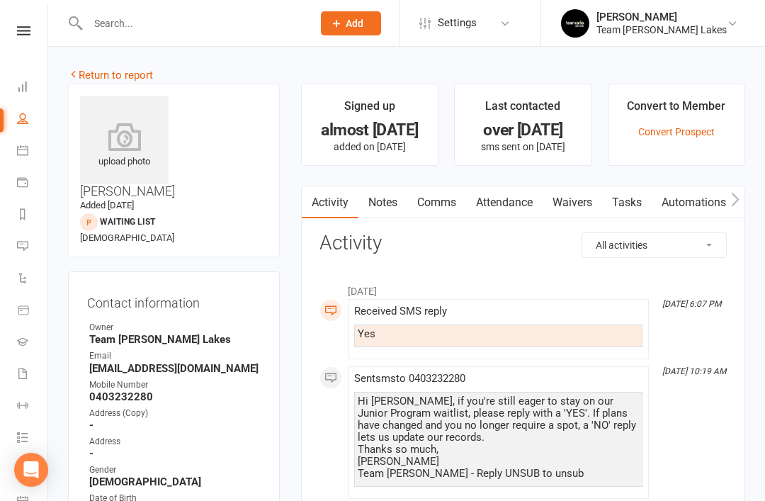
click at [96, 75] on link "Return to report" at bounding box center [110, 75] width 85 height 13
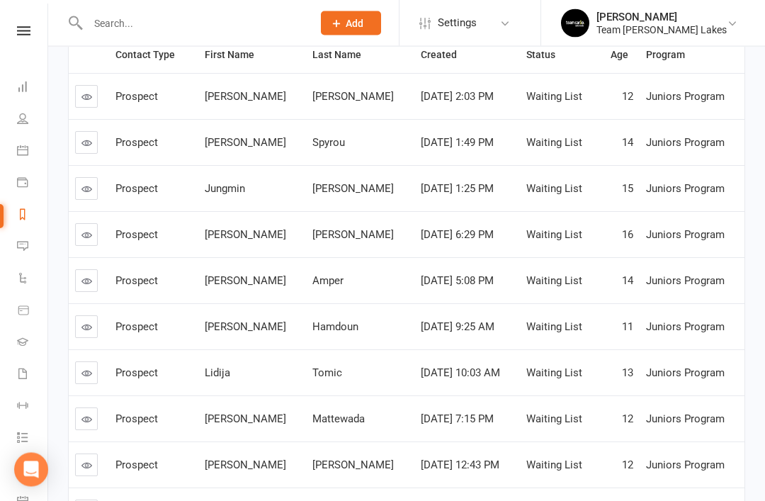
click at [93, 280] on link at bounding box center [86, 281] width 23 height 23
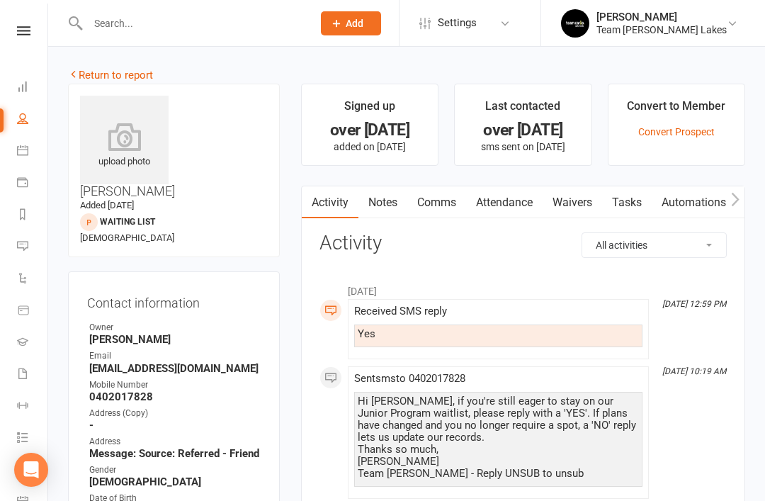
click at [93, 72] on link "Return to report" at bounding box center [110, 75] width 85 height 13
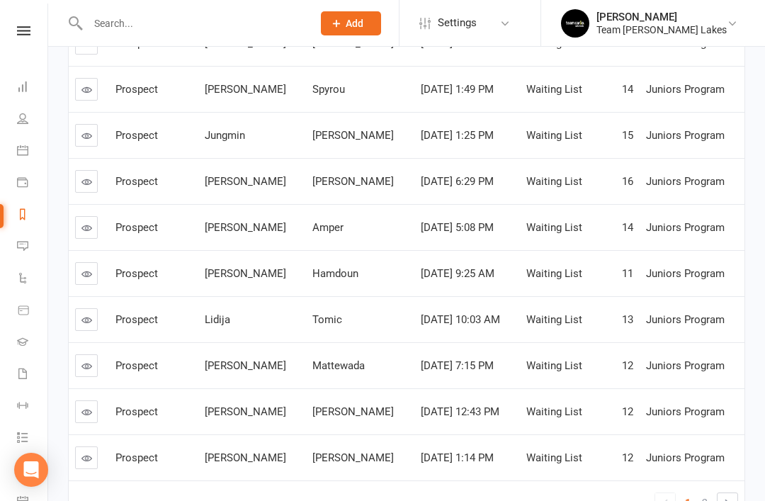
scroll to position [261, 0]
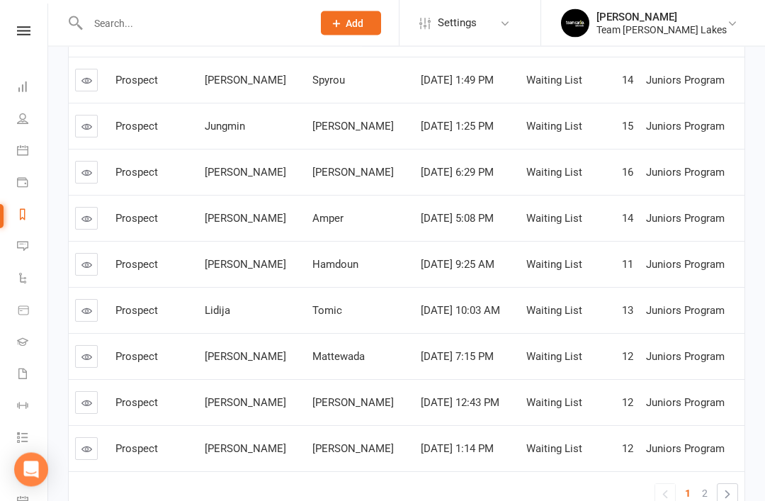
click at [84, 264] on icon at bounding box center [86, 265] width 11 height 11
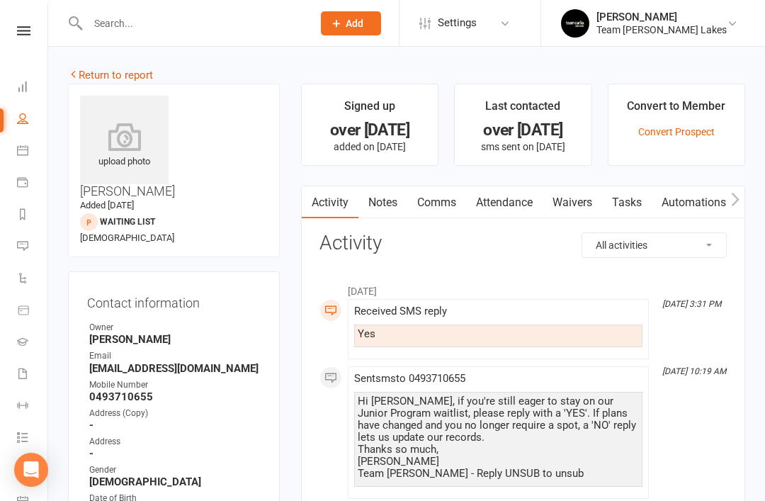
click at [100, 73] on link "Return to report" at bounding box center [110, 75] width 85 height 13
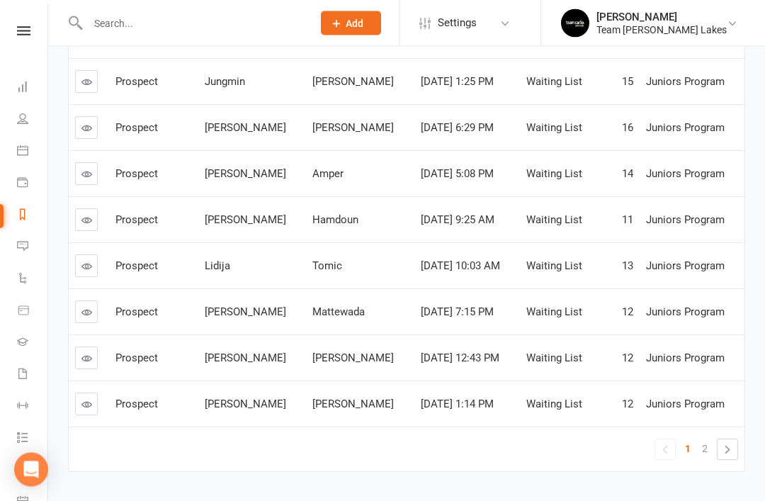
scroll to position [311, 0]
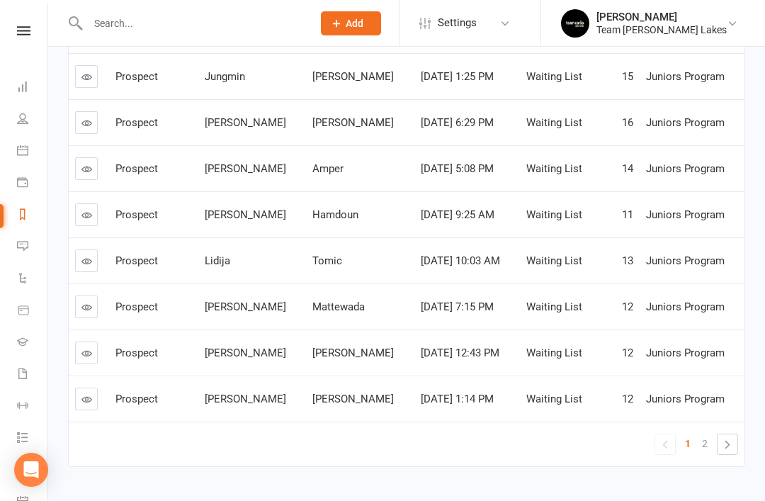
click at [91, 306] on icon at bounding box center [86, 307] width 11 height 11
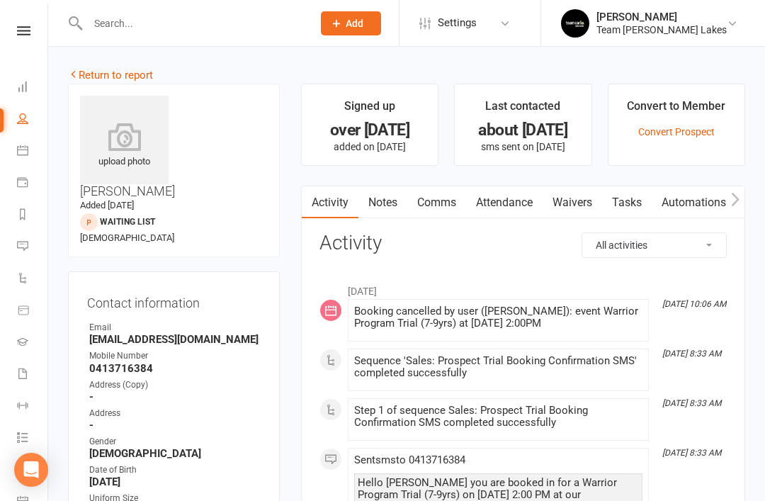
click at [90, 72] on link "Return to report" at bounding box center [110, 75] width 85 height 13
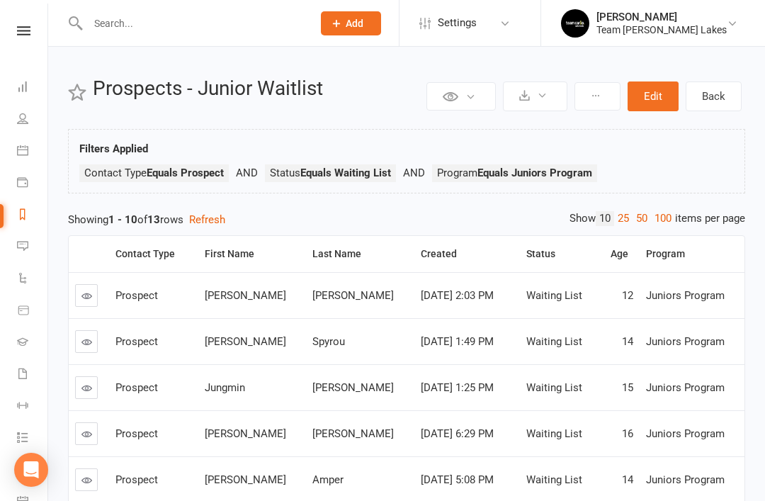
click at [26, 118] on icon at bounding box center [22, 118] width 11 height 11
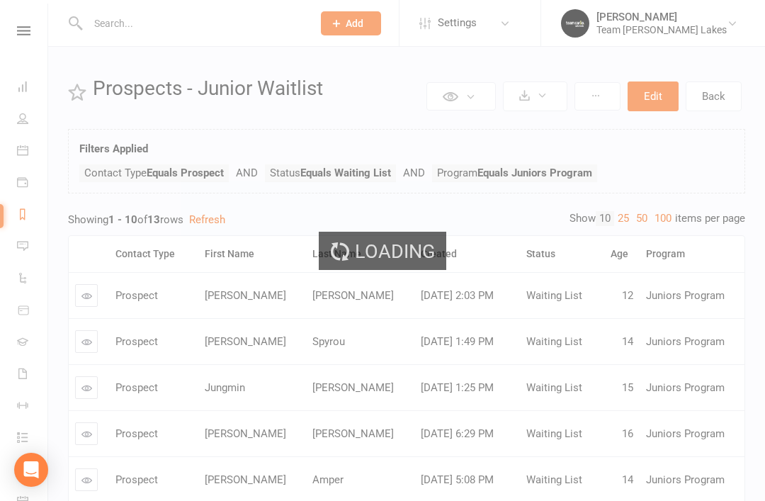
select select "50"
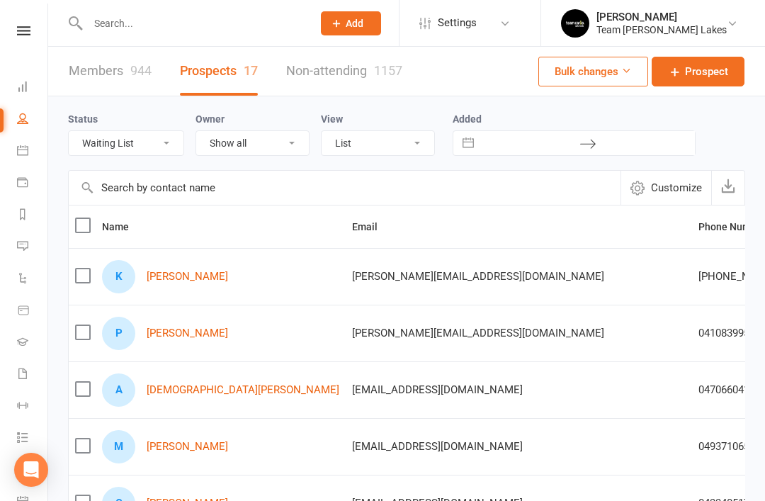
click at [172, 147] on select "All (No status set) (Invalid status) Open Closed Website Lead Term Follow Up Wa…" at bounding box center [126, 143] width 115 height 24
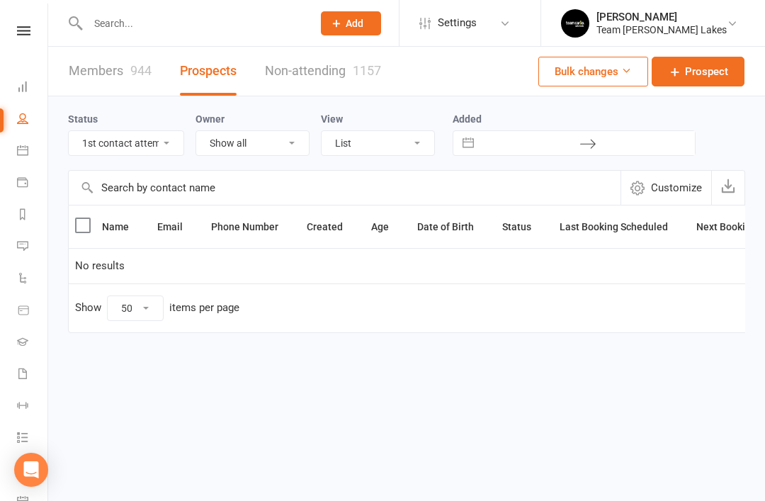
click at [177, 147] on select "All (No status set) (Invalid status) Open Closed Website Lead Term Follow Up Wa…" at bounding box center [126, 143] width 115 height 24
click at [166, 151] on select "All (No status set) (Invalid status) Open Closed Website Lead Term Follow Up Wa…" at bounding box center [126, 143] width 115 height 24
select select "3rd contact attempt complete"
click at [31, 217] on link "Reports" at bounding box center [33, 216] width 32 height 32
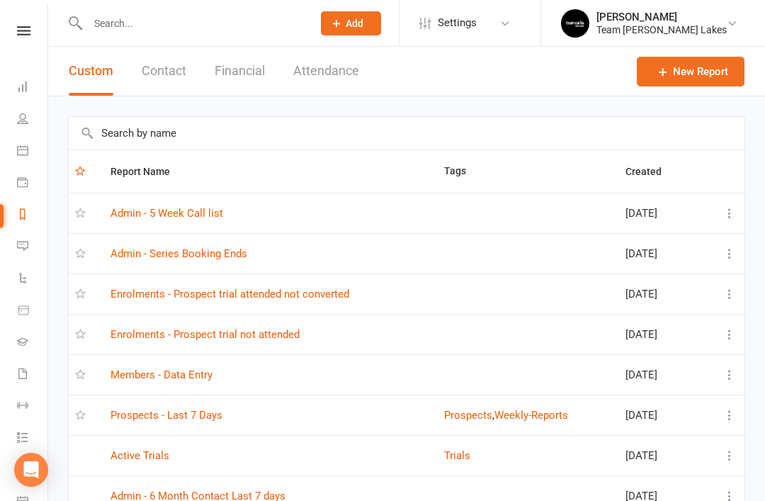
click at [297, 134] on input "text" at bounding box center [407, 133] width 676 height 33
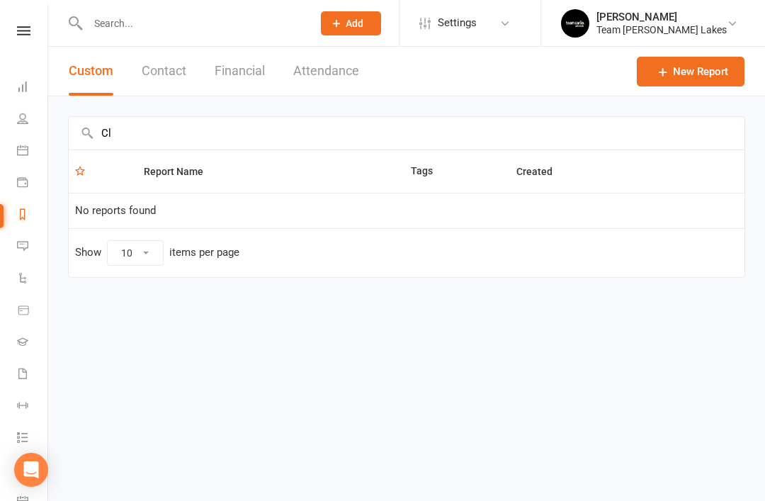
type input "C"
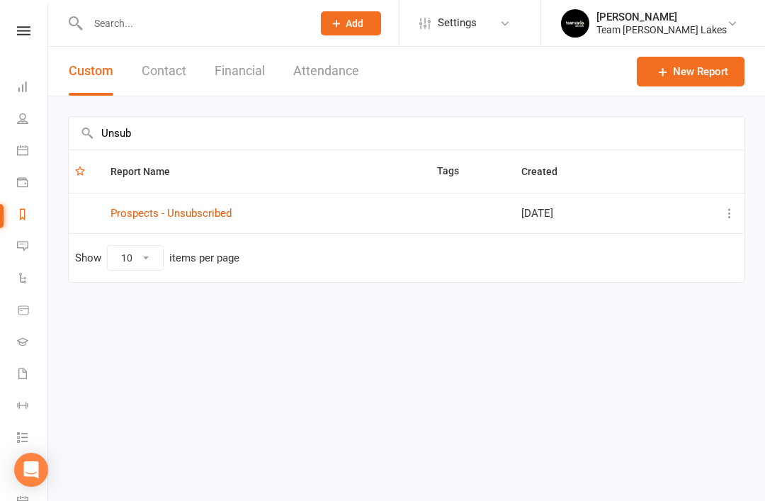
type input "Unsub"
click at [210, 215] on link "Prospects - Unsubscribed" at bounding box center [170, 213] width 121 height 13
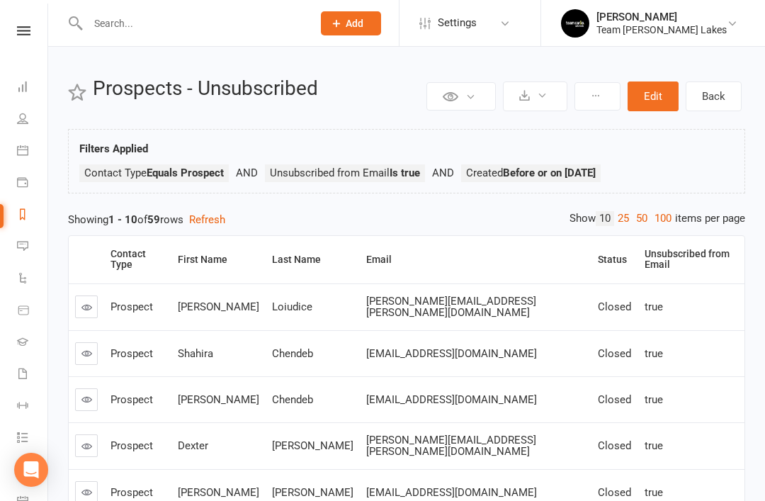
click at [598, 258] on div "Status" at bounding box center [612, 259] width 29 height 11
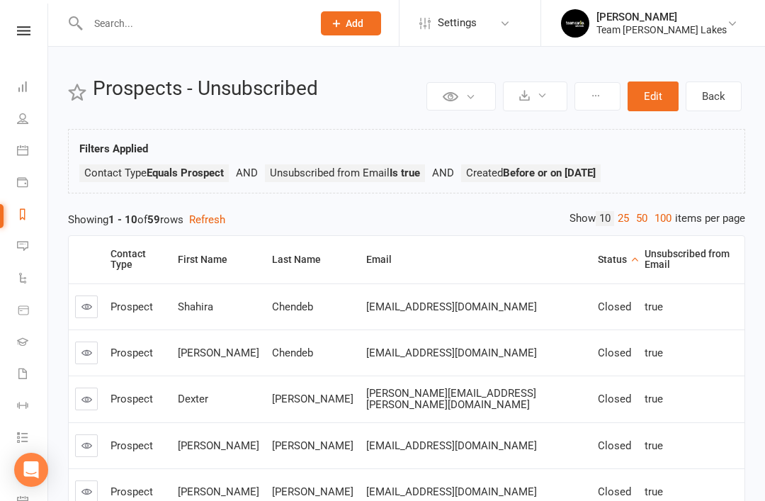
click at [598, 258] on div "Status" at bounding box center [612, 259] width 29 height 11
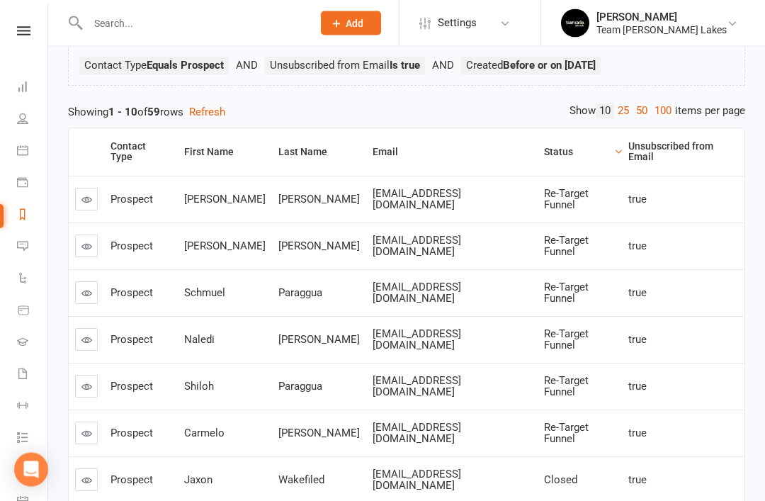
scroll to position [101, 0]
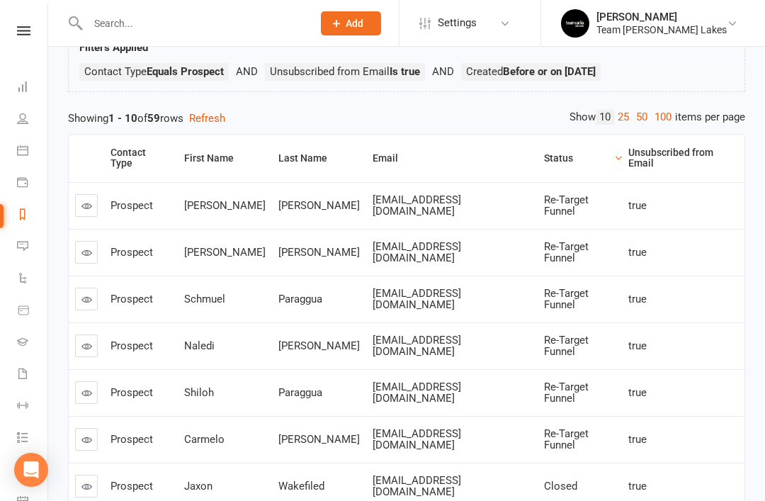
click at [91, 200] on icon at bounding box center [86, 205] width 11 height 11
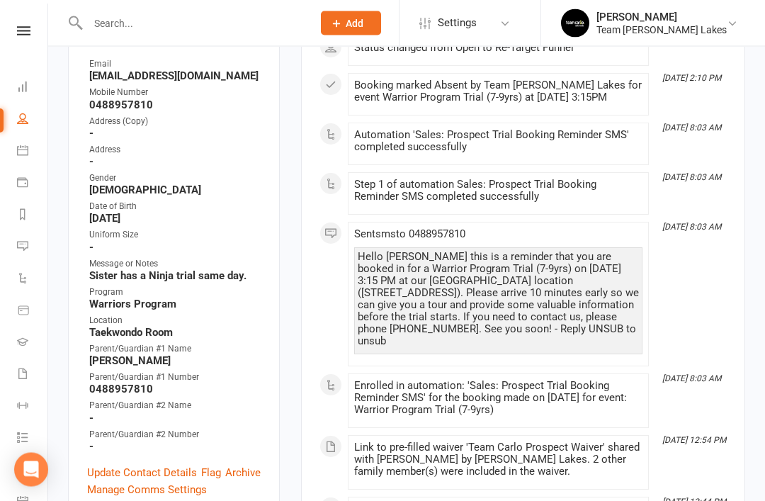
scroll to position [285, 0]
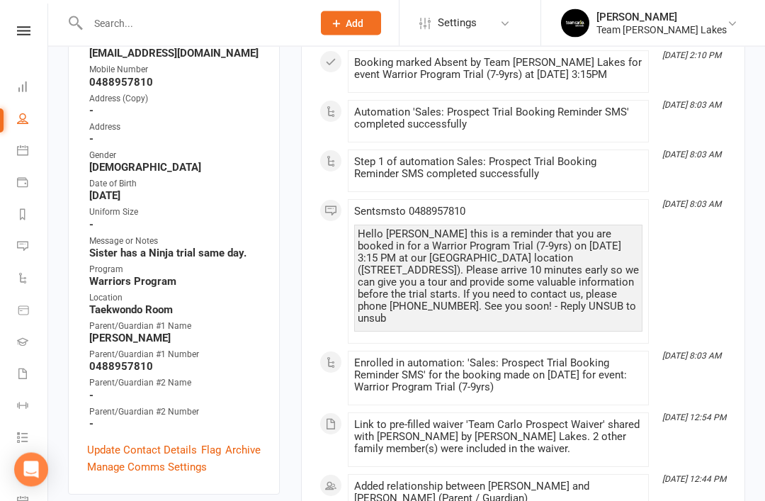
click at [127, 442] on link "Update Contact Details" at bounding box center [142, 450] width 110 height 17
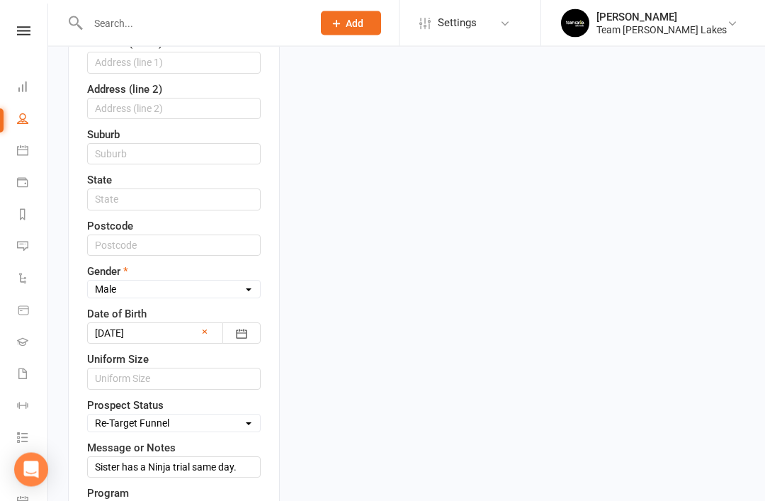
scroll to position [503, 0]
click at [245, 415] on select "Select Open Closed Website Lead Term Follow Up Waiting List Re-Target Funnel 1s…" at bounding box center [174, 423] width 172 height 16
select select "Closed"
click at [247, 456] on input "Sister has a Ninja trial same day." at bounding box center [173, 466] width 173 height 21
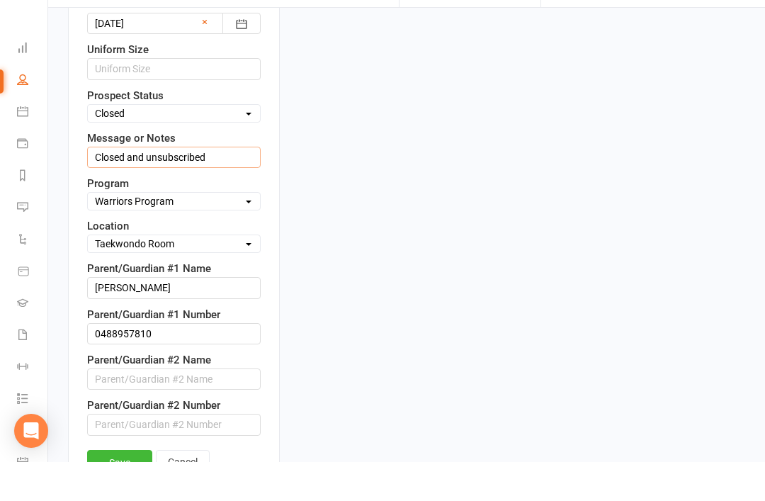
scroll to position [787, 0]
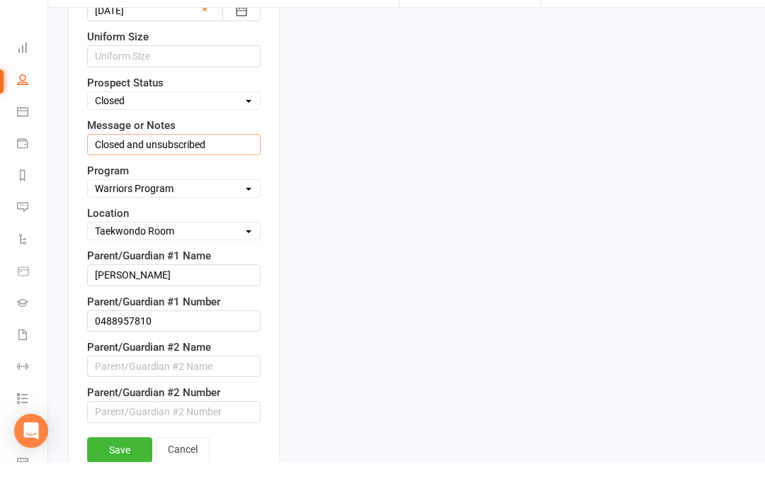
type input "Closed and unsubscribed"
click at [106, 476] on link "Save" at bounding box center [119, 488] width 65 height 25
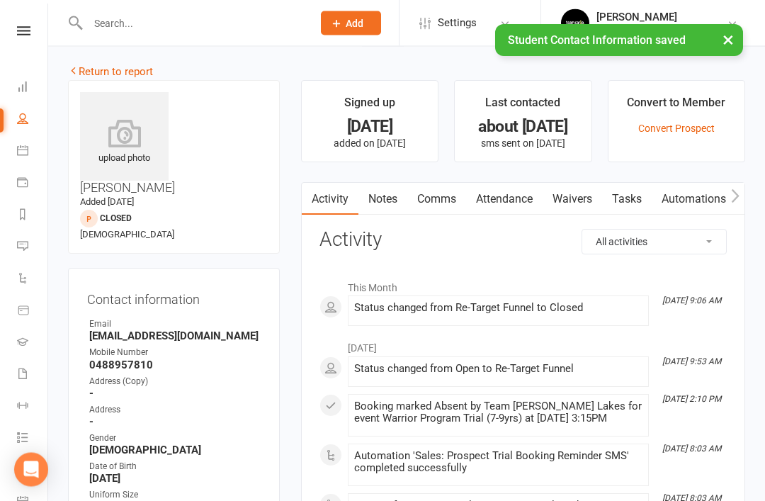
scroll to position [0, 0]
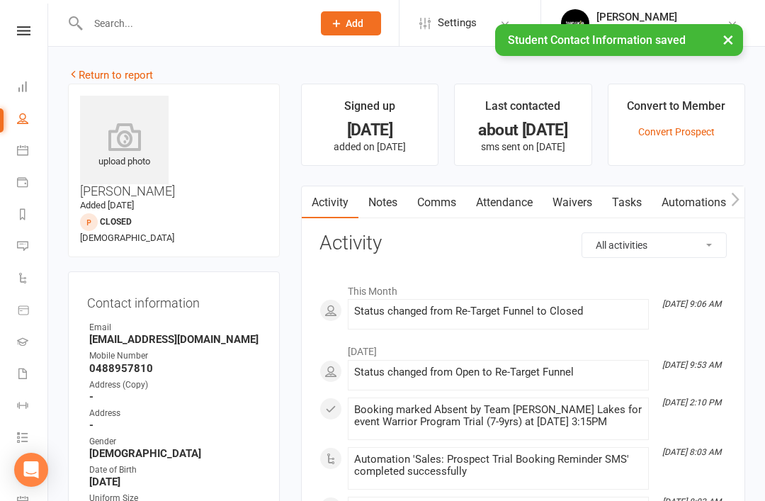
click at [97, 74] on link "Return to report" at bounding box center [110, 75] width 85 height 13
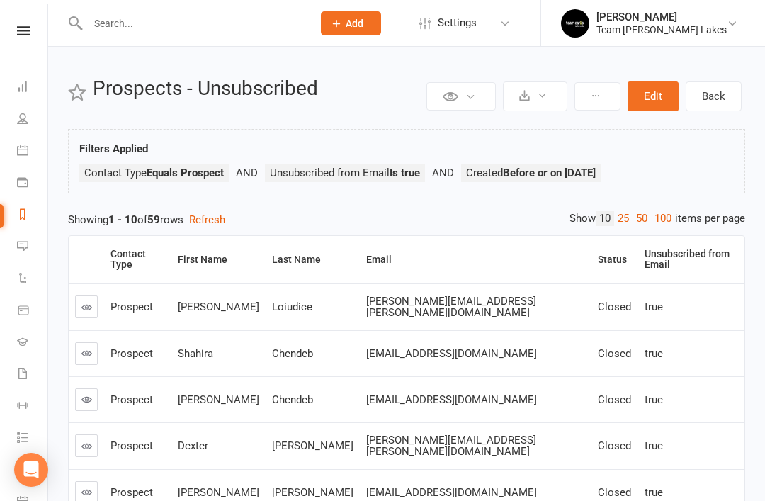
click at [598, 256] on div "Status" at bounding box center [612, 259] width 29 height 11
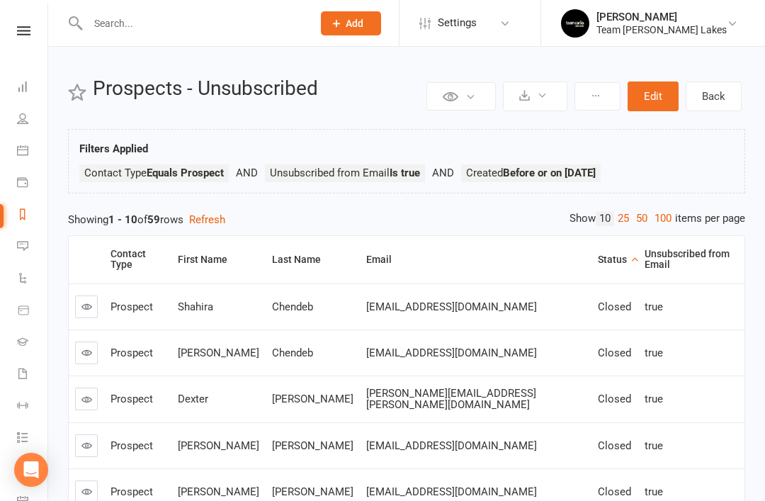
click at [598, 256] on div "Status" at bounding box center [612, 259] width 29 height 11
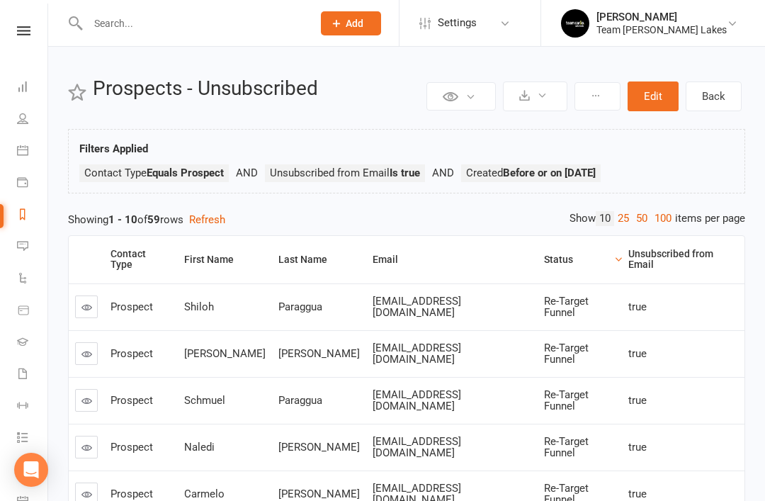
click at [96, 303] on link at bounding box center [86, 306] width 23 height 23
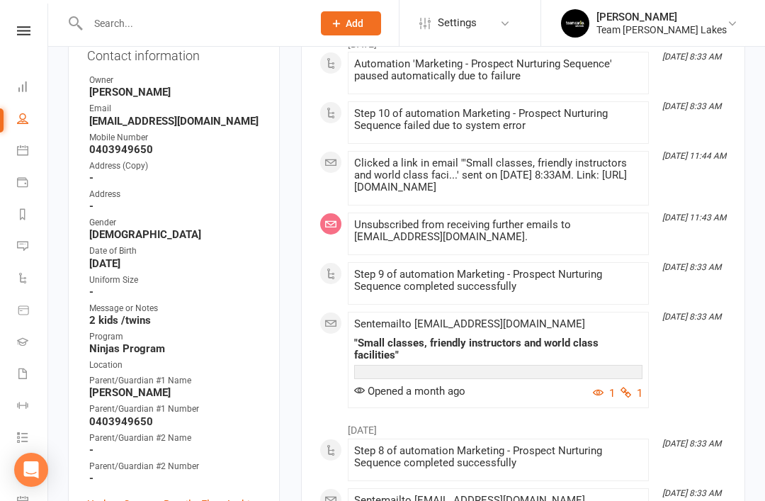
scroll to position [247, 0]
click at [154, 496] on link "Update Contact Details" at bounding box center [142, 504] width 110 height 17
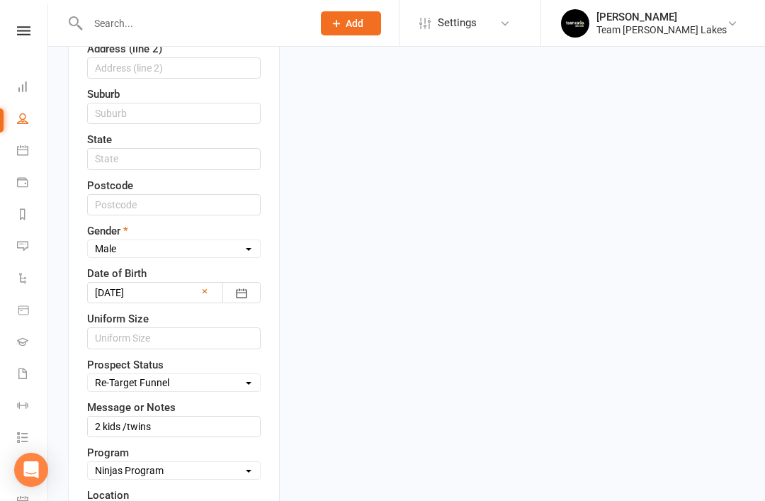
scroll to position [550, 0]
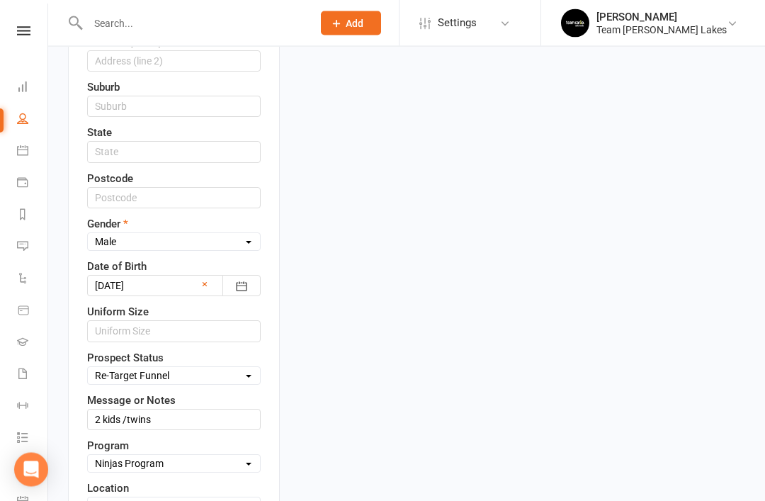
click at [256, 368] on select "Select Open Closed Website Lead Term Follow Up Waiting List Re-Target Funnel 1s…" at bounding box center [174, 376] width 172 height 16
select select "Closed"
click at [239, 409] on input "2 kids /twins" at bounding box center [173, 419] width 173 height 21
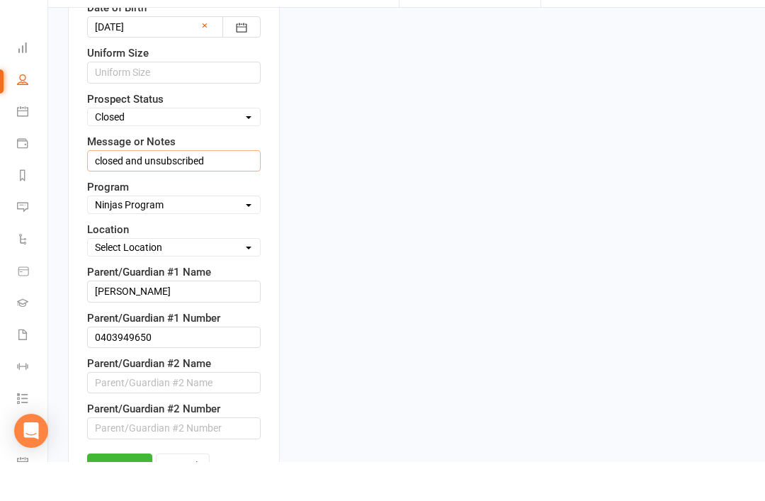
scroll to position [771, 0]
type input "closed and unsubscribed"
click at [121, 491] on link "Save" at bounding box center [119, 503] width 65 height 25
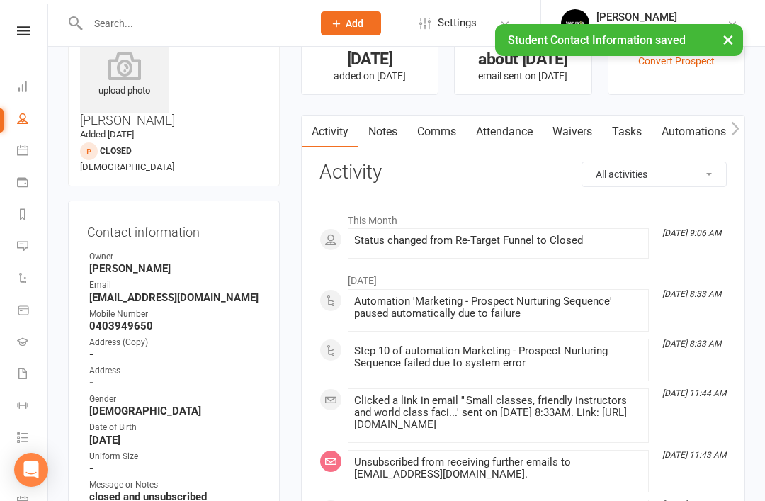
scroll to position [0, 0]
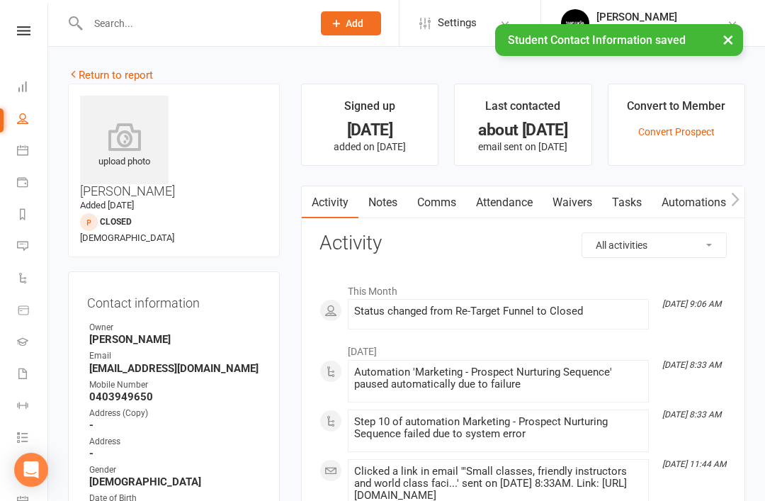
click at [93, 69] on link "Return to report" at bounding box center [110, 75] width 85 height 13
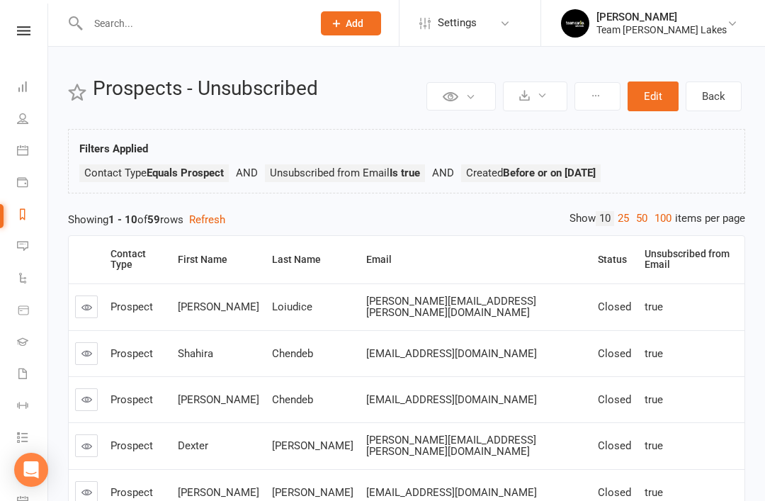
click at [598, 256] on div "Status" at bounding box center [612, 259] width 29 height 11
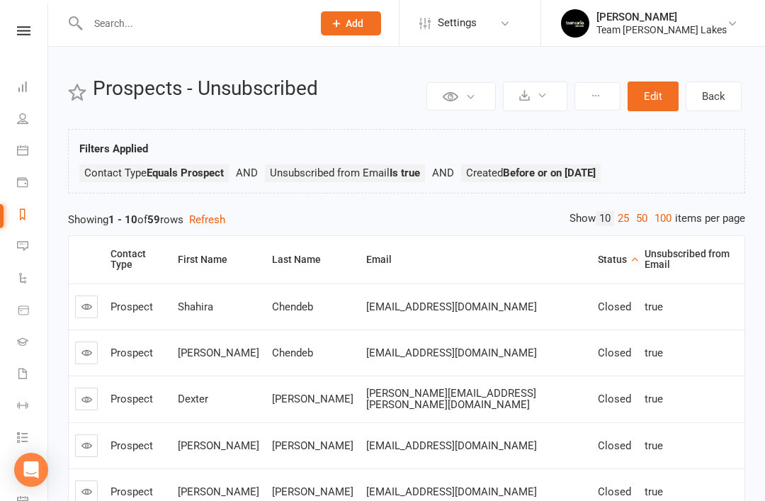
click at [598, 258] on div "Status" at bounding box center [612, 259] width 29 height 11
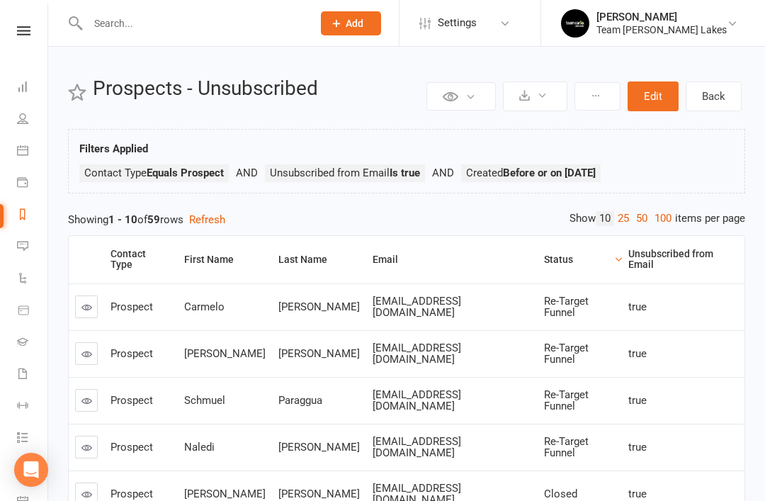
click at [91, 302] on icon at bounding box center [86, 307] width 11 height 11
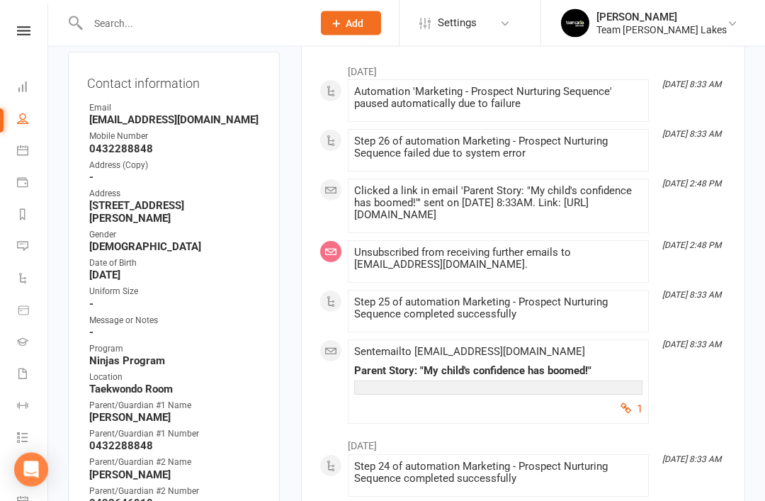
scroll to position [230, 0]
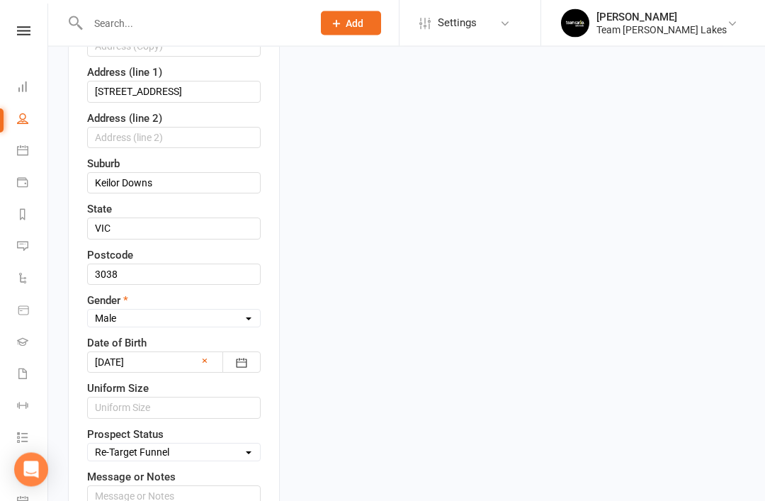
click at [243, 445] on select "Select Open Closed Website Lead Term Follow Up Waiting List Re-Target Funnel 1s…" at bounding box center [174, 453] width 172 height 16
select select "Closed"
click at [203, 485] on input "text" at bounding box center [173, 495] width 173 height 21
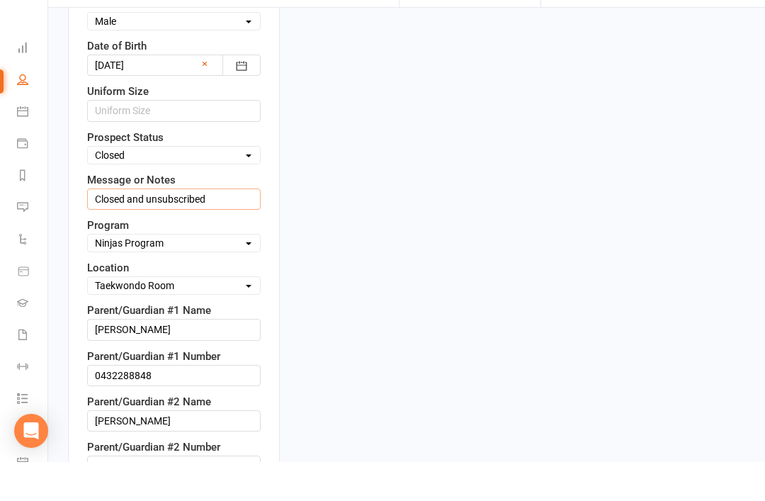
scroll to position [761, 0]
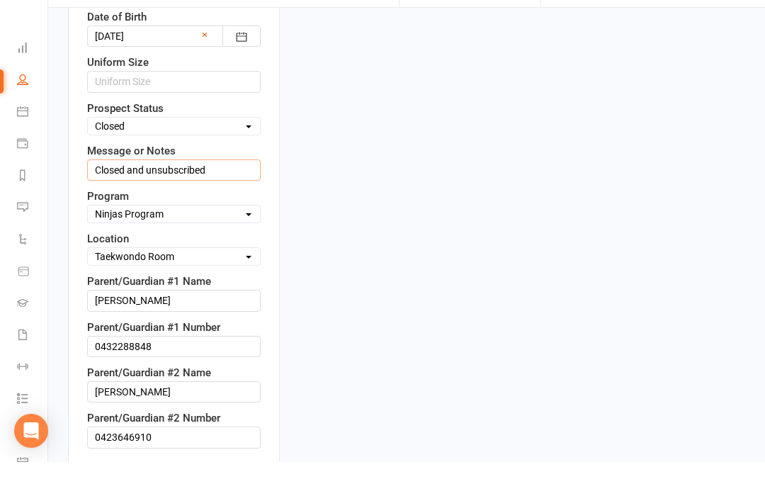
type input "Closed and unsubscribed"
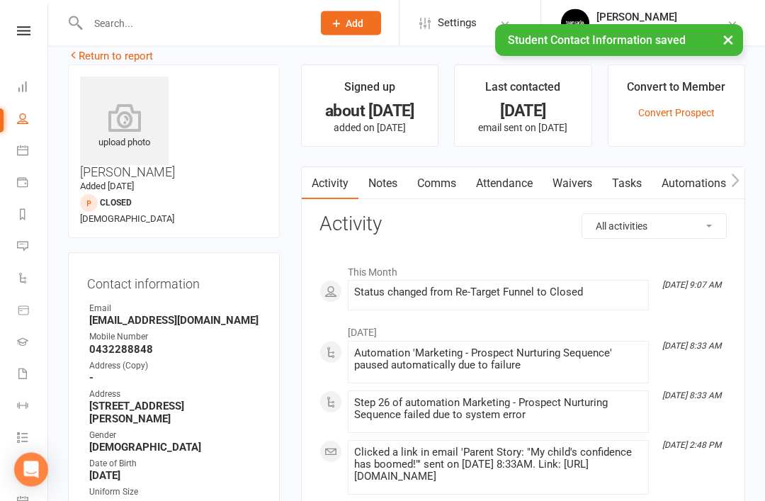
scroll to position [0, 0]
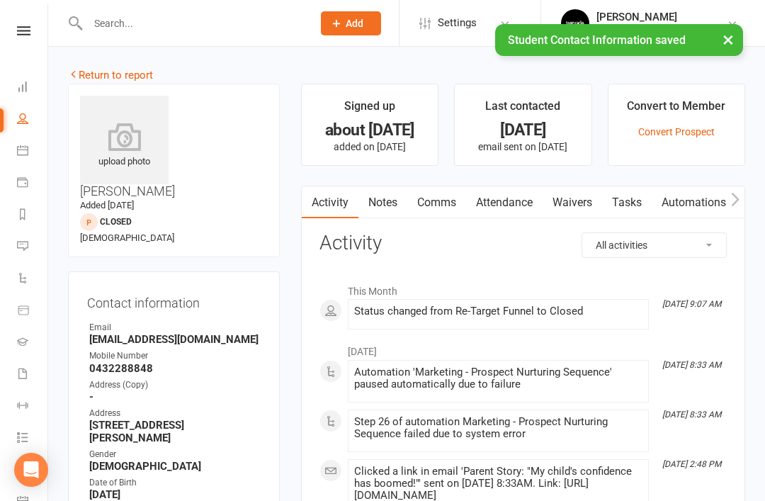
click at [99, 72] on link "Return to report" at bounding box center [110, 75] width 85 height 13
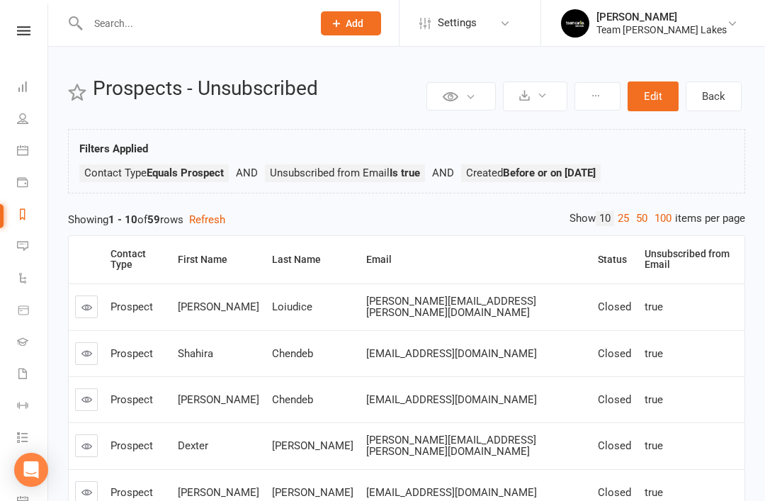
click at [598, 254] on div "Status" at bounding box center [612, 259] width 29 height 11
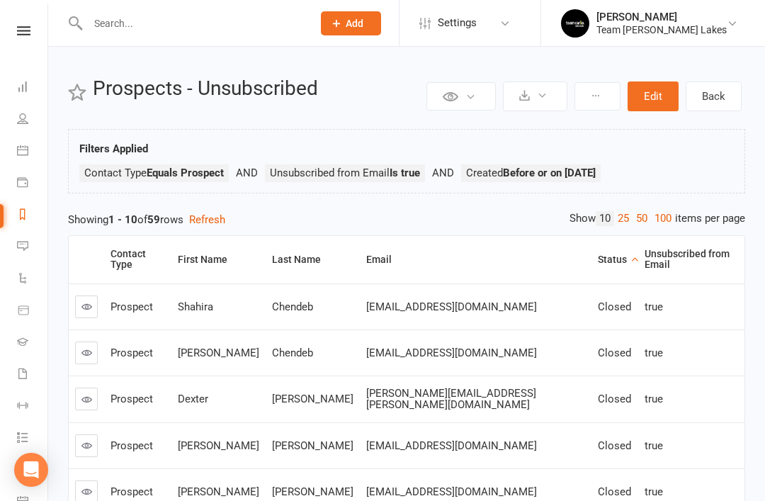
click at [598, 259] on div "Status" at bounding box center [612, 259] width 29 height 11
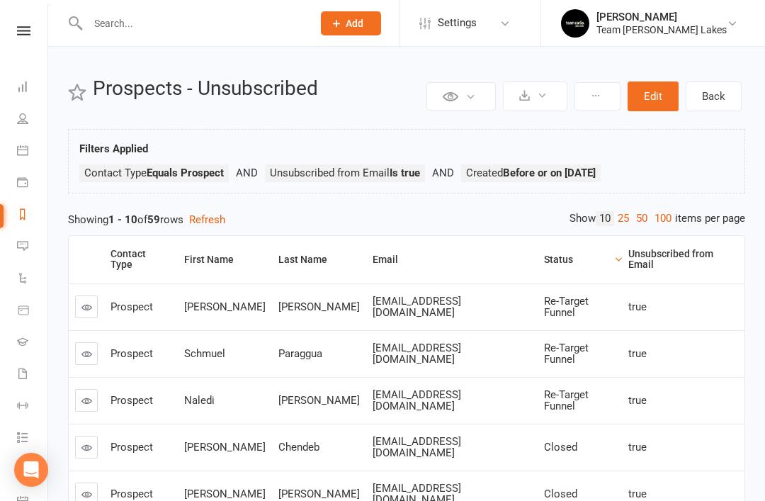
click at [95, 298] on link at bounding box center [86, 306] width 23 height 23
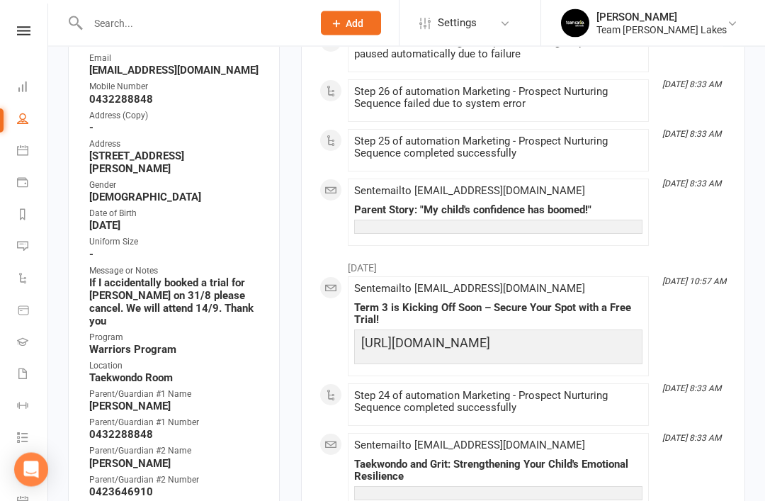
scroll to position [278, 0]
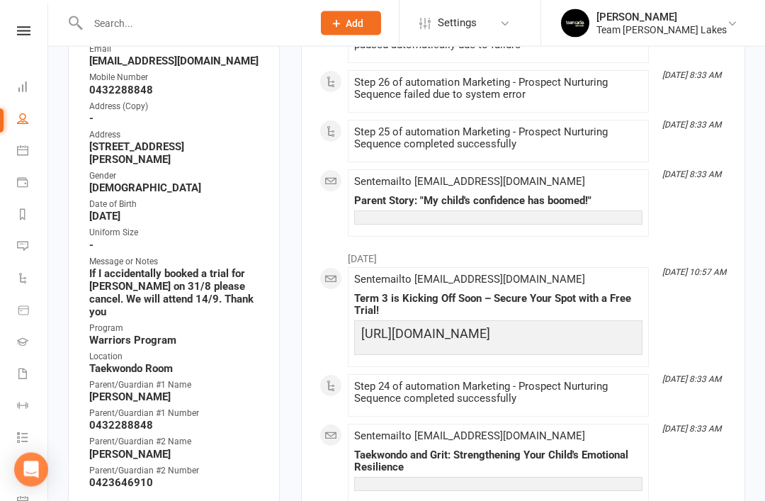
click at [131, 500] on link "Update Contact Details" at bounding box center [142, 509] width 110 height 17
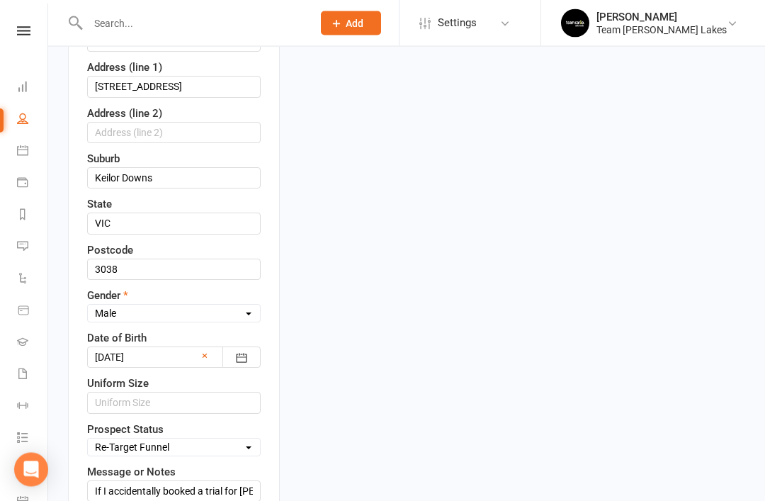
click at [236, 440] on select "Select Open Closed Website Lead Term Follow Up Waiting List Re-Target Funnel 1s…" at bounding box center [174, 448] width 172 height 16
select select "Closed"
click at [232, 480] on input "If I accidentally booked a trial for Damien Guiao on 31/8 please cancel. We wil…" at bounding box center [173, 490] width 173 height 21
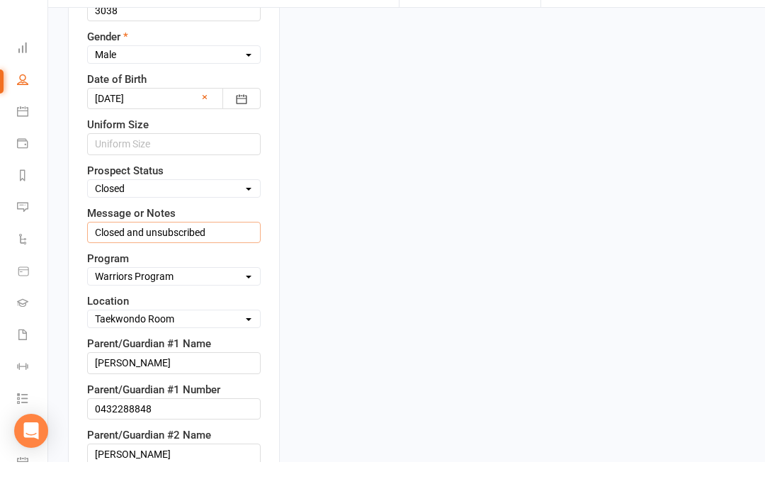
scroll to position [739, 0]
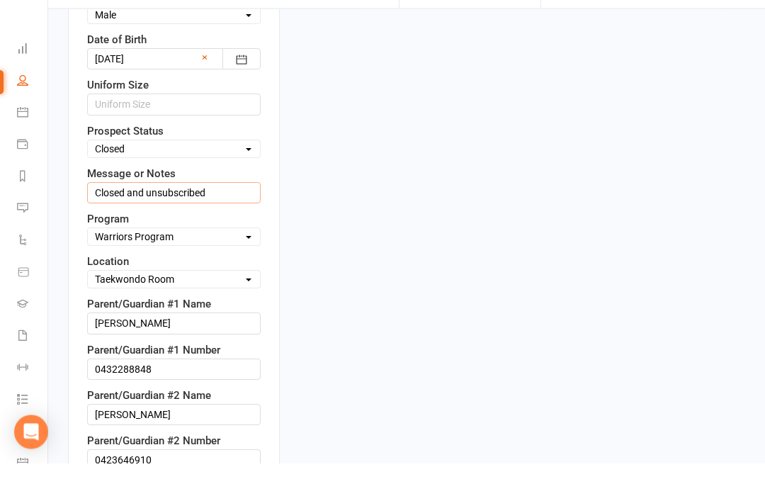
type input "Closed and unsubscribed"
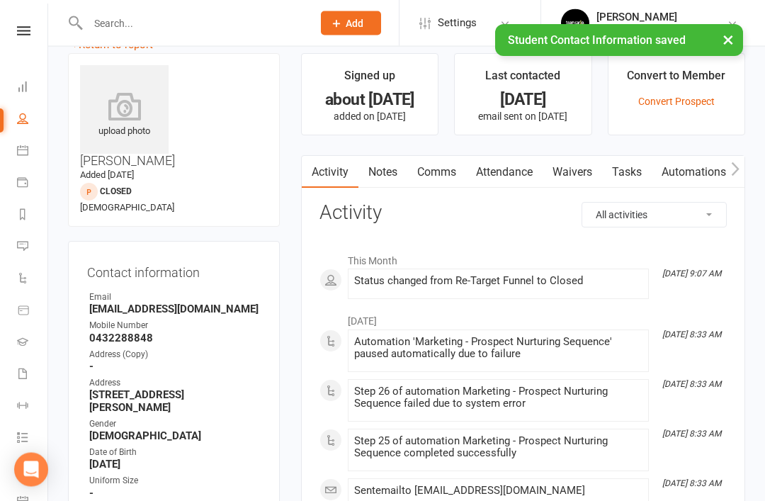
scroll to position [0, 0]
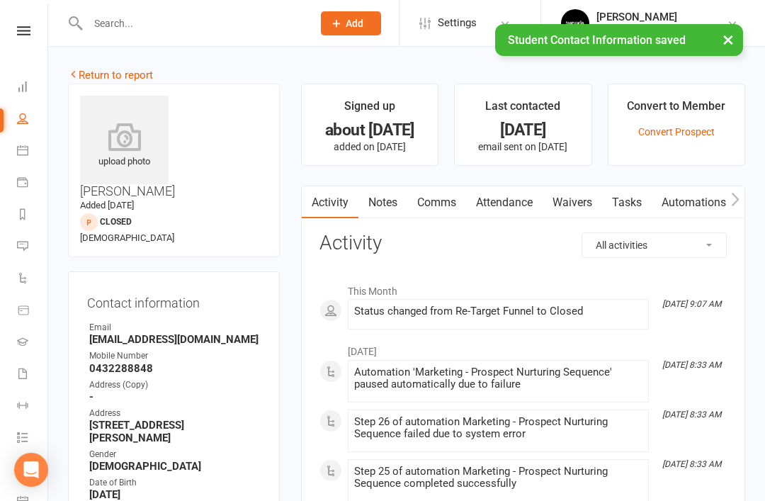
click at [93, 76] on link "Return to report" at bounding box center [110, 75] width 85 height 13
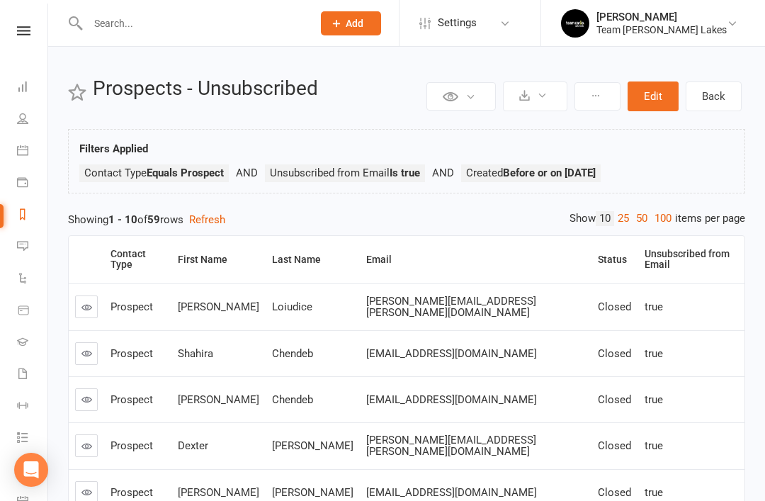
click at [598, 254] on div "Status" at bounding box center [612, 259] width 29 height 11
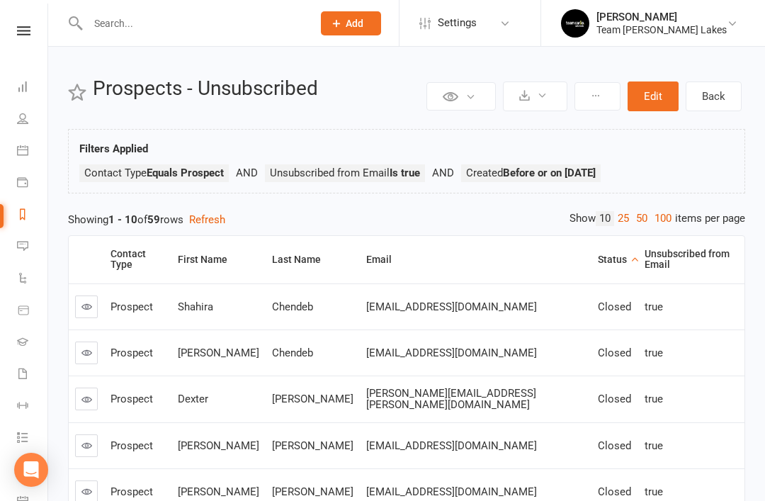
click at [598, 254] on div "Status" at bounding box center [612, 259] width 29 height 11
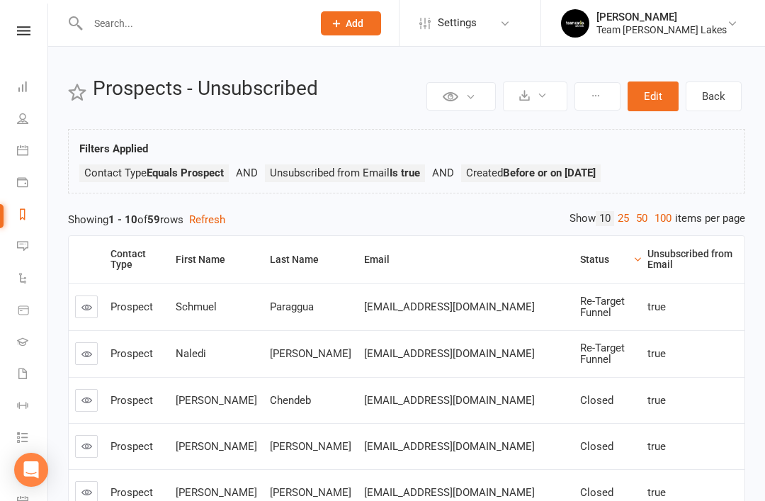
click at [91, 348] on icon at bounding box center [86, 353] width 11 height 11
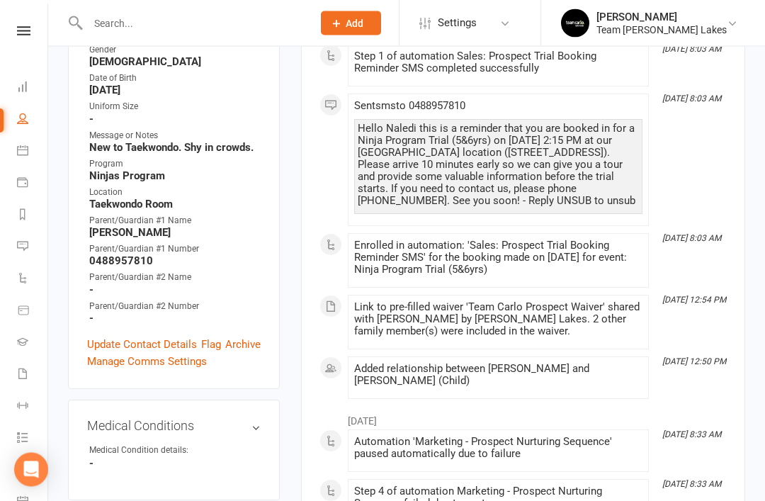
scroll to position [404, 0]
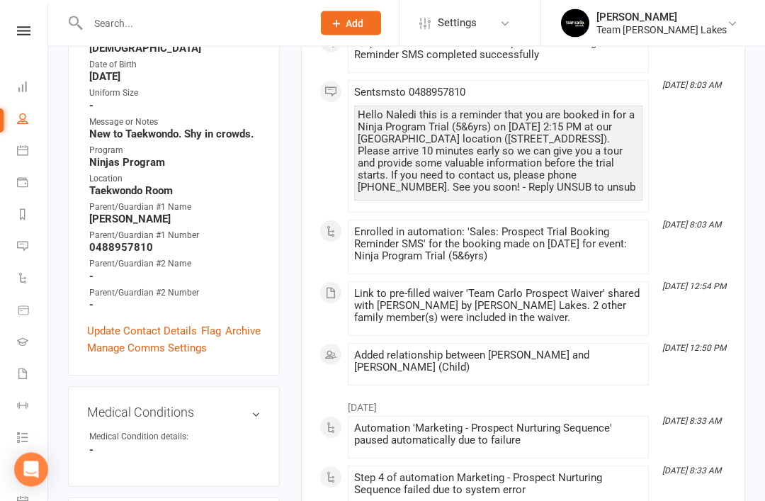
click at [147, 323] on link "Update Contact Details" at bounding box center [142, 331] width 110 height 17
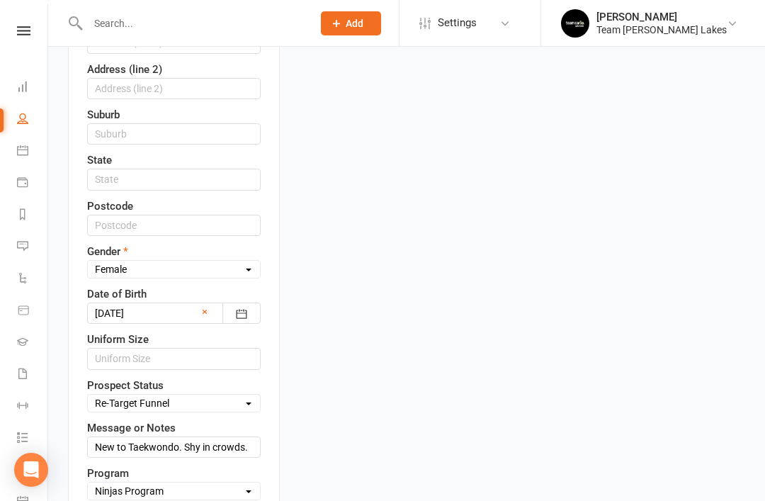
scroll to position [534, 0]
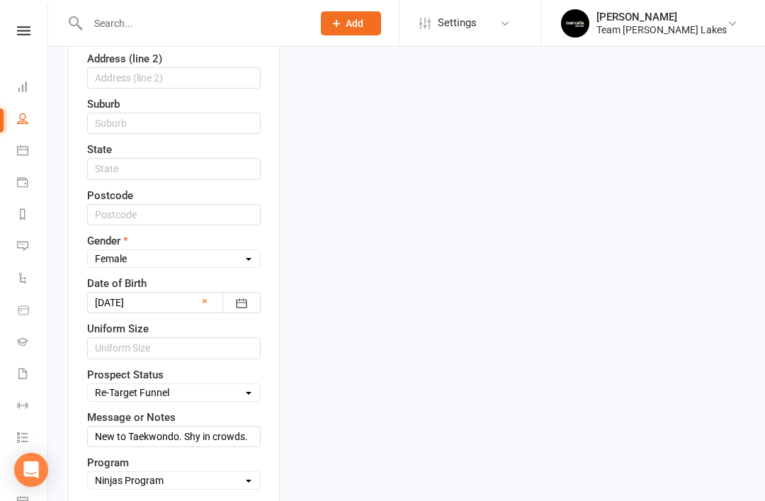
click at [245, 384] on select "Select Open Closed Website Lead Term Follow Up Waiting List Re-Target Funnel 1s…" at bounding box center [174, 392] width 172 height 16
select select "Closed"
click at [252, 426] on input "New to Taekwondo. Shy in crowds." at bounding box center [173, 436] width 173 height 21
type input "Closed and unsubscribed"
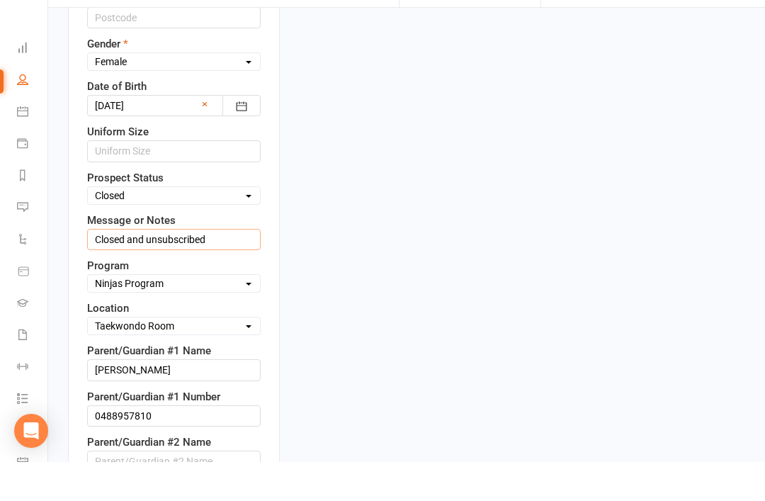
scroll to position [751, 0]
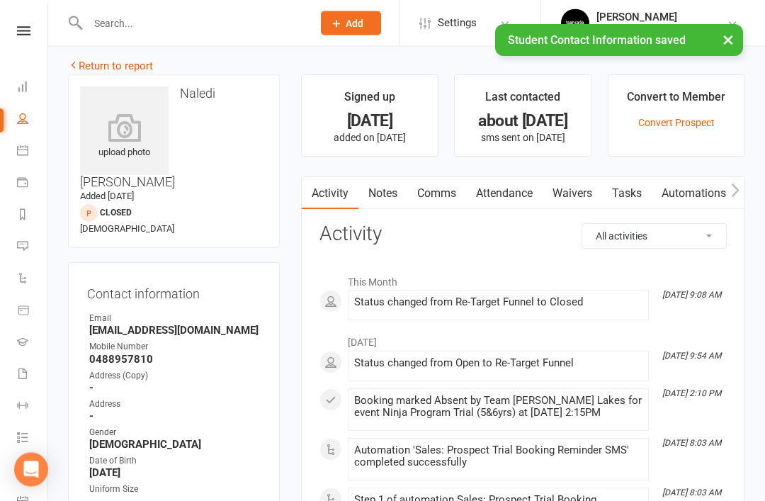
scroll to position [0, 0]
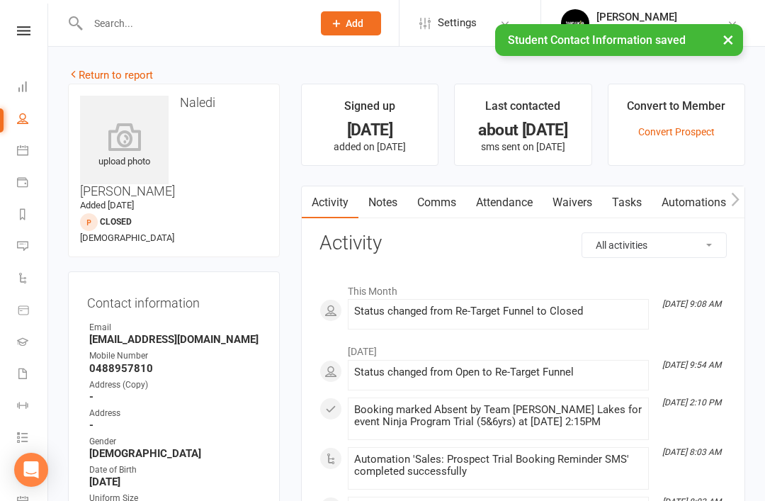
click at [391, 207] on link "Notes" at bounding box center [382, 202] width 49 height 33
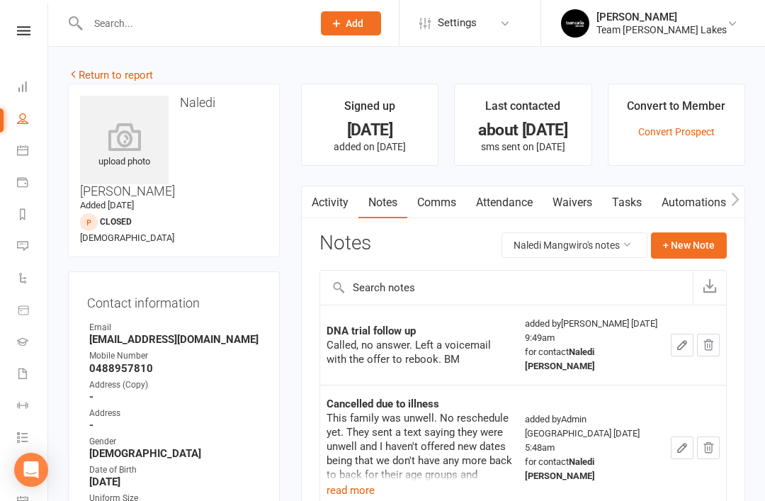
click at [96, 77] on link "Return to report" at bounding box center [110, 75] width 85 height 13
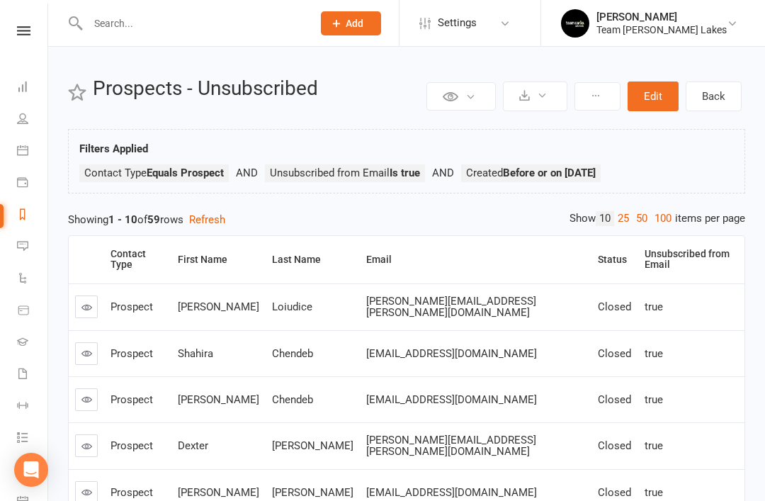
click at [591, 261] on th "Status" at bounding box center [614, 259] width 47 height 47
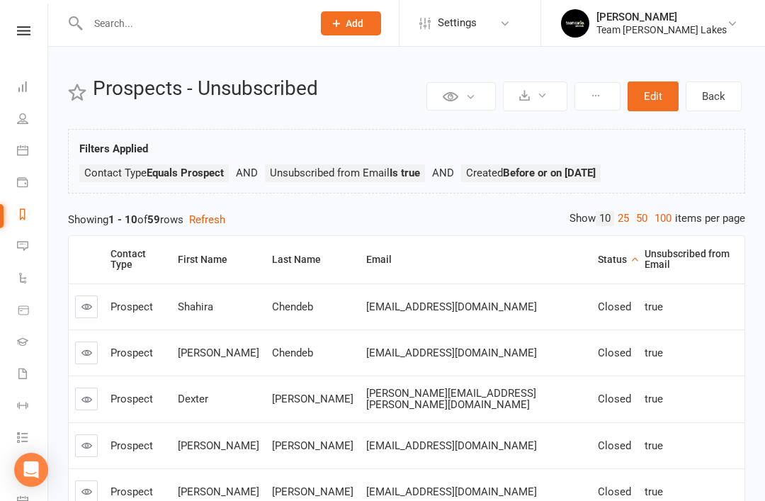
click at [591, 261] on th "Status" at bounding box center [614, 259] width 47 height 47
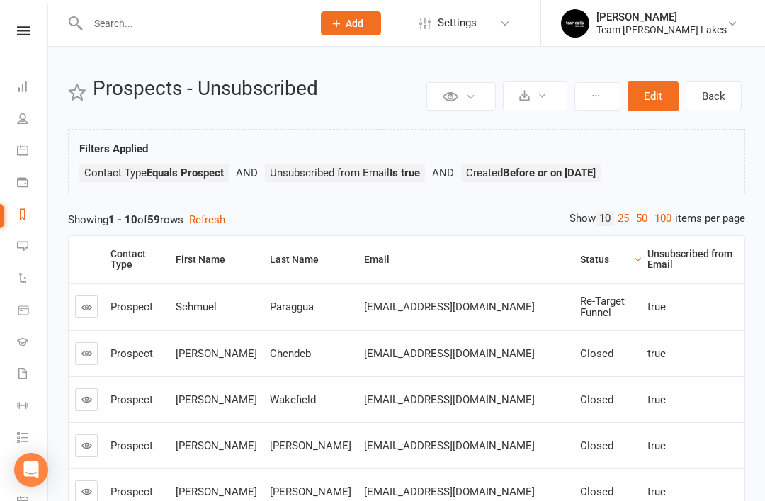
click at [92, 296] on link at bounding box center [86, 306] width 23 height 23
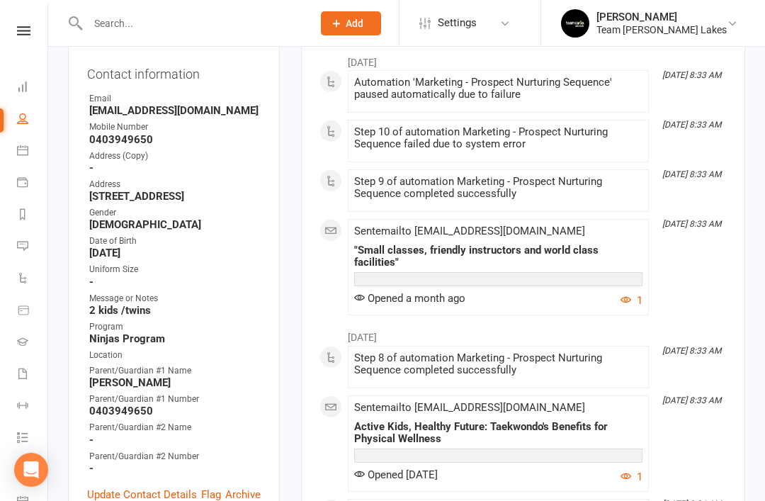
click at [153, 486] on link "Update Contact Details" at bounding box center [142, 494] width 110 height 17
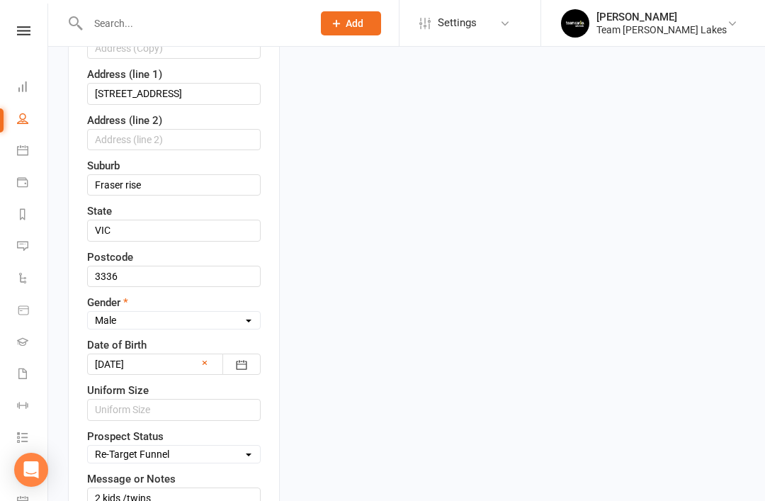
scroll to position [473, 0]
click at [254, 445] on select "Select Open Closed Website Lead Term Follow Up Waiting List Re-Target Funnel 1s…" at bounding box center [174, 453] width 172 height 16
select select "Closed"
click at [224, 486] on input "2 kids /twins" at bounding box center [173, 496] width 173 height 21
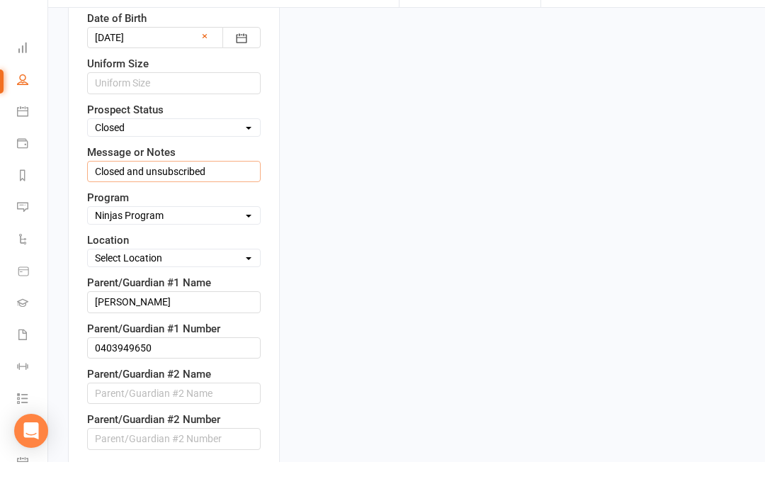
scroll to position [771, 0]
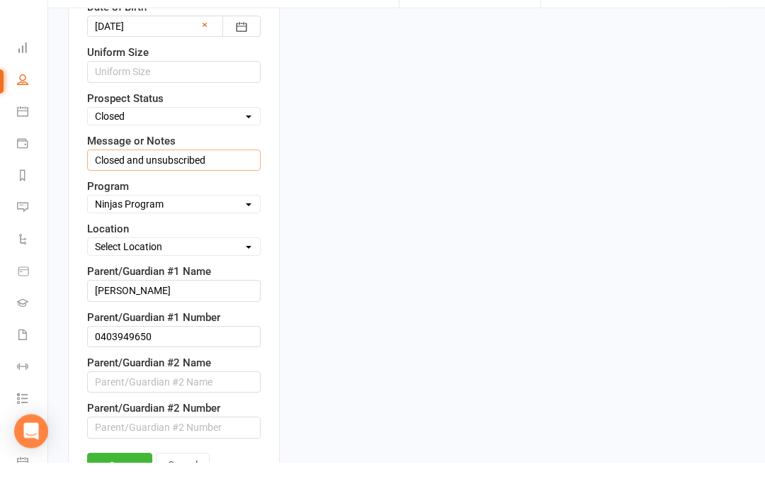
type input "Closed and unsubscribed"
click at [132, 491] on link "Save" at bounding box center [119, 503] width 65 height 25
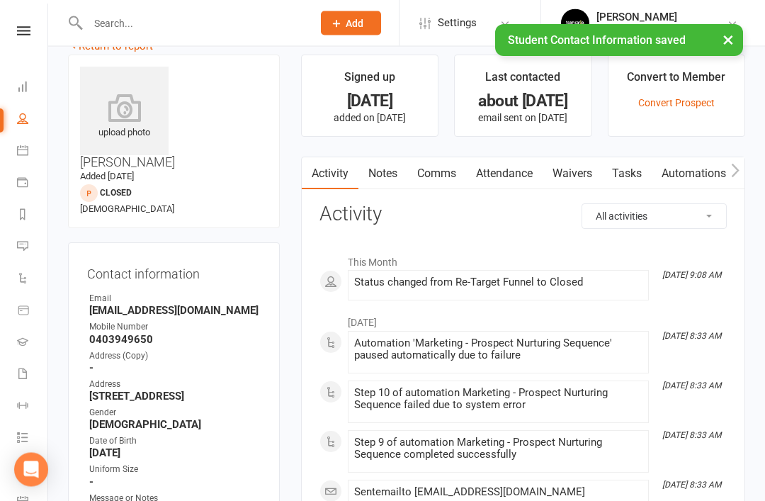
scroll to position [0, 0]
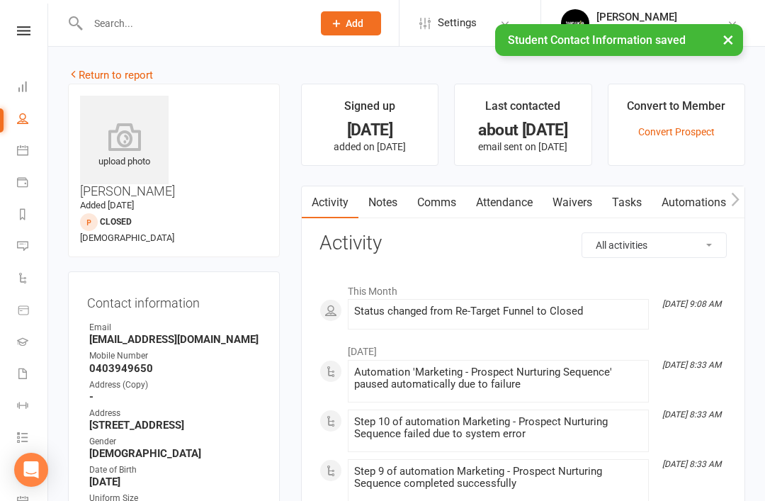
click at [96, 74] on link "Return to report" at bounding box center [110, 75] width 85 height 13
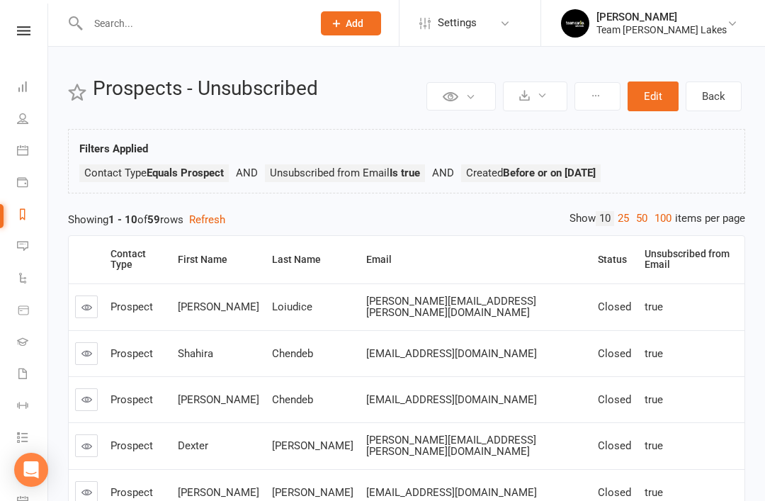
click at [598, 258] on div "Status" at bounding box center [612, 259] width 29 height 11
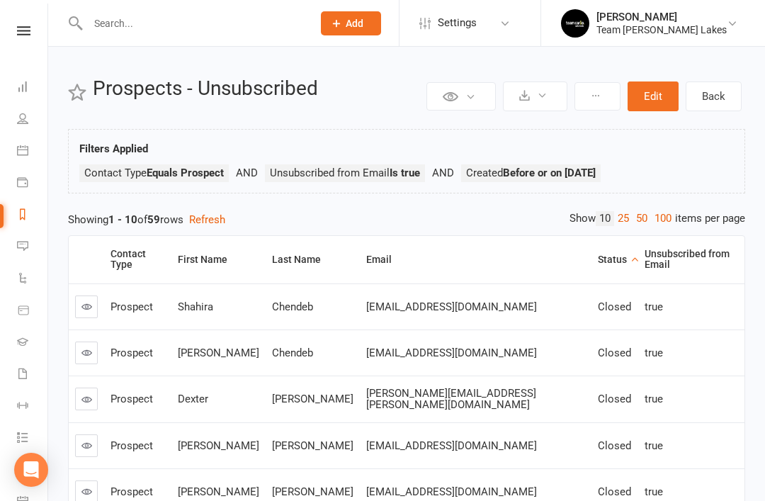
click at [591, 260] on th "Status" at bounding box center [614, 259] width 47 height 47
click at [28, 247] on link "Messages" at bounding box center [33, 248] width 32 height 32
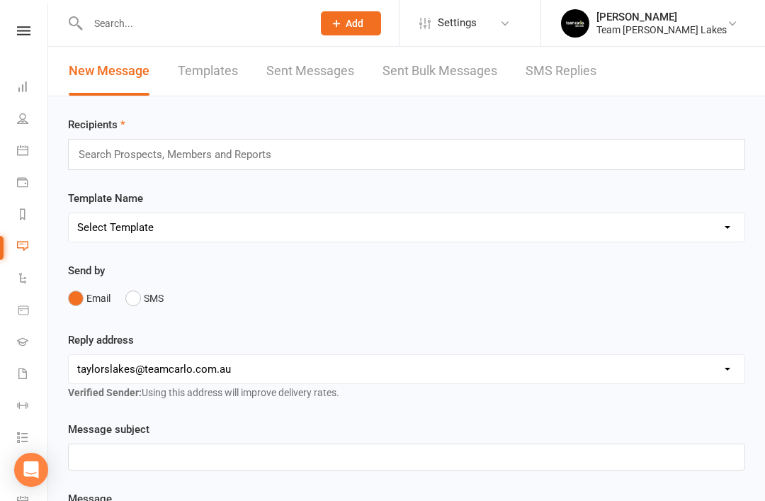
click at [562, 76] on link "SMS Replies" at bounding box center [560, 71] width 71 height 49
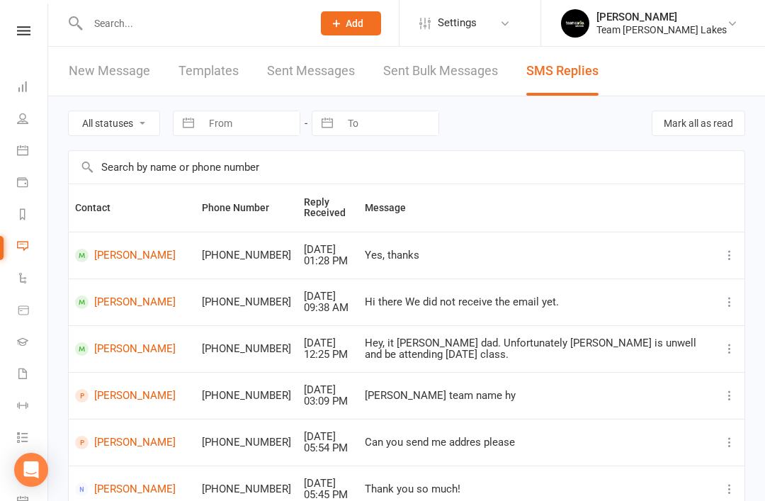
click at [125, 262] on link "Mourya Adluri" at bounding box center [132, 255] width 114 height 13
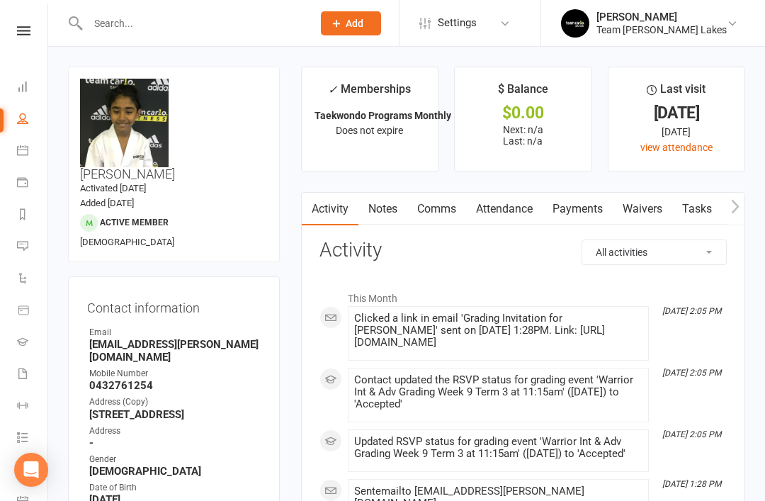
click at [21, 337] on icon at bounding box center [22, 341] width 11 height 11
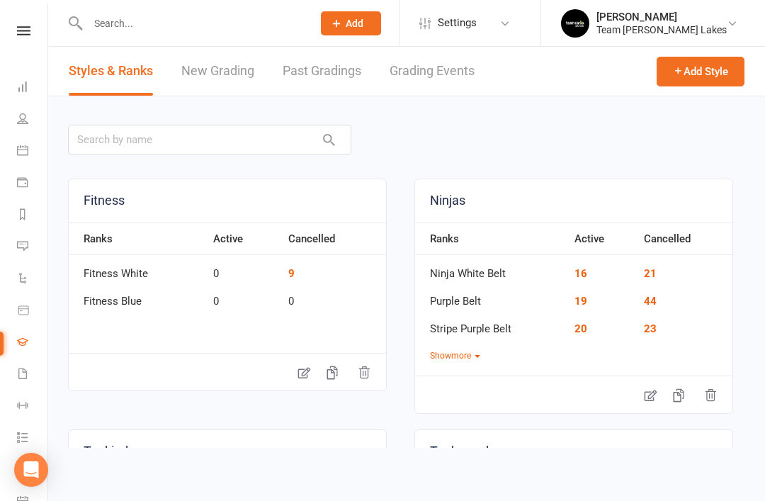
click at [441, 73] on link "Grading Events" at bounding box center [431, 71] width 85 height 49
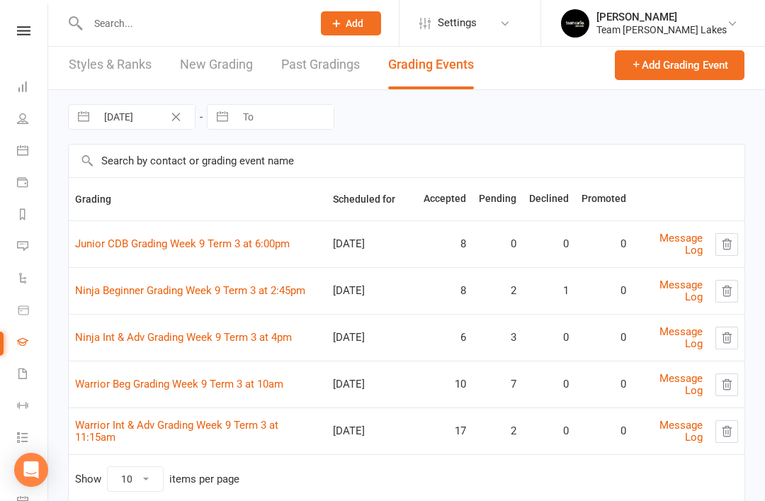
scroll to position [8, 0]
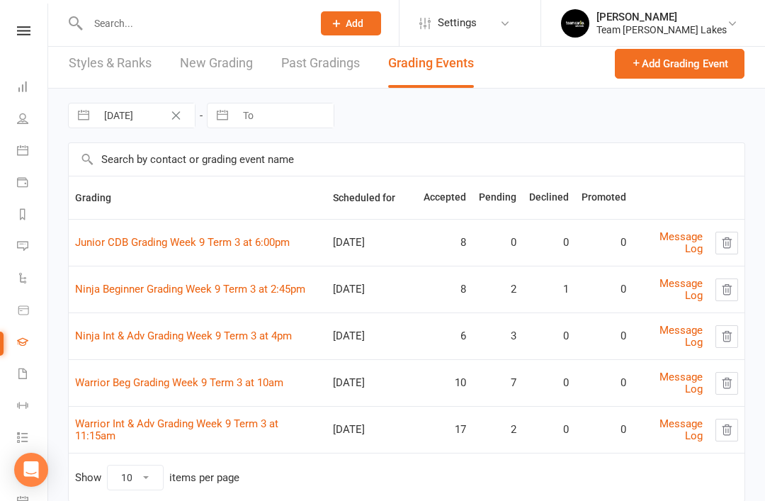
click at [241, 32] on input "text" at bounding box center [193, 23] width 219 height 20
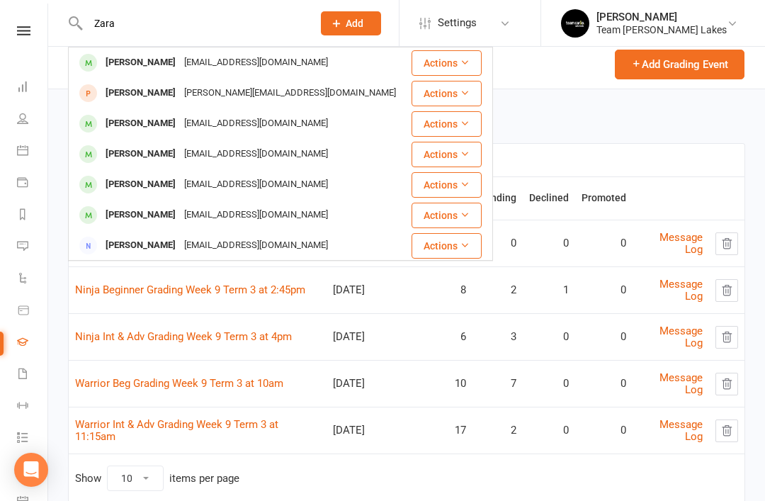
type input "Zara"
click at [164, 125] on div "Zara Kemal-Yates" at bounding box center [140, 123] width 79 height 21
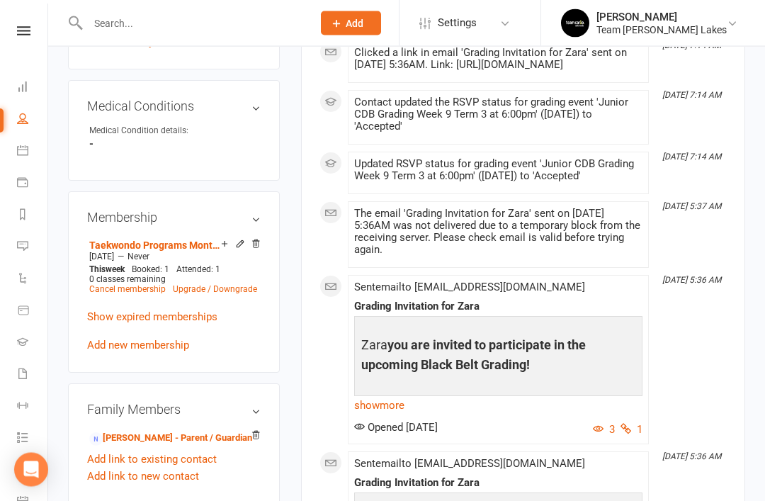
scroll to position [852, 0]
click at [382, 415] on link "show more" at bounding box center [498, 405] width 288 height 20
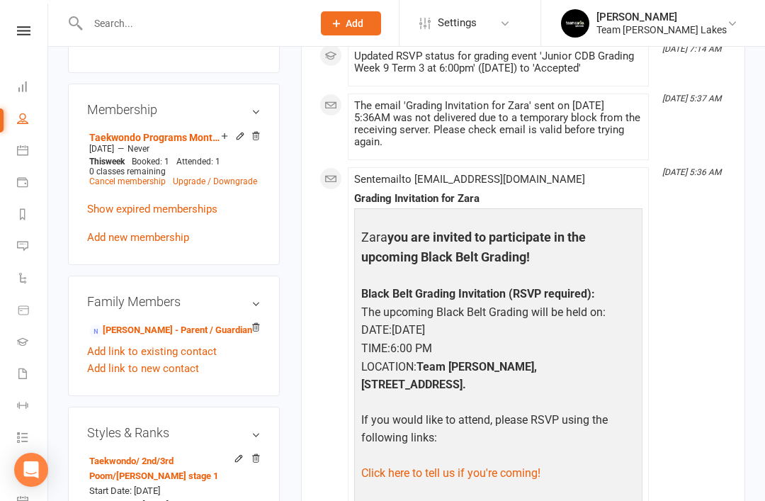
scroll to position [958, 0]
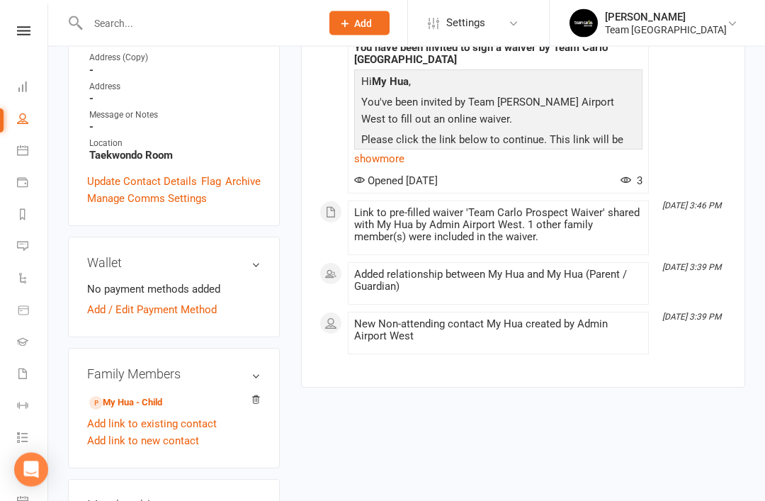
scroll to position [278, 0]
click at [251, 176] on link "Archive" at bounding box center [242, 180] width 35 height 17
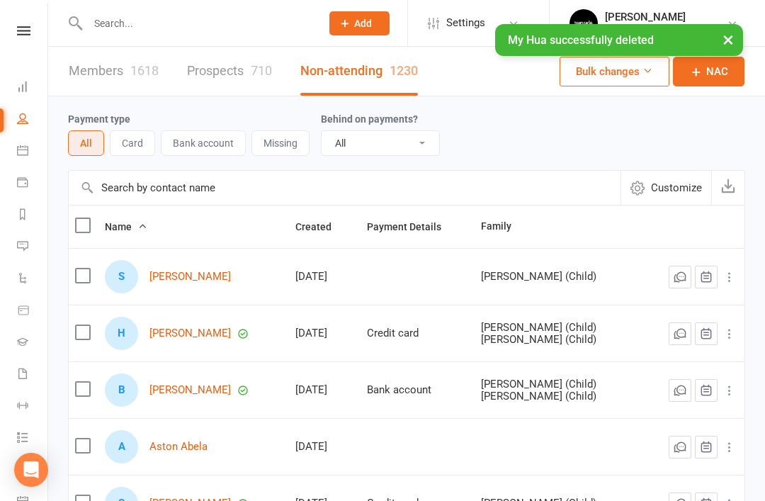
click at [195, 24] on input "text" at bounding box center [197, 23] width 227 height 20
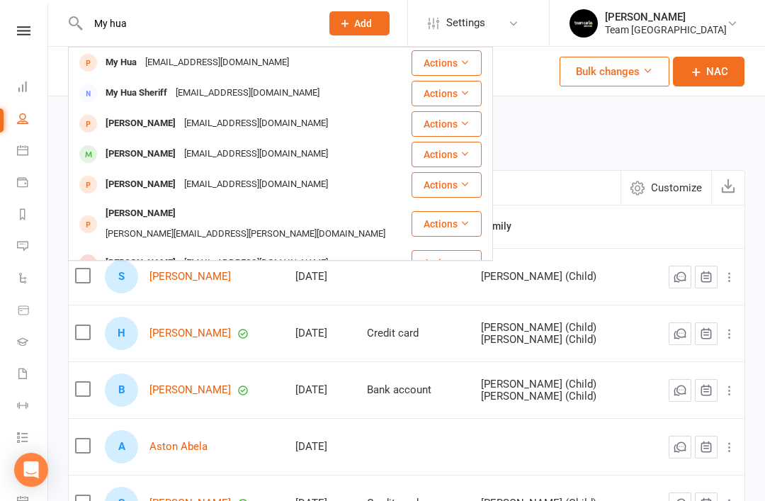
type input "My hua"
click at [130, 60] on div "My Hua" at bounding box center [121, 62] width 40 height 21
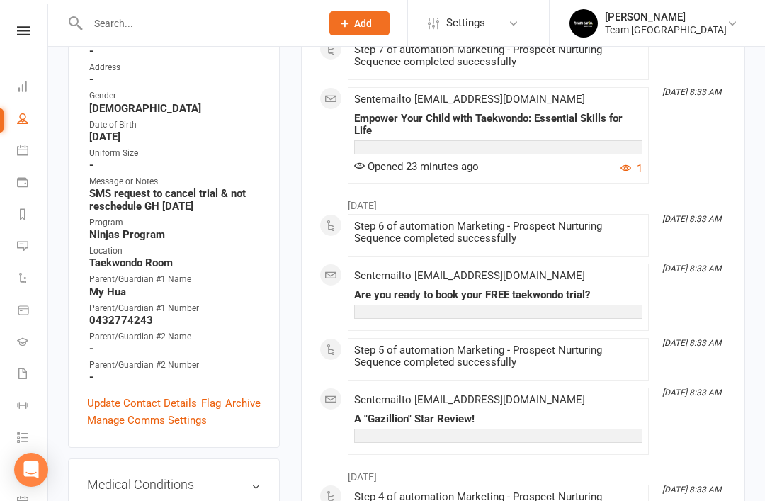
scroll to position [283, 0]
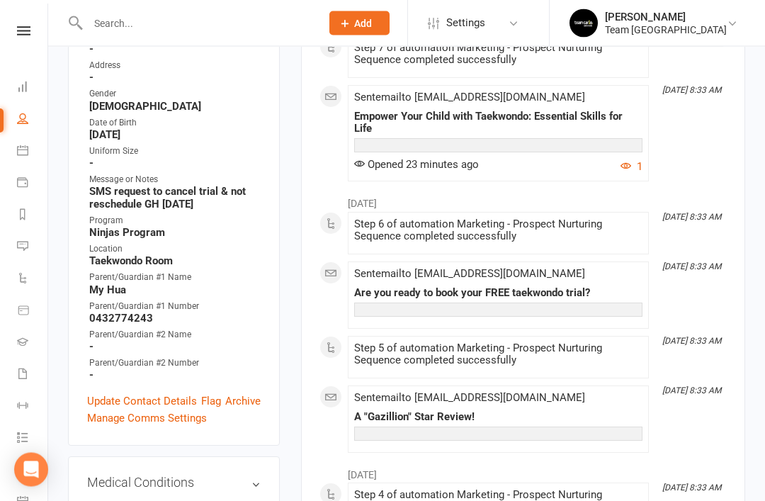
click at [246, 393] on link "Archive" at bounding box center [242, 401] width 35 height 17
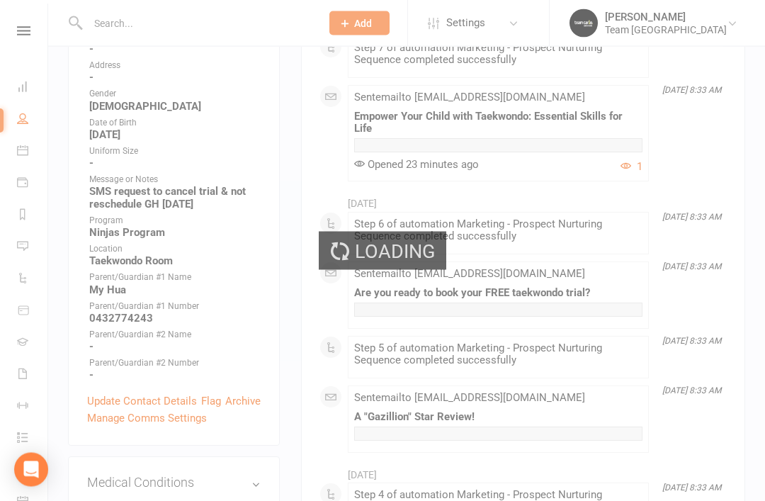
scroll to position [284, 0]
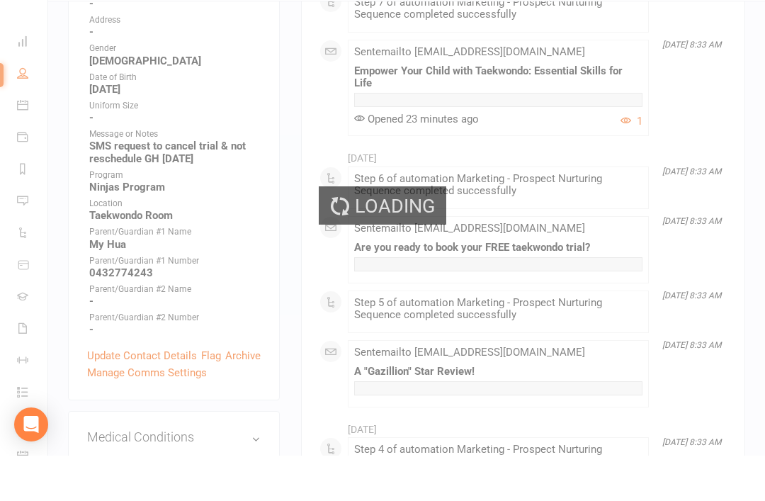
select select "50"
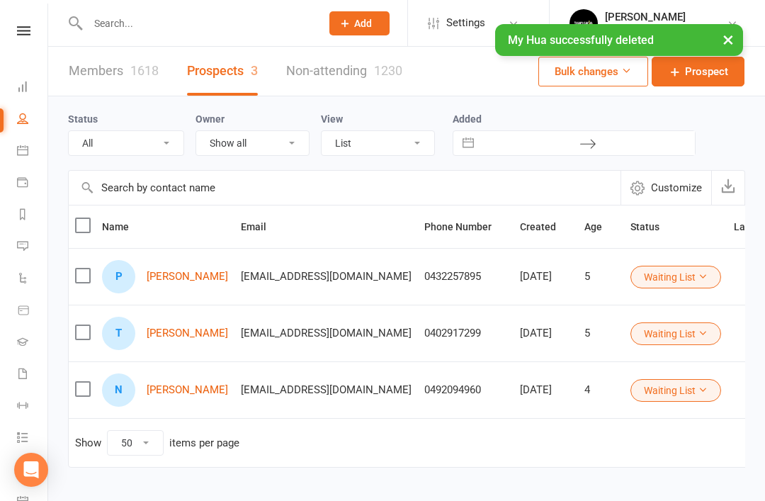
select select "Waiting List"
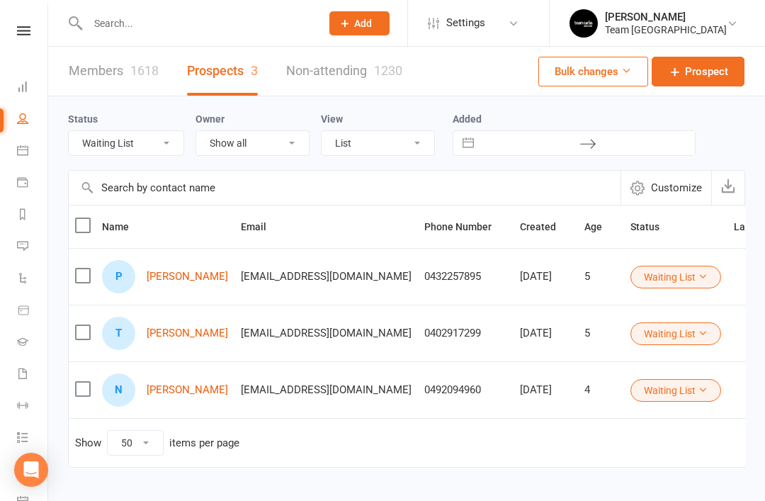
click at [174, 384] on link "Noah Scerri" at bounding box center [187, 390] width 81 height 12
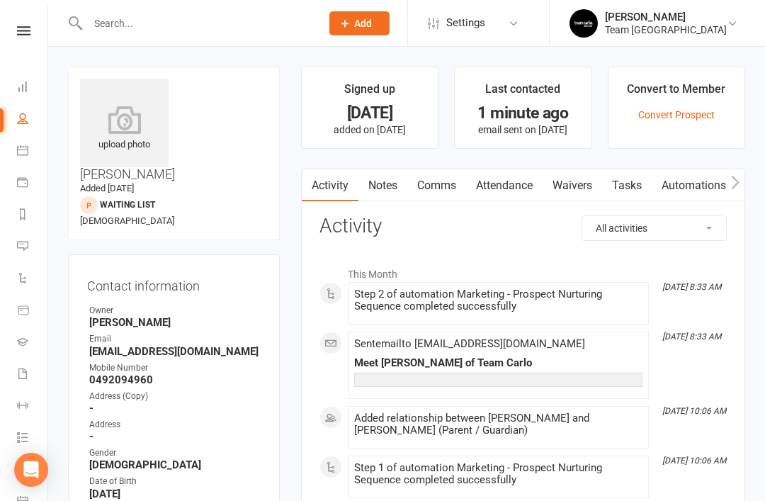
click at [32, 118] on link "People" at bounding box center [33, 120] width 32 height 32
select select "50"
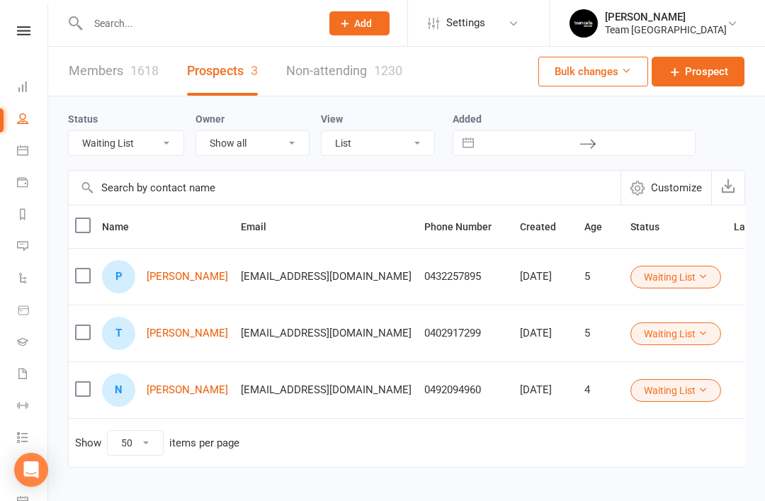
click at [171, 149] on select "All (No status set) (Invalid status) Open Closed Website Lead Term Follow Up Wa…" at bounding box center [126, 143] width 115 height 24
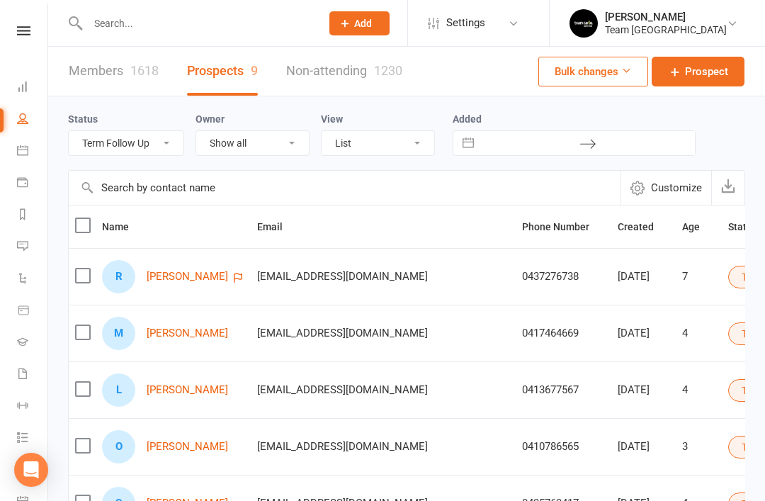
click at [169, 147] on select "All (No status set) (Invalid status) Open Closed Website Lead Term Follow Up Wa…" at bounding box center [126, 143] width 115 height 24
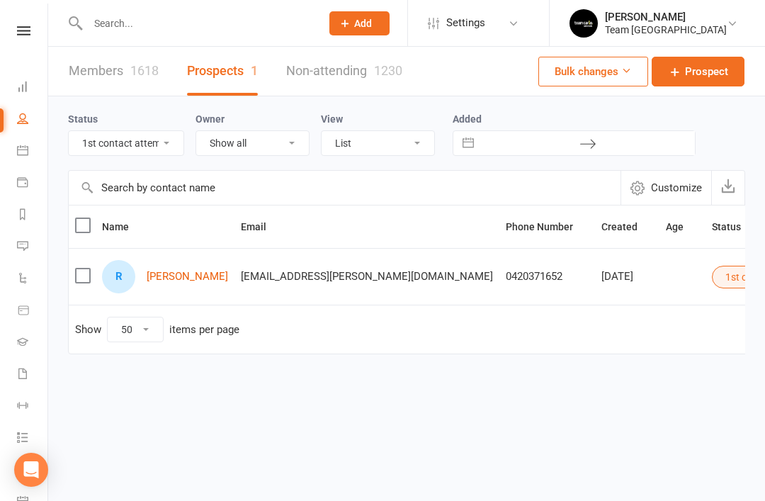
click at [172, 149] on select "All (No status set) (Invalid status) Open Closed Website Lead Term Follow Up Wa…" at bounding box center [126, 143] width 115 height 24
select select "2nd contact attempt complete"
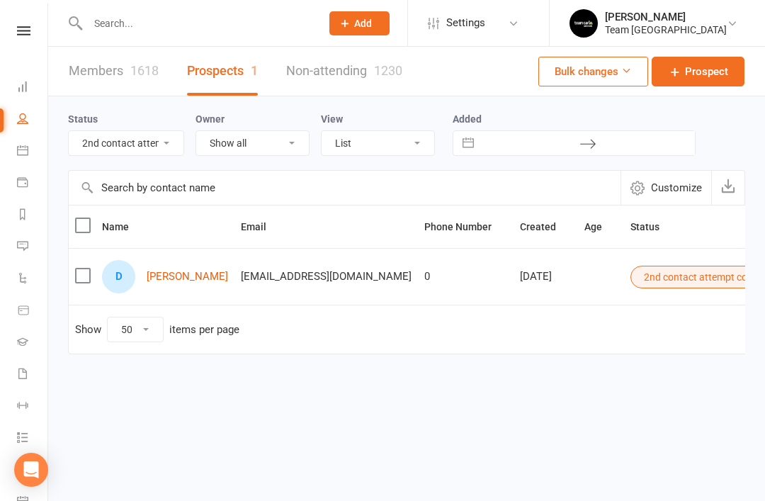
click at [190, 280] on link "Dijana Tastic" at bounding box center [187, 276] width 81 height 12
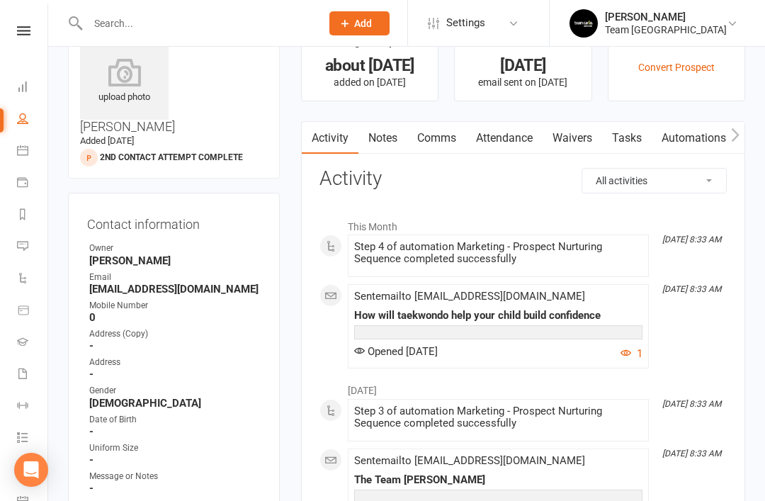
click at [388, 143] on link "Notes" at bounding box center [382, 138] width 49 height 33
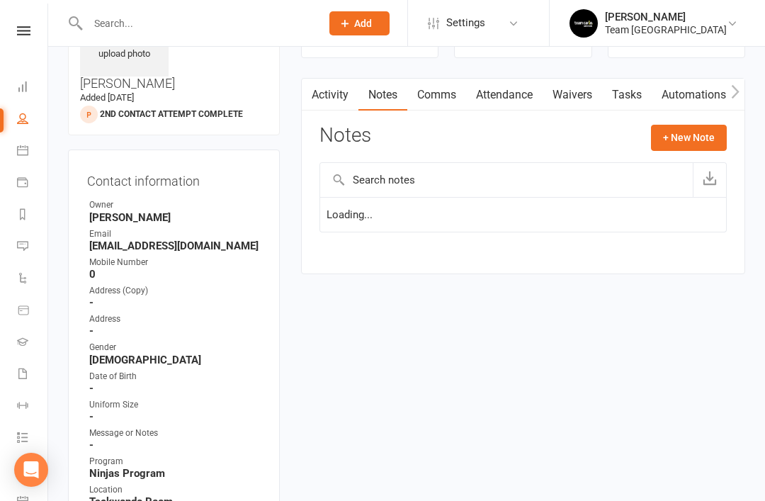
scroll to position [93, 0]
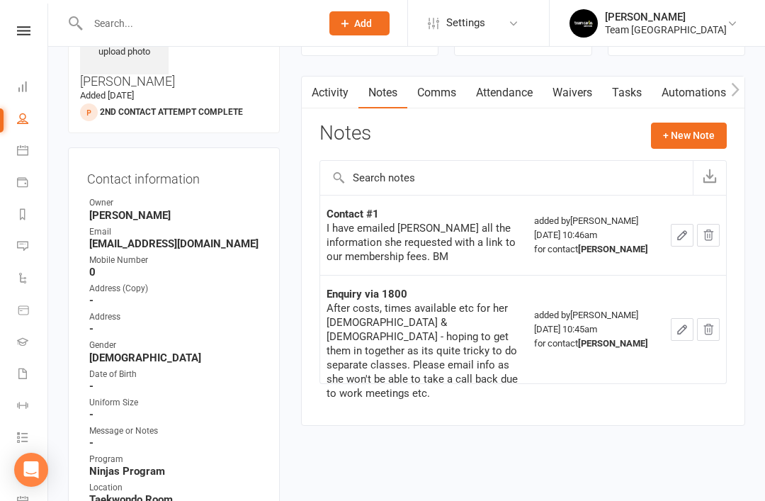
click at [344, 99] on link "Activity" at bounding box center [330, 92] width 57 height 33
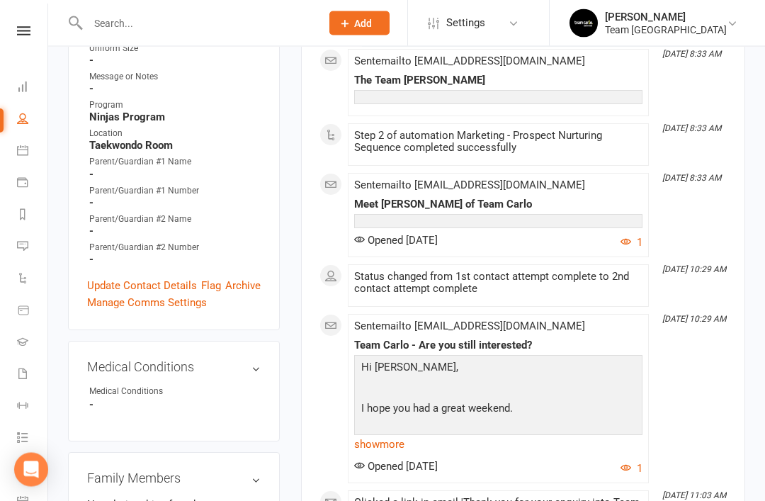
click at [142, 278] on link "Update Contact Details" at bounding box center [142, 286] width 110 height 17
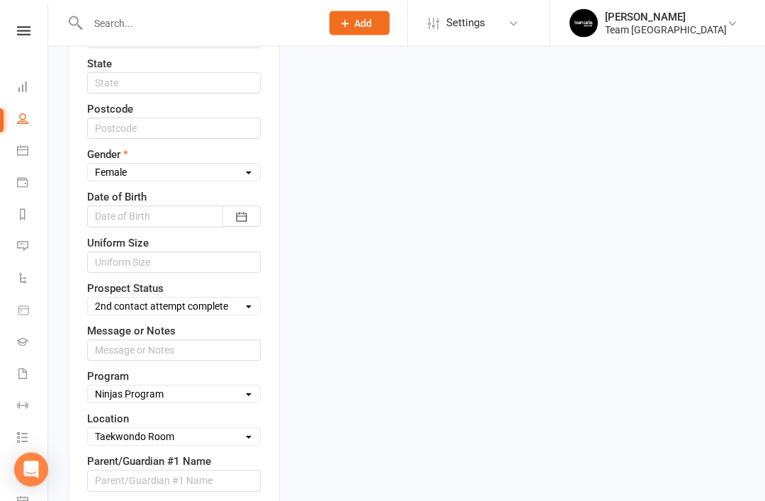
click at [250, 299] on select "Select Open Closed Website Lead Term Follow Up Waiting List Facebook Lead Re-Ta…" at bounding box center [174, 307] width 172 height 16
select select "Re-Target Funnel"
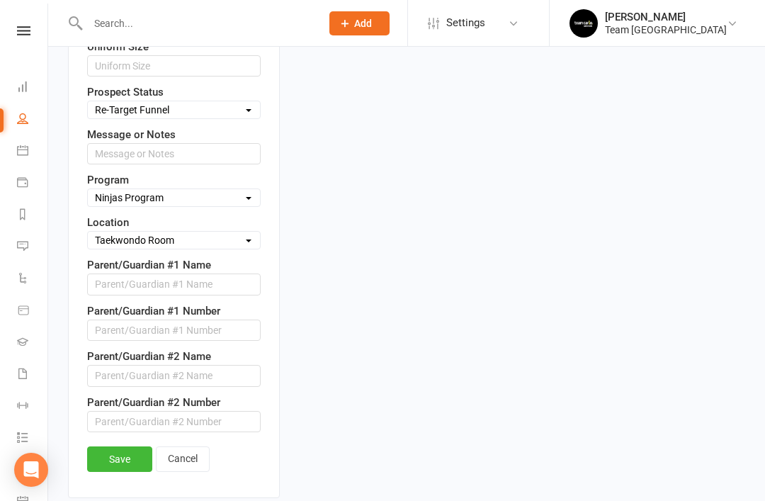
scroll to position [784, 0]
click at [132, 447] on link "Save" at bounding box center [119, 459] width 65 height 25
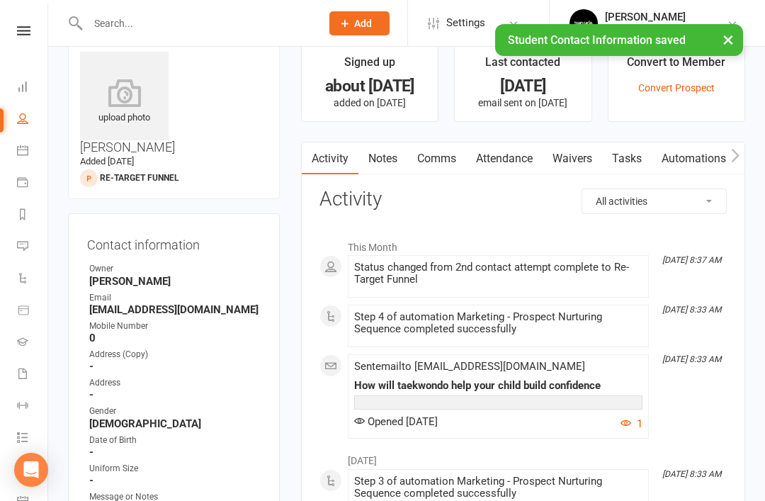
scroll to position [0, 0]
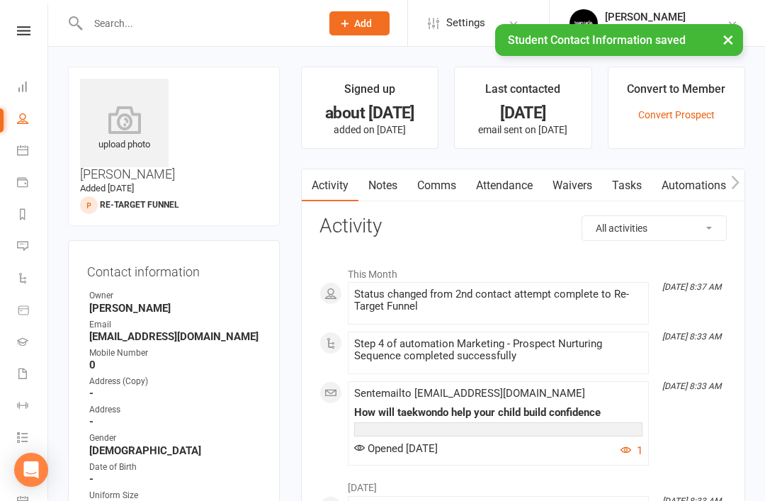
click at [14, 119] on li "People" at bounding box center [23, 120] width 47 height 32
click at [29, 118] on link "People" at bounding box center [33, 120] width 32 height 32
select select "50"
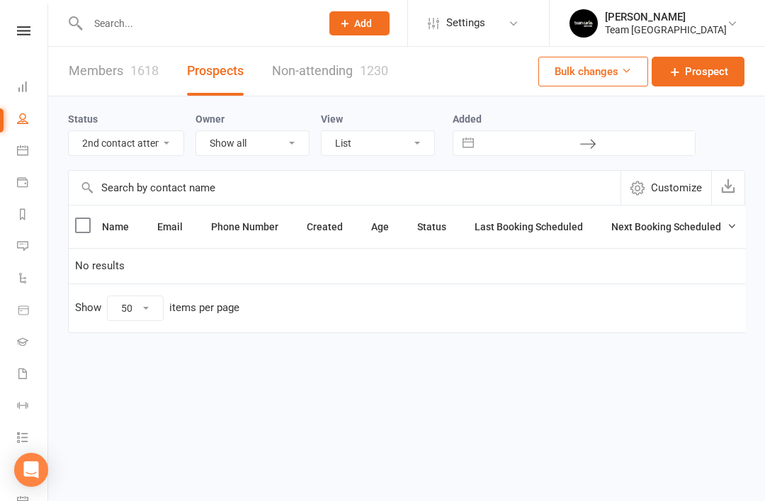
click at [176, 149] on select "All (No status set) (Invalid status) Open Closed Website Lead Term Follow Up Wa…" at bounding box center [126, 143] width 115 height 24
select select "3rd contact attempt complete"
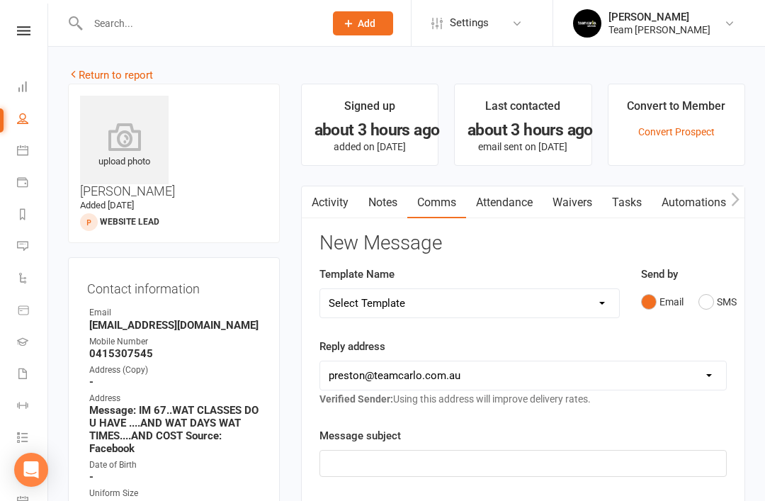
click at [27, 122] on icon at bounding box center [22, 118] width 11 height 11
select select "50"
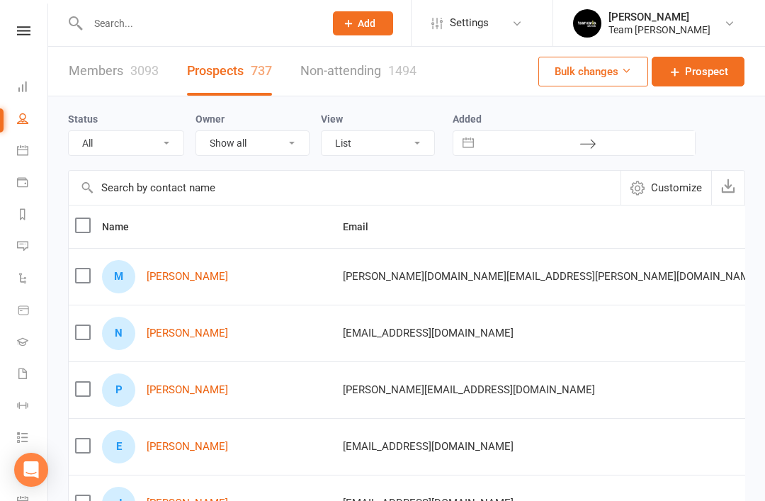
click at [172, 144] on select "All (No status set) (Invalid status) Open Closed Website Lead Term Follow Up Wa…" at bounding box center [126, 143] width 115 height 24
select select "Open"
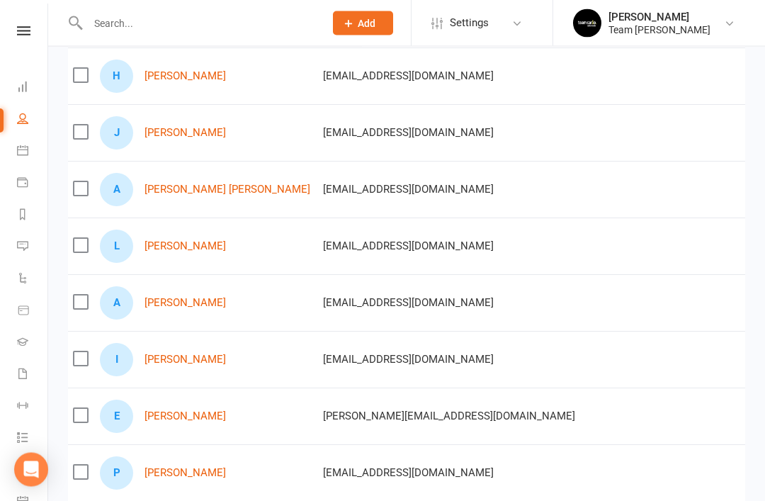
scroll to position [484, 0]
click at [191, 248] on link "Luca Cavedon" at bounding box center [184, 246] width 81 height 12
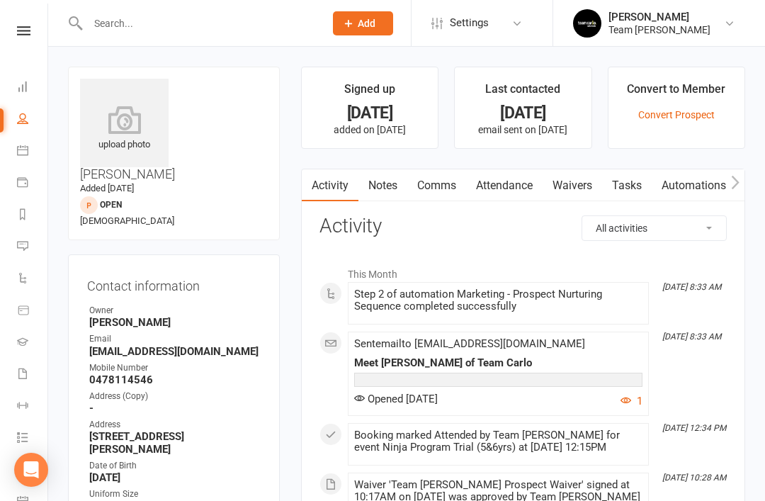
click at [389, 198] on link "Notes" at bounding box center [382, 185] width 49 height 33
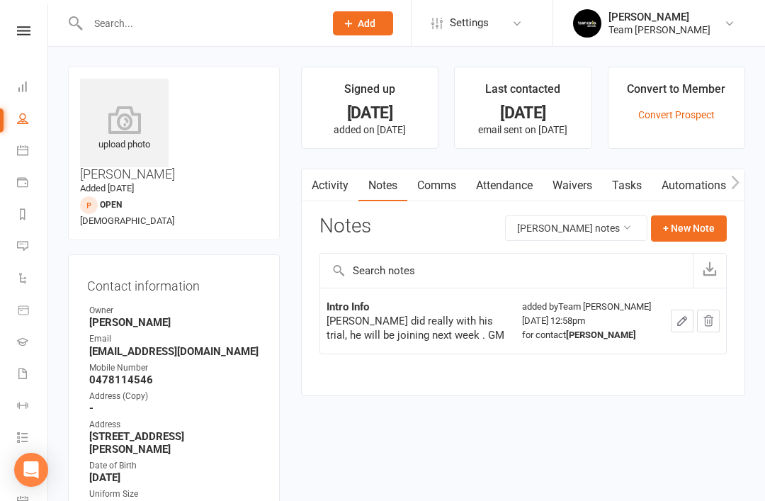
scroll to position [45, 0]
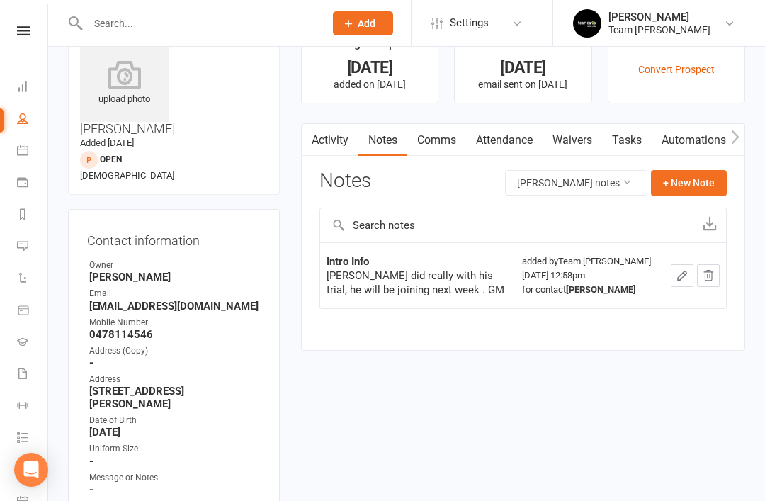
select select "50"
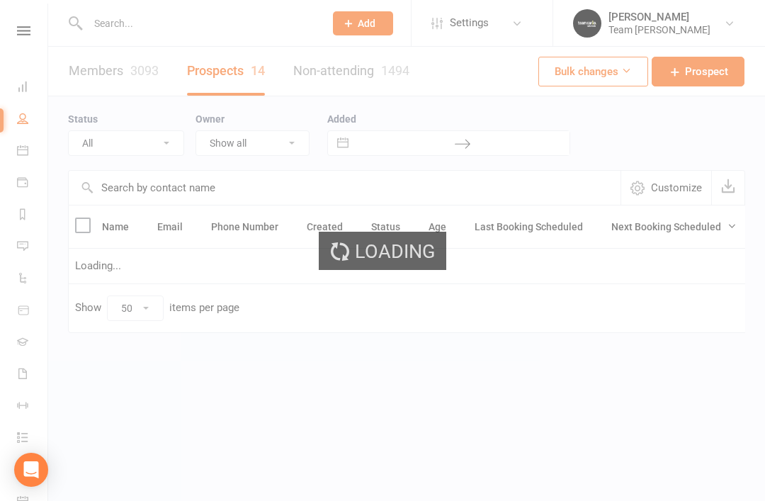
select select "Open"
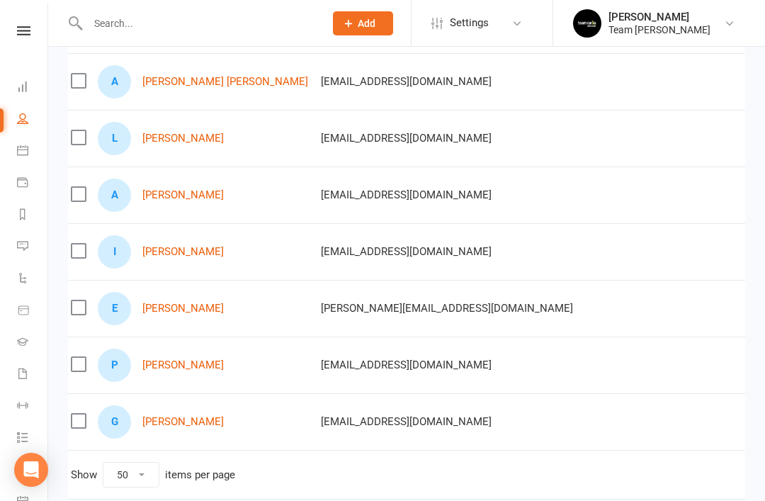
scroll to position [0, 1]
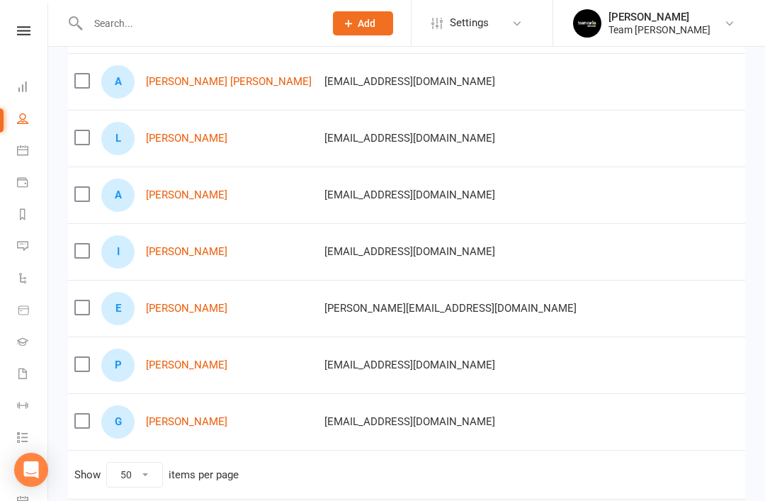
click at [178, 256] on link "Ishaq Ismail" at bounding box center [186, 252] width 81 height 12
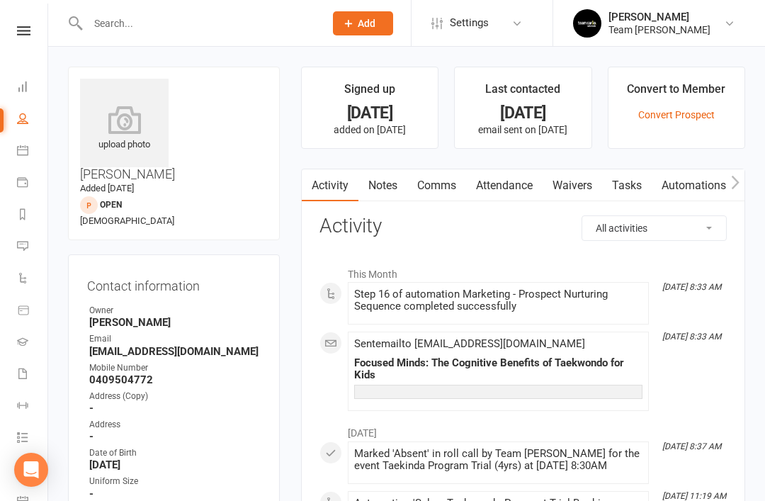
click at [381, 188] on link "Notes" at bounding box center [382, 185] width 49 height 33
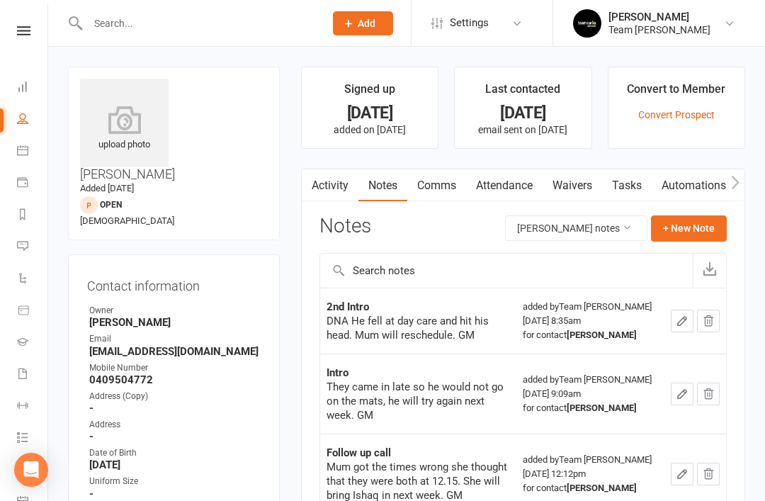
scroll to position [45, 0]
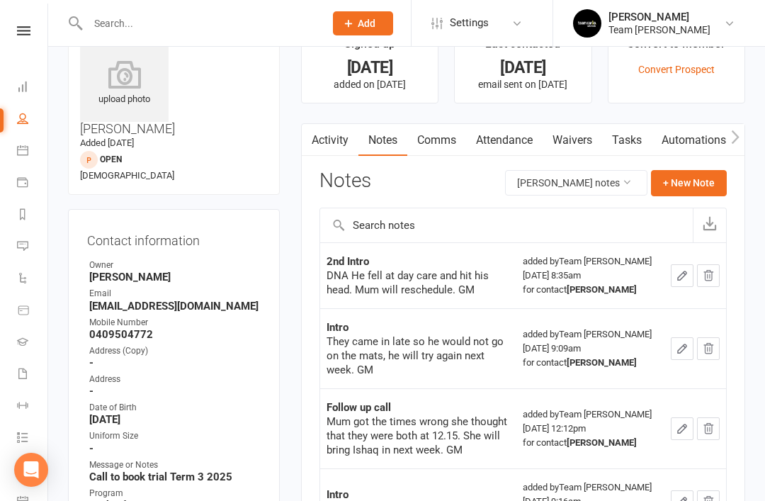
select select "50"
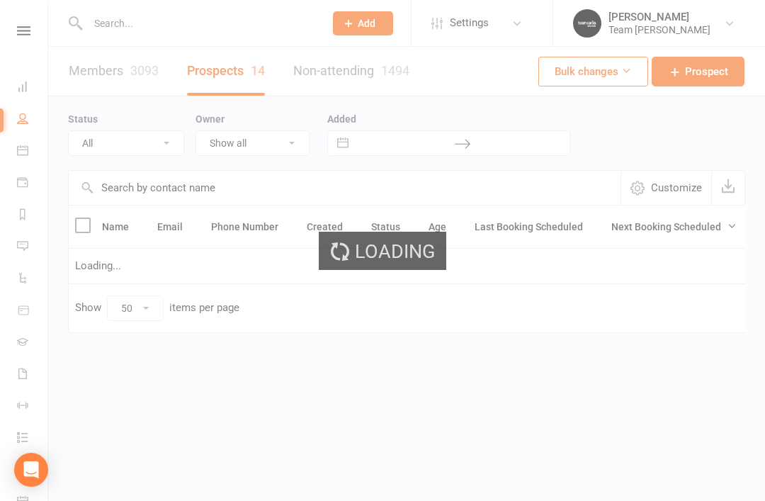
select select "Open"
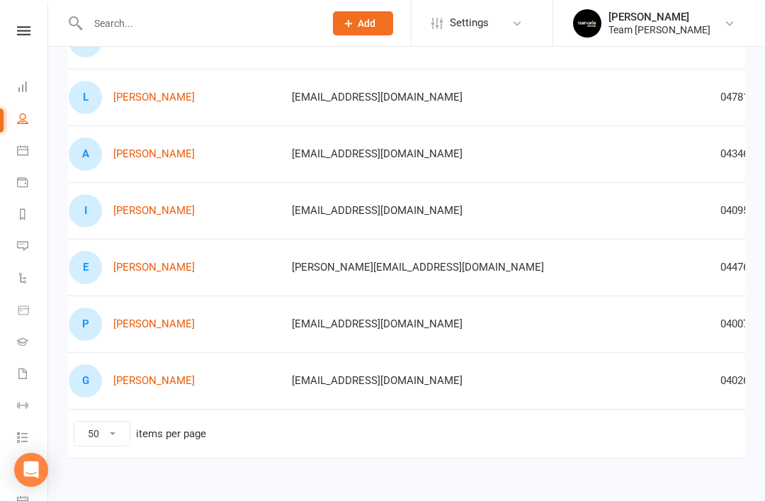
scroll to position [0, 29]
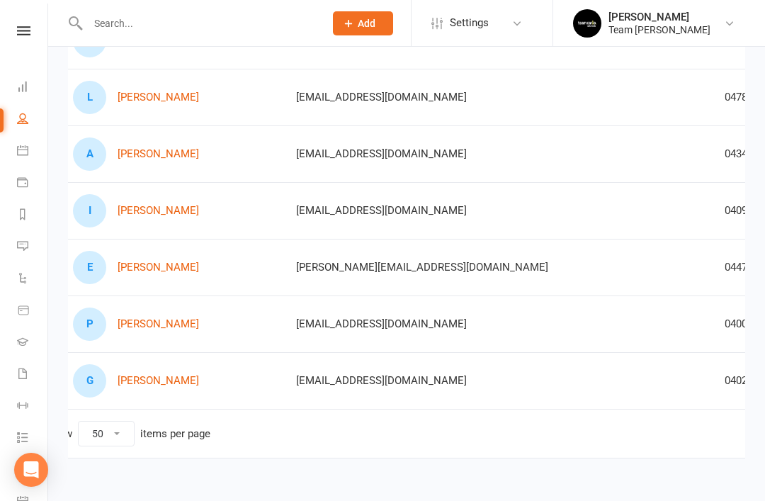
click at [166, 319] on link "Philippa Prescott" at bounding box center [158, 324] width 81 height 12
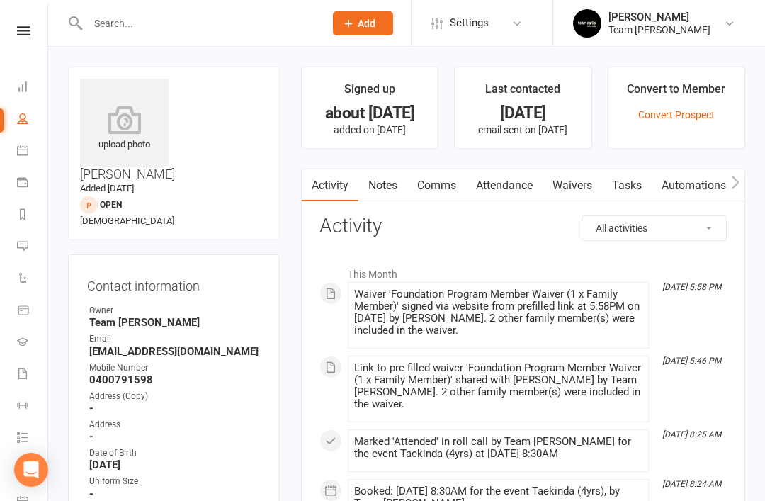
select select "50"
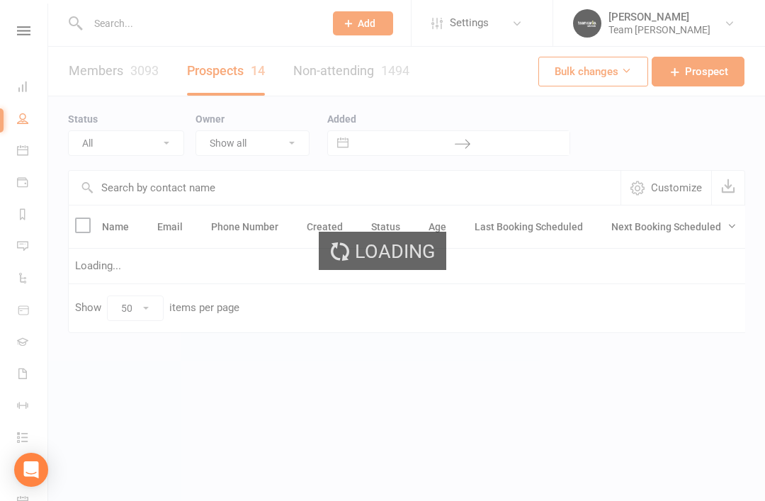
select select "Open"
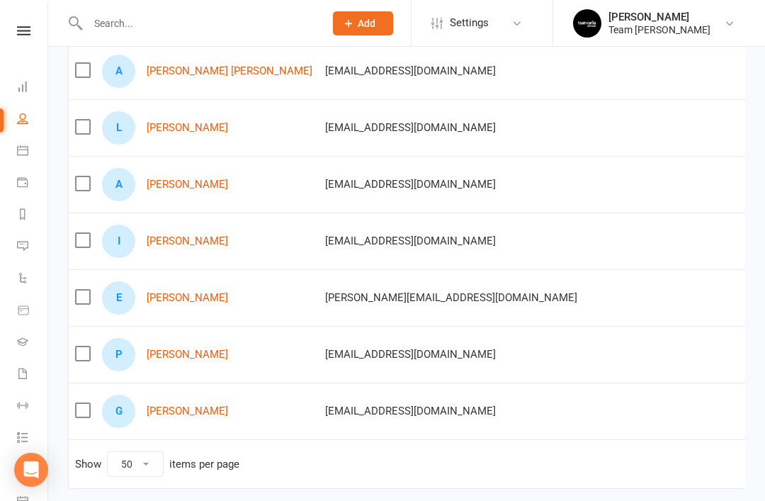
scroll to position [632, 0]
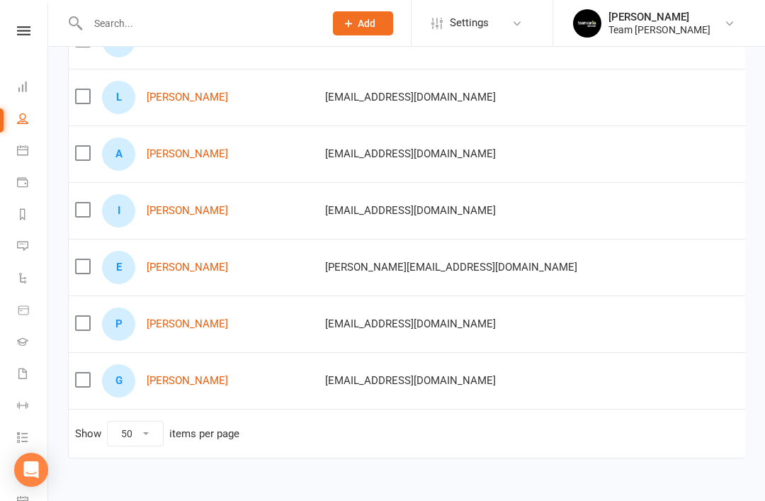
click at [172, 377] on link "Gray Gibbs" at bounding box center [187, 381] width 81 height 12
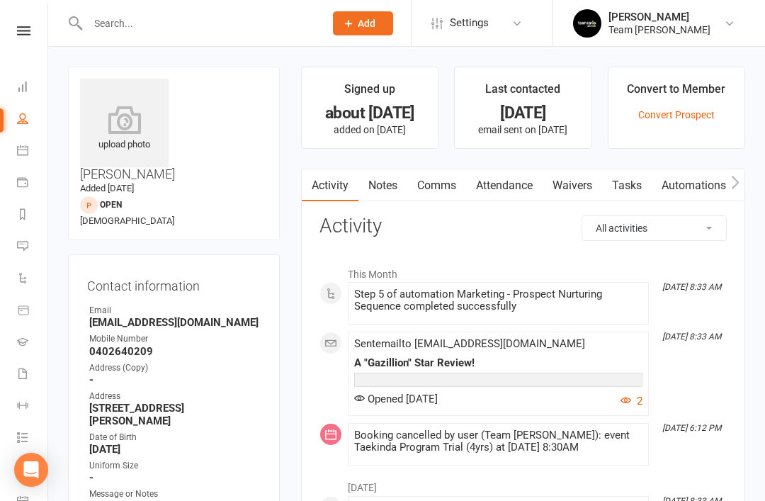
click at [380, 193] on link "Notes" at bounding box center [382, 185] width 49 height 33
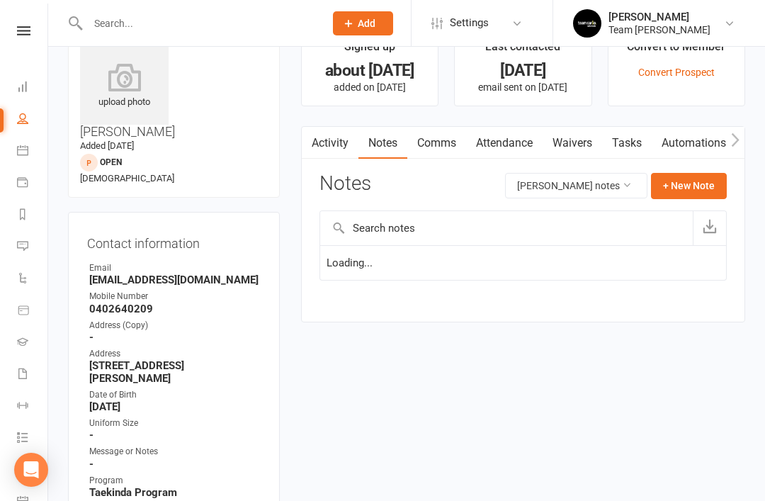
scroll to position [45, 0]
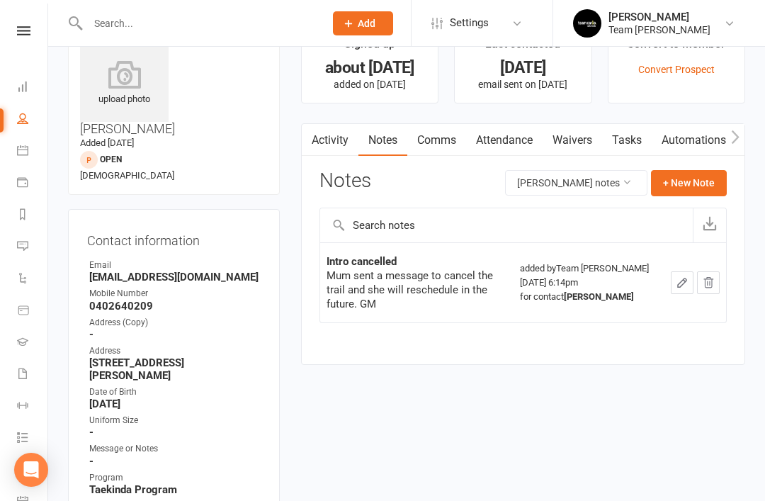
click at [336, 147] on link "Activity" at bounding box center [330, 140] width 57 height 33
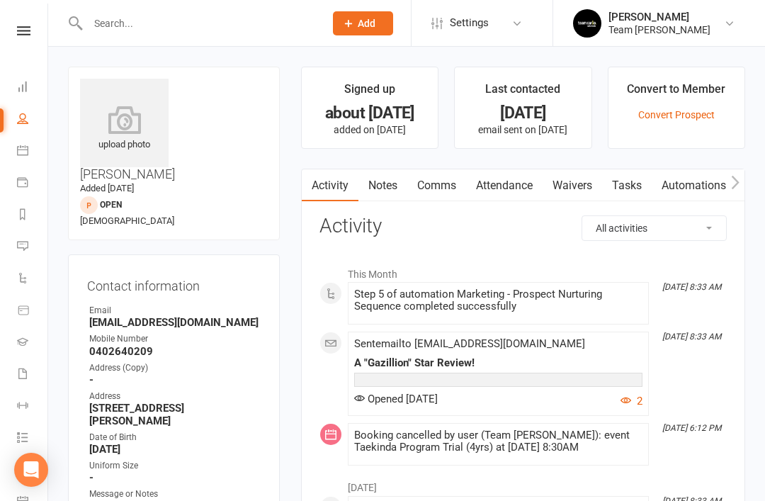
click at [21, 121] on icon at bounding box center [22, 118] width 11 height 11
select select "50"
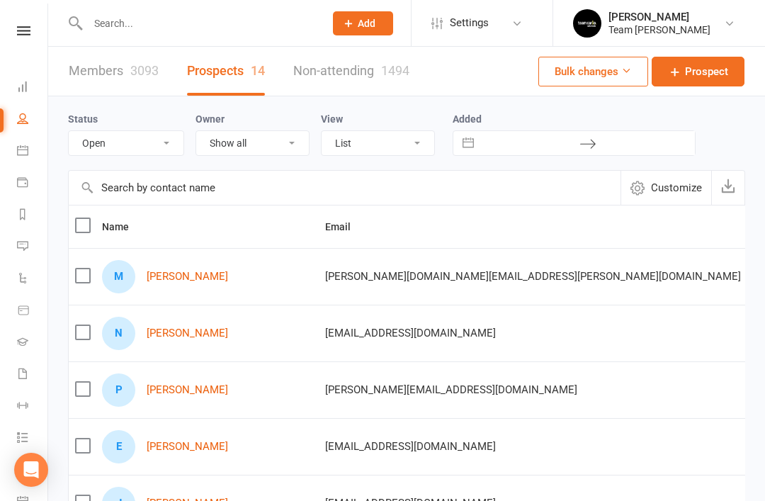
click at [170, 147] on select "All (No status set) (Invalid status) Open Closed Website Lead Term Follow Up Wa…" at bounding box center [126, 143] width 115 height 24
select select "Term Follow Up"
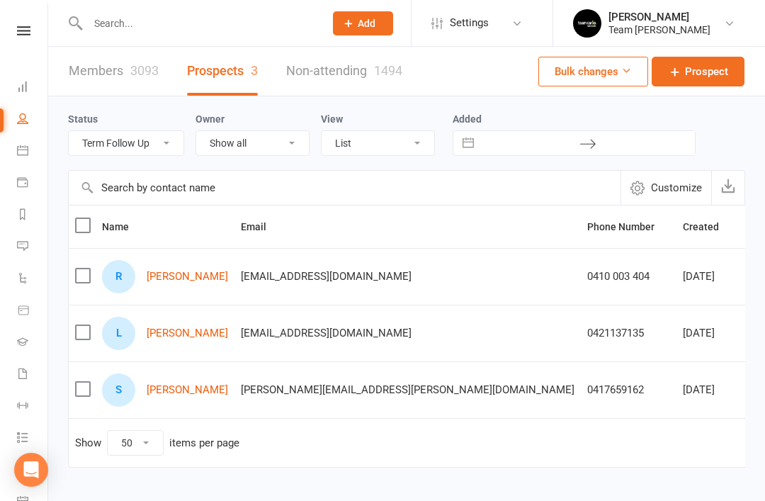
click at [191, 280] on link "Rupert Costa" at bounding box center [187, 276] width 81 height 12
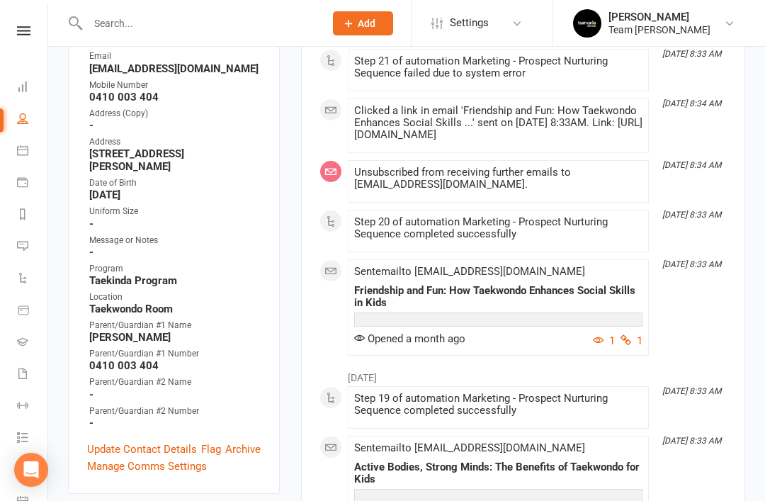
click at [144, 440] on link "Update Contact Details" at bounding box center [142, 448] width 110 height 17
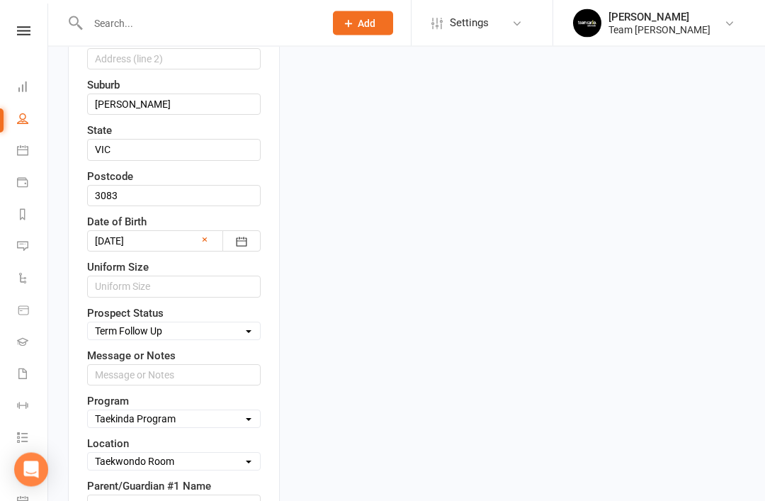
click at [250, 324] on select "Select Open Closed Website Lead Term Follow Up Waiting List Re-Target Funnel 1s…" at bounding box center [174, 332] width 172 height 16
select select "Closed"
click at [210, 364] on input "text" at bounding box center [173, 374] width 173 height 21
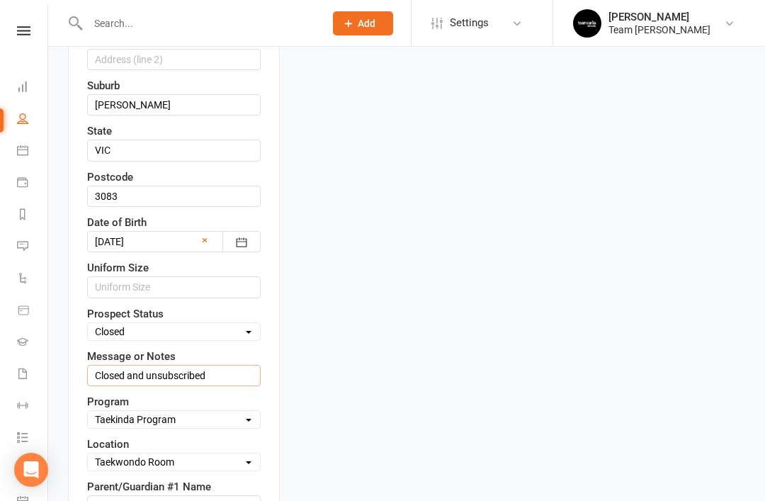
type input "Closed and unsubscribed"
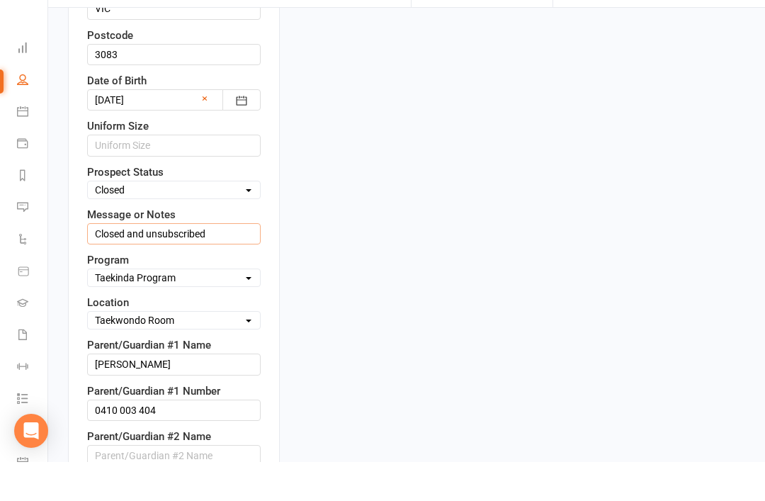
scroll to position [643, 0]
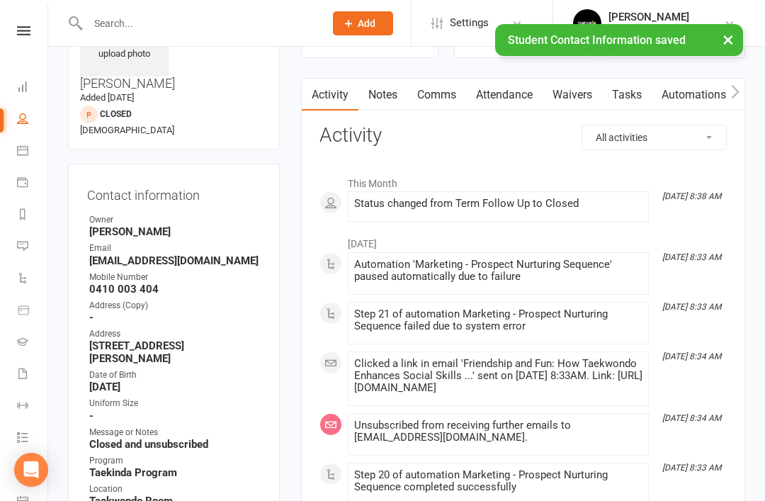
scroll to position [0, 0]
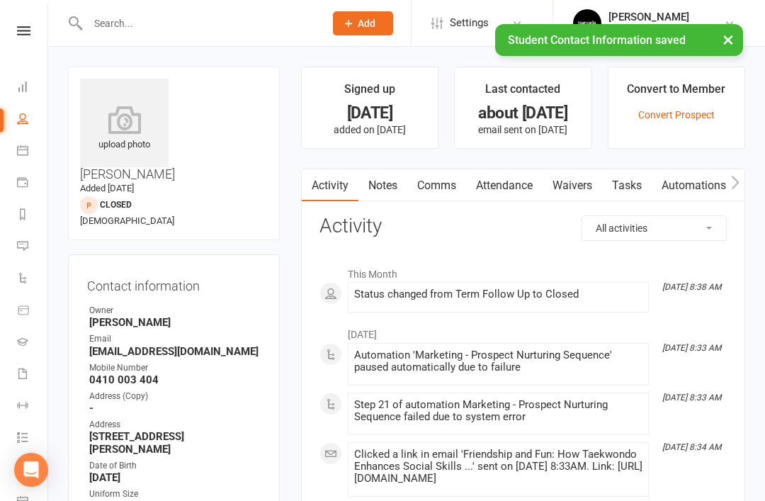
click at [32, 116] on link "People" at bounding box center [33, 120] width 32 height 32
select select "50"
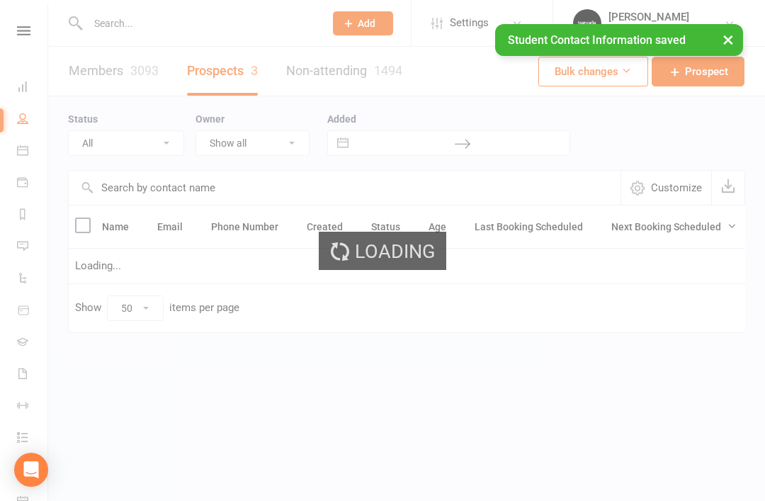
select select "Term Follow Up"
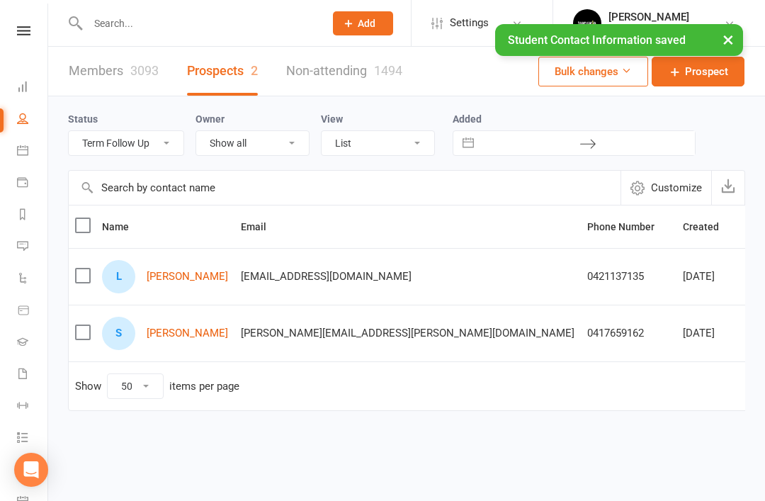
click at [187, 275] on link "Lucas Radatti" at bounding box center [187, 276] width 81 height 12
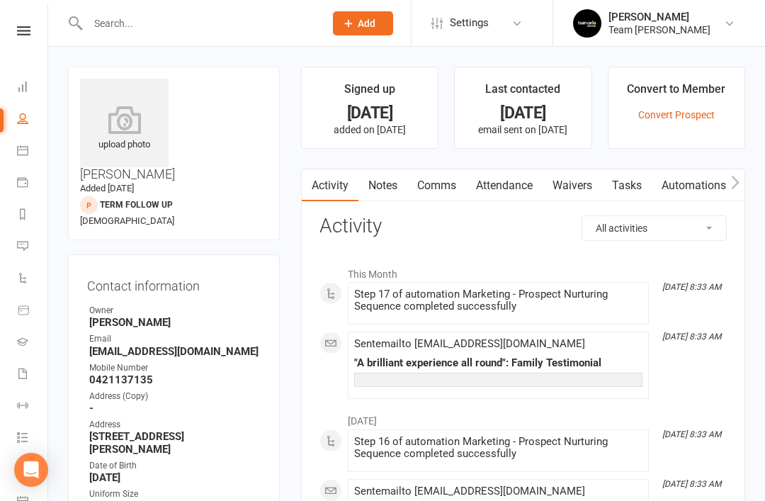
click at [389, 186] on link "Notes" at bounding box center [382, 185] width 49 height 33
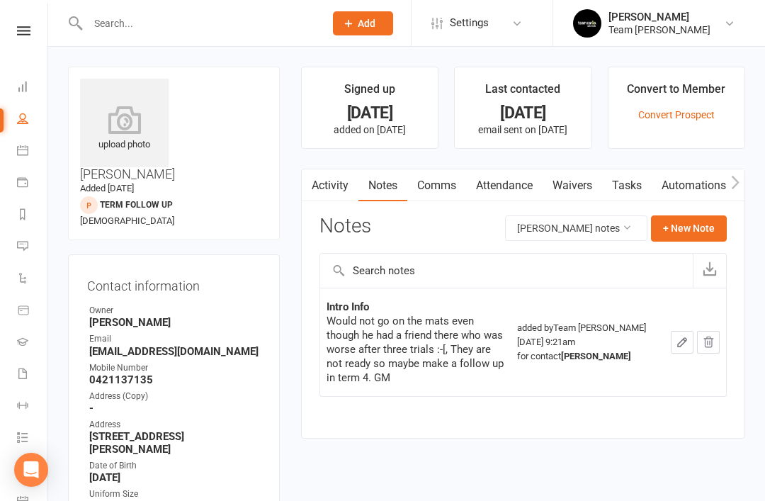
click at [633, 185] on link "Tasks" at bounding box center [627, 185] width 50 height 33
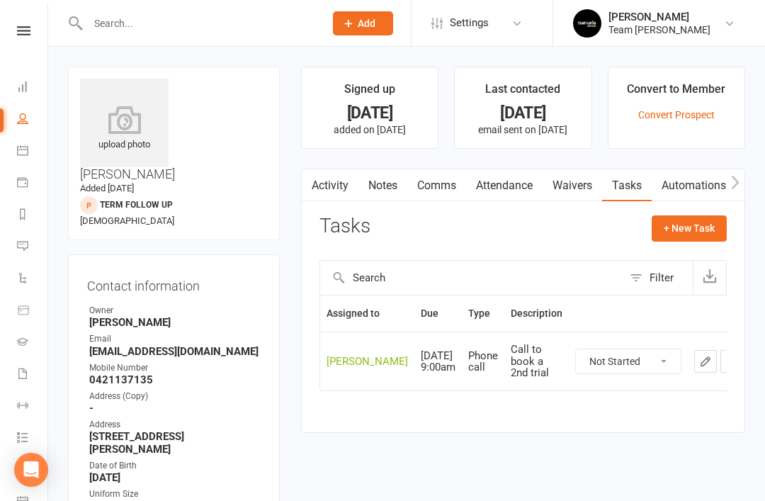
click at [32, 120] on link "People" at bounding box center [33, 120] width 32 height 32
select select "50"
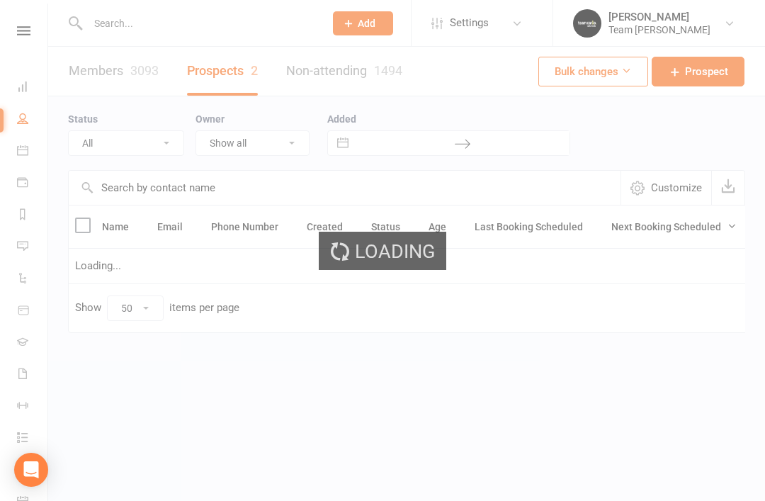
select select "Term Follow Up"
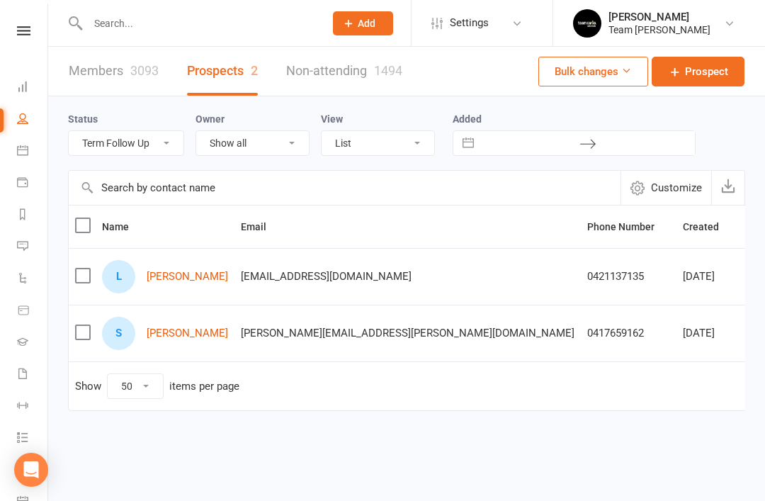
click at [190, 335] on link "Spencer Magat" at bounding box center [187, 333] width 81 height 12
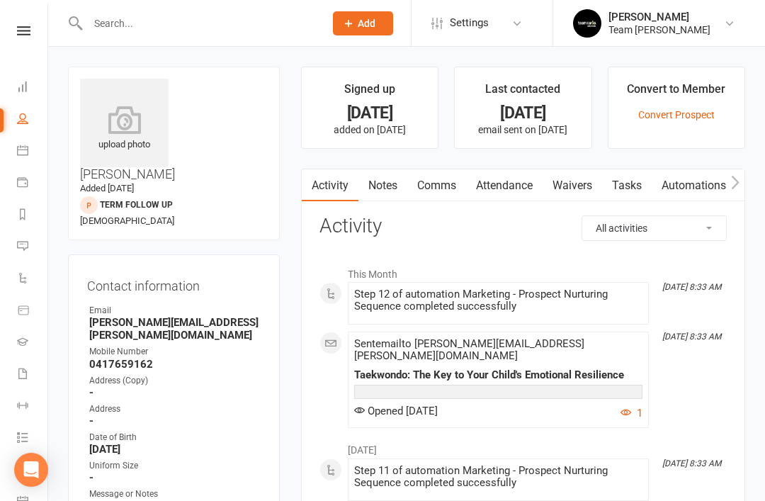
click at [631, 189] on link "Tasks" at bounding box center [627, 185] width 50 height 33
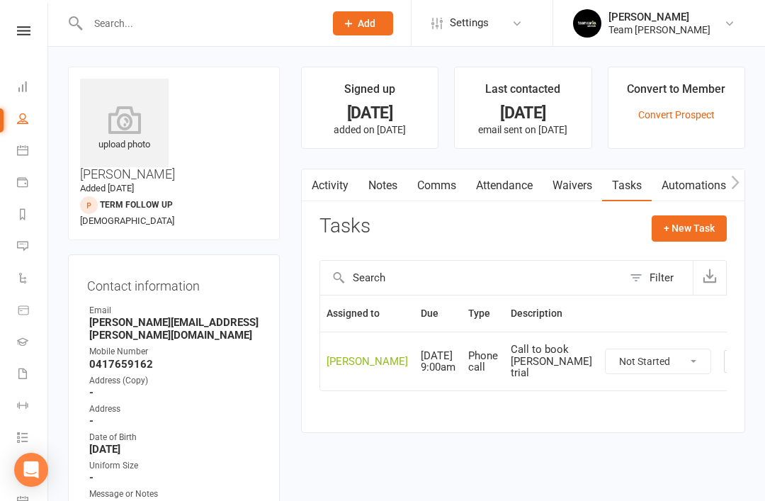
click at [23, 117] on icon at bounding box center [22, 118] width 11 height 11
select select "50"
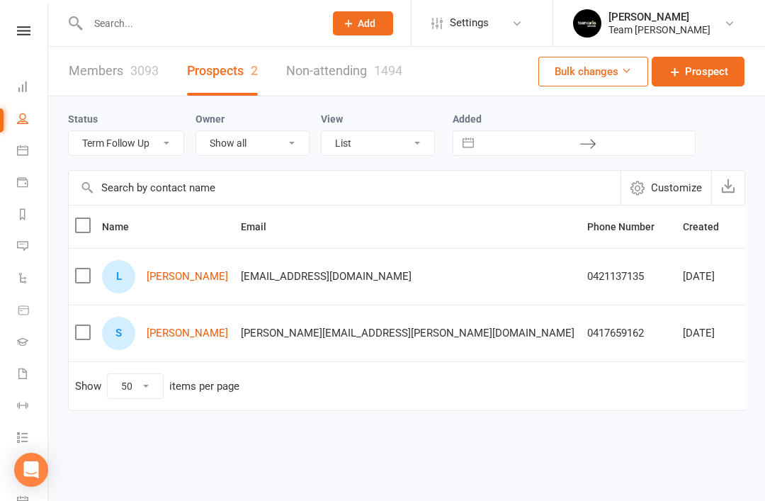
click at [164, 152] on select "All (No status set) (Invalid status) Open Closed Website Lead Term Follow Up Wa…" at bounding box center [126, 143] width 115 height 24
select select "Waiting List"
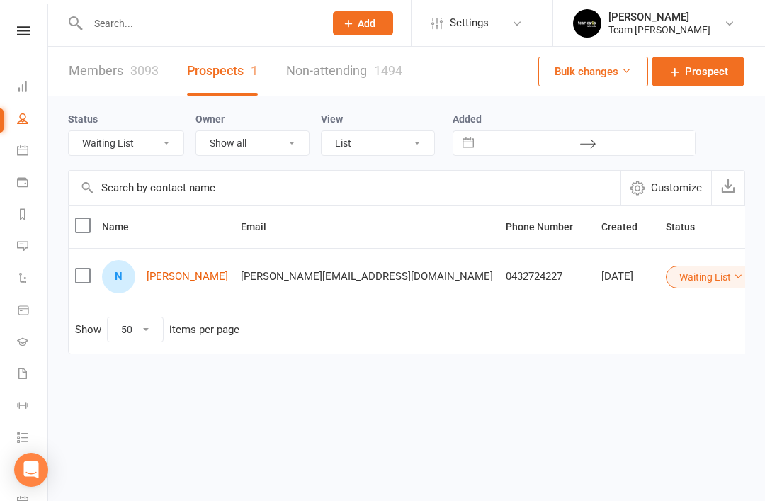
click at [200, 282] on link "Noah Cavalieri" at bounding box center [187, 276] width 81 height 12
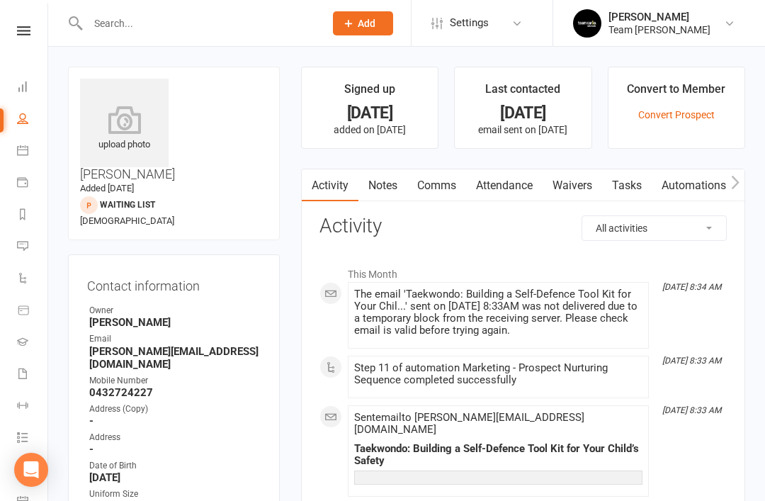
click at [384, 187] on link "Notes" at bounding box center [382, 185] width 49 height 33
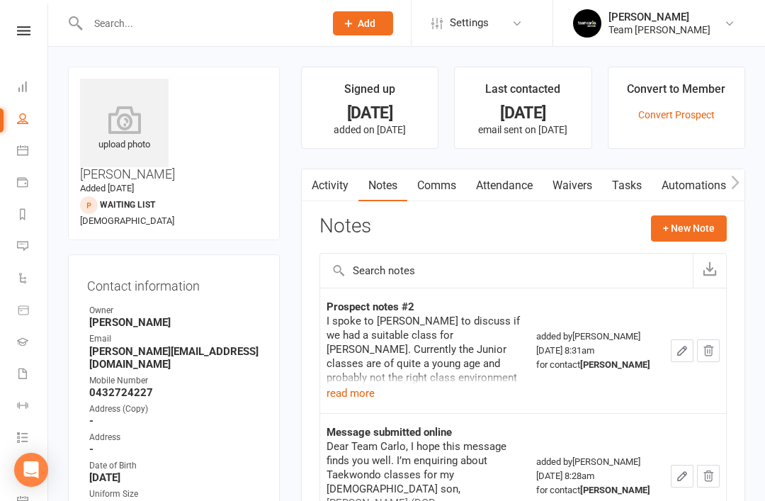
click at [360, 393] on button "read more" at bounding box center [350, 392] width 48 height 17
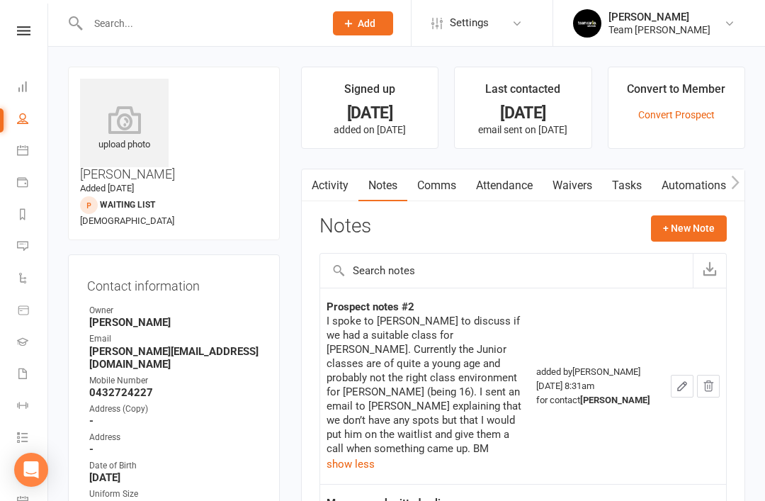
click at [30, 118] on link "People" at bounding box center [33, 120] width 32 height 32
select select "50"
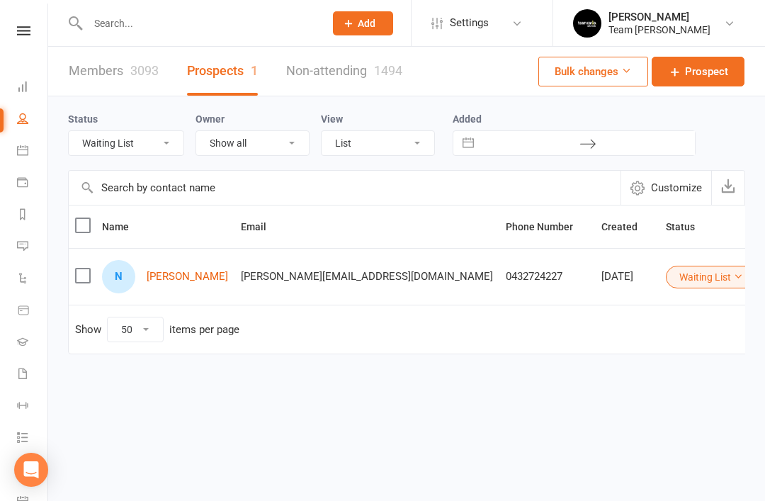
click at [165, 139] on select "All (No status set) (Invalid status) Open Closed Website Lead Term Follow Up Wa…" at bounding box center [126, 143] width 115 height 24
select select "1st contact attempt complete"
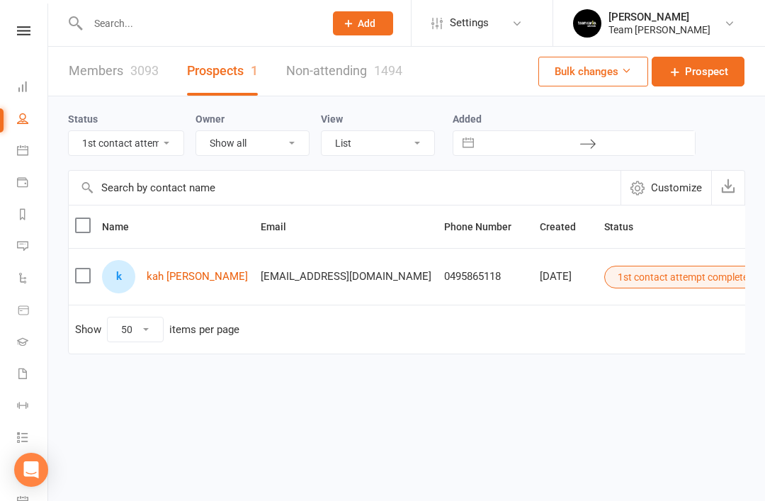
click at [186, 282] on link "kah yee khor" at bounding box center [197, 276] width 101 height 12
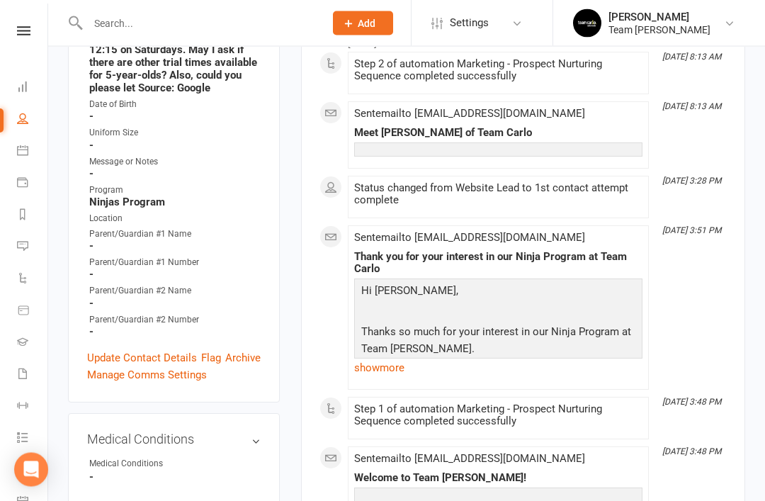
scroll to position [394, 0]
click at [384, 364] on link "show more" at bounding box center [498, 368] width 288 height 20
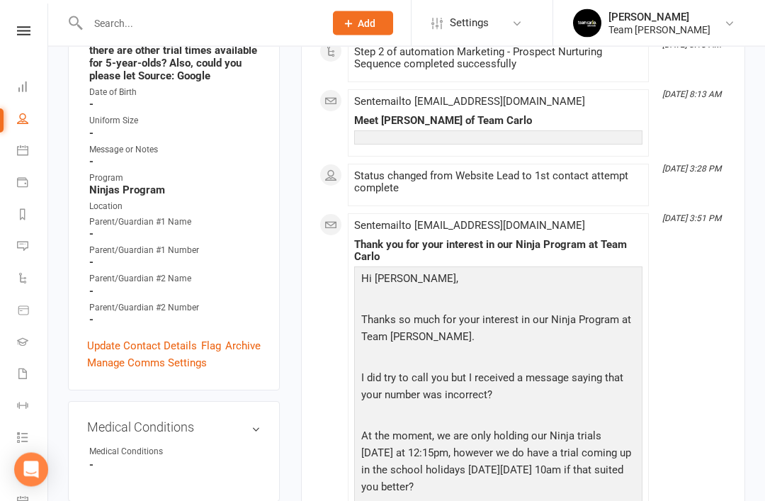
scroll to position [426, 0]
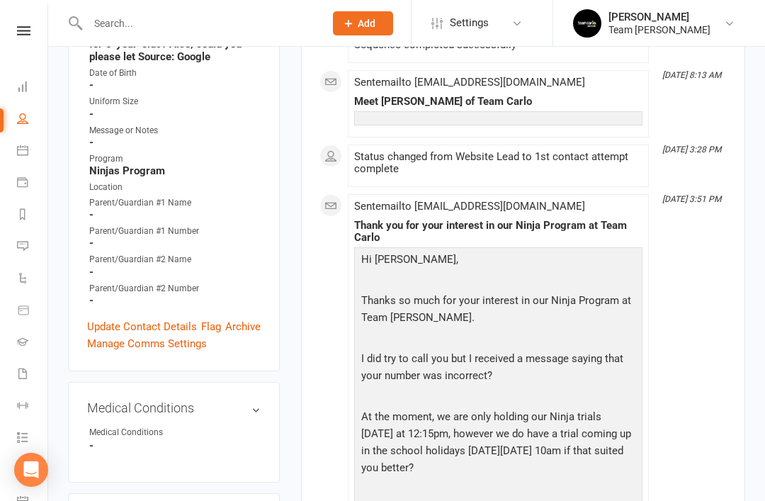
click at [148, 318] on link "Update Contact Details" at bounding box center [142, 326] width 110 height 17
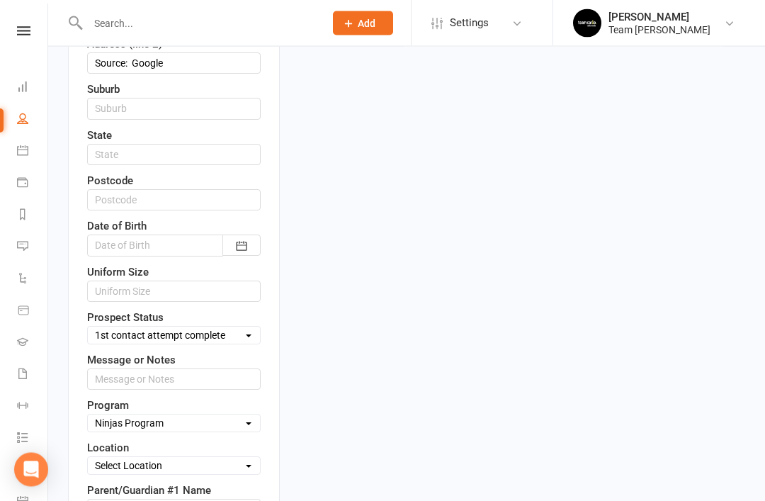
click at [239, 328] on select "Select Open Closed Website Lead Term Follow Up Waiting List Re-Target Funnel 1s…" at bounding box center [174, 336] width 172 height 16
select select "Re-Target Funnel"
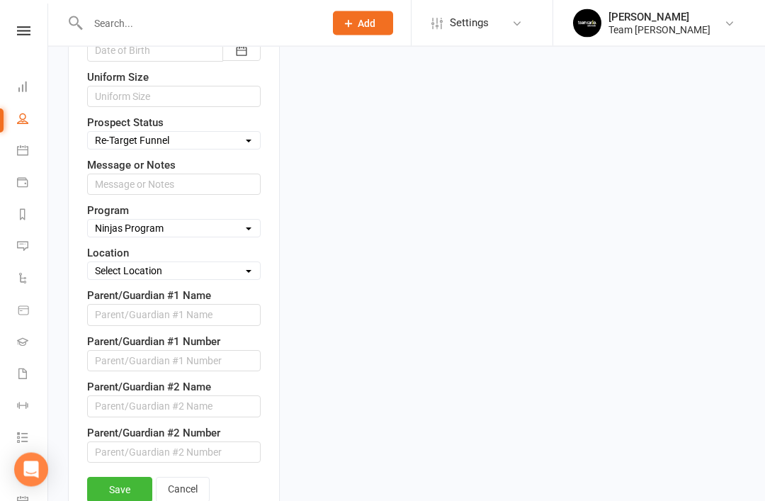
scroll to position [714, 0]
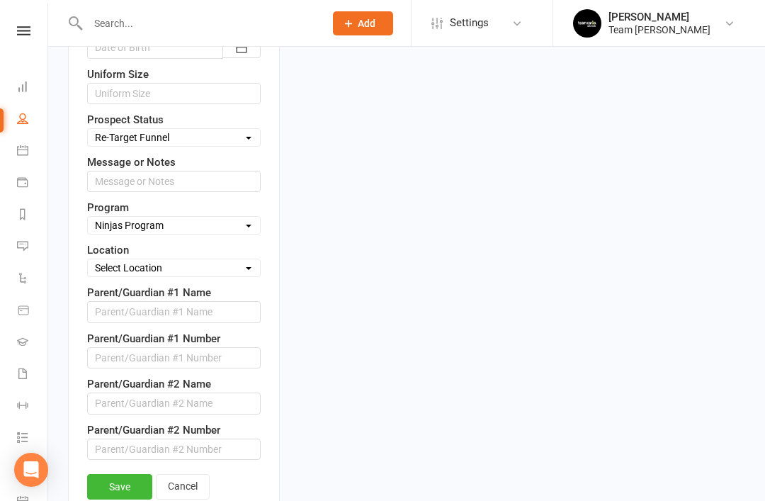
click at [118, 474] on link "Save" at bounding box center [119, 486] width 65 height 25
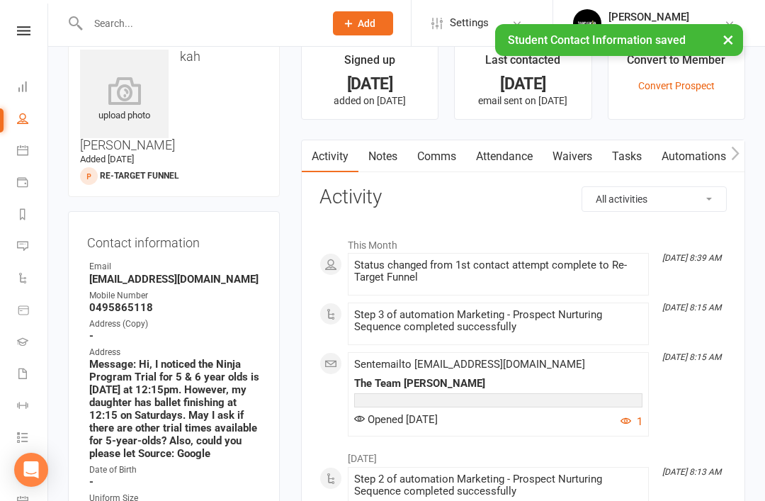
scroll to position [0, 0]
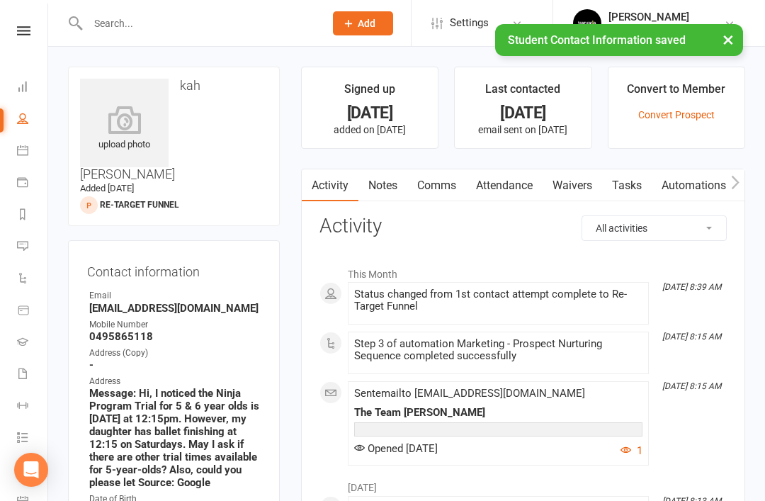
click at [22, 124] on link "People" at bounding box center [33, 120] width 32 height 32
select select "50"
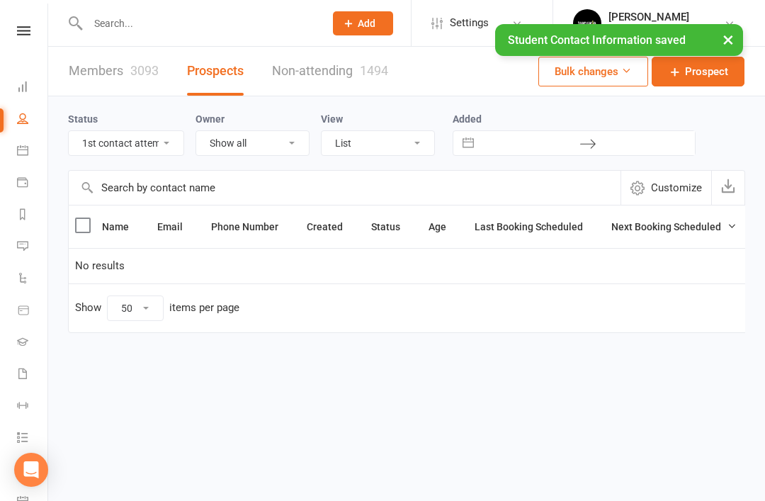
click at [166, 147] on select "All (No status set) (Invalid status) Open Closed Website Lead Term Follow Up Wa…" at bounding box center [126, 143] width 115 height 24
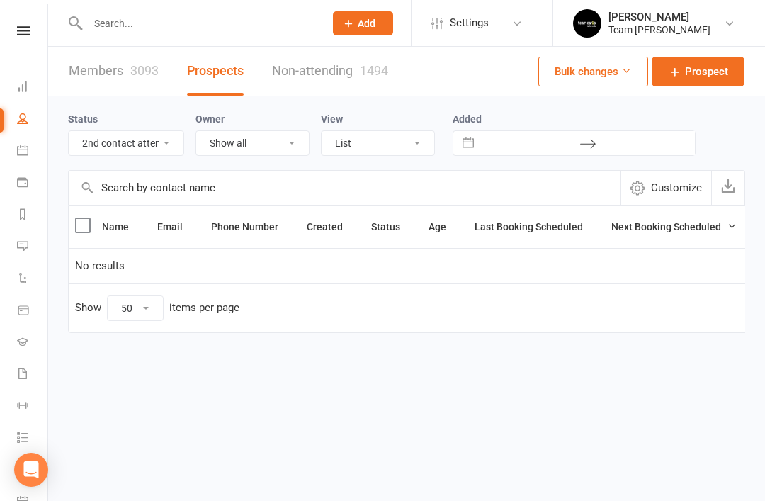
click at [162, 142] on select "All (No status set) (Invalid status) Open Closed Website Lead Term Follow Up Wa…" at bounding box center [126, 143] width 115 height 24
select select "3rd contact attempt complete"
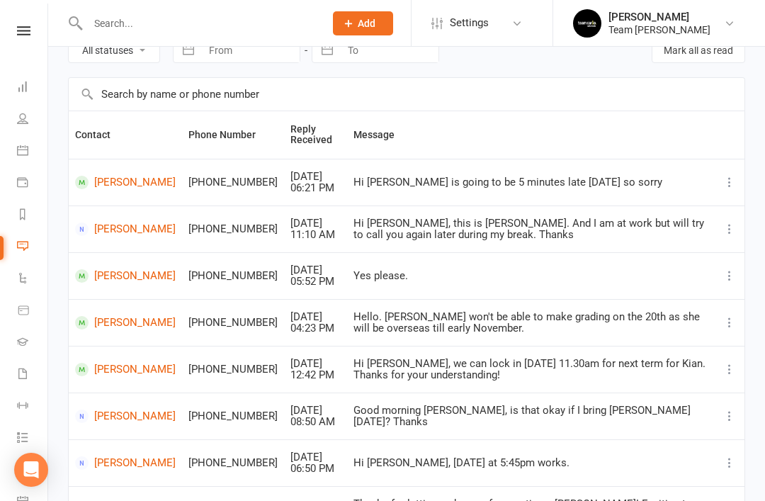
click at [27, 112] on link "People" at bounding box center [33, 120] width 32 height 32
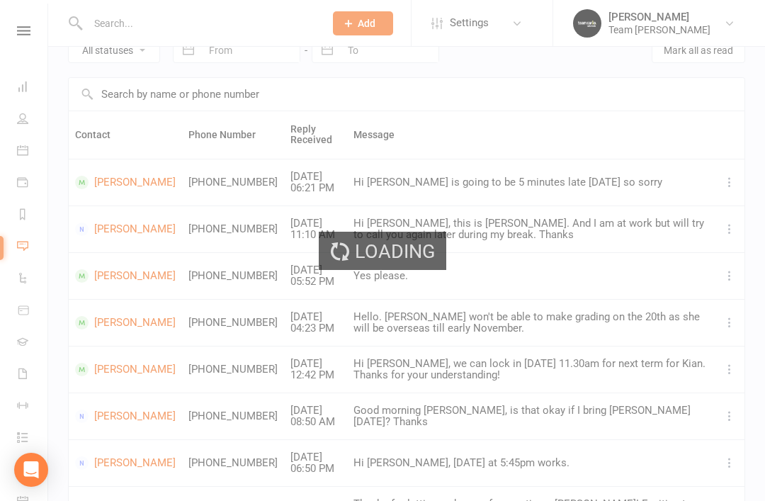
select select "50"
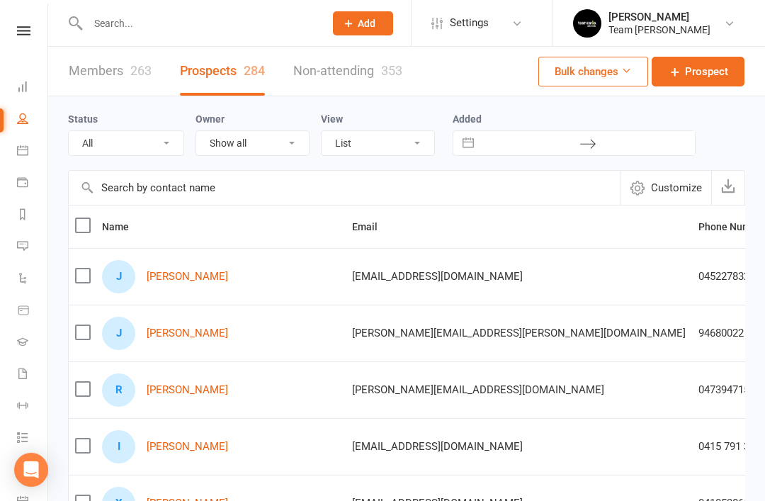
click at [169, 147] on select "All (No status set) (Invalid status) Open Closed Website Lead Term follow up Wa…" at bounding box center [126, 143] width 115 height 24
select select "Open"
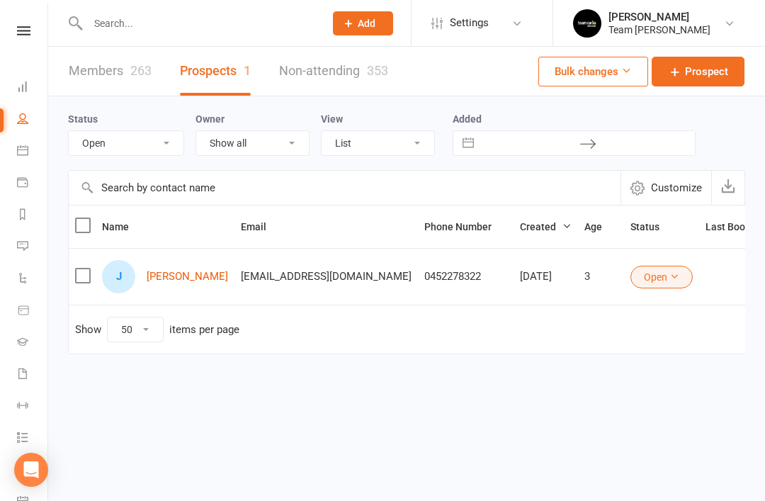
click at [217, 280] on link "[PERSON_NAME]" at bounding box center [187, 276] width 81 height 12
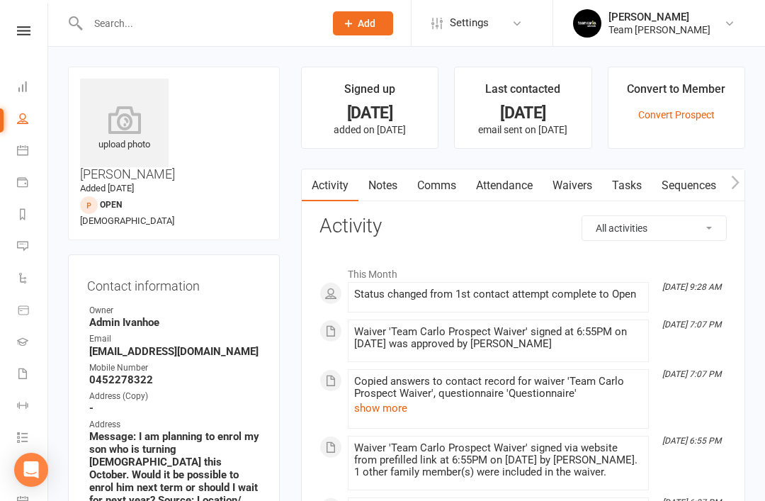
click at [28, 123] on icon at bounding box center [22, 118] width 11 height 11
select select "50"
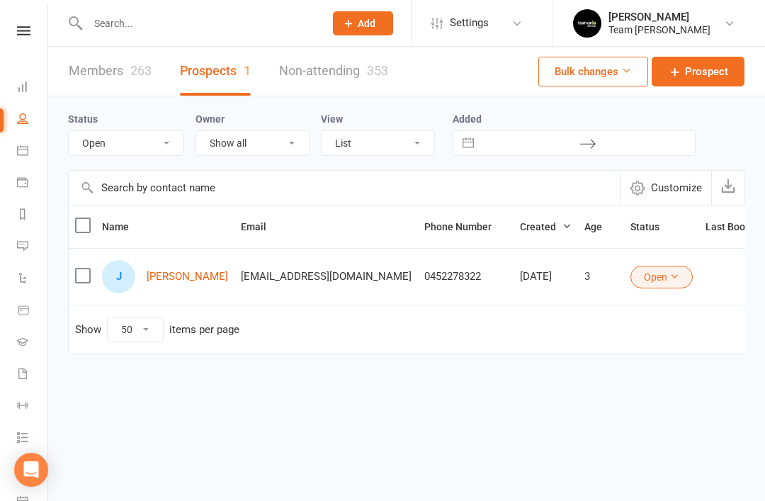
click at [162, 144] on select "All (No status set) (Invalid status) Open Closed Website Lead Term follow up Wa…" at bounding box center [126, 143] width 115 height 24
select select "Term follow up"
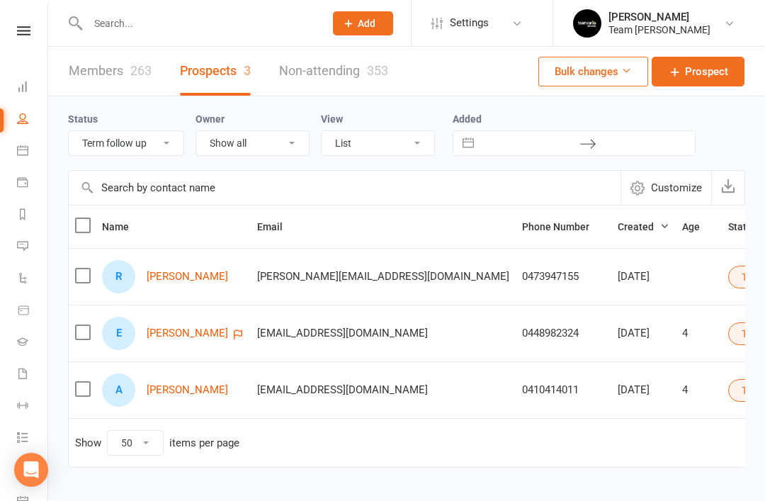
click at [189, 282] on link "Roman Clarke-Sullivan" at bounding box center [187, 276] width 81 height 12
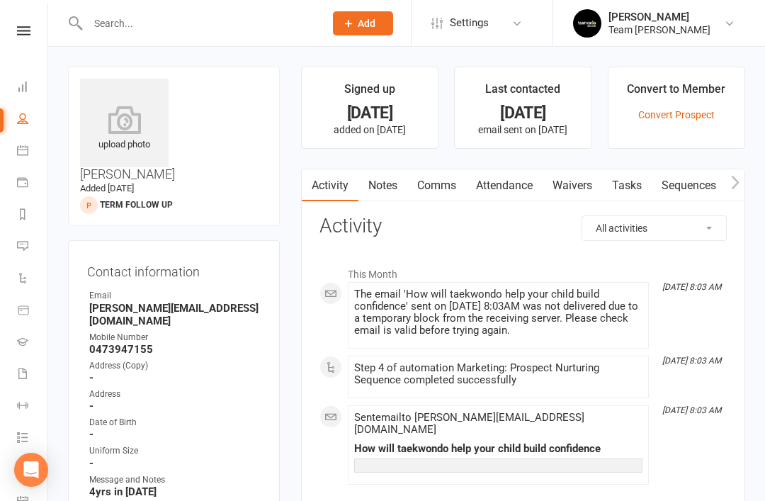
click at [389, 193] on link "Notes" at bounding box center [382, 185] width 49 height 33
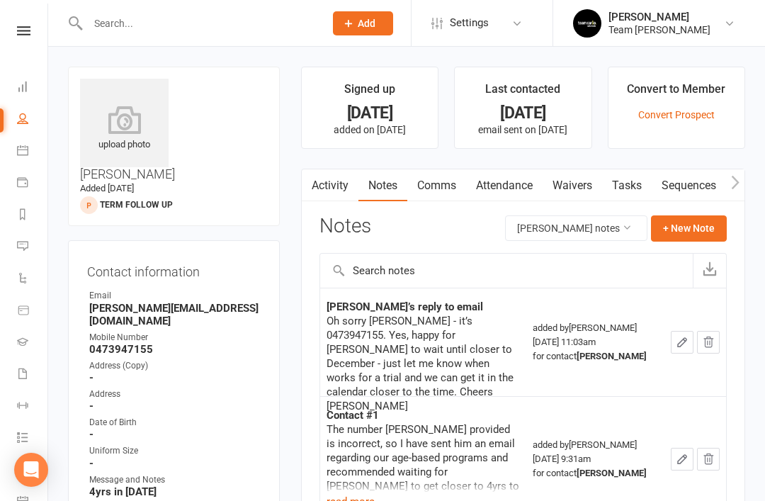
click at [631, 178] on link "Tasks" at bounding box center [627, 185] width 50 height 33
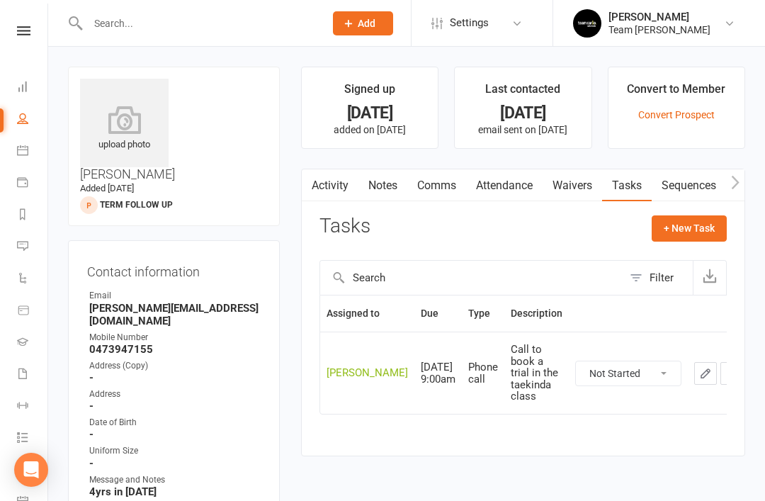
click at [23, 120] on icon at bounding box center [22, 118] width 11 height 11
select select "50"
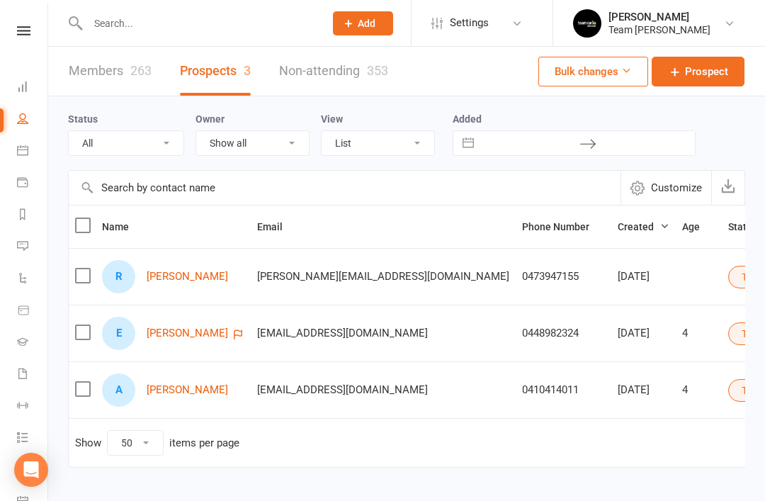
select select "Term follow up"
click at [204, 332] on link "Ethan Wallace" at bounding box center [187, 333] width 81 height 12
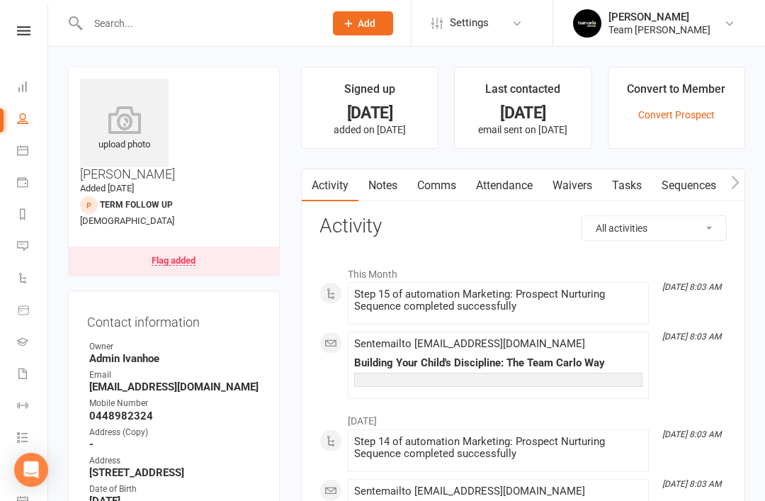
click at [392, 195] on link "Notes" at bounding box center [382, 185] width 49 height 33
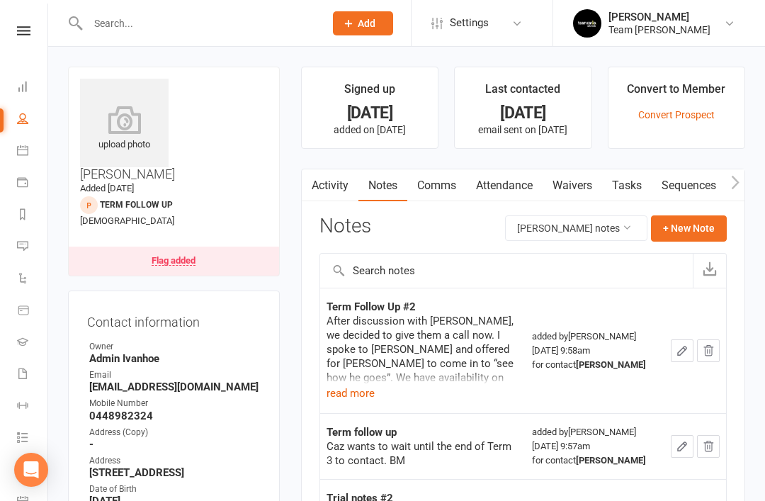
click at [351, 393] on button "read more" at bounding box center [350, 392] width 48 height 17
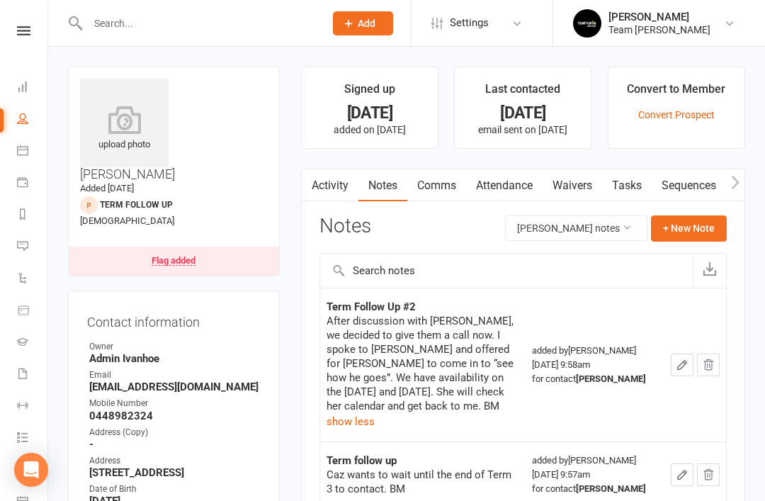
click at [187, 246] on link "Flag added" at bounding box center [174, 260] width 210 height 29
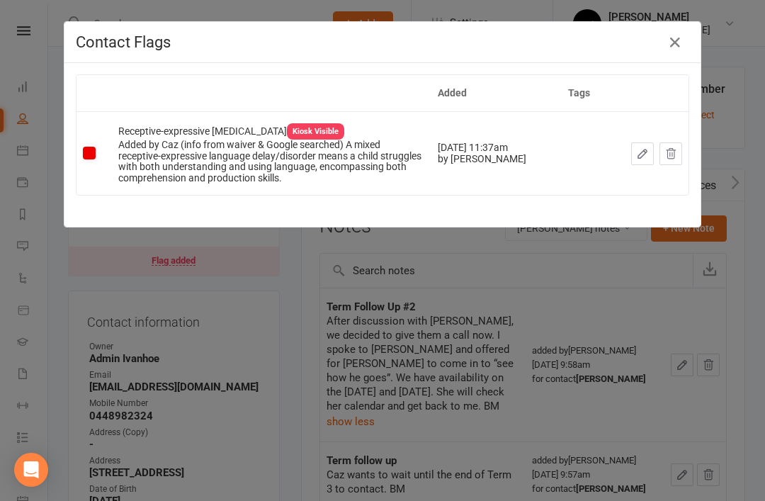
click at [678, 46] on icon "button" at bounding box center [674, 42] width 17 height 17
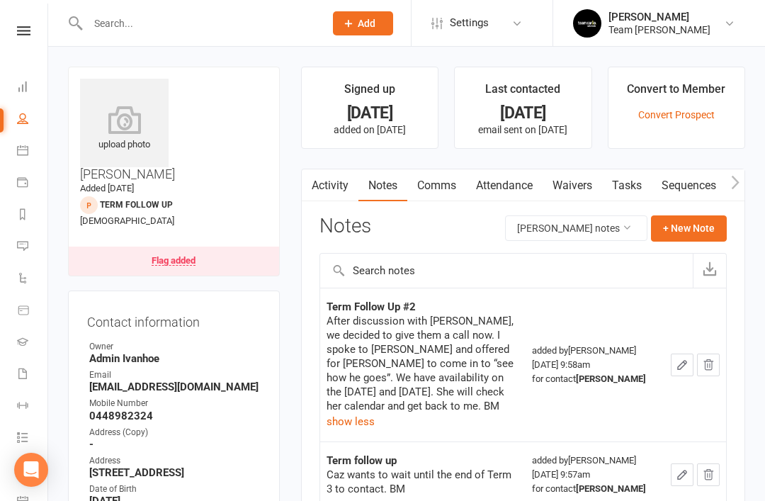
click at [23, 121] on icon at bounding box center [22, 118] width 11 height 11
select select "50"
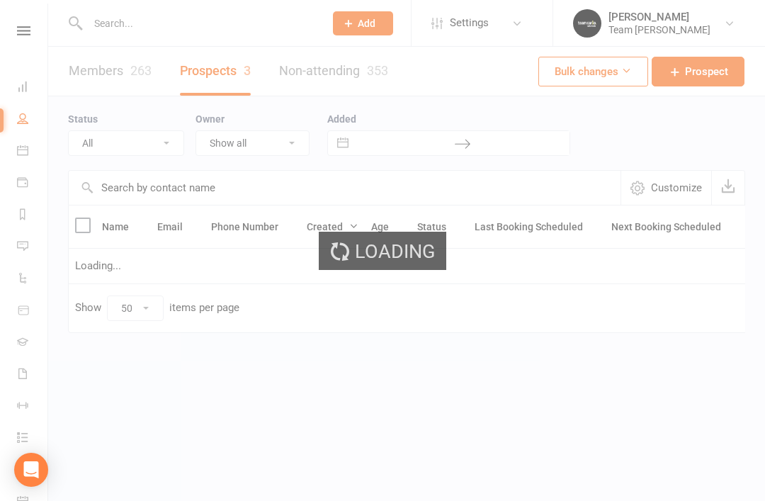
select select "Term follow up"
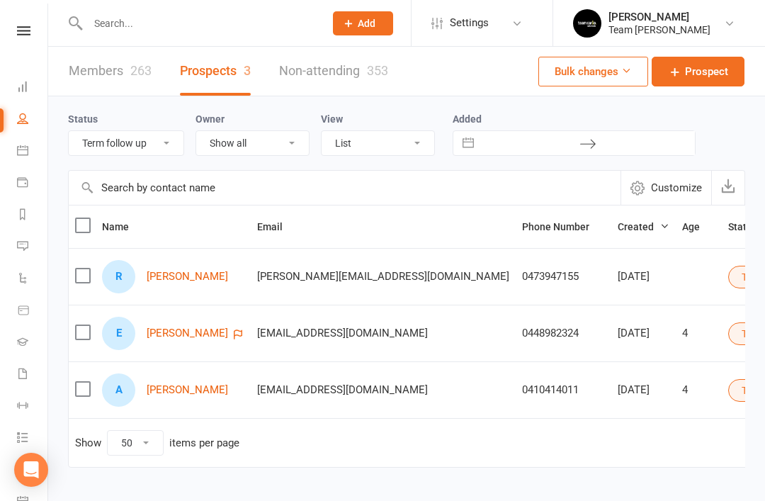
click at [208, 388] on link "Aalia Bhindi Sharma" at bounding box center [187, 390] width 81 height 12
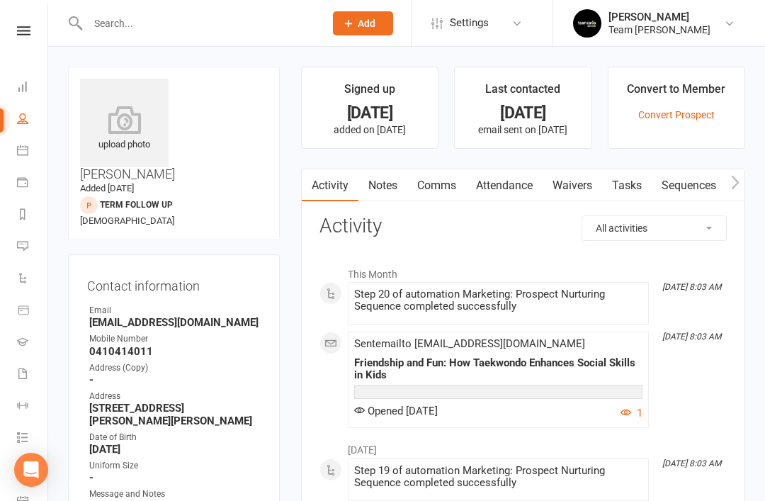
click at [390, 190] on link "Notes" at bounding box center [382, 185] width 49 height 33
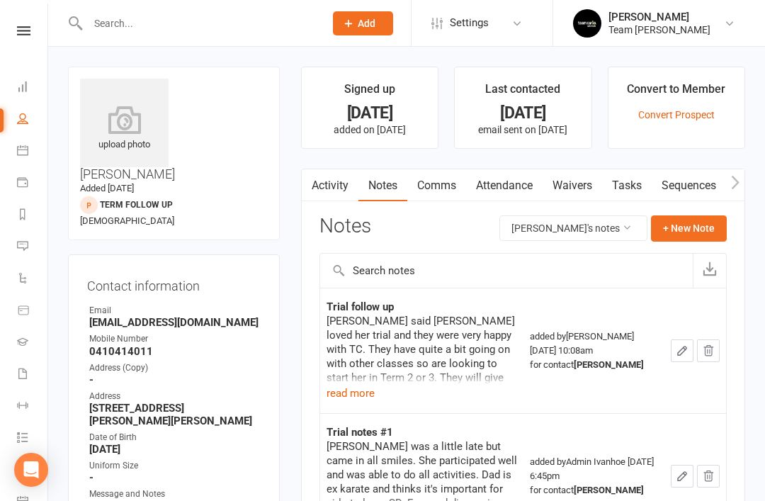
click at [358, 388] on button "read more" at bounding box center [350, 392] width 48 height 17
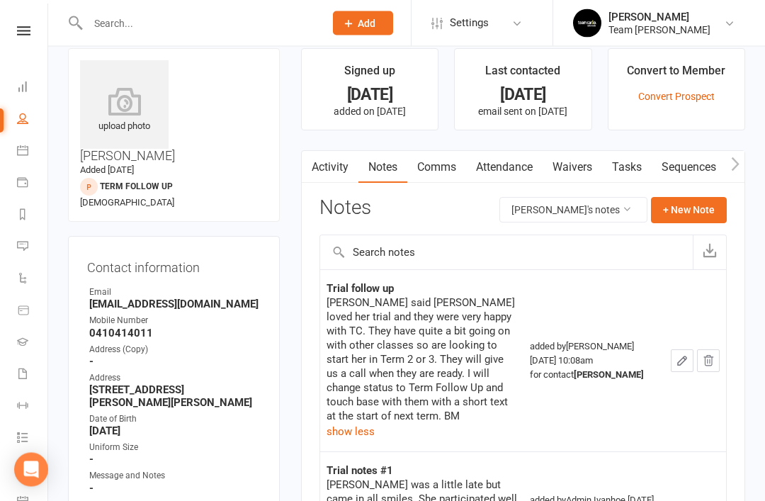
click at [333, 167] on link "Activity" at bounding box center [330, 168] width 57 height 33
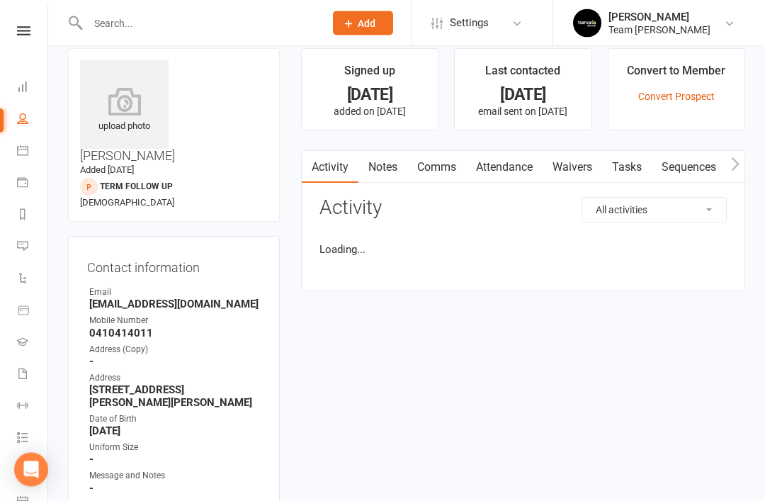
scroll to position [18, 0]
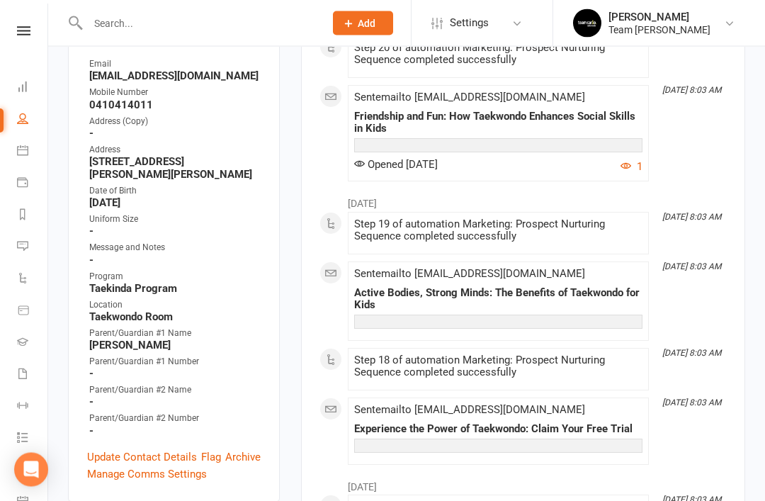
click at [152, 449] on link "Update Contact Details" at bounding box center [142, 457] width 110 height 17
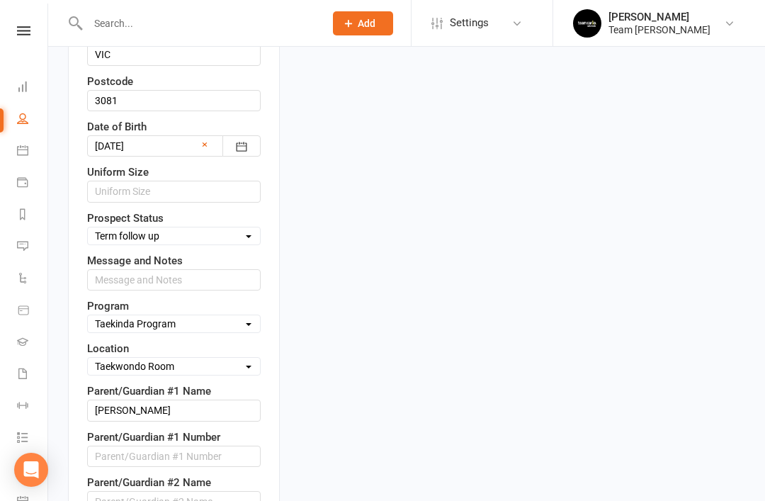
scroll to position [634, 0]
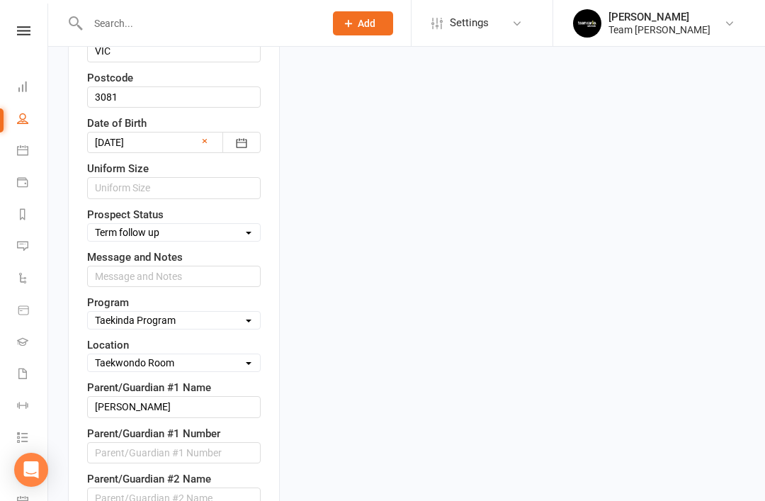
click at [243, 224] on select "Select Open Closed Website Lead Term follow up Waitlist Re-Target Funnel 1st co…" at bounding box center [174, 232] width 172 height 16
select select "Re-Target Funnel"
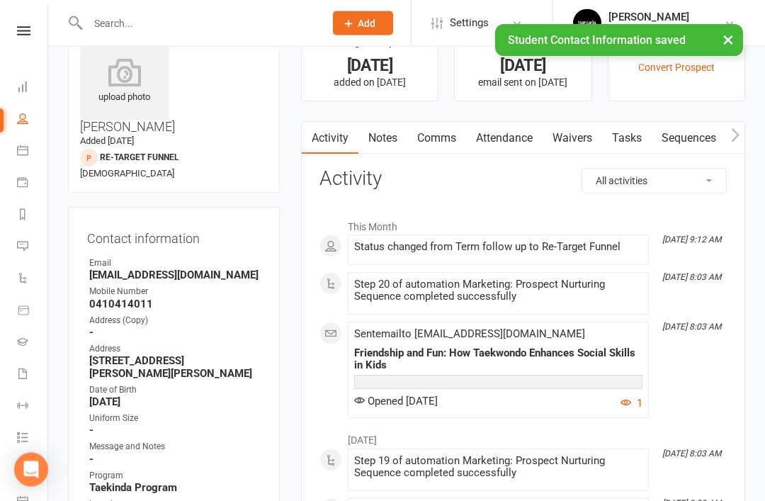
scroll to position [0, 0]
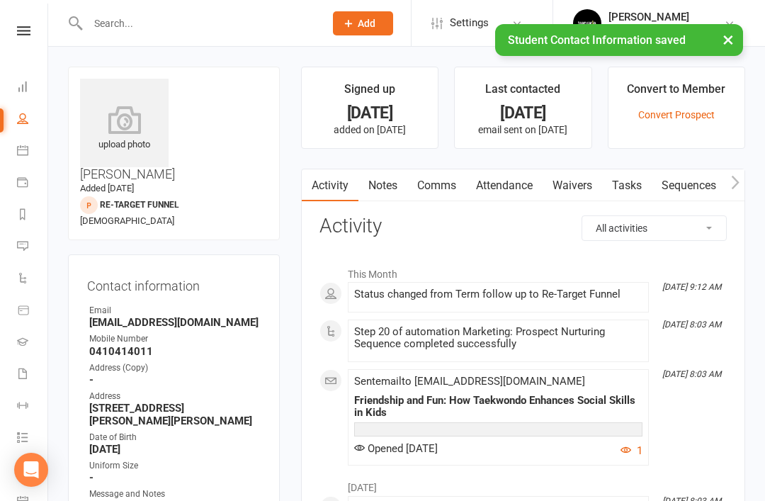
click at [28, 126] on link "People" at bounding box center [33, 120] width 32 height 32
select select "50"
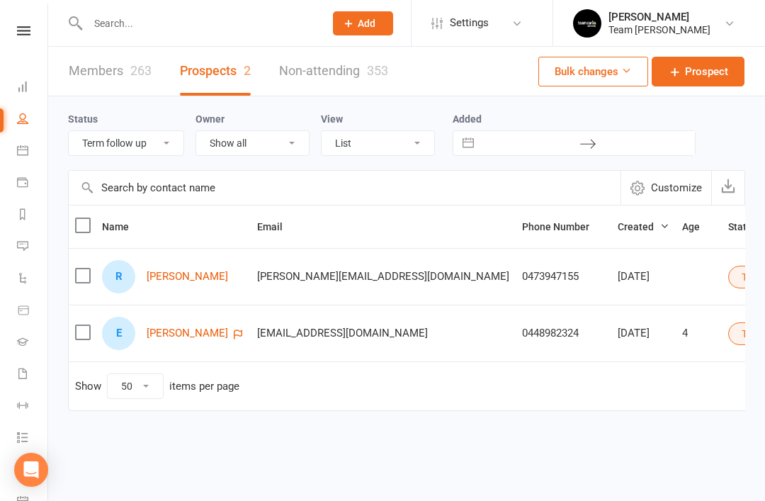
click at [170, 145] on select "All (No status set) (Invalid status) Open Closed Website Lead Term follow up Wa…" at bounding box center [126, 143] width 115 height 24
select select "Waitlist"
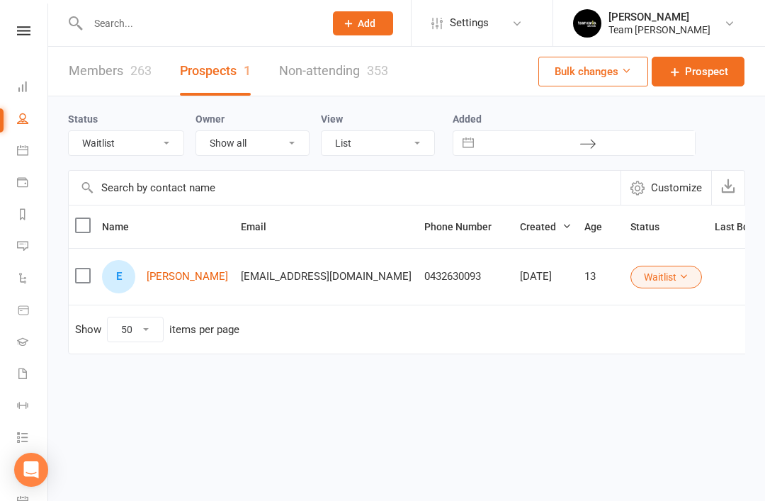
click at [182, 275] on link "Evan Tan" at bounding box center [187, 276] width 81 height 12
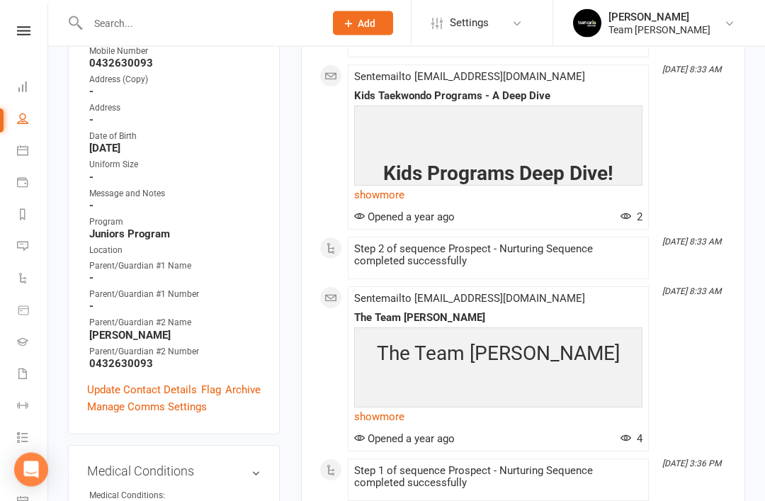
click at [156, 382] on link "Update Contact Details" at bounding box center [142, 390] width 110 height 17
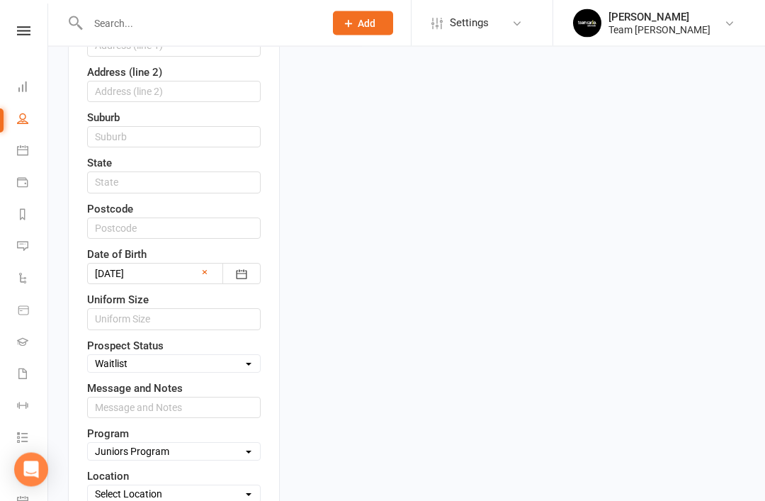
scroll to position [506, 0]
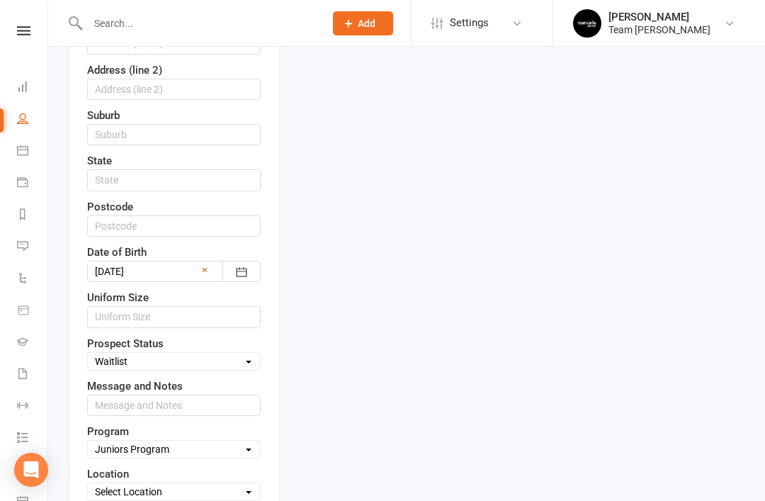
click at [242, 353] on select "Select Open Closed Website Lead Term follow up Waitlist Re-Target Funnel 1st co…" at bounding box center [174, 361] width 172 height 16
select select "Re-Target Funnel"
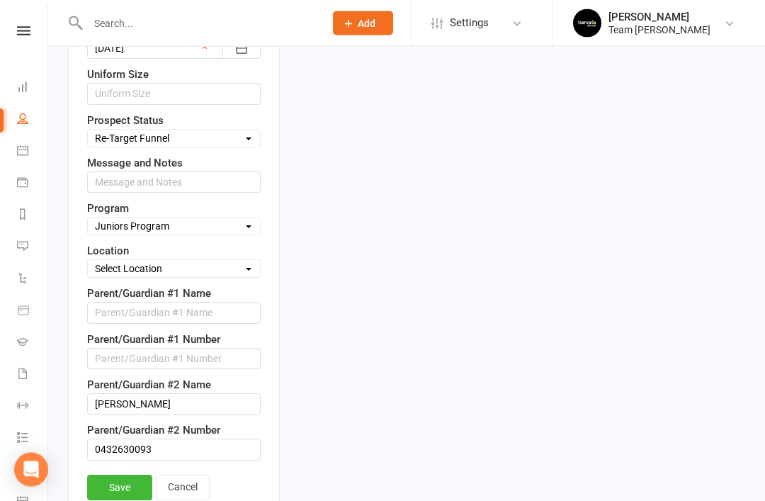
scroll to position [729, 0]
click at [125, 474] on link "Save" at bounding box center [119, 486] width 65 height 25
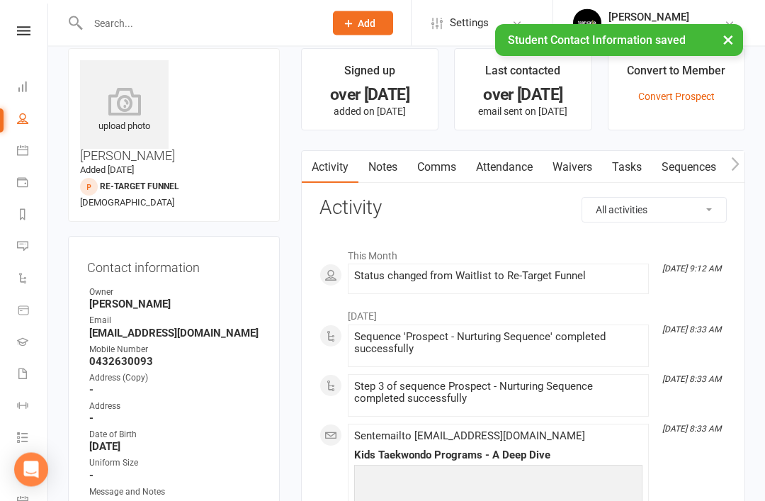
scroll to position [0, 0]
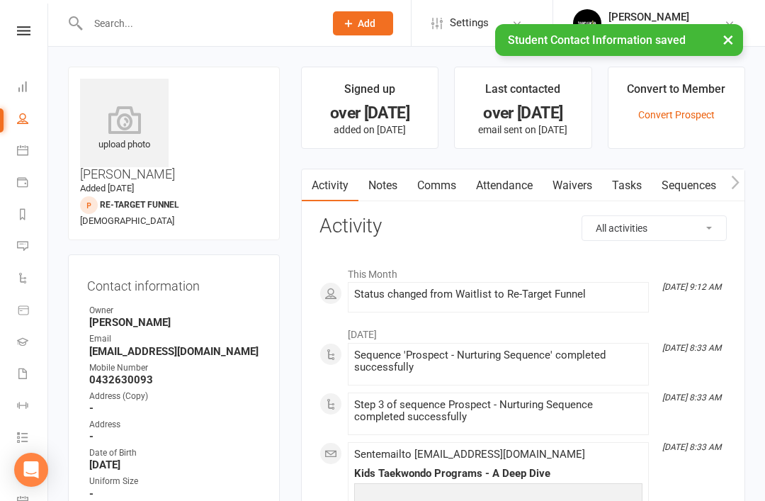
click at [30, 124] on link "People" at bounding box center [33, 120] width 32 height 32
select select "50"
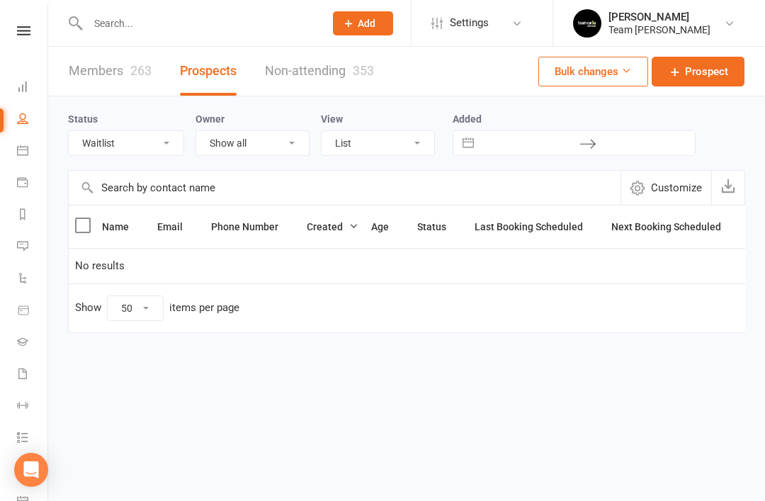
click at [173, 154] on select "All (No status set) (Invalid status) Open Closed Website Lead Term follow up Wa…" at bounding box center [126, 143] width 115 height 24
click at [168, 147] on select "All (No status set) (Invalid status) Open Closed Website Lead Term follow up Wa…" at bounding box center [126, 143] width 115 height 24
click at [170, 148] on select "All (No status set) (Invalid status) Open Closed Website Lead Term follow up Wa…" at bounding box center [126, 143] width 115 height 24
select select "3rd contact attempt complete"
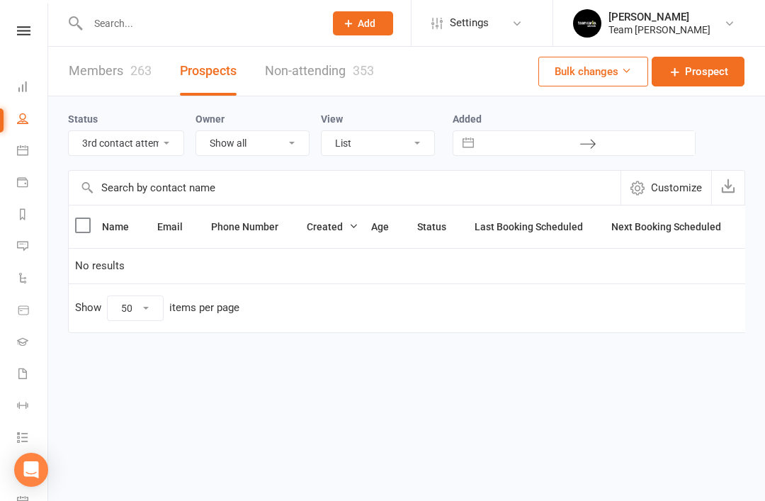
select select "50"
click at [315, 188] on input "text" at bounding box center [345, 188] width 552 height 34
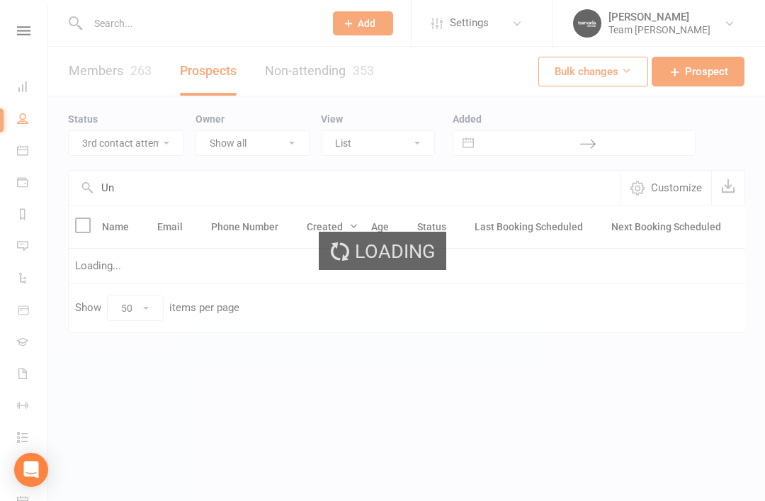
type input "U"
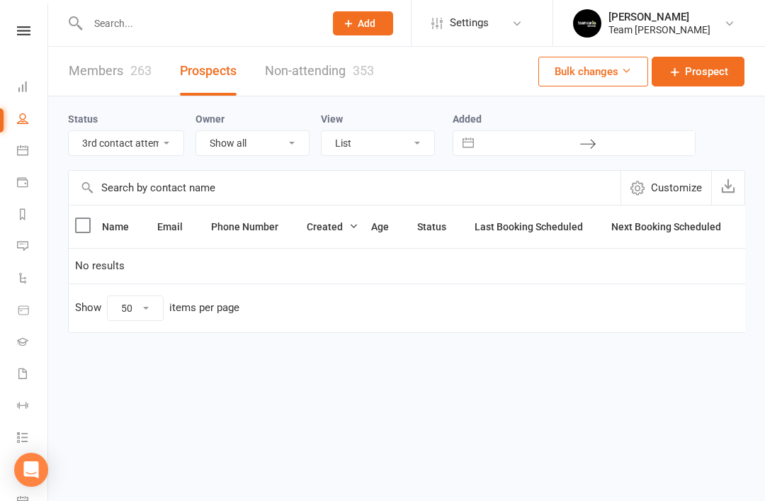
click at [23, 218] on icon at bounding box center [22, 213] width 11 height 11
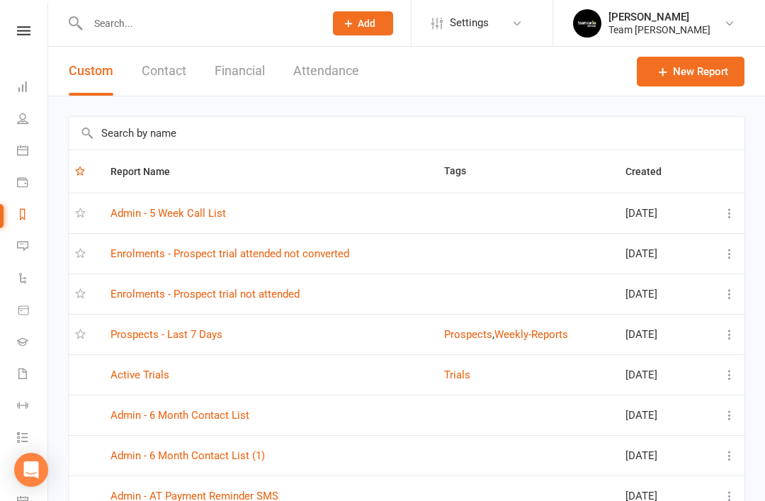
click at [275, 135] on input "text" at bounding box center [407, 133] width 676 height 33
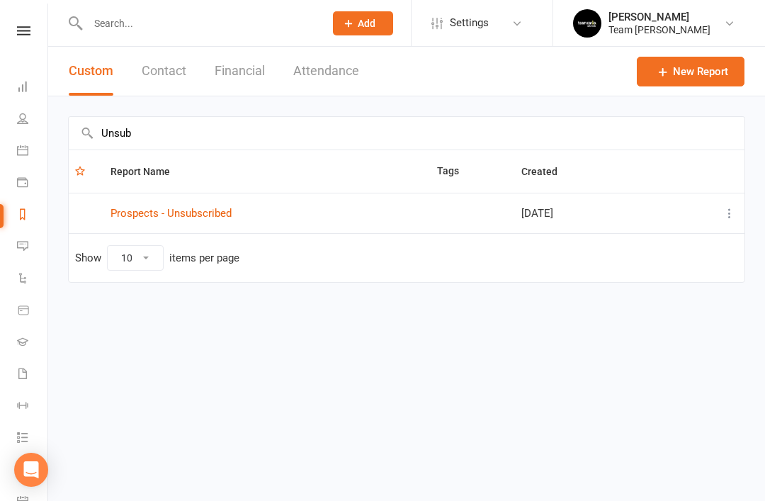
type input "Unsub"
click at [218, 210] on link "Prospects - Unsubscribed" at bounding box center [170, 213] width 121 height 13
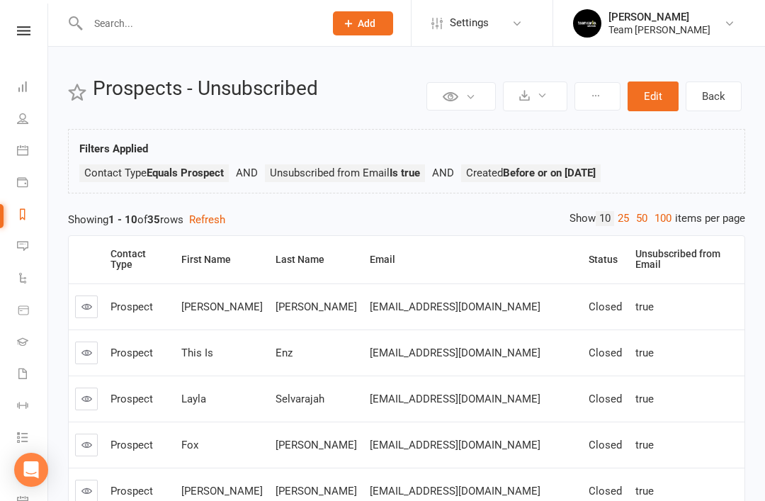
click at [588, 256] on div "Status" at bounding box center [602, 259] width 29 height 11
click at [595, 254] on div "Status" at bounding box center [602, 259] width 29 height 11
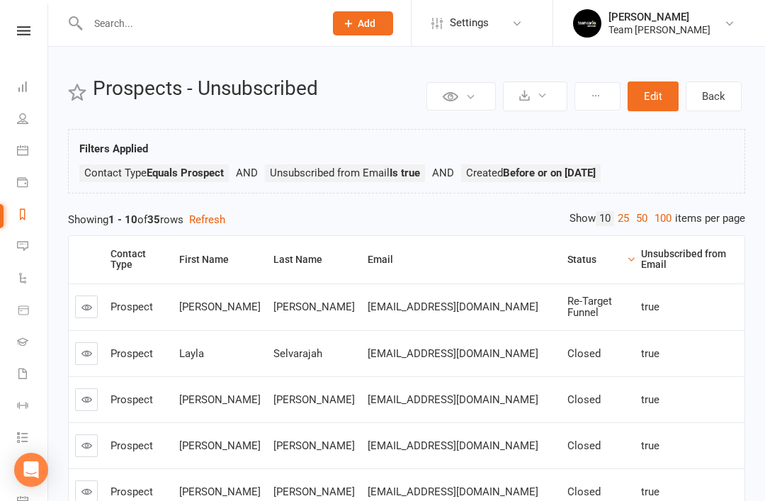
click at [90, 311] on icon at bounding box center [86, 307] width 11 height 11
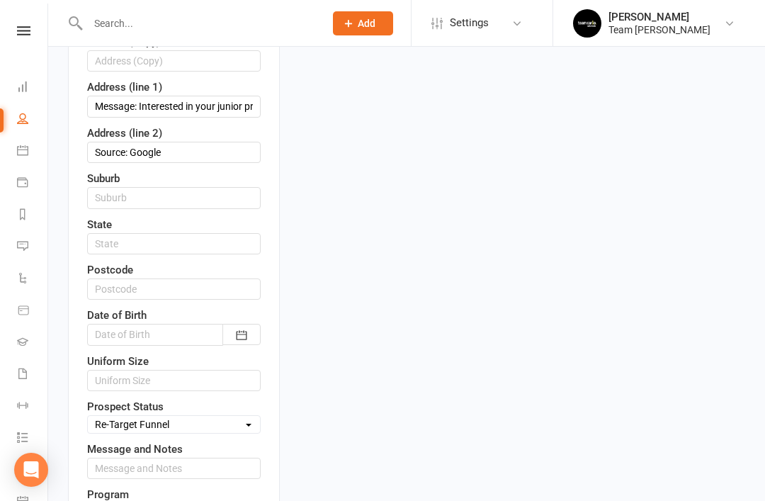
scroll to position [449, 0]
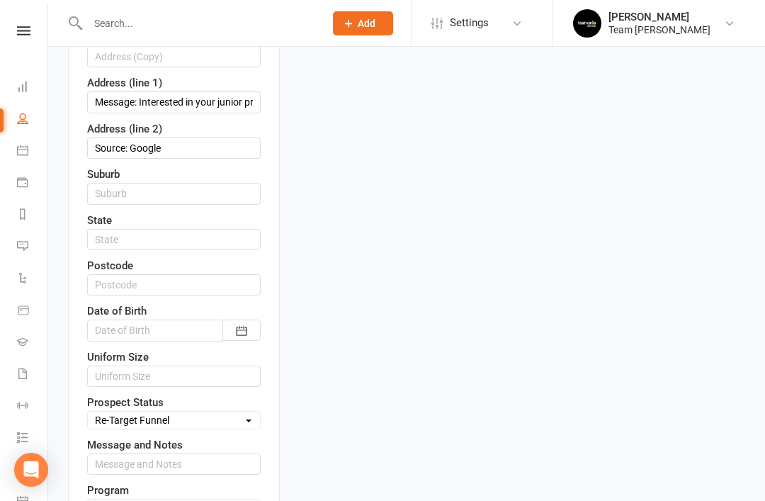
click at [239, 412] on select "Select Open Closed Website Lead Term follow up Waitlist Re-Target Funnel 1st co…" at bounding box center [174, 420] width 172 height 16
select select "Closed"
click at [217, 453] on input "text" at bounding box center [173, 463] width 173 height 21
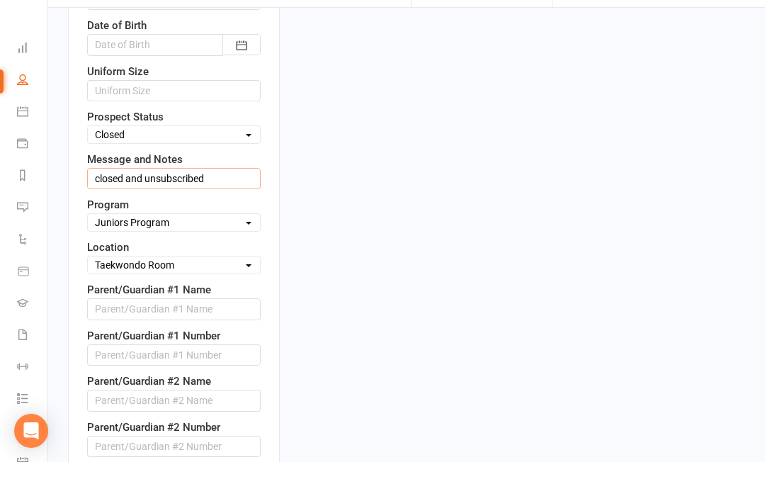
scroll to position [726, 0]
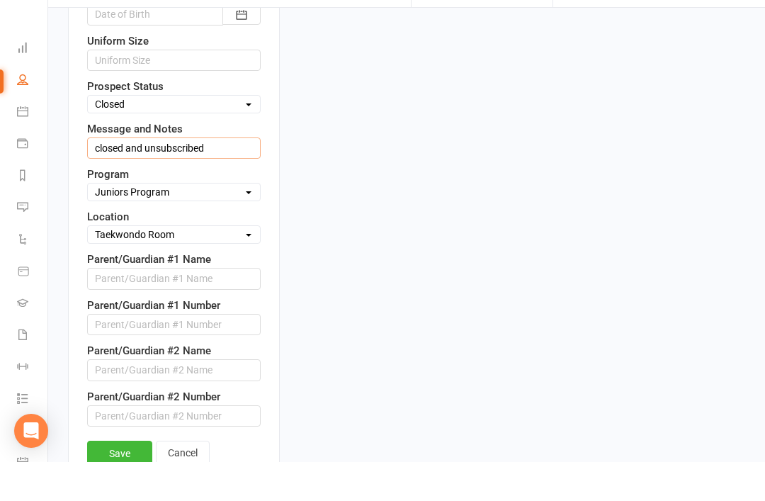
type input "closed and unsubscribed"
click at [118, 479] on link "Save" at bounding box center [119, 491] width 65 height 25
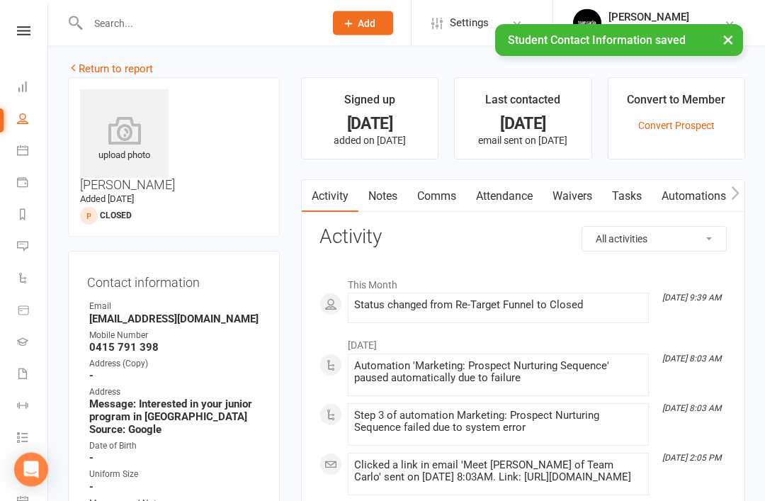
scroll to position [0, 0]
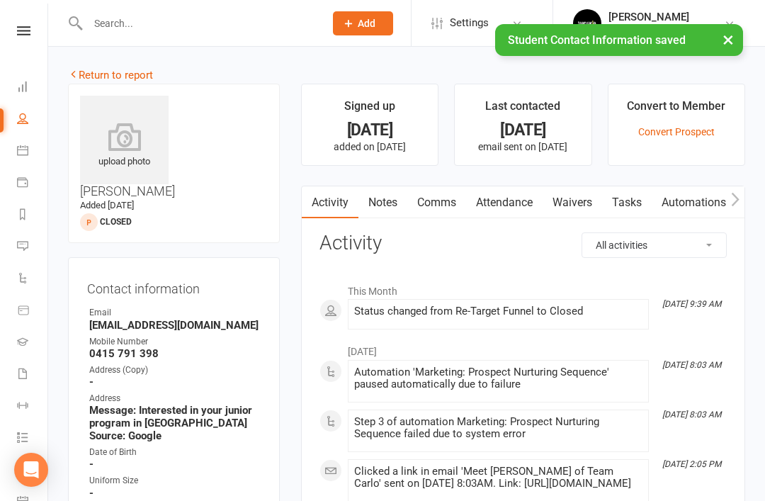
click at [98, 76] on link "Return to report" at bounding box center [110, 75] width 85 height 13
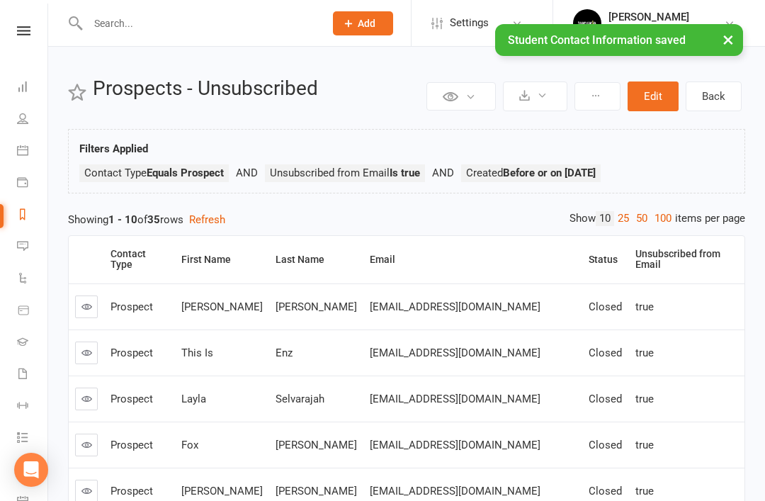
click at [588, 258] on div "Status" at bounding box center [602, 259] width 29 height 11
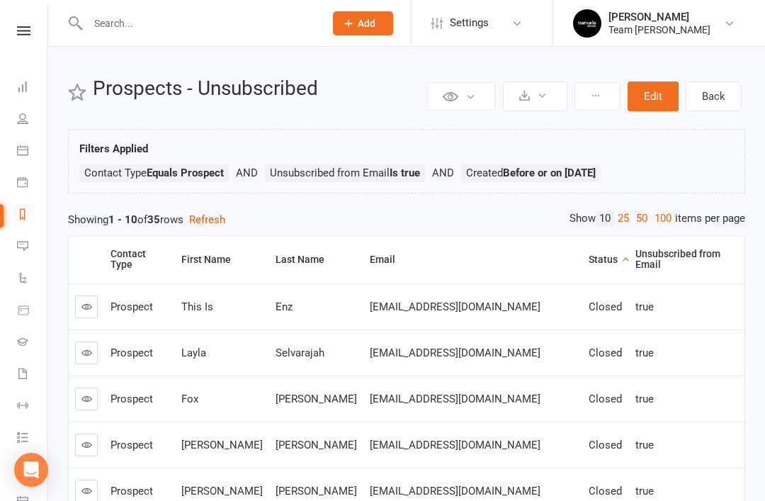
click at [588, 254] on div "Status" at bounding box center [602, 259] width 29 height 11
click at [32, 249] on link "Messages" at bounding box center [33, 248] width 32 height 32
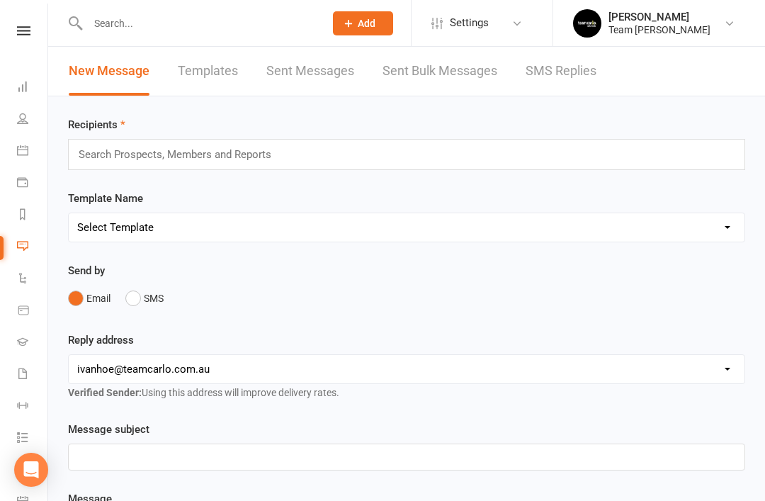
click at [564, 68] on link "SMS Replies" at bounding box center [560, 71] width 71 height 49
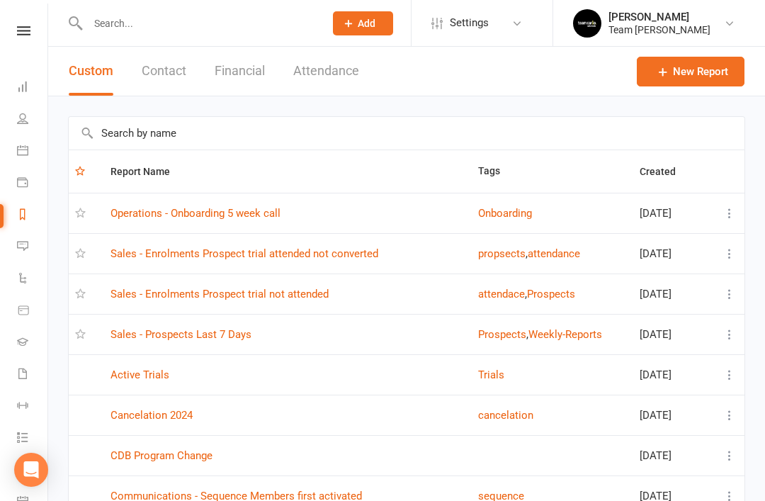
click at [283, 141] on input "text" at bounding box center [407, 133] width 676 height 33
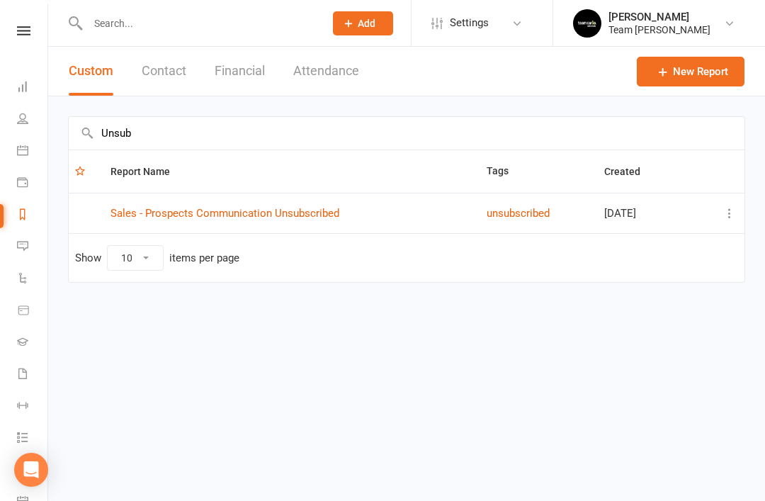
type input "Unsub"
click at [513, 217] on button "unsubscribed" at bounding box center [517, 213] width 63 height 17
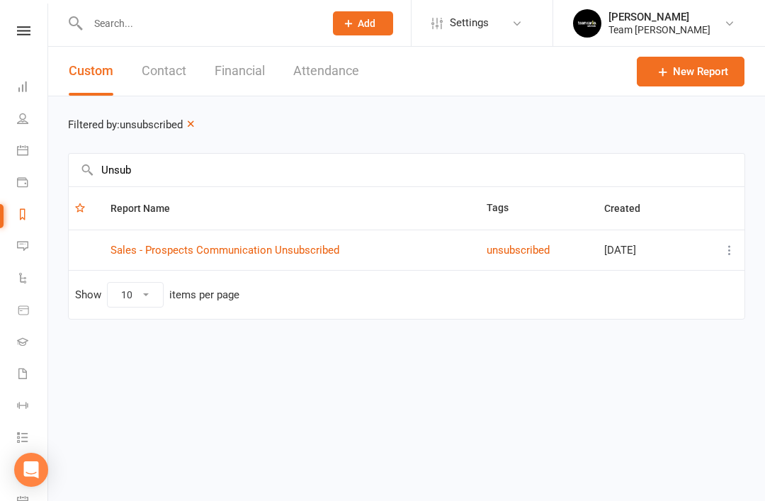
click at [283, 254] on link "Sales - Prospects Communication Unsubscribed" at bounding box center [224, 250] width 229 height 13
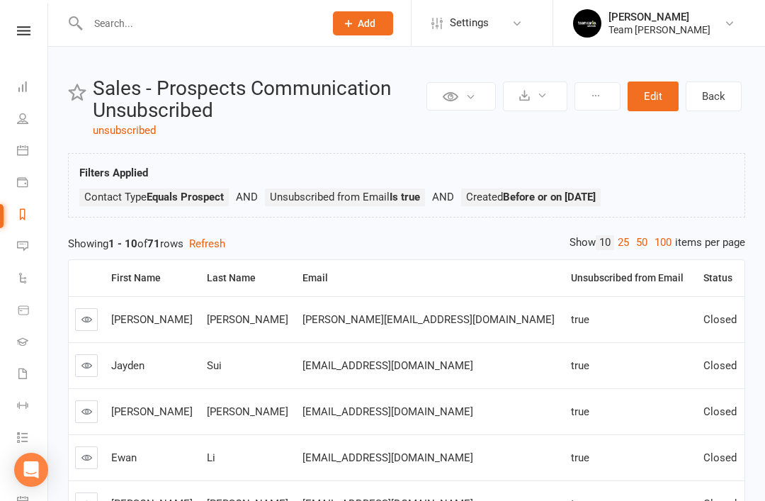
click at [625, 278] on div "Unsubscribed from Email" at bounding box center [628, 278] width 115 height 11
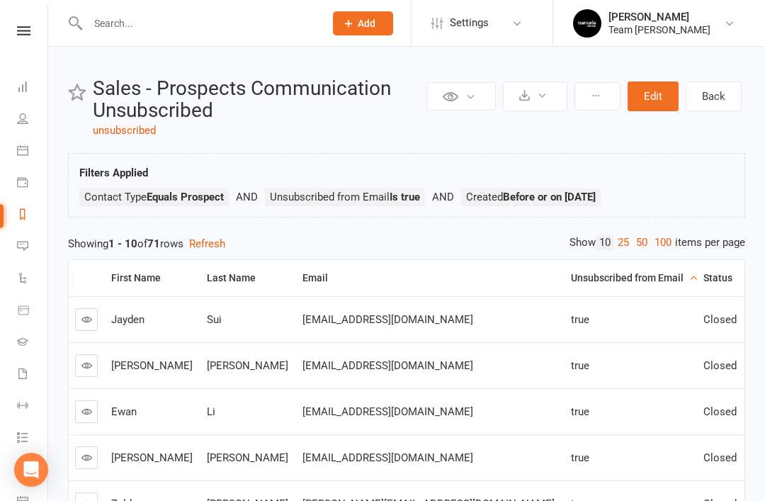
click at [714, 279] on div "Status" at bounding box center [718, 278] width 30 height 11
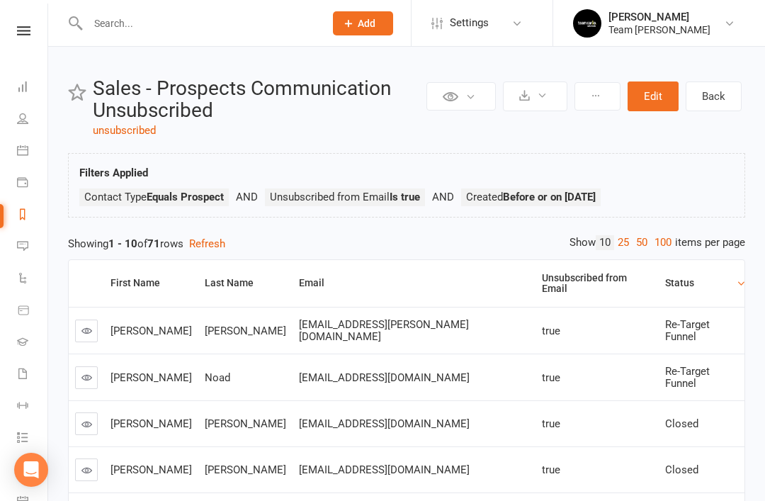
click at [96, 319] on link at bounding box center [86, 330] width 23 height 23
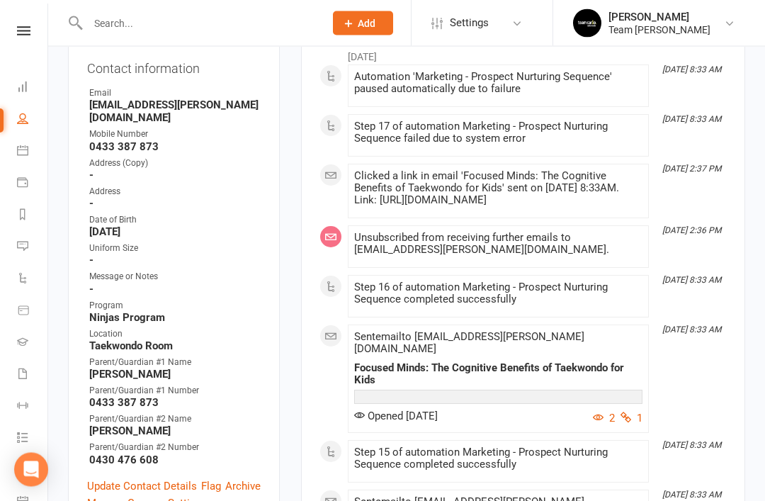
scroll to position [238, 0]
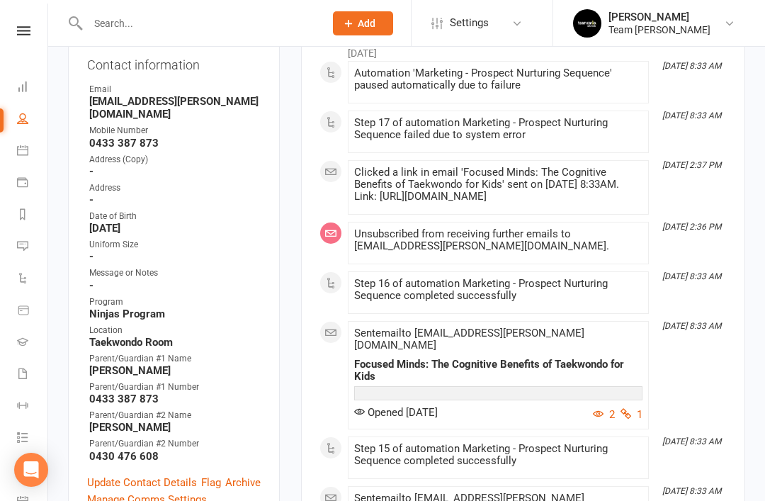
click at [153, 474] on link "Update Contact Details" at bounding box center [142, 482] width 110 height 17
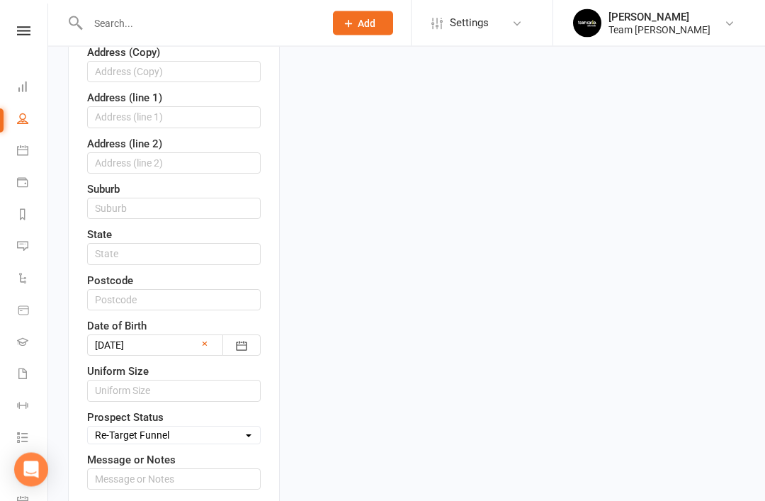
click at [245, 428] on select "Select Open Closed Website Lead Term Follow Up Waiting List Re-Target Funnel 1s…" at bounding box center [174, 436] width 172 height 16
select select "Closed"
click at [195, 468] on input "text" at bounding box center [173, 478] width 173 height 21
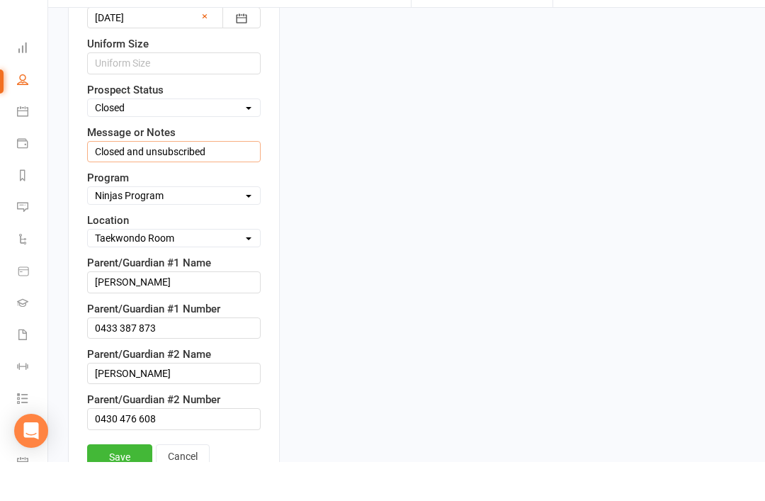
scroll to position [739, 0]
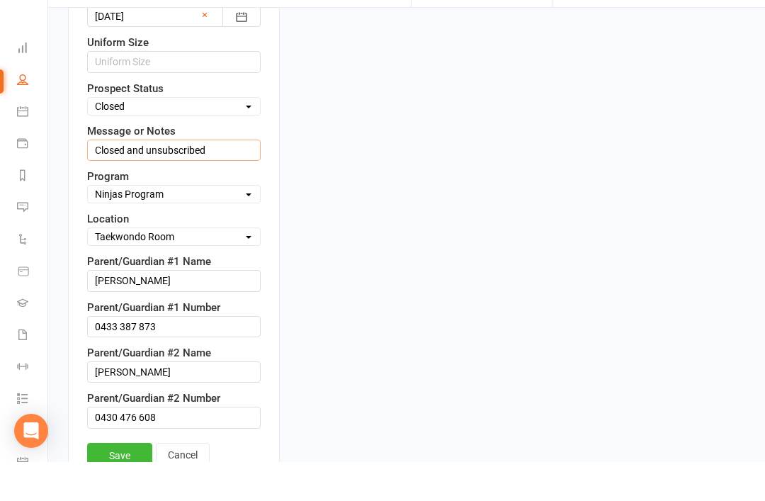
type input "Closed and unsubscribed"
click at [120, 482] on link "Save" at bounding box center [119, 494] width 65 height 25
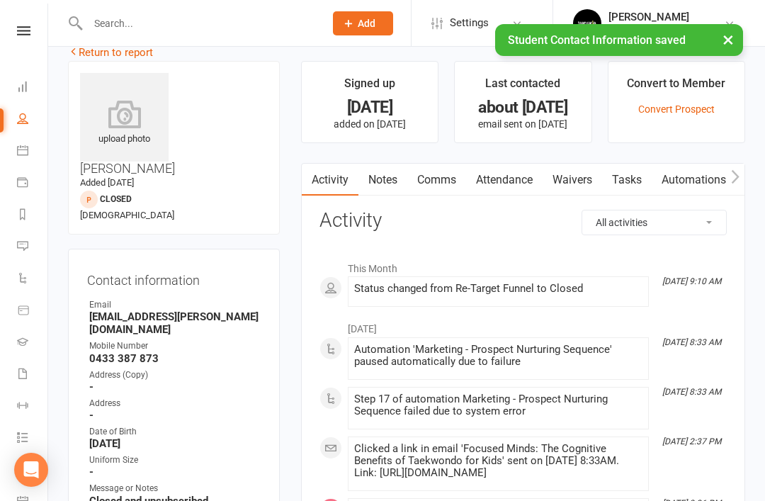
scroll to position [0, 0]
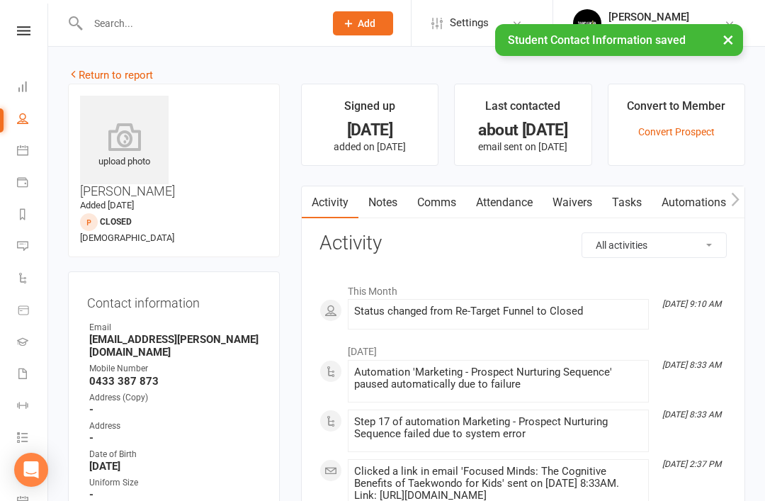
click at [101, 73] on link "Return to report" at bounding box center [110, 75] width 85 height 13
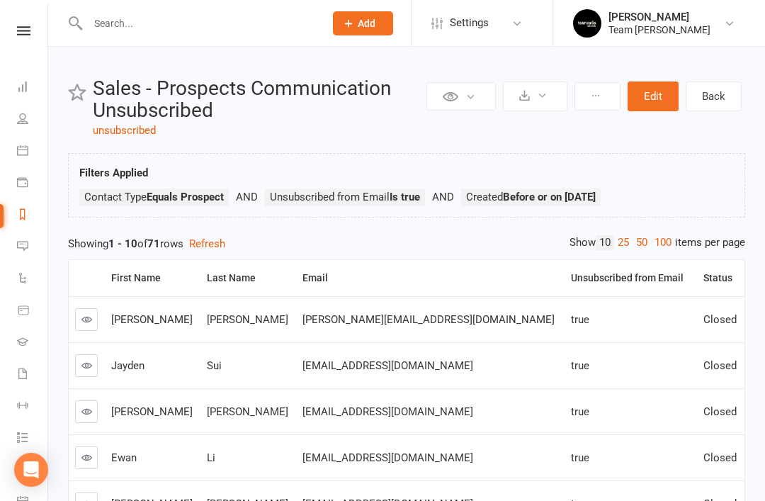
click at [714, 282] on div "Status" at bounding box center [718, 278] width 30 height 11
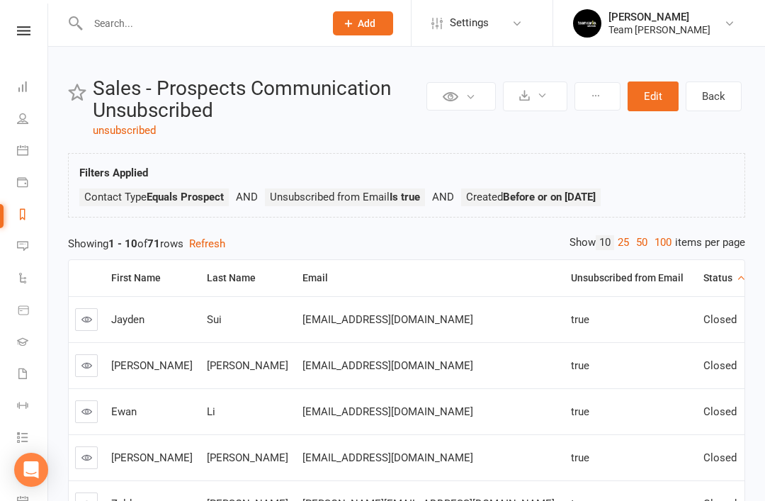
click at [720, 282] on div "Status" at bounding box center [718, 278] width 30 height 11
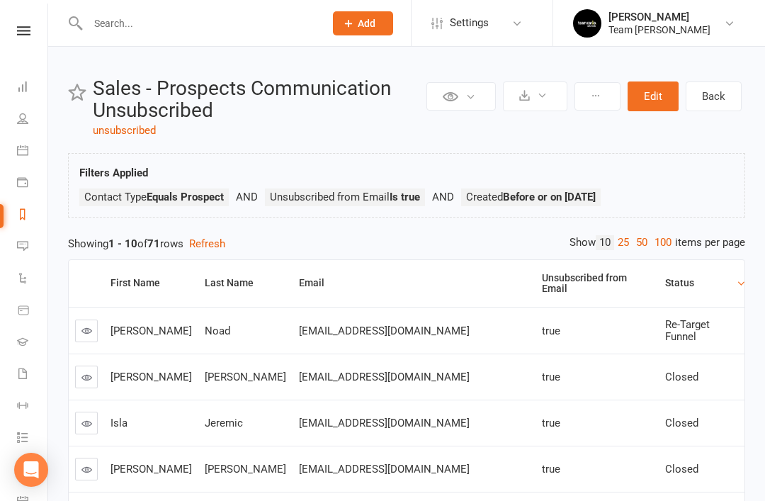
click at [96, 324] on link at bounding box center [86, 330] width 23 height 23
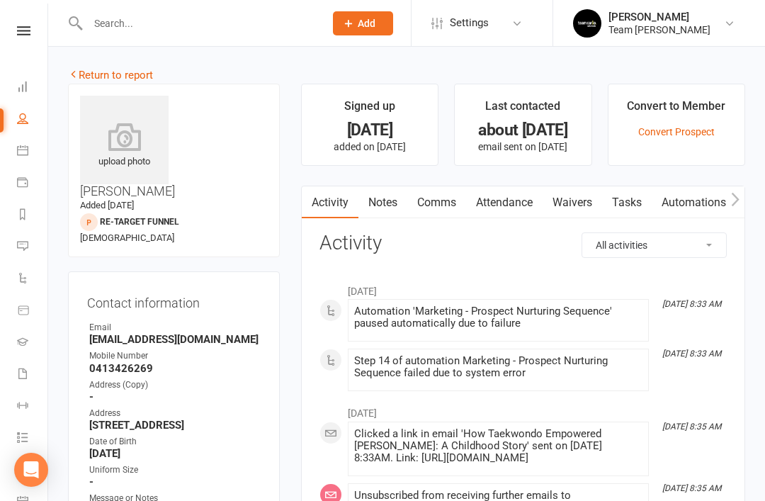
click at [392, 210] on link "Notes" at bounding box center [382, 202] width 49 height 33
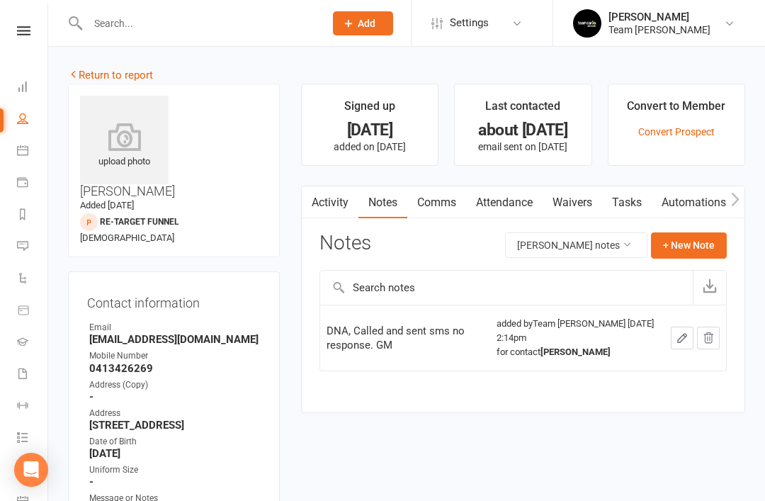
click at [338, 207] on link "Activity" at bounding box center [330, 202] width 57 height 33
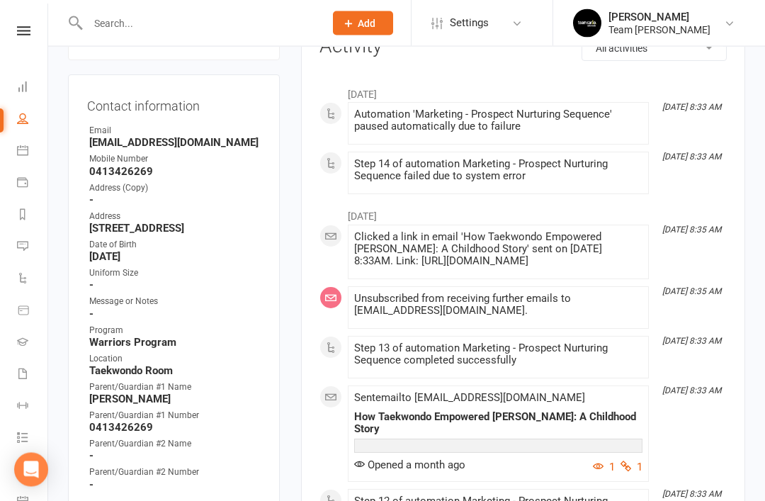
click at [145, 500] on link "Update Contact Details" at bounding box center [142, 511] width 110 height 17
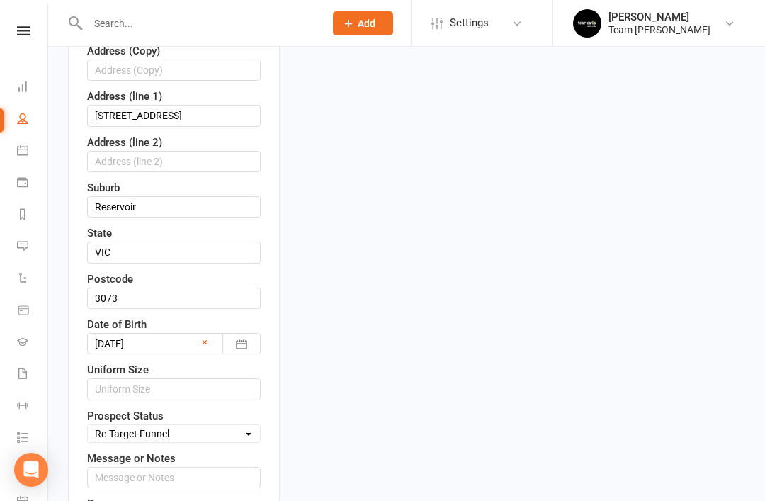
scroll to position [468, 0]
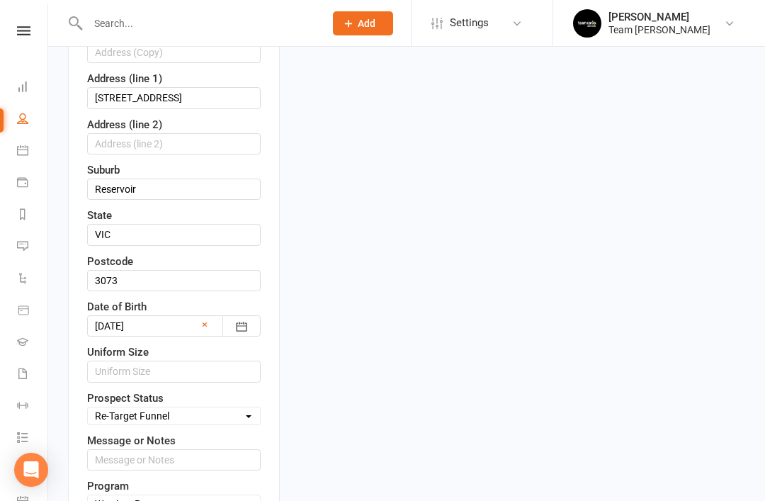
click at [246, 408] on select "Select Open Closed Website Lead Term Follow Up Waiting List Re-Target Funnel 1s…" at bounding box center [174, 416] width 172 height 16
select select "Closed"
click at [204, 449] on input "text" at bounding box center [173, 459] width 173 height 21
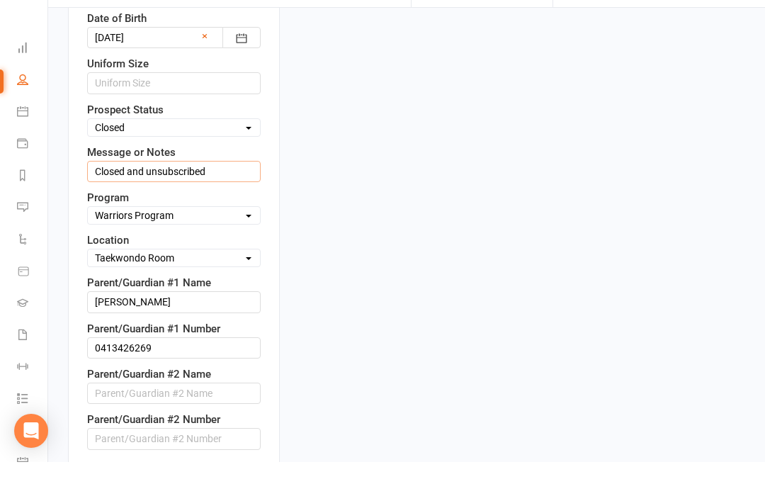
scroll to position [720, 0]
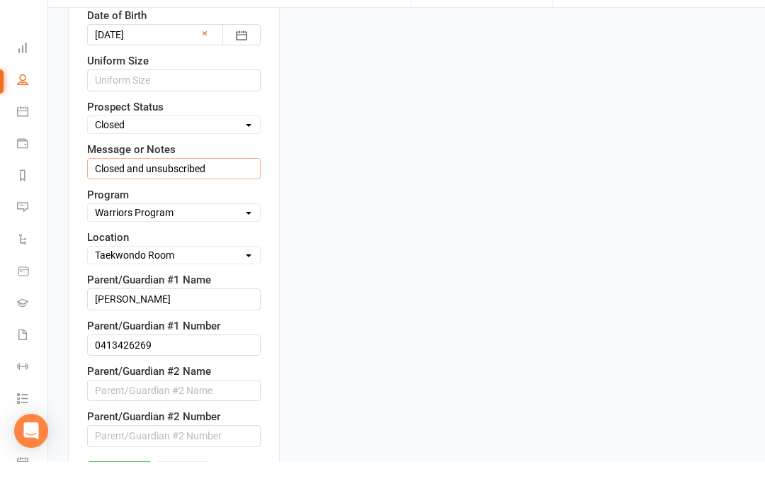
type input "Closed and unsubscribed"
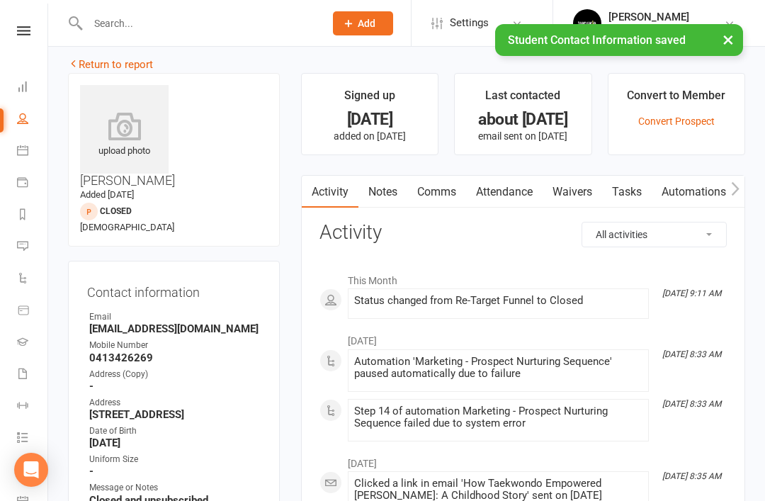
scroll to position [0, 0]
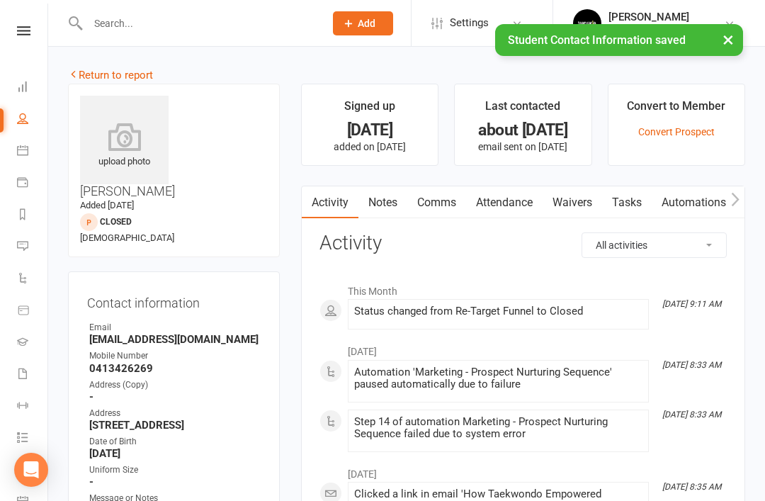
click at [118, 72] on link "Return to report" at bounding box center [110, 75] width 85 height 13
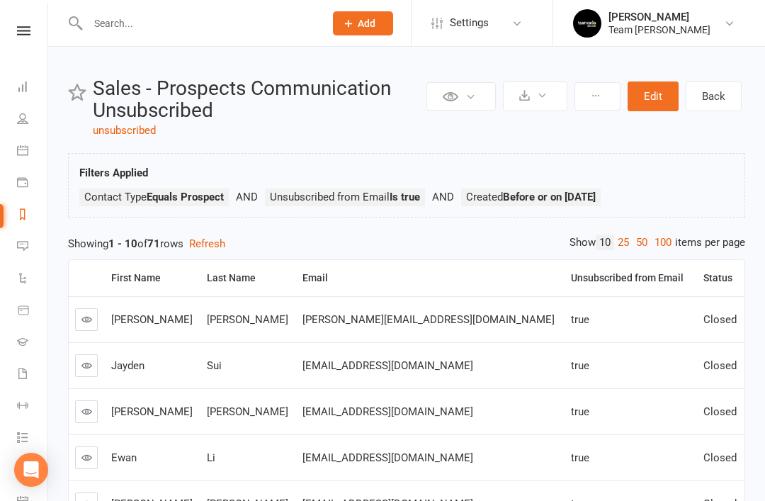
click at [706, 283] on th "Status" at bounding box center [720, 278] width 47 height 36
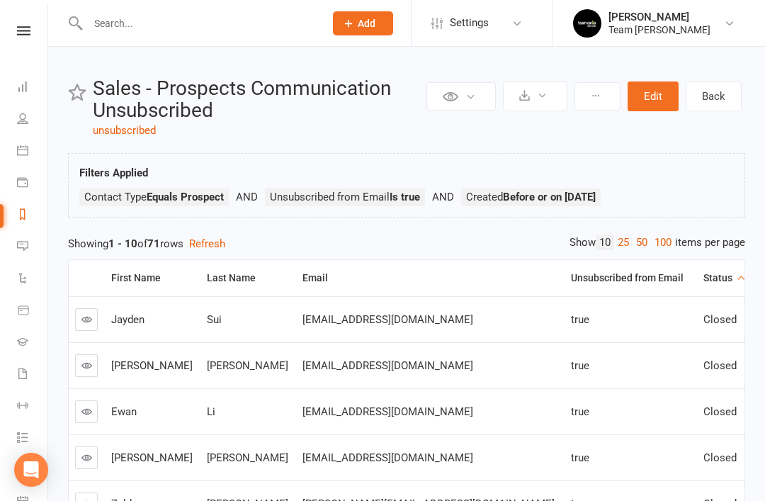
click at [715, 275] on div "Status" at bounding box center [718, 278] width 30 height 11
click at [26, 246] on icon at bounding box center [22, 245] width 11 height 11
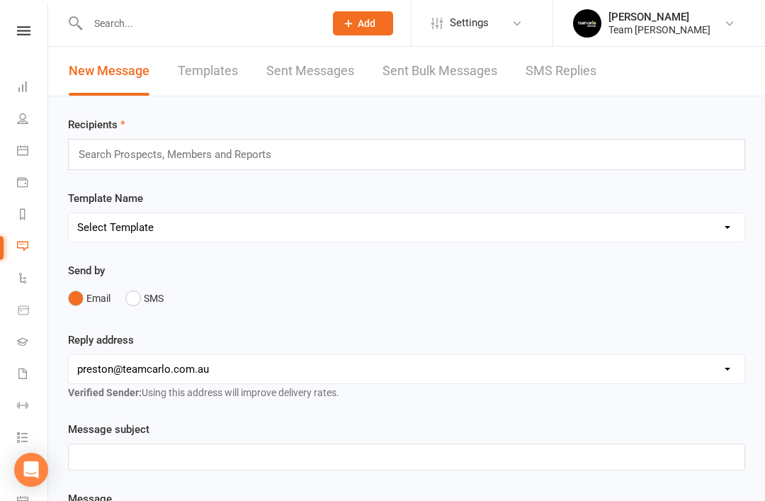
click at [556, 75] on link "SMS Replies" at bounding box center [560, 71] width 71 height 49
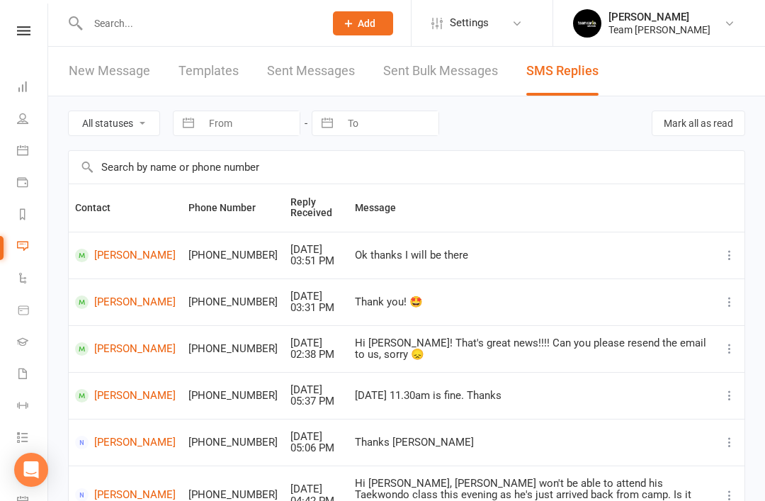
click at [28, 344] on link "Gradings" at bounding box center [33, 343] width 32 height 32
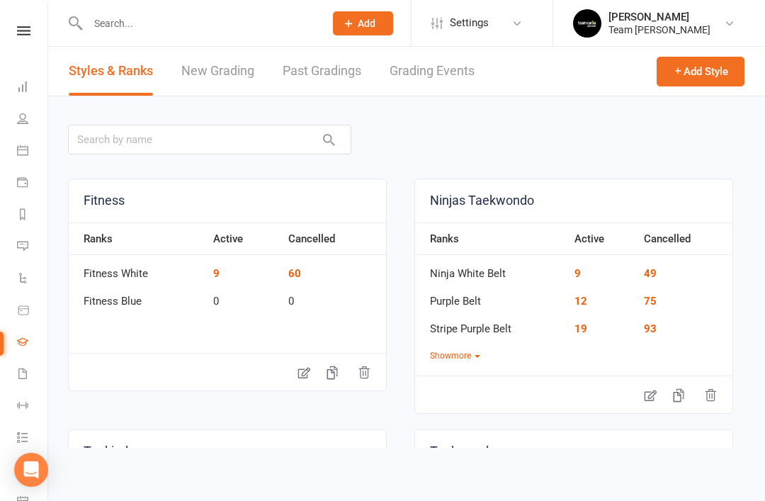
click at [449, 73] on link "Grading Events" at bounding box center [431, 71] width 85 height 49
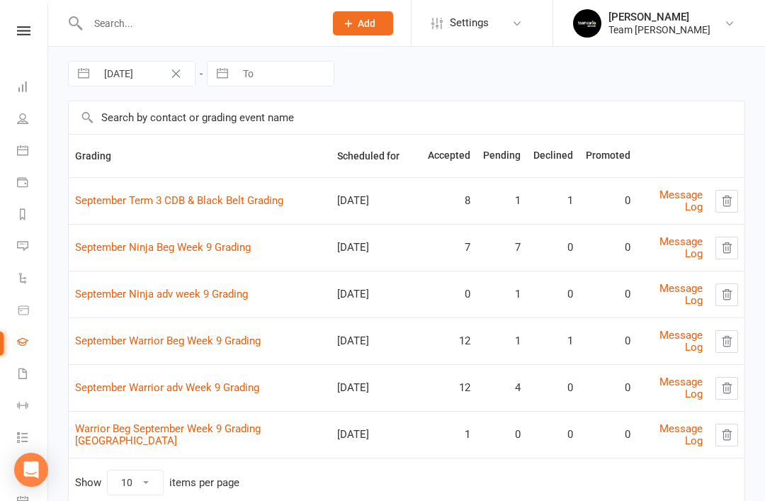
scroll to position [59, 0]
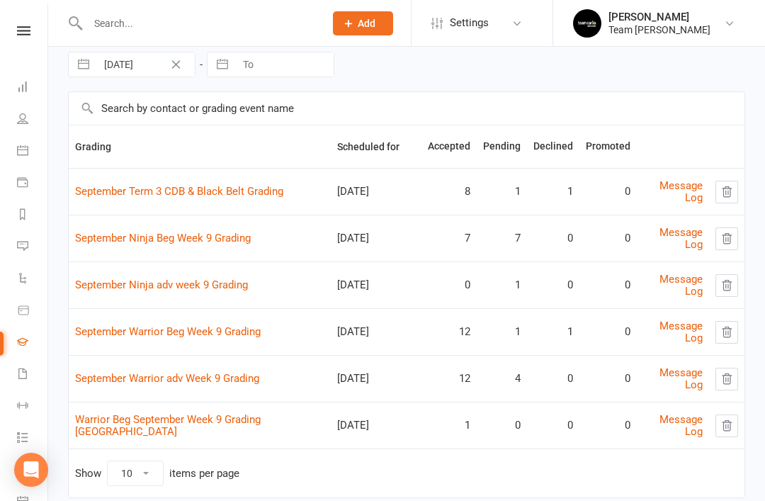
click at [243, 196] on link "September Term 3 CDB & Black Belt Grading" at bounding box center [179, 191] width 208 height 13
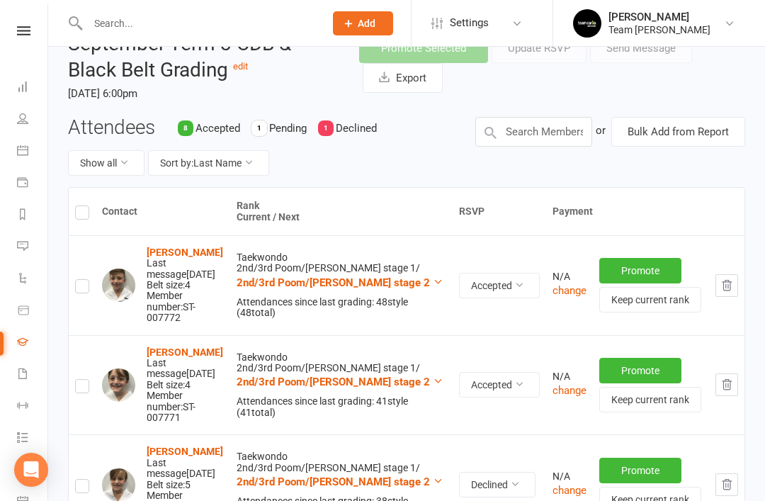
scroll to position [57, 0]
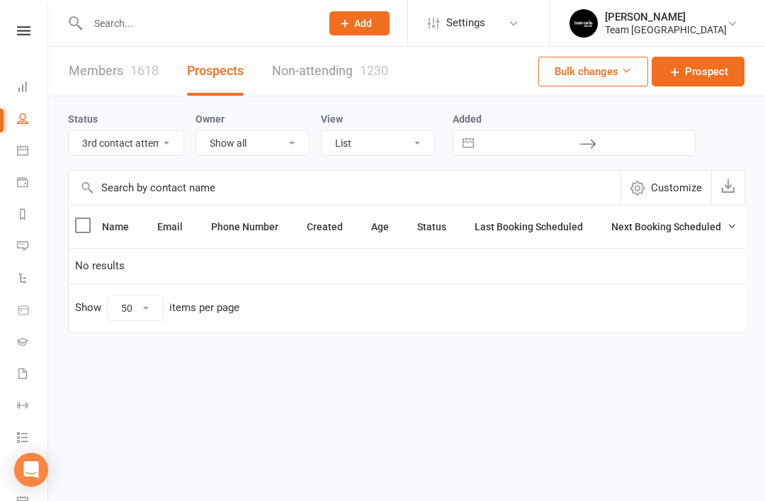
select select "3rd contact attempt complete"
select select "50"
click at [32, 220] on link "Reports" at bounding box center [33, 216] width 32 height 32
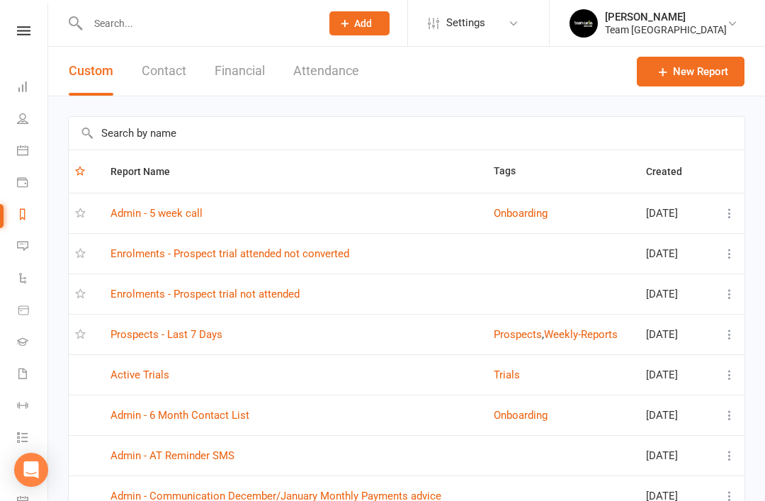
click at [273, 128] on input "text" at bounding box center [407, 133] width 676 height 33
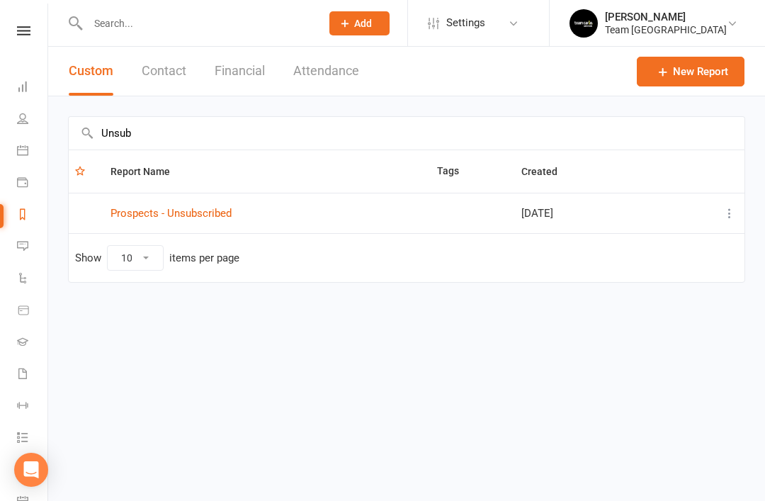
type input "Unsub"
click at [198, 211] on link "Prospects - Unsubscribed" at bounding box center [170, 213] width 121 height 13
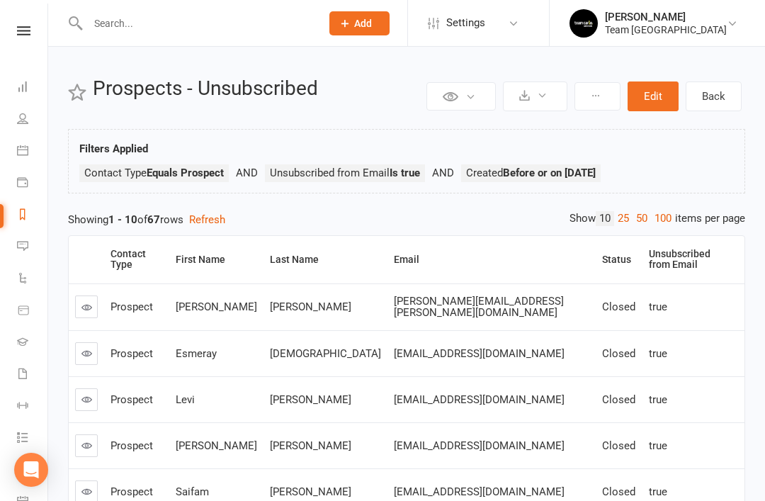
click at [602, 257] on div "Status" at bounding box center [616, 259] width 29 height 11
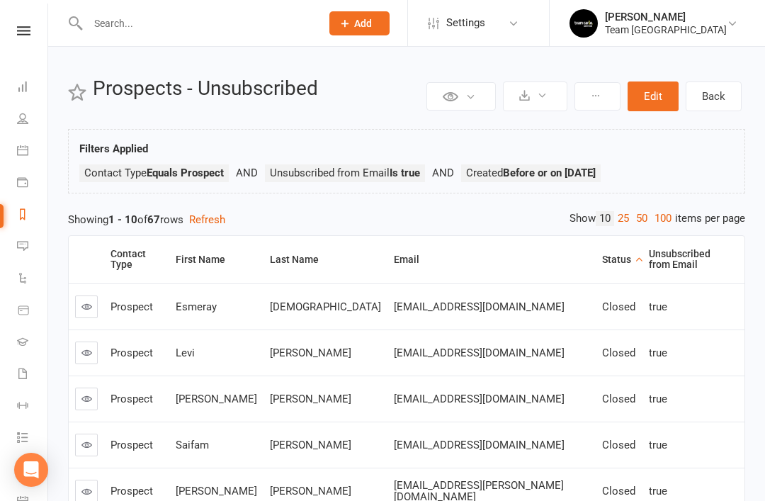
click at [602, 257] on div "Status" at bounding box center [616, 259] width 29 height 11
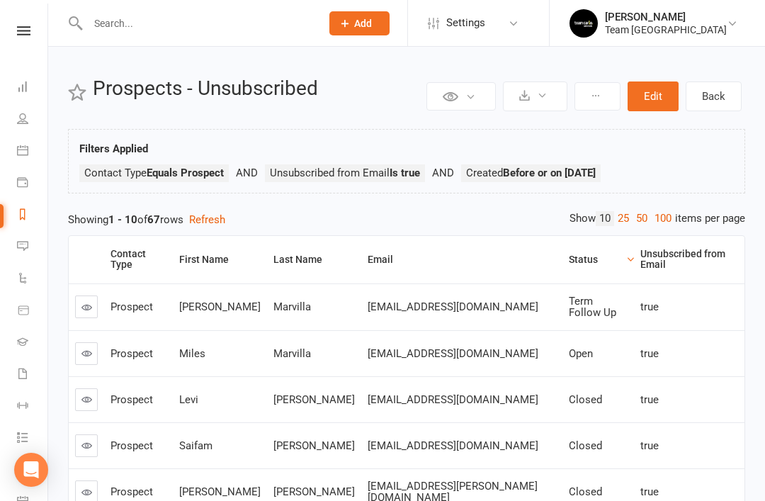
click at [95, 342] on link at bounding box center [86, 353] width 23 height 23
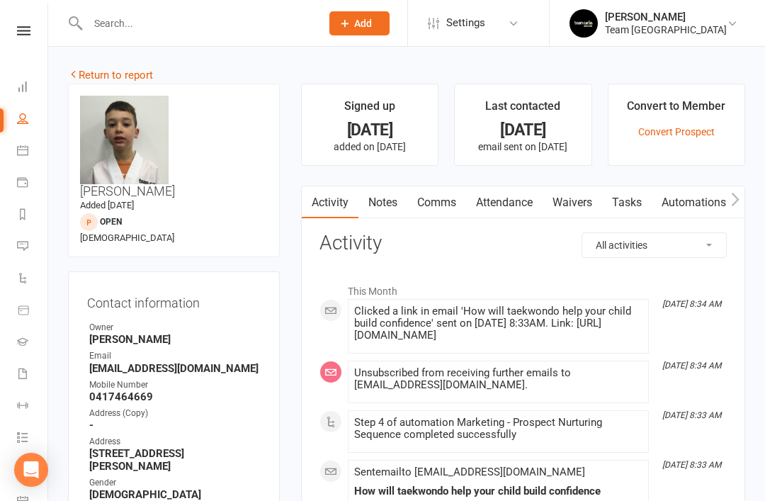
click at [95, 71] on link "Return to report" at bounding box center [110, 75] width 85 height 13
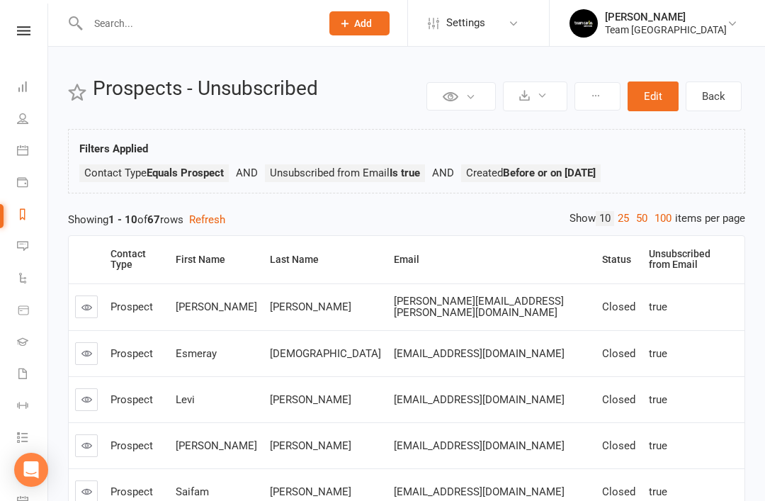
click at [596, 260] on th "Status" at bounding box center [619, 259] width 47 height 47
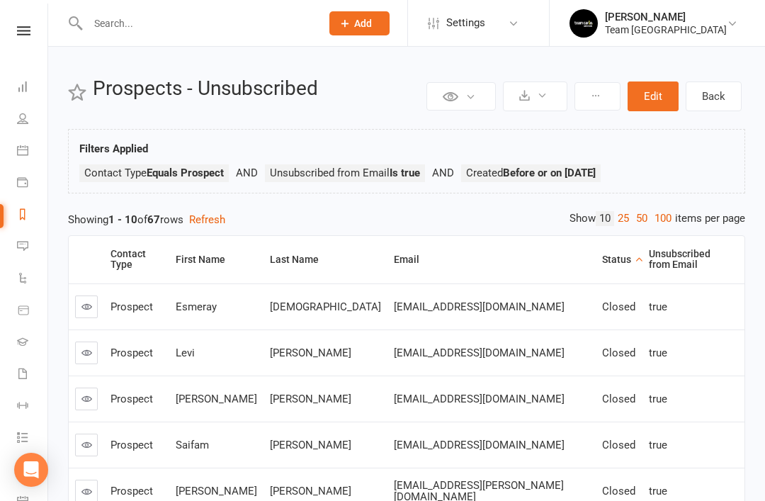
click at [602, 256] on div "Status" at bounding box center [616, 259] width 29 height 11
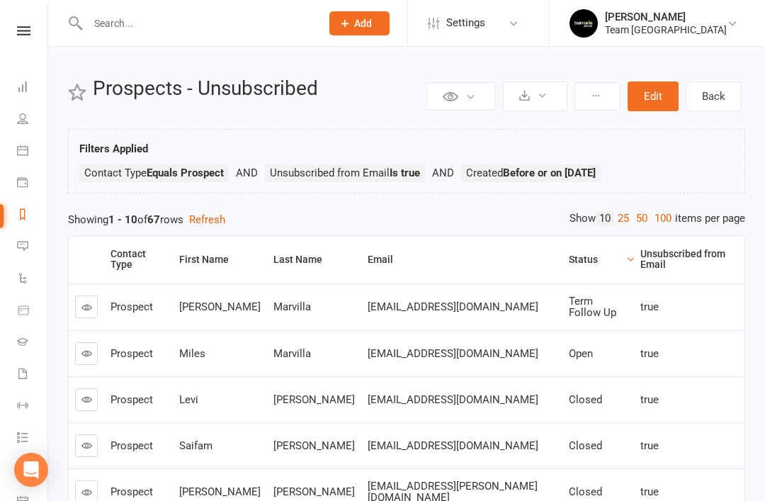
click at [27, 249] on icon at bounding box center [22, 245] width 11 height 11
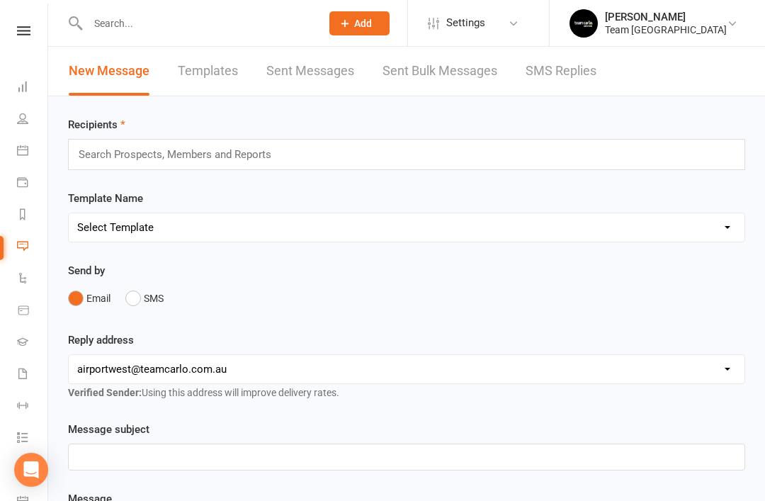
click at [560, 64] on link "SMS Replies" at bounding box center [560, 71] width 71 height 49
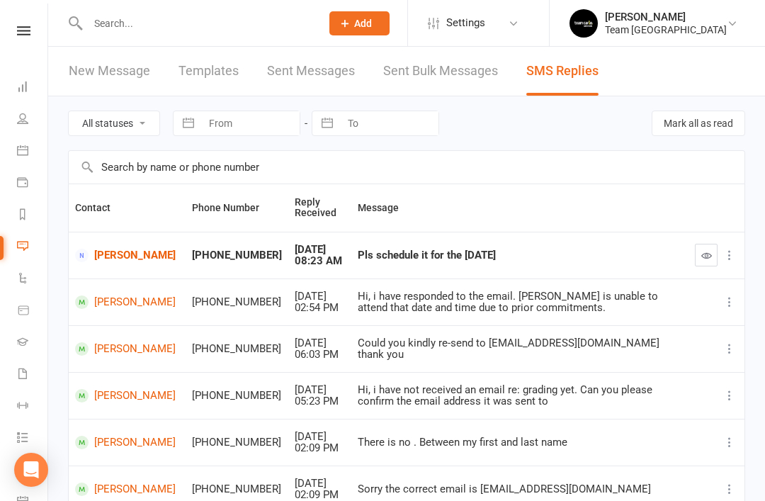
click at [26, 343] on icon at bounding box center [22, 341] width 11 height 11
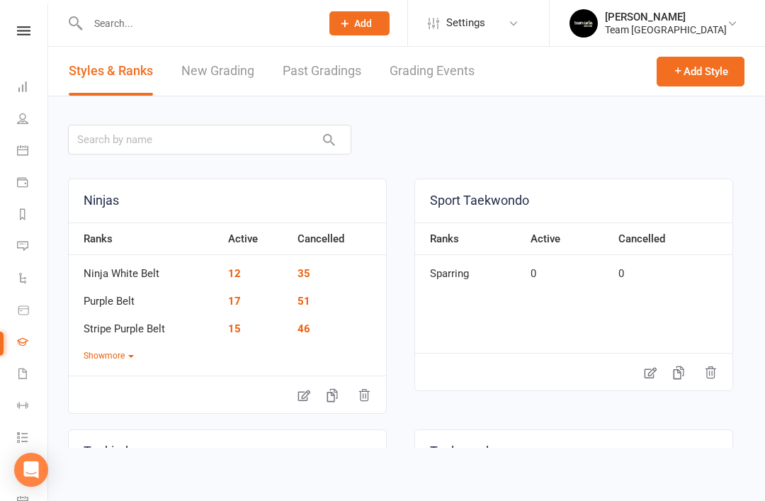
click at [442, 72] on link "Grading Events" at bounding box center [431, 71] width 85 height 49
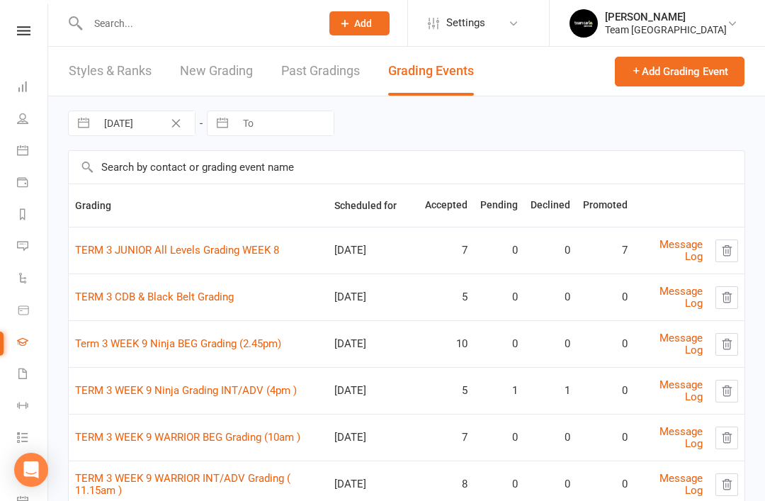
click at [206, 295] on link "TERM 3 CDB & Black Belt Grading" at bounding box center [154, 296] width 159 height 13
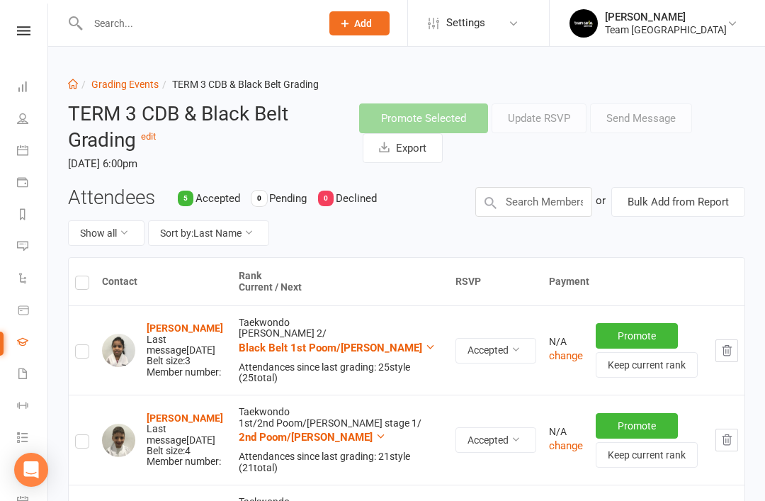
click at [161, 27] on input "text" at bounding box center [197, 23] width 227 height 20
